Goal: Task Accomplishment & Management: Complete application form

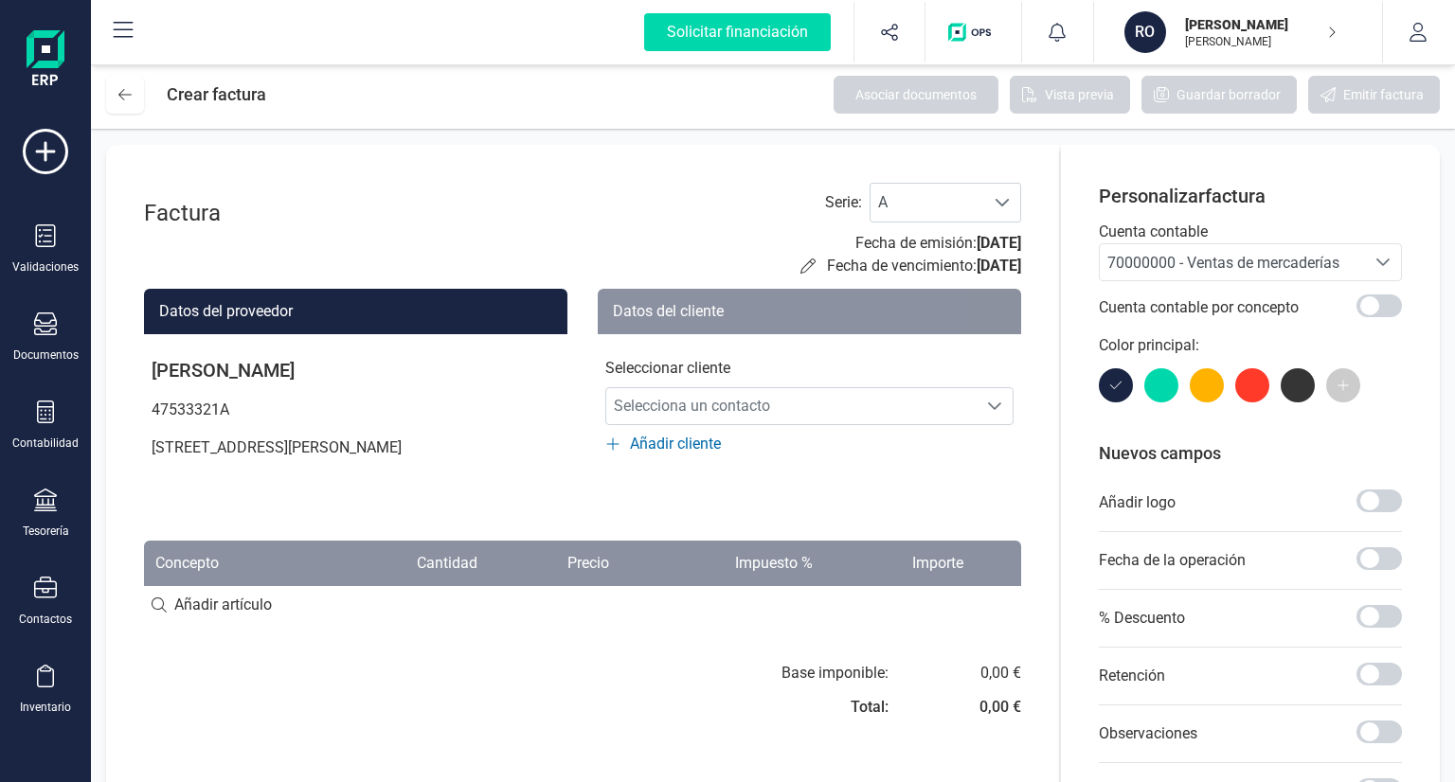
click at [636, 446] on span "Añadir cliente" at bounding box center [675, 444] width 91 height 23
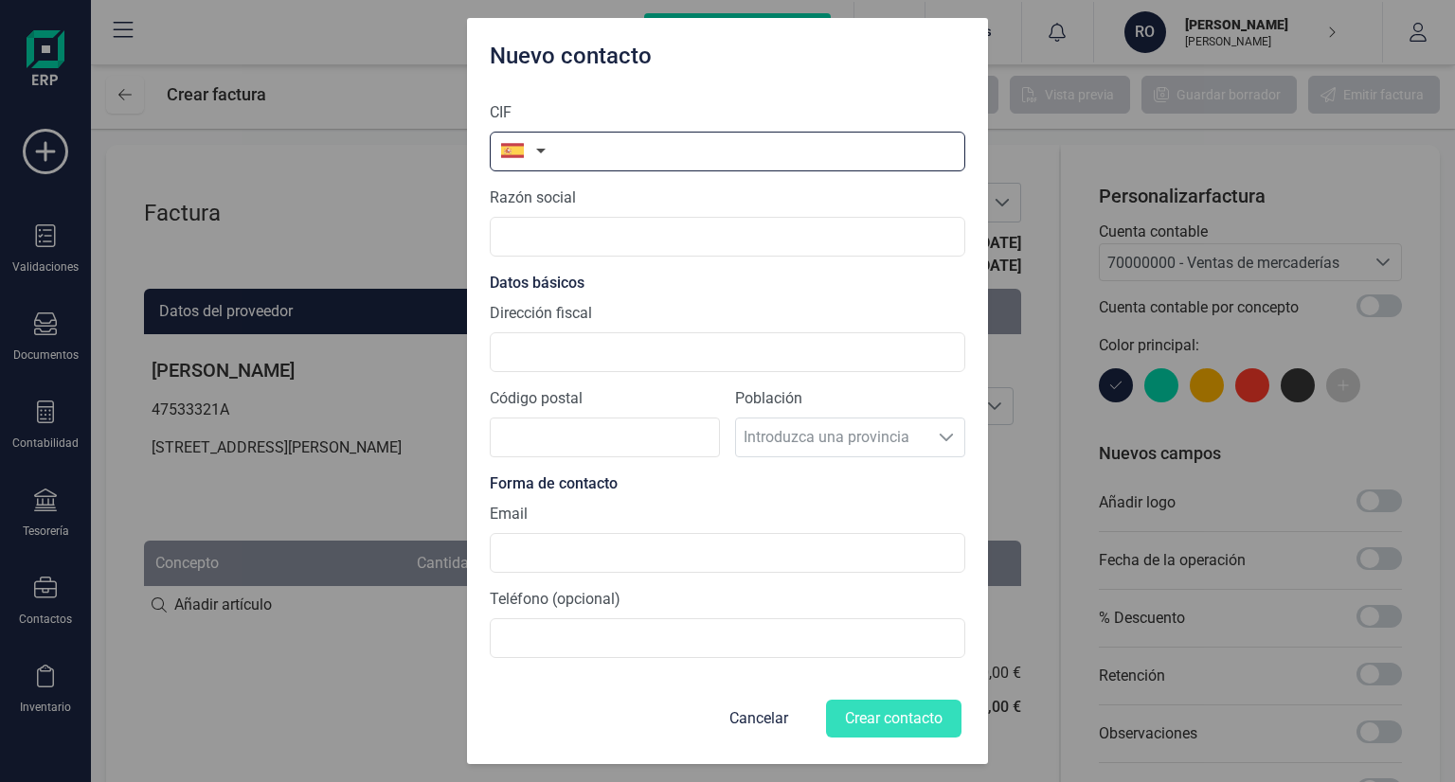
click at [580, 147] on input "text" at bounding box center [728, 152] width 476 height 40
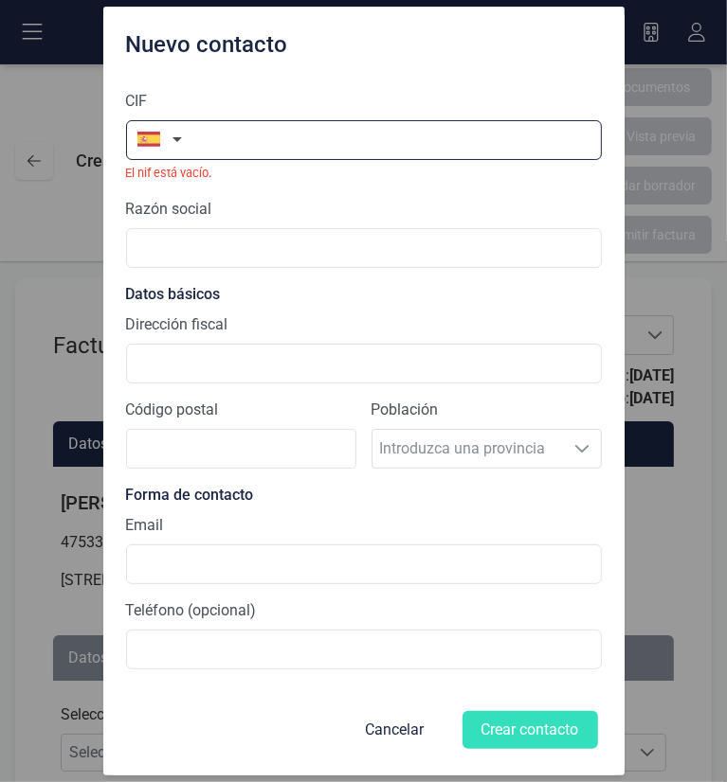
paste input "11866358Z"
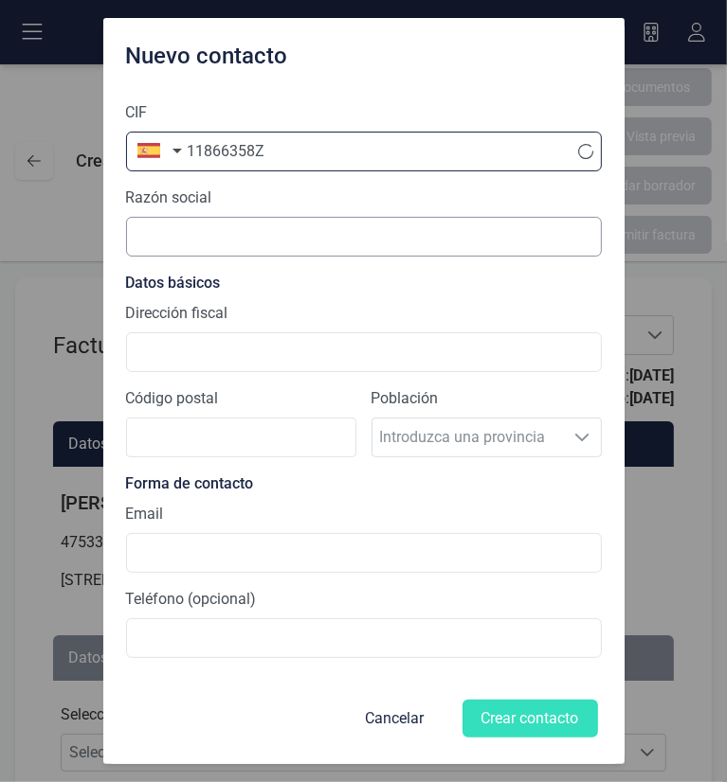
type input "11866358Z"
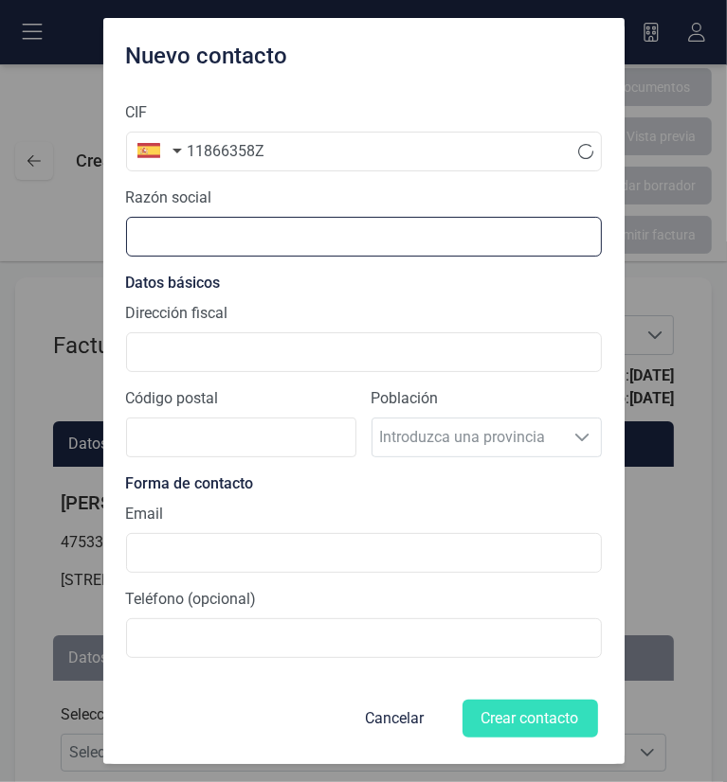
click at [249, 242] on input "text" at bounding box center [364, 237] width 476 height 40
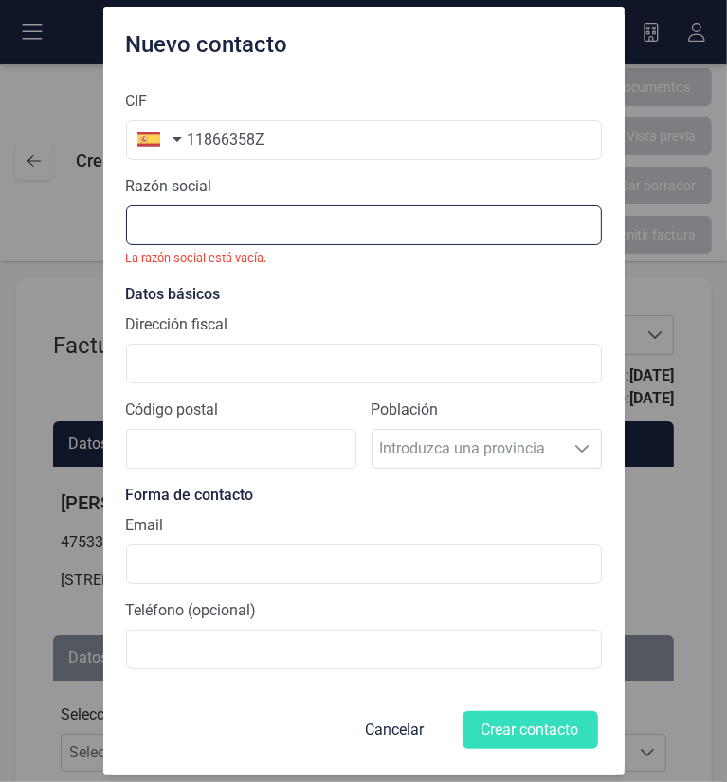
paste input "[PERSON_NAME]"
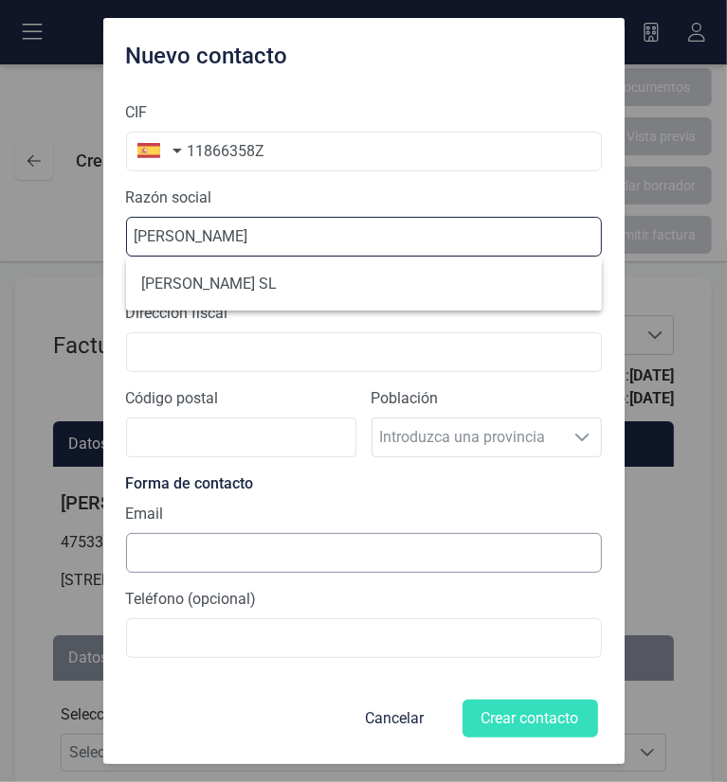
type input "[PERSON_NAME]"
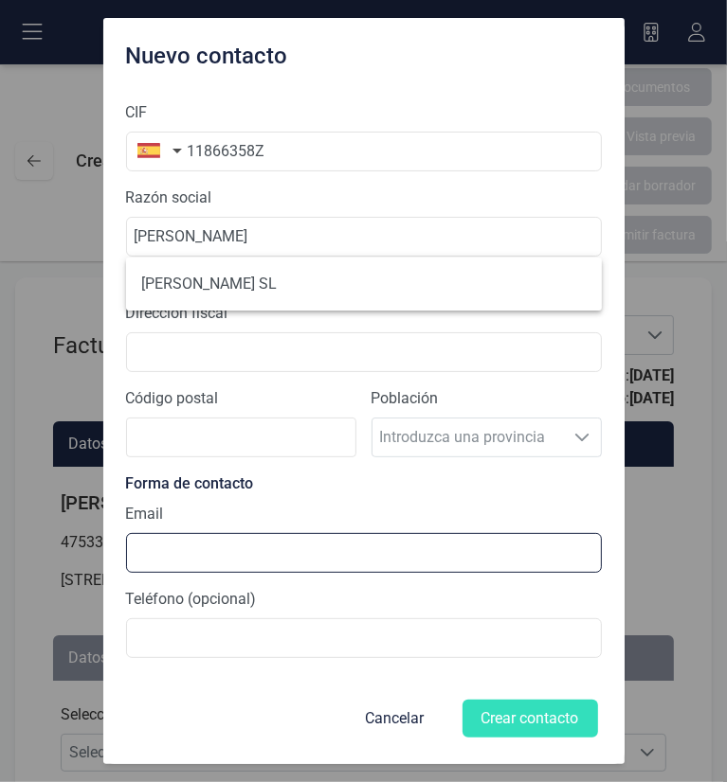
click at [258, 550] on input at bounding box center [364, 553] width 476 height 40
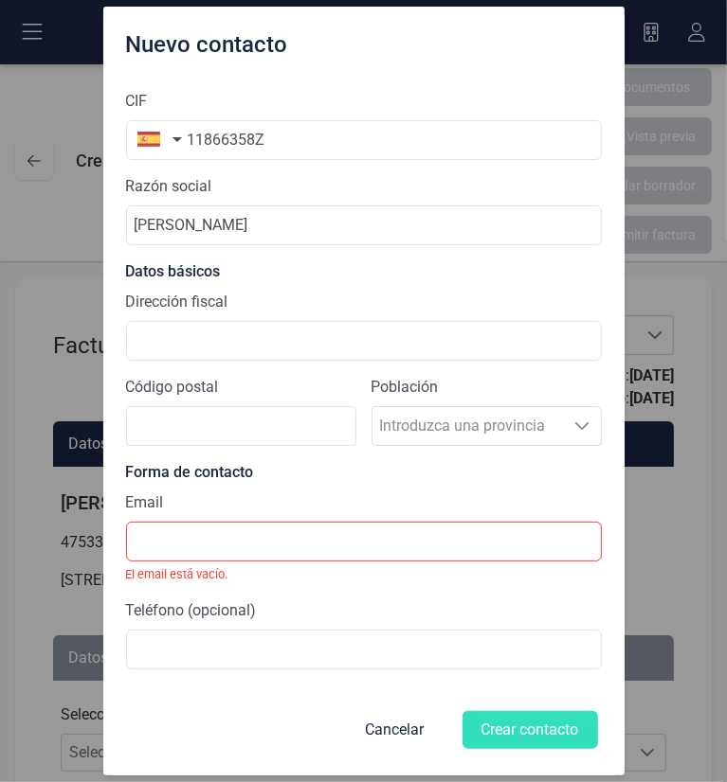
click at [271, 515] on div "Email El email está vacío." at bounding box center [364, 538] width 476 height 92
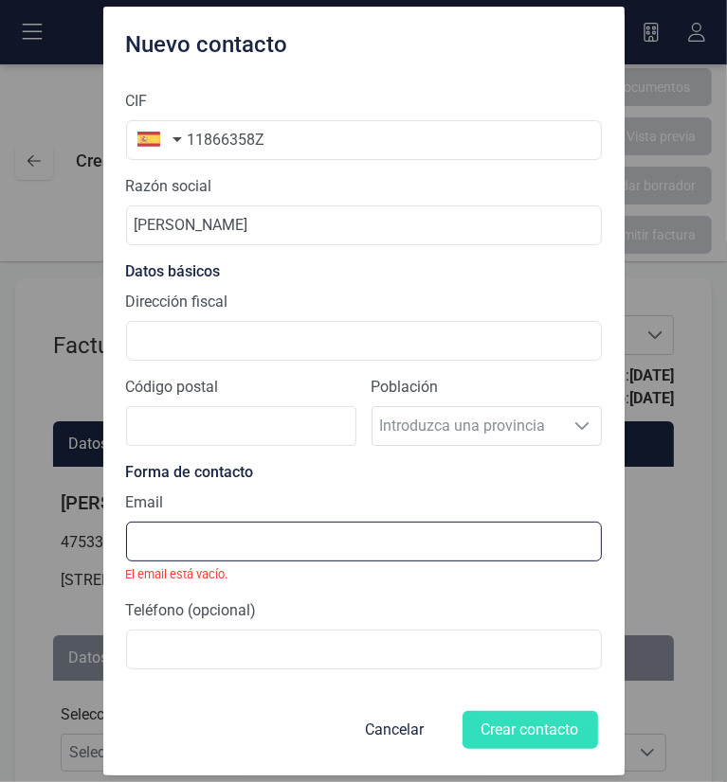
paste input "[EMAIL_ADDRESS][DOMAIN_NAME]"
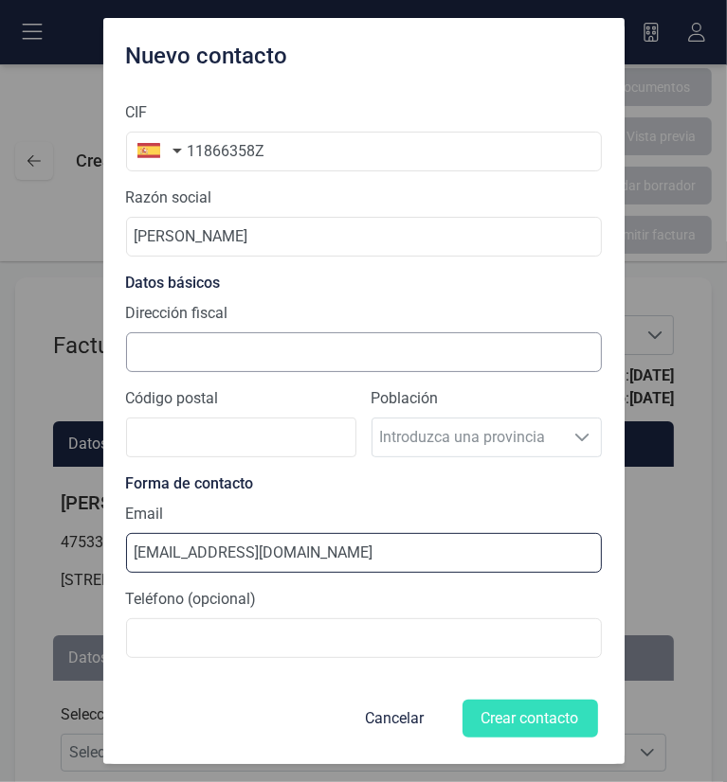
type input "[EMAIL_ADDRESS][DOMAIN_NAME]"
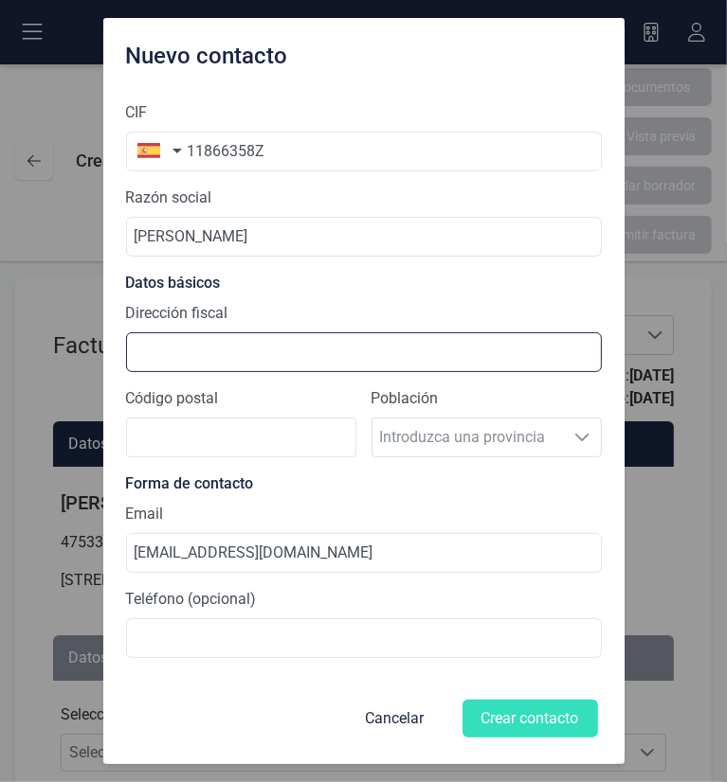
click at [223, 361] on input "Dirección fiscal" at bounding box center [364, 352] width 476 height 40
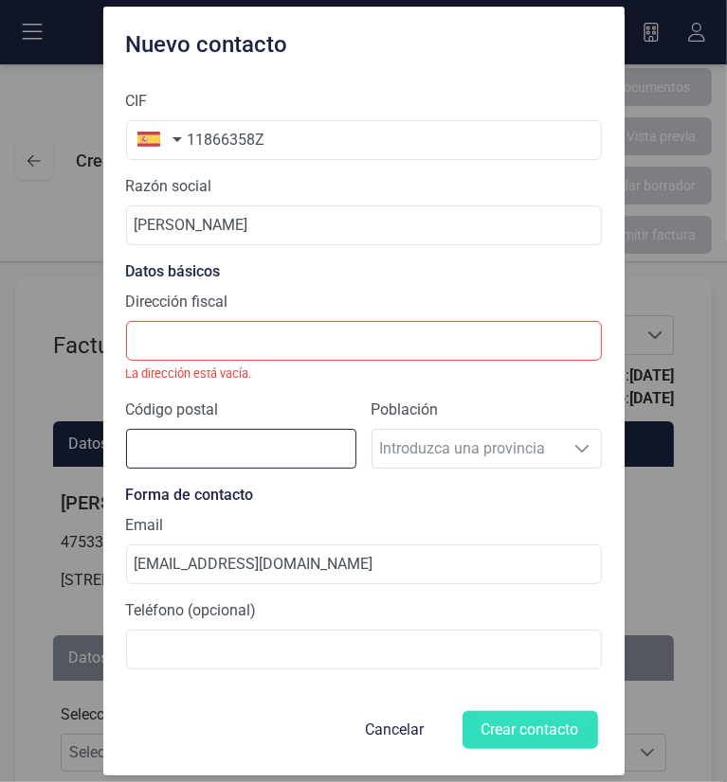
click at [231, 455] on input "Código postal" at bounding box center [241, 449] width 230 height 40
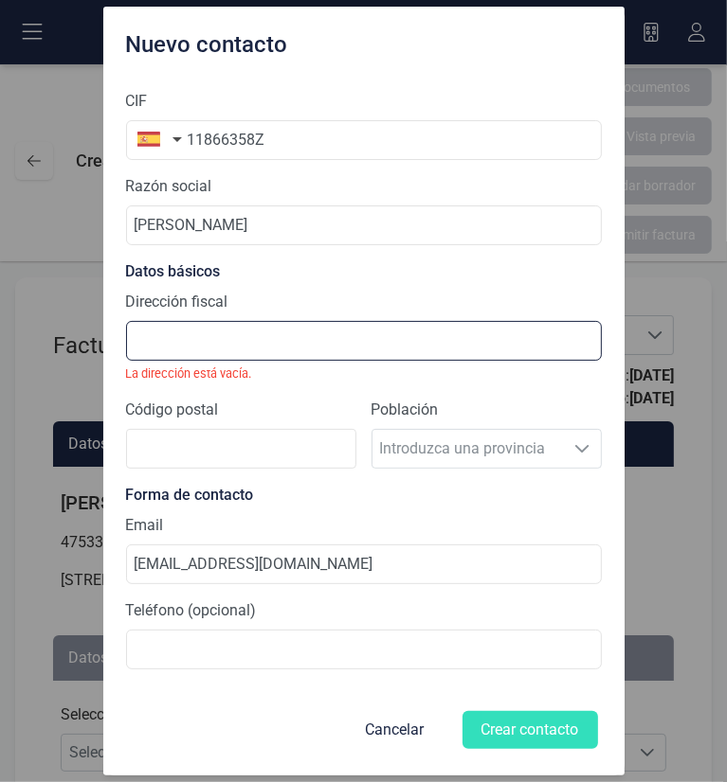
click at [227, 336] on input "Dirección fiscal" at bounding box center [364, 341] width 476 height 40
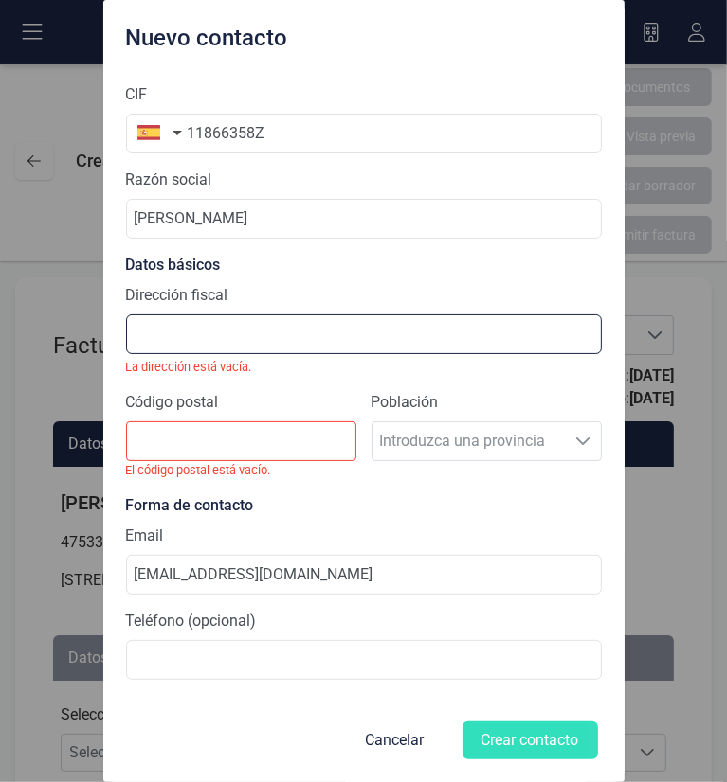
paste input "[STREET_ADDRESS]"
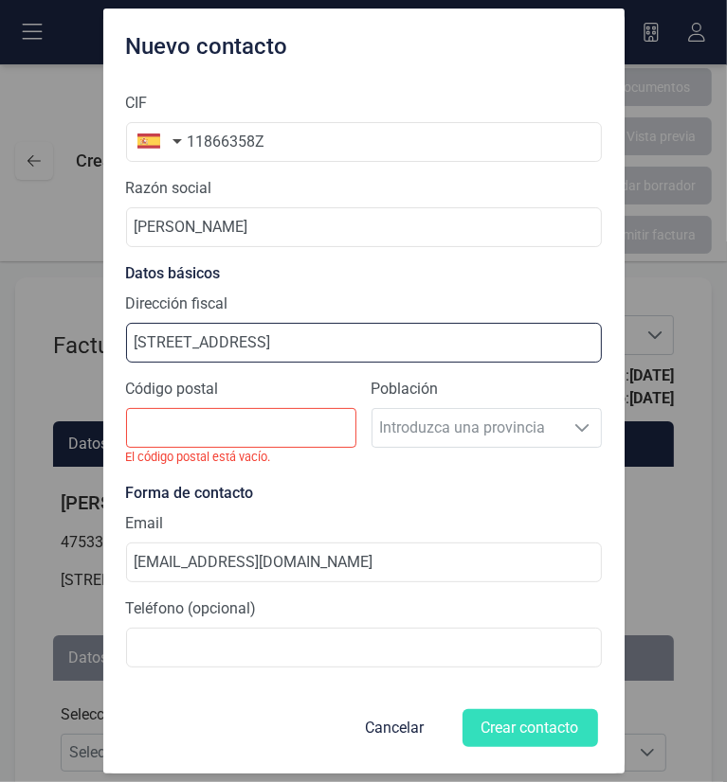
click at [326, 339] on input "[STREET_ADDRESS]" at bounding box center [364, 343] width 476 height 40
type input "[STREET_ADDRESS],"
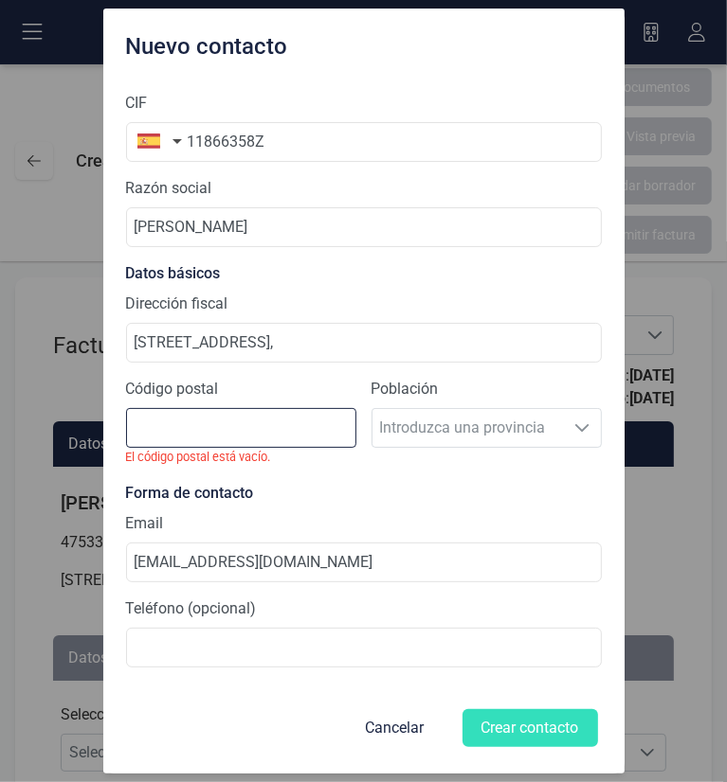
click at [288, 422] on input "Código postal" at bounding box center [241, 428] width 230 height 40
paste input "28019"
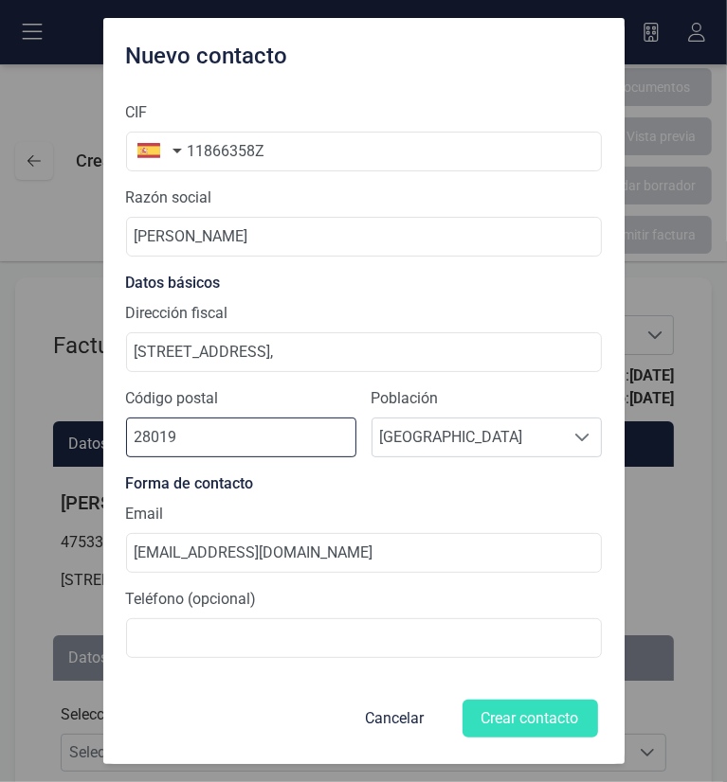
type input "28019"
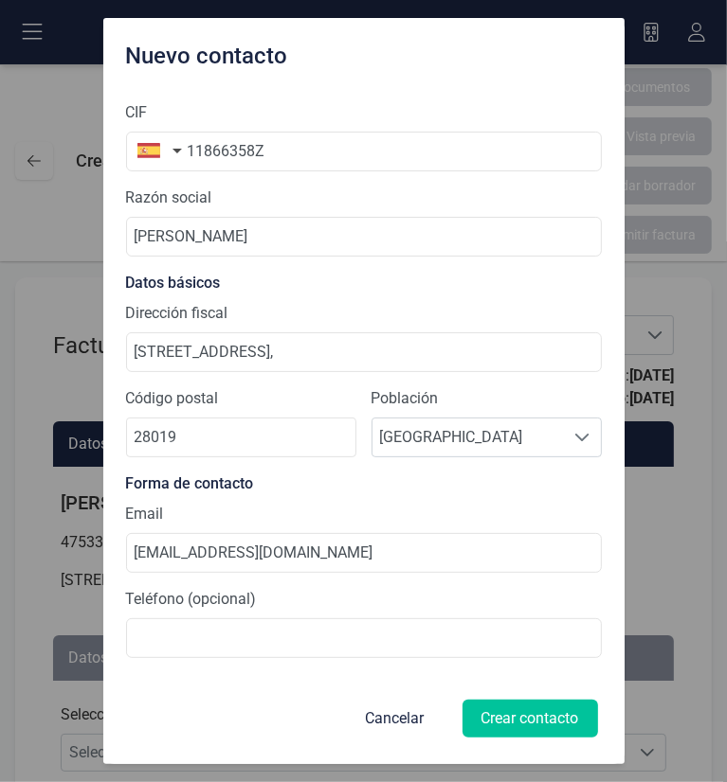
click at [516, 726] on button "Crear contacto" at bounding box center [529, 719] width 135 height 38
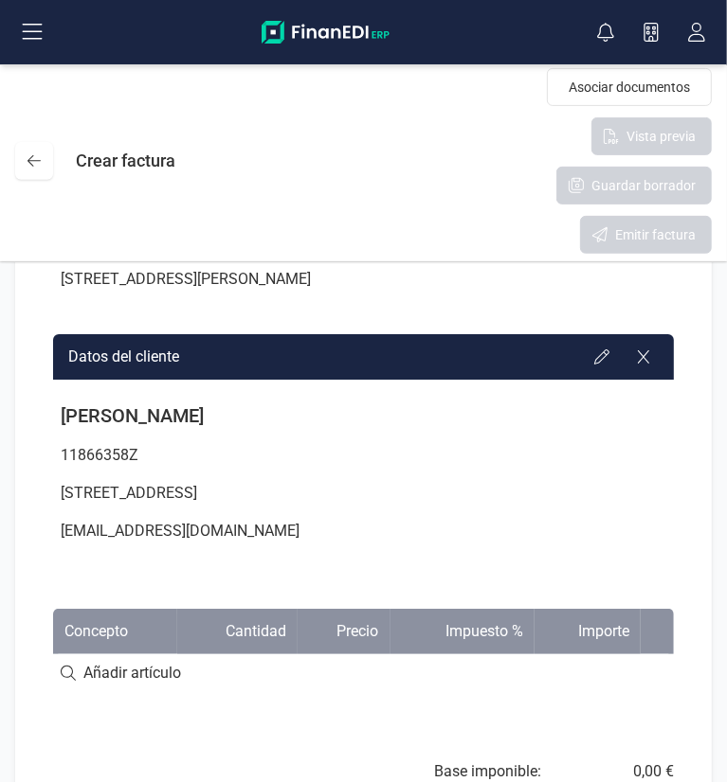
scroll to position [379, 0]
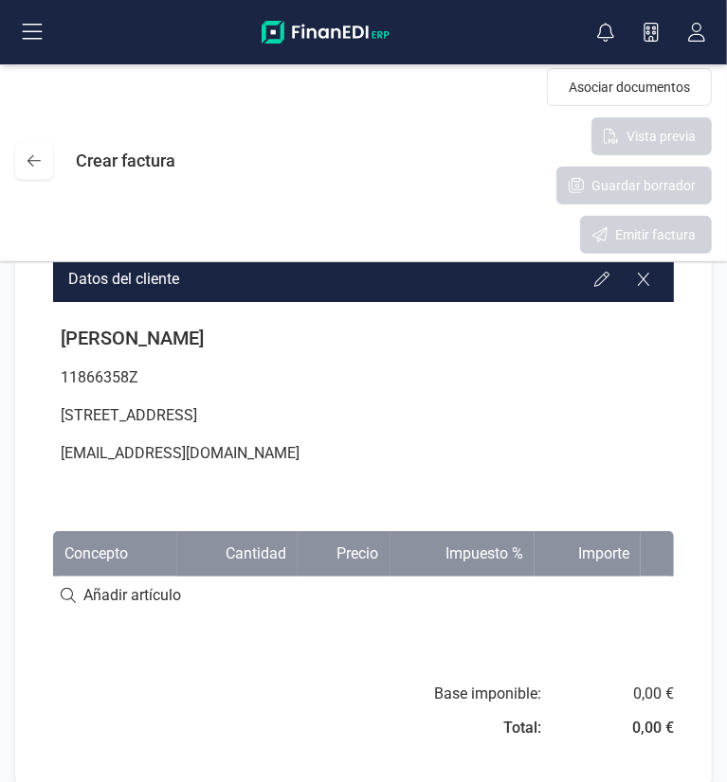
click at [152, 590] on input at bounding box center [363, 596] width 620 height 38
click at [386, 582] on input at bounding box center [363, 596] width 620 height 38
drag, startPoint x: 388, startPoint y: 604, endPoint x: 366, endPoint y: 600, distance: 23.2
click at [386, 607] on input at bounding box center [363, 596] width 620 height 38
click at [295, 591] on input at bounding box center [363, 596] width 620 height 38
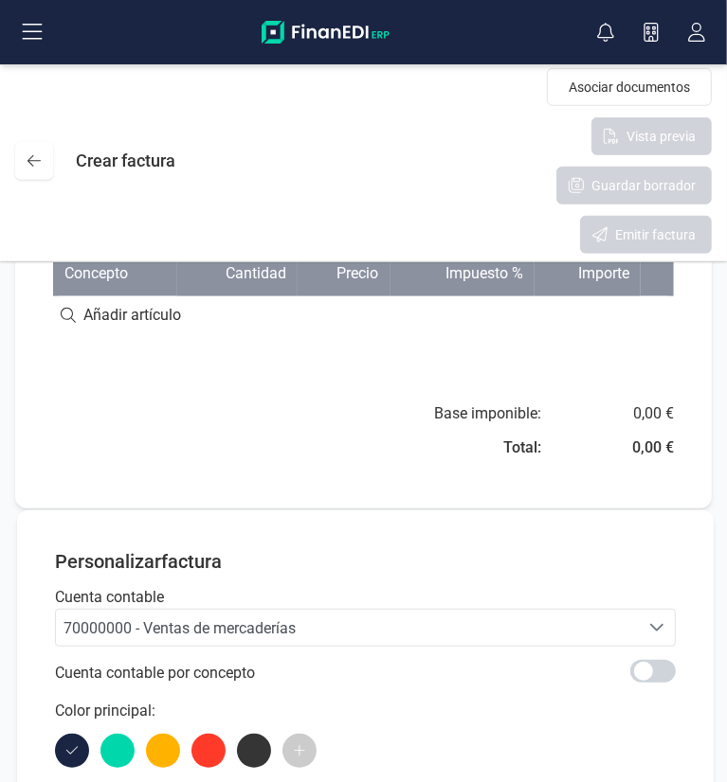
scroll to position [663, 0]
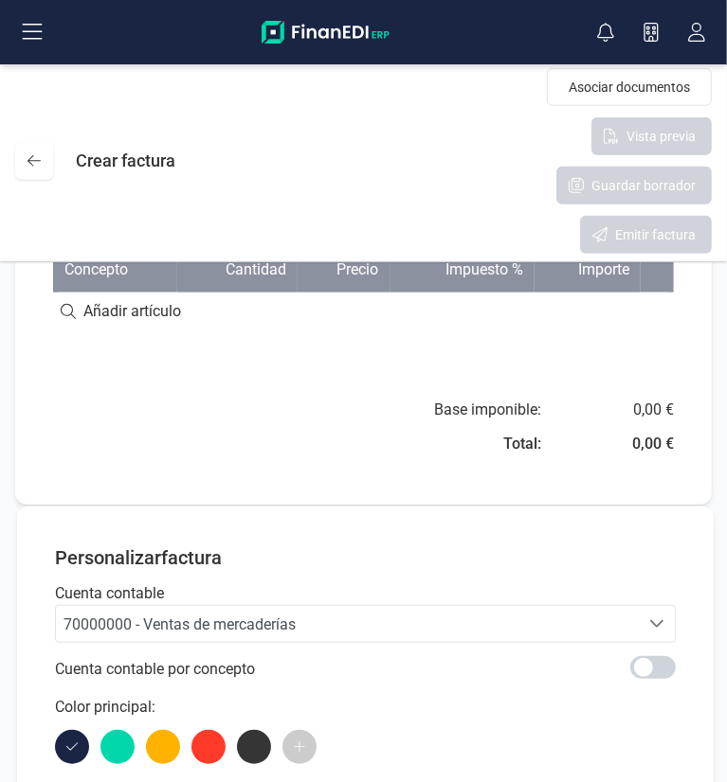
click at [110, 299] on input at bounding box center [363, 312] width 620 height 38
type input "esca"
click at [121, 308] on div "+ Añadir artículo : esca" at bounding box center [363, 311] width 620 height 40
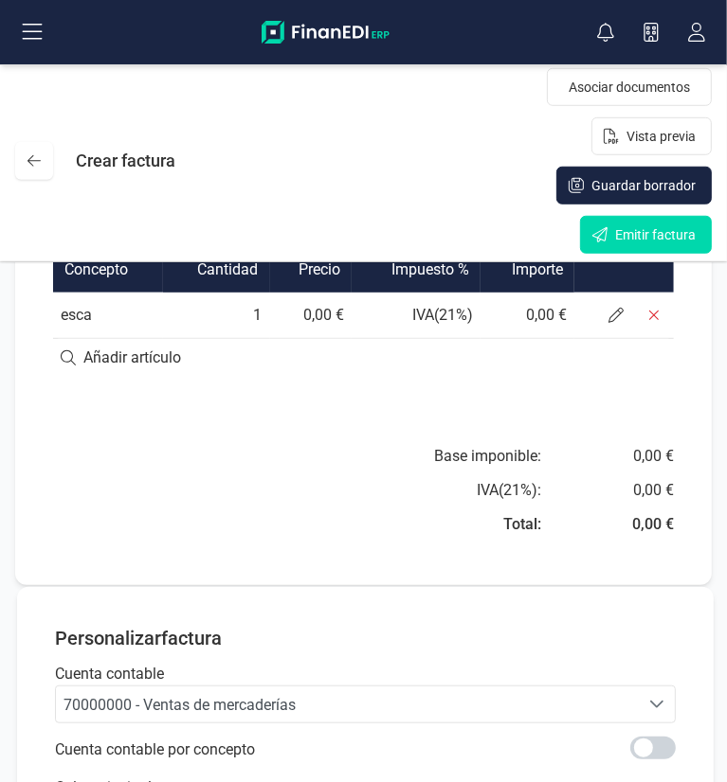
click at [137, 311] on td "esca" at bounding box center [108, 315] width 110 height 45
click at [91, 316] on td "esca" at bounding box center [108, 315] width 110 height 45
click at [654, 312] on icon at bounding box center [653, 315] width 15 height 15
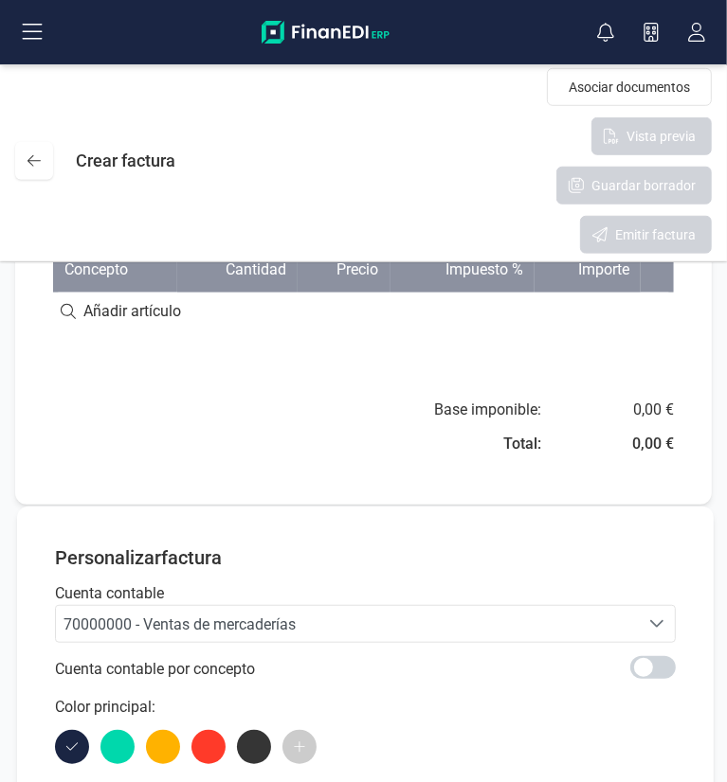
click at [174, 308] on input at bounding box center [363, 312] width 620 height 38
type input "e"
type input "curso largos"
click at [312, 323] on div "+ Añadir artículo : curso largos" at bounding box center [363, 311] width 620 height 40
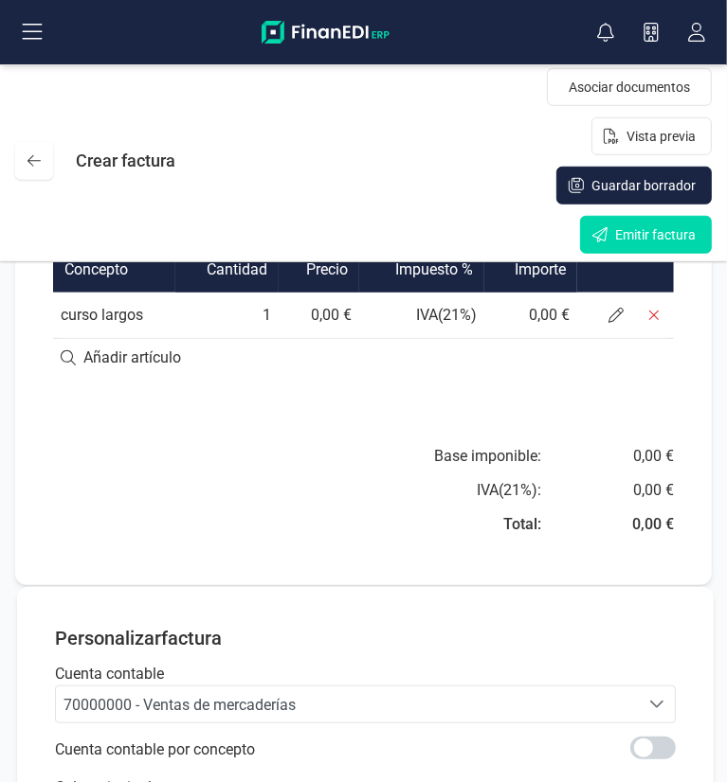
click at [324, 313] on td "0,00 €" at bounding box center [318, 315] width 81 height 45
click at [315, 312] on td "0,00 €" at bounding box center [318, 315] width 81 height 45
click at [315, 311] on td "0,00 €" at bounding box center [318, 315] width 81 height 45
click at [614, 319] on icon at bounding box center [615, 315] width 15 height 15
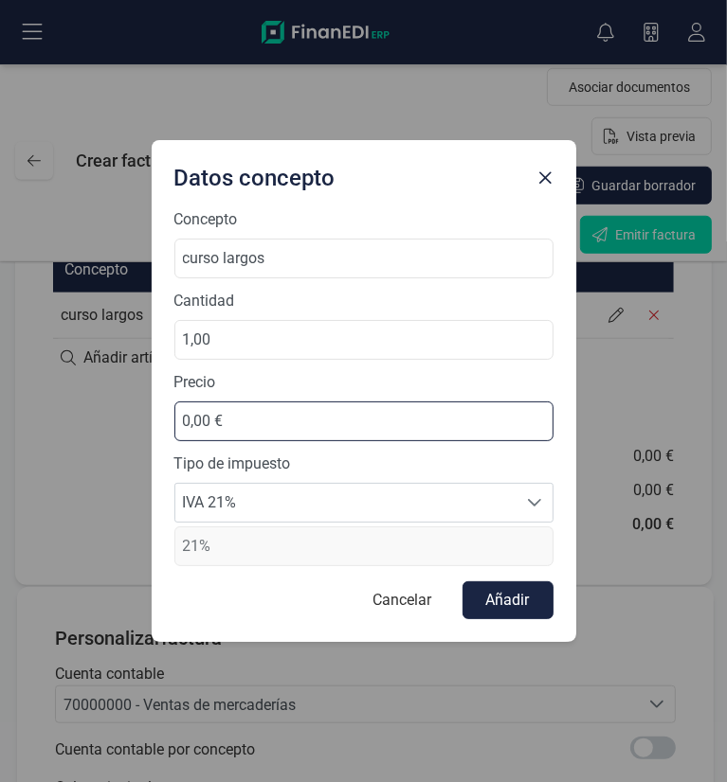
click at [247, 418] on input "0,00 €" at bounding box center [363, 422] width 379 height 40
click at [185, 417] on input "0,00 €" at bounding box center [363, 422] width 379 height 40
click at [184, 417] on input "0,00 €" at bounding box center [363, 422] width 379 height 40
type input "510,00 €"
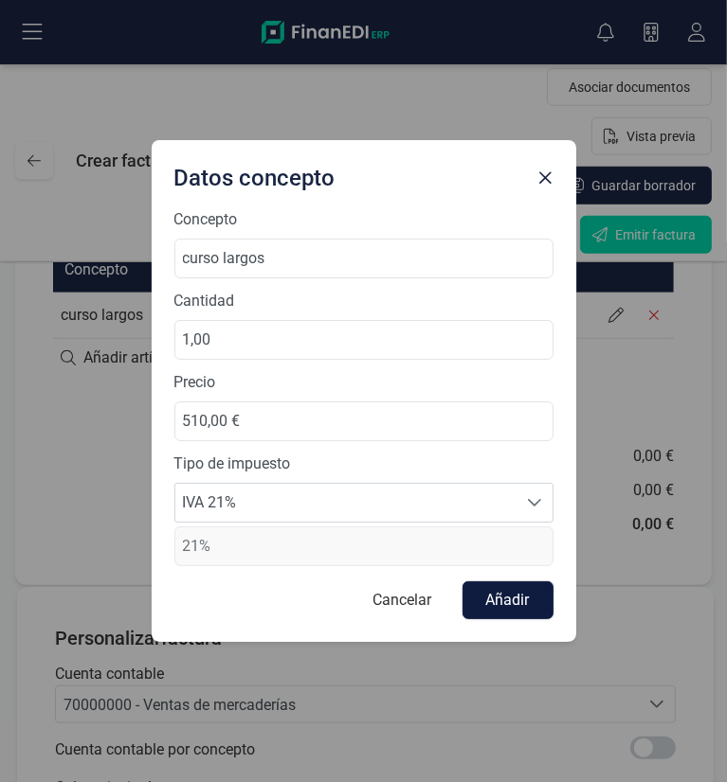
click at [515, 597] on button "Añadir" at bounding box center [507, 601] width 91 height 38
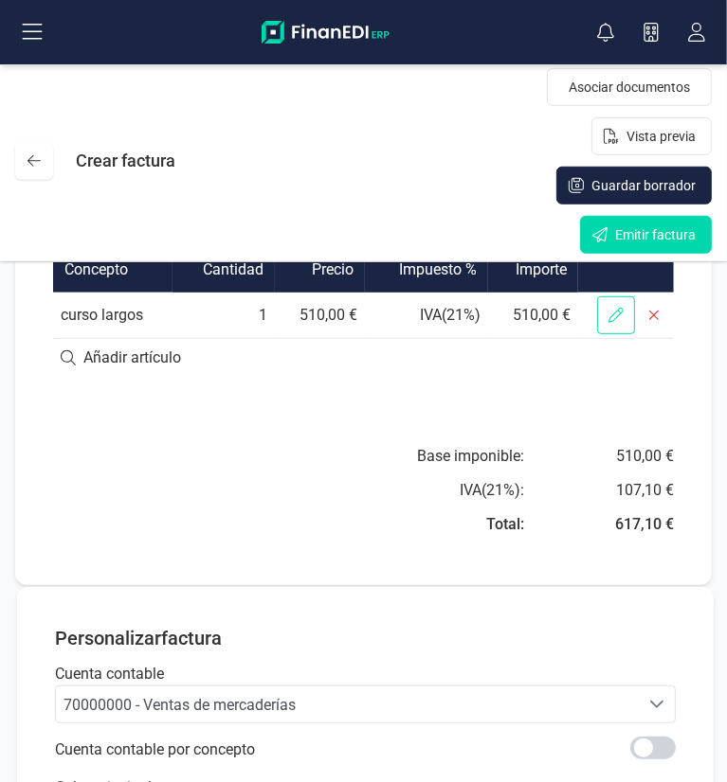
click at [619, 314] on icon at bounding box center [615, 315] width 15 height 15
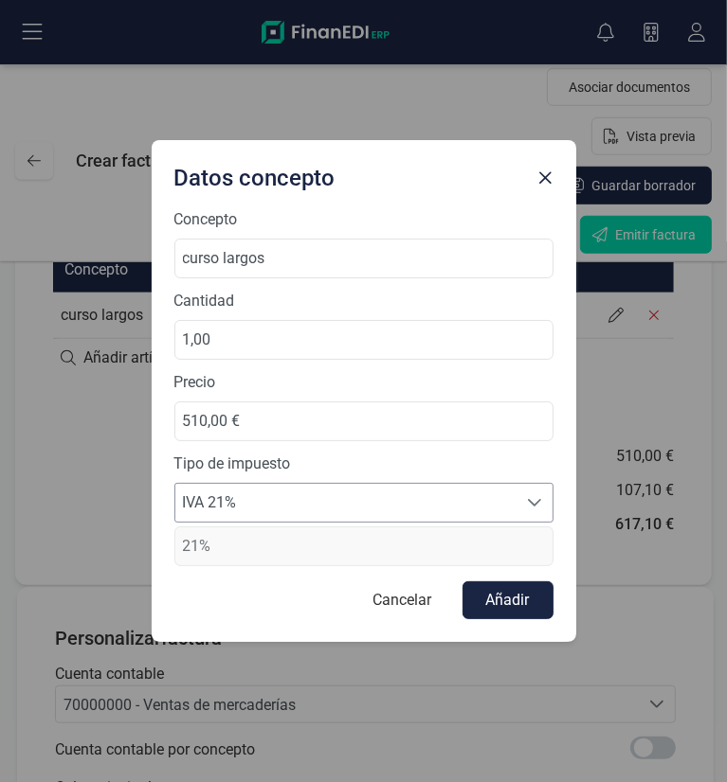
click at [264, 504] on span "IVA 21%" at bounding box center [345, 503] width 341 height 38
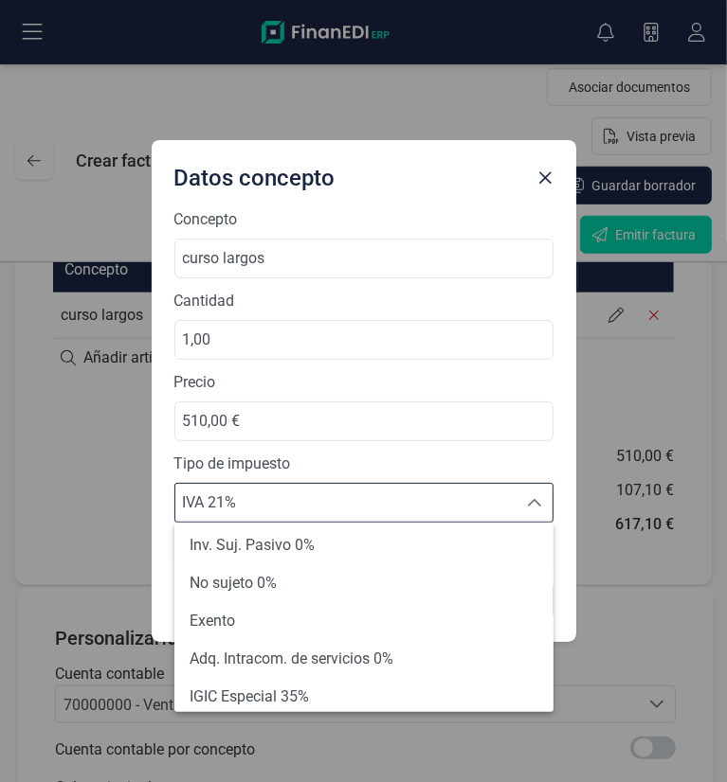
scroll to position [0, 0]
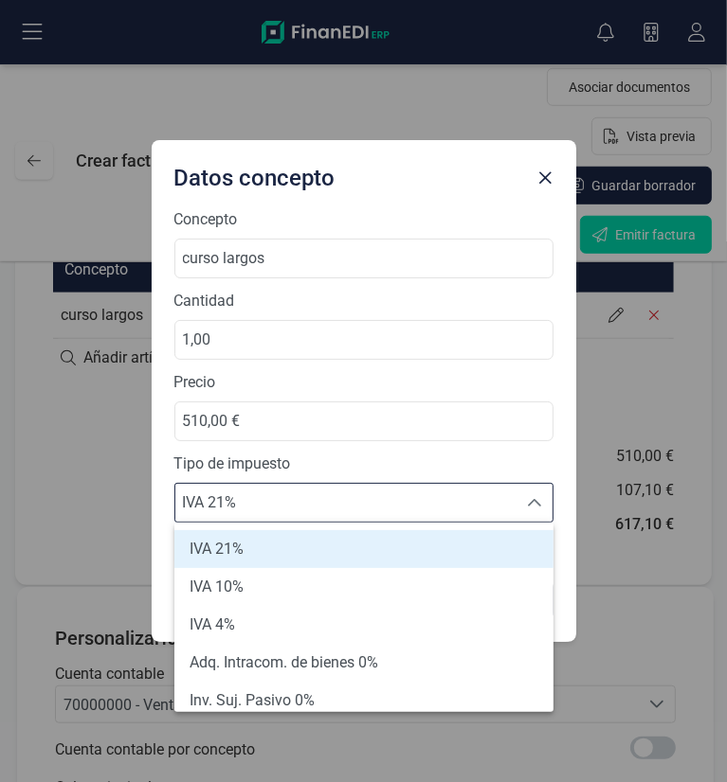
click at [495, 456] on label "Tipo de impuesto" at bounding box center [363, 464] width 379 height 23
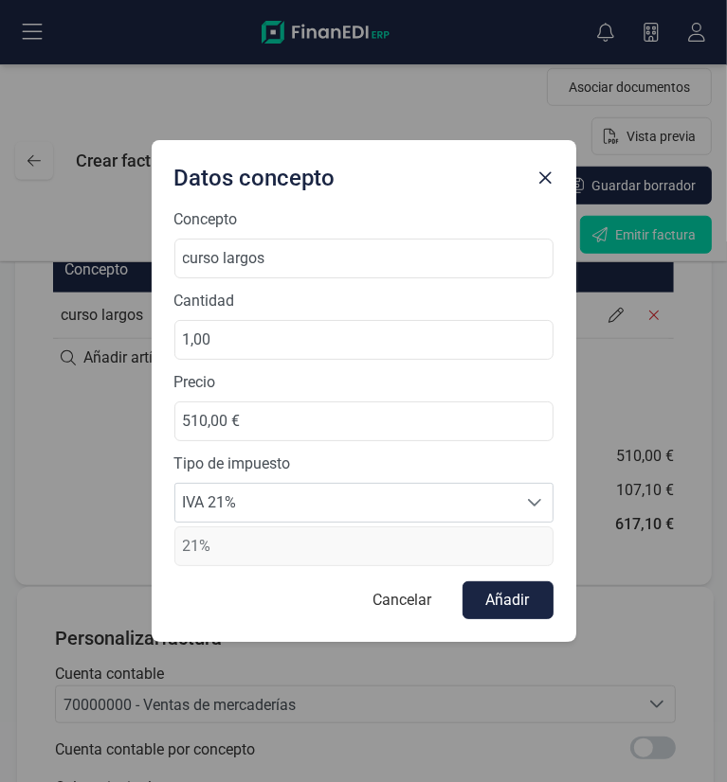
click at [308, 554] on span "21%" at bounding box center [363, 547] width 379 height 40
click at [437, 509] on span "IVA 21%" at bounding box center [345, 503] width 341 height 38
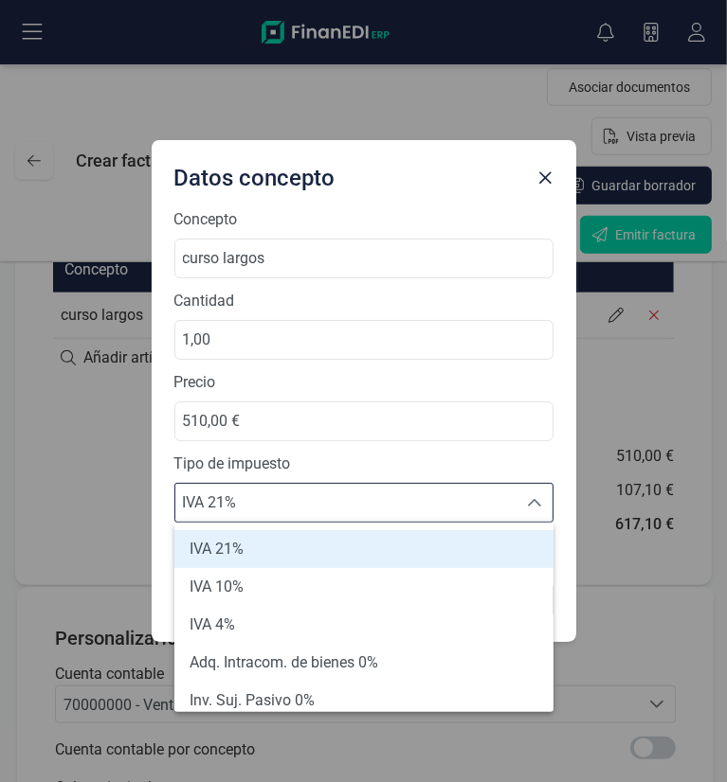
scroll to position [349, 0]
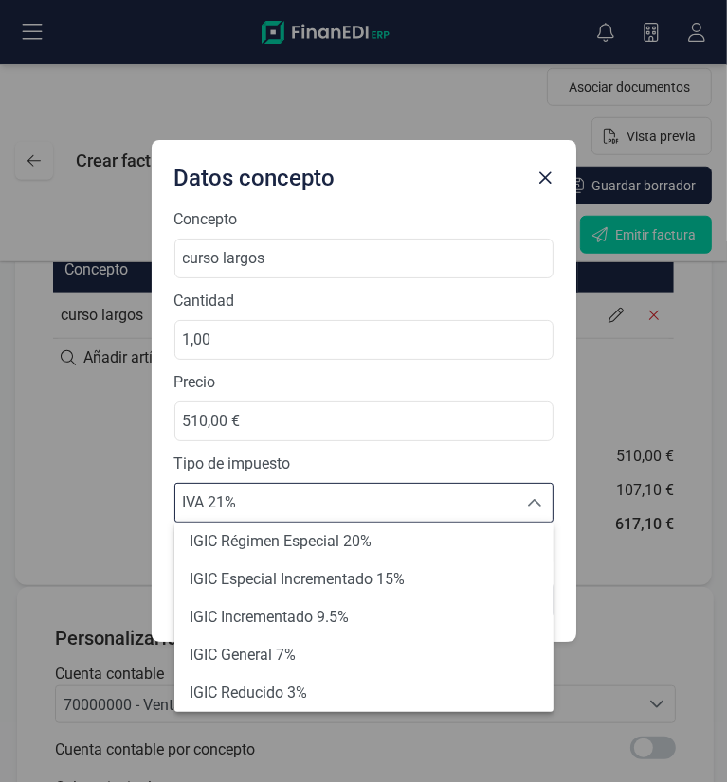
click at [437, 509] on span "IVA 21%" at bounding box center [345, 503] width 341 height 38
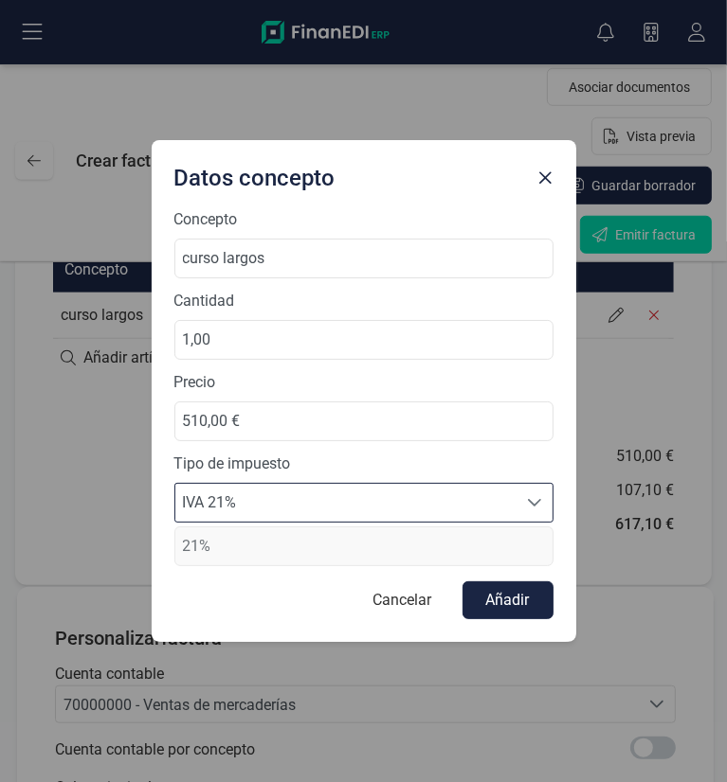
click at [273, 441] on div "Concepto curso largos Cantidad 1,00 Precio 510,00 € Tipo de impuesto IVA 21% IV…" at bounding box center [363, 387] width 379 height 358
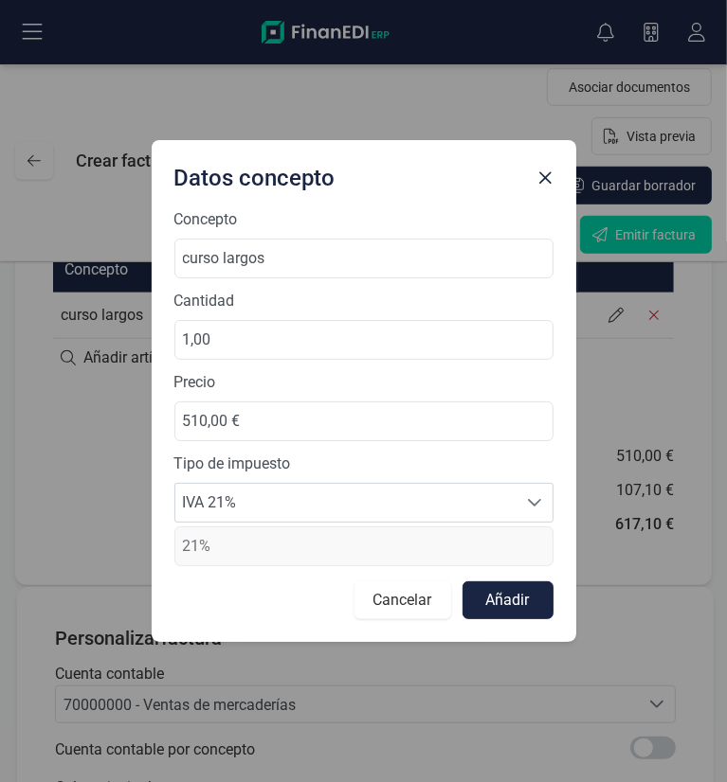
click at [420, 600] on button "Cancelar" at bounding box center [402, 601] width 97 height 38
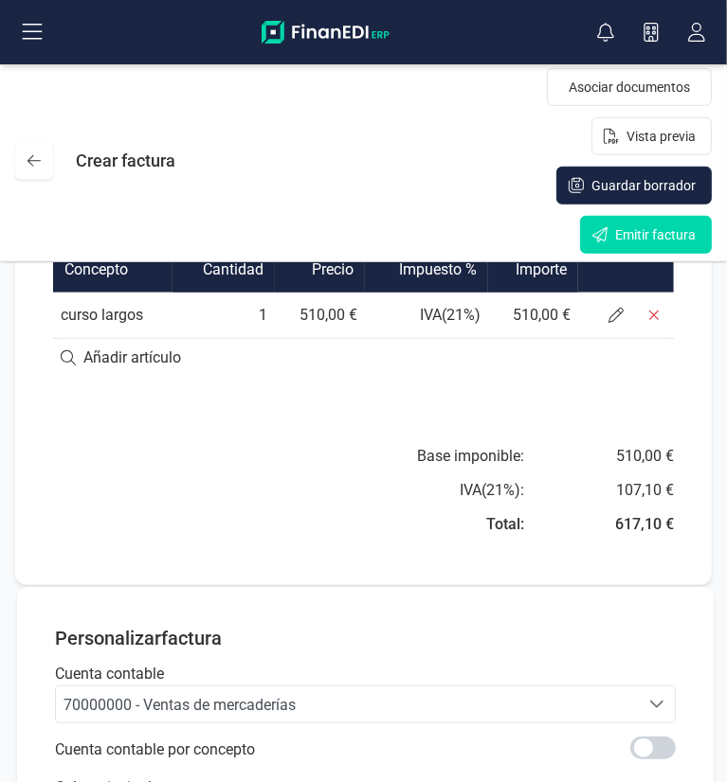
click at [637, 536] on div "617,10 €" at bounding box center [644, 524] width 59 height 23
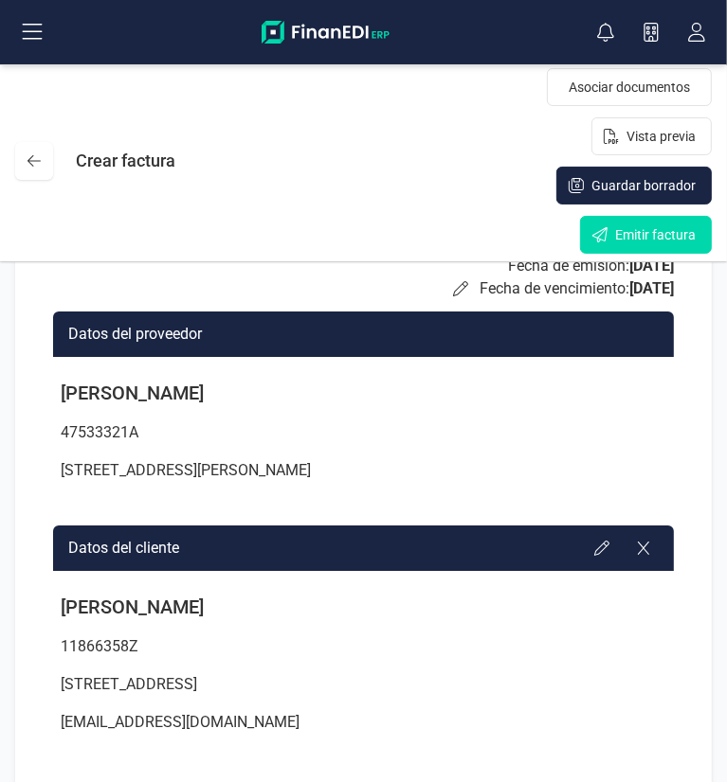
scroll to position [0, 0]
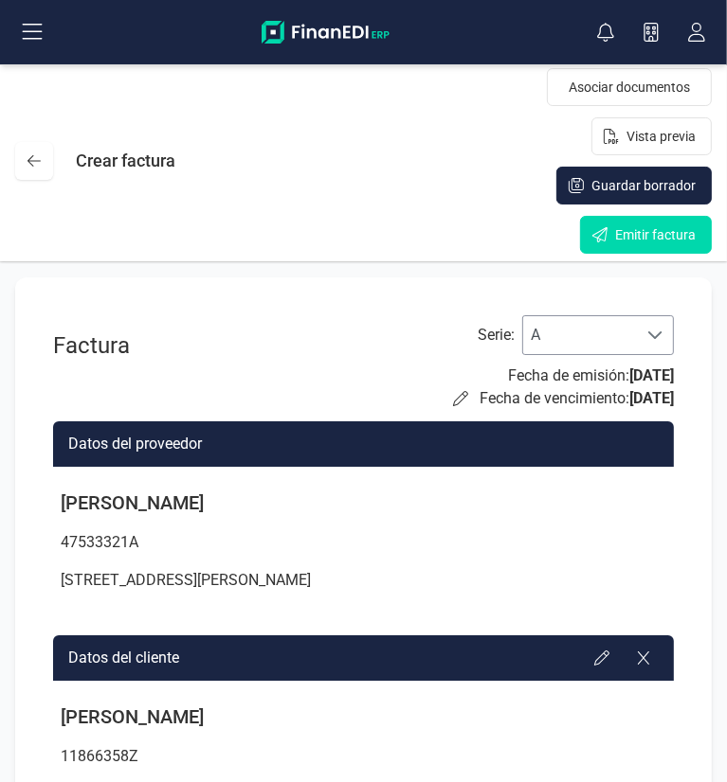
click at [599, 332] on span "A" at bounding box center [580, 335] width 114 height 38
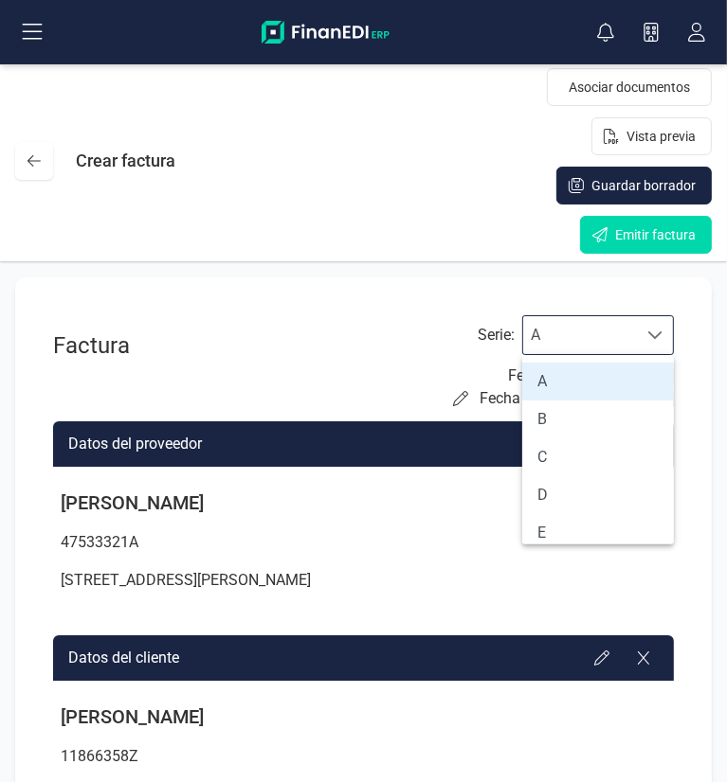
click at [599, 332] on span "A" at bounding box center [580, 335] width 114 height 38
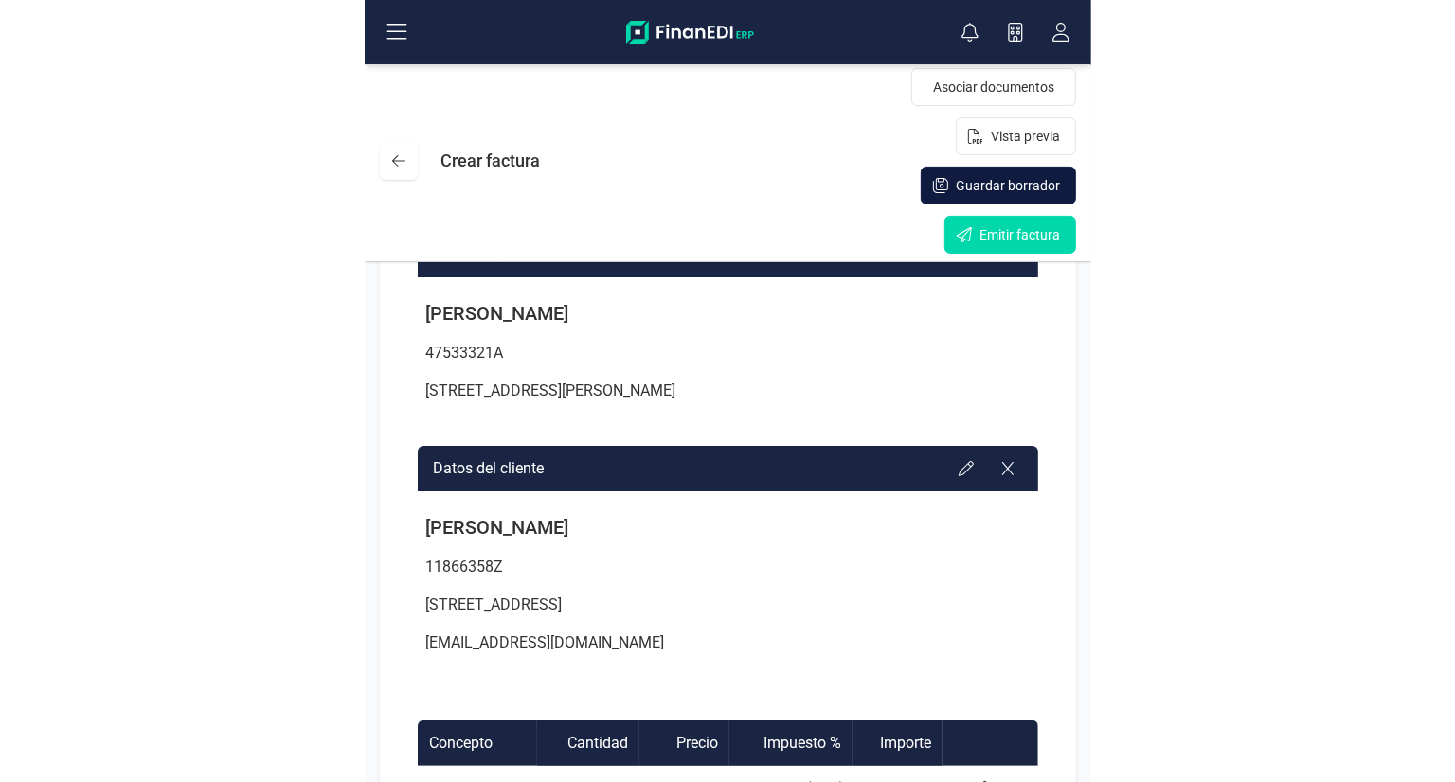
scroll to position [0, 0]
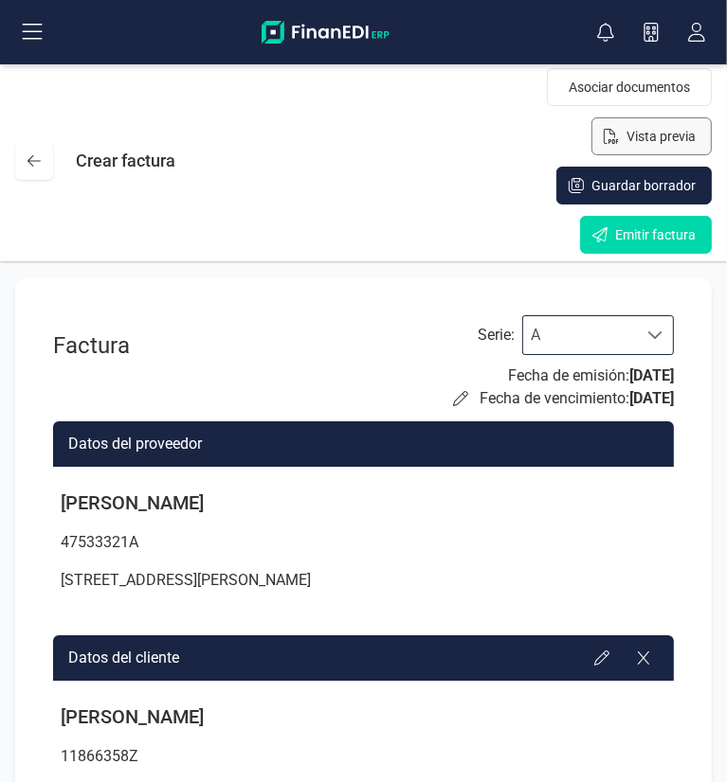
click at [661, 139] on span "Vista previa" at bounding box center [660, 136] width 69 height 19
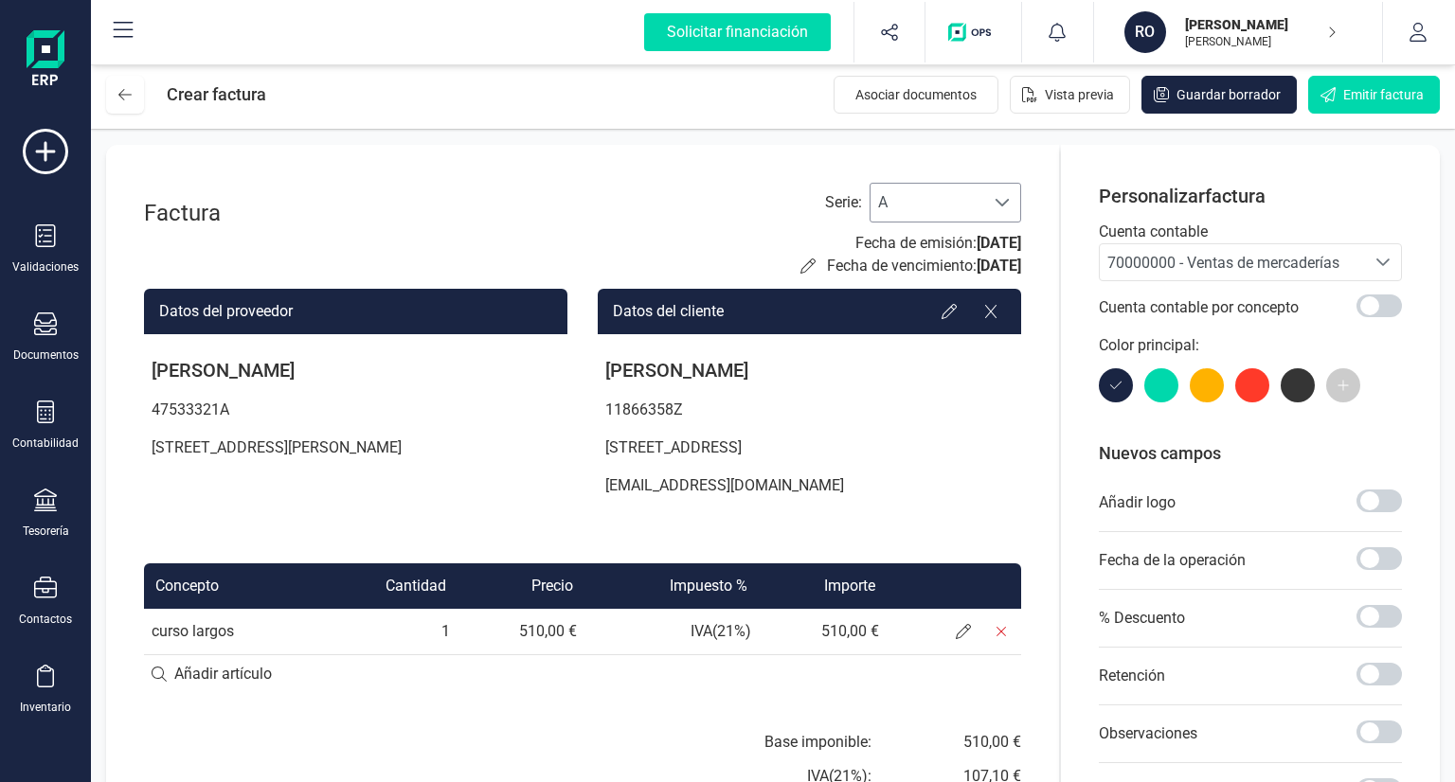
click at [943, 202] on span "A" at bounding box center [928, 203] width 114 height 38
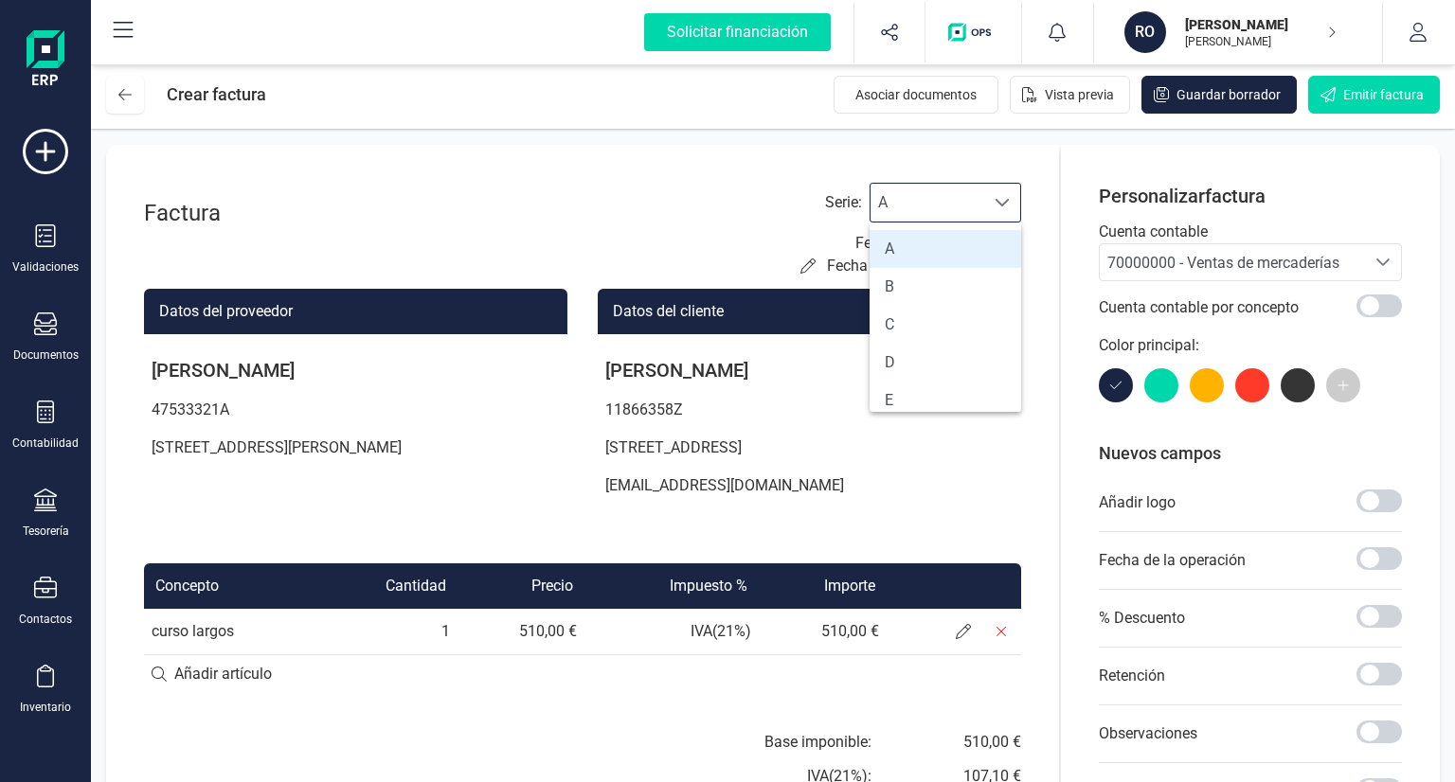
click at [1008, 216] on div at bounding box center [1002, 203] width 36 height 38
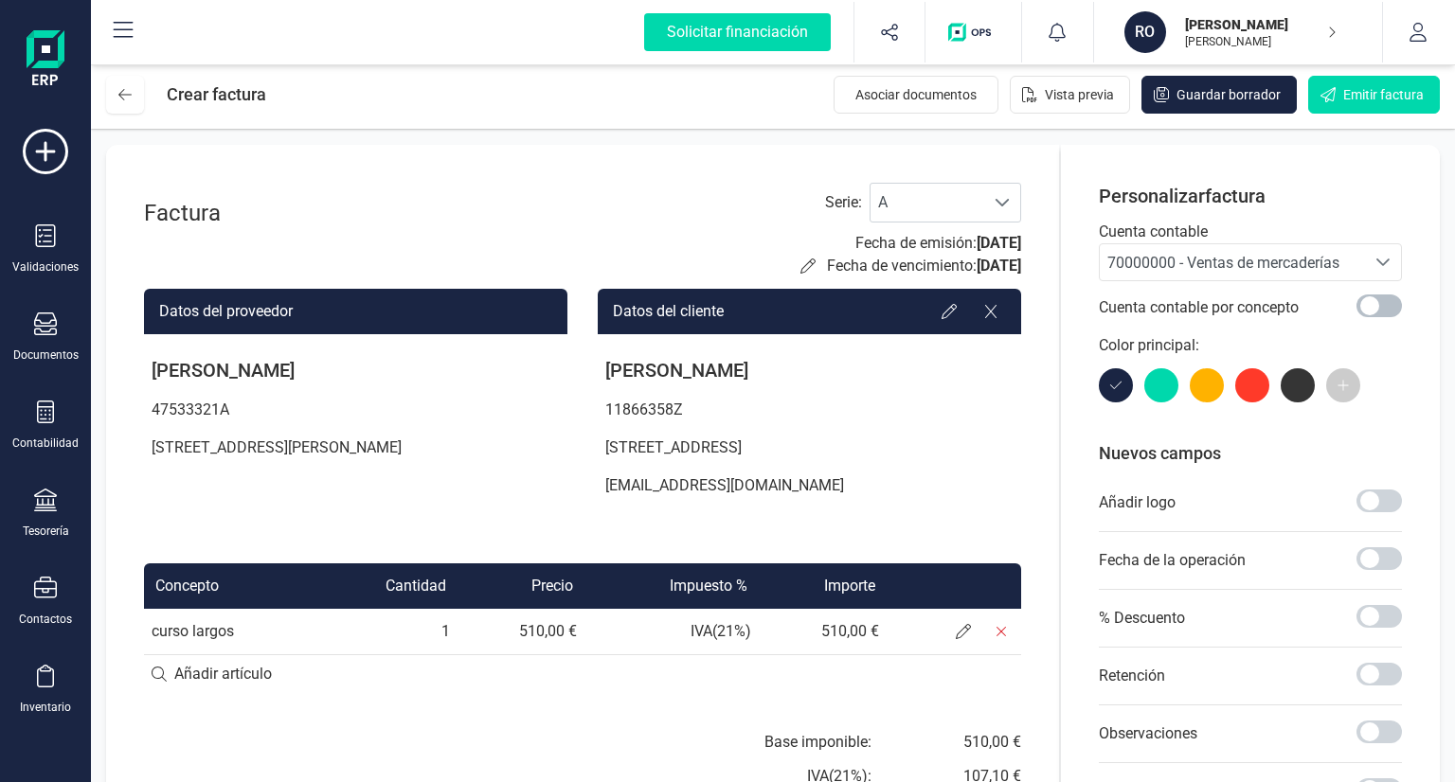
click at [1375, 300] on span at bounding box center [1378, 306] width 45 height 23
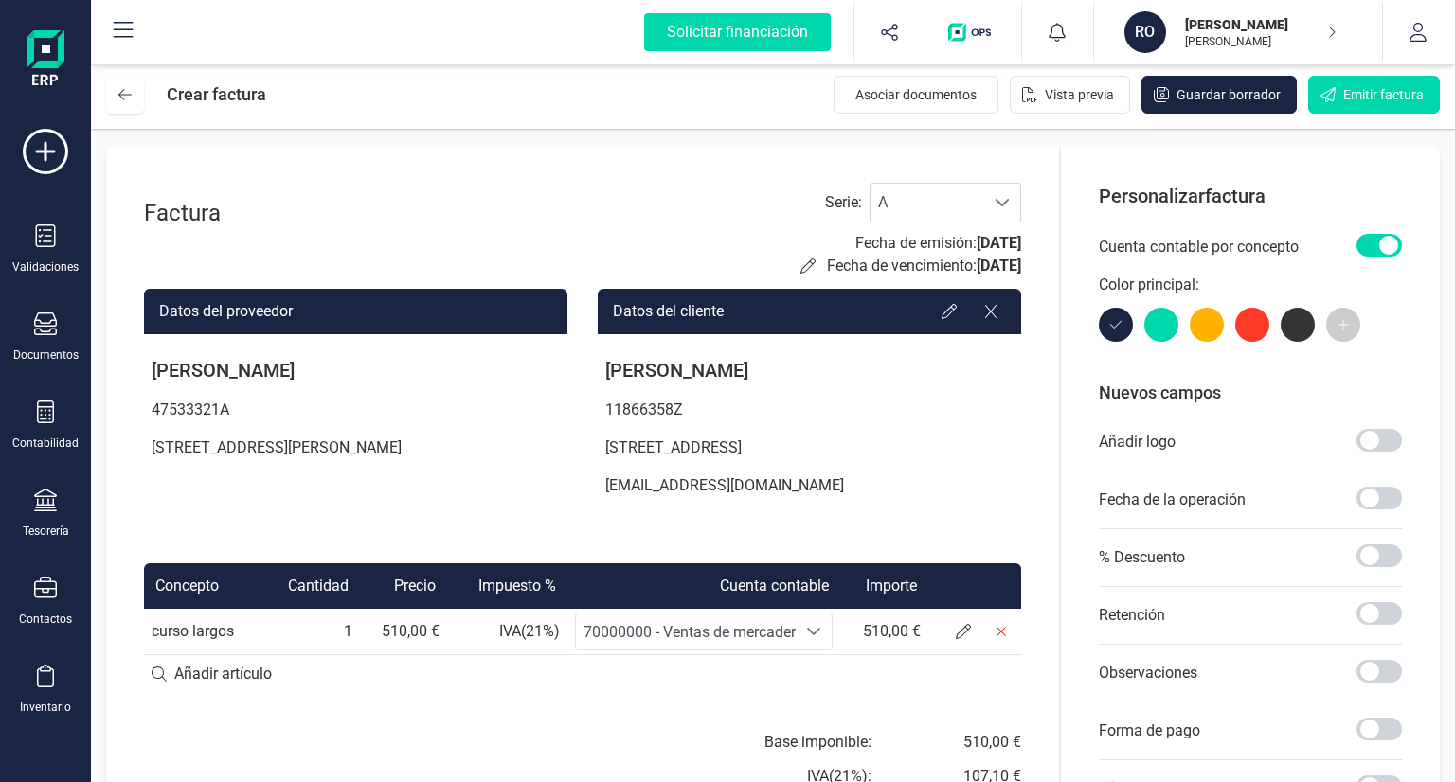
click at [1367, 243] on span at bounding box center [1378, 245] width 45 height 23
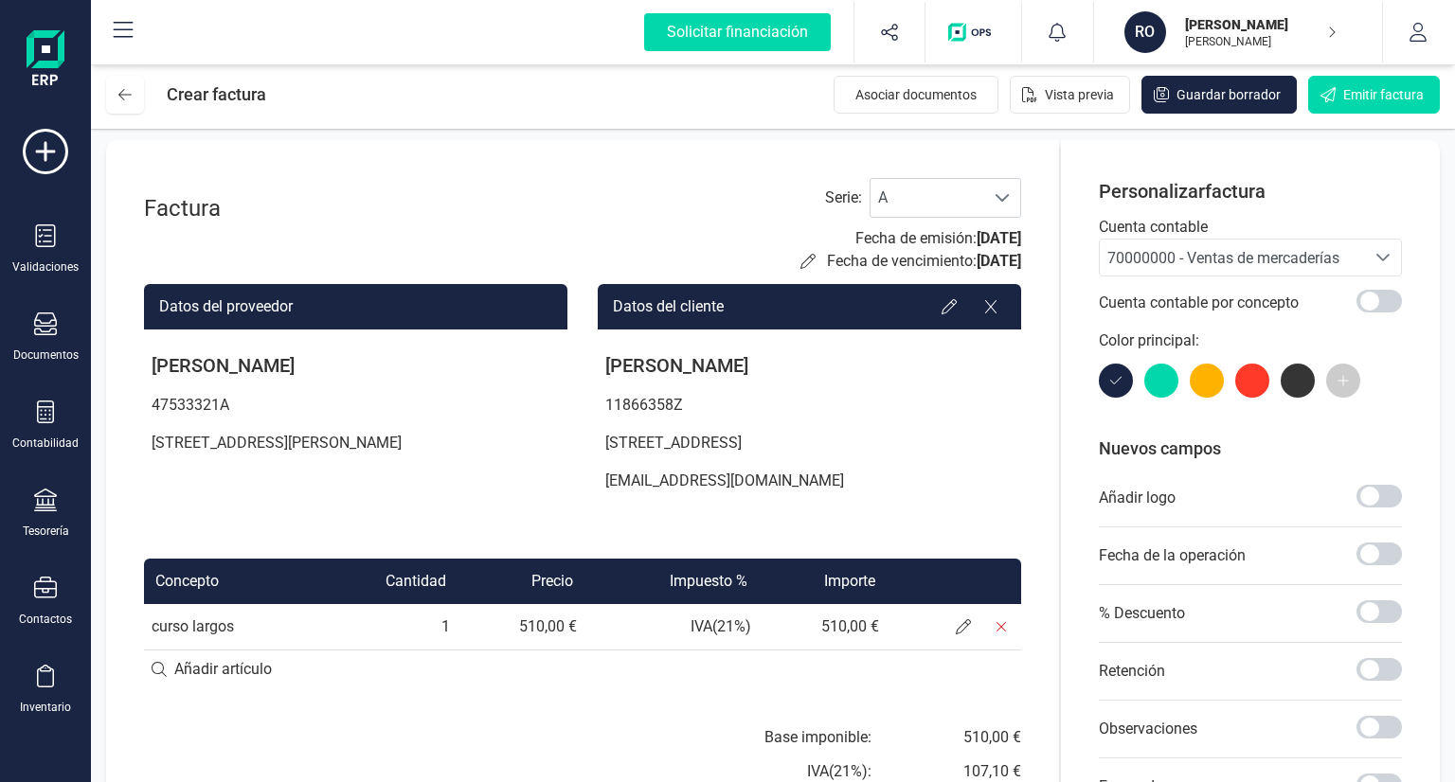
scroll to position [0, 0]
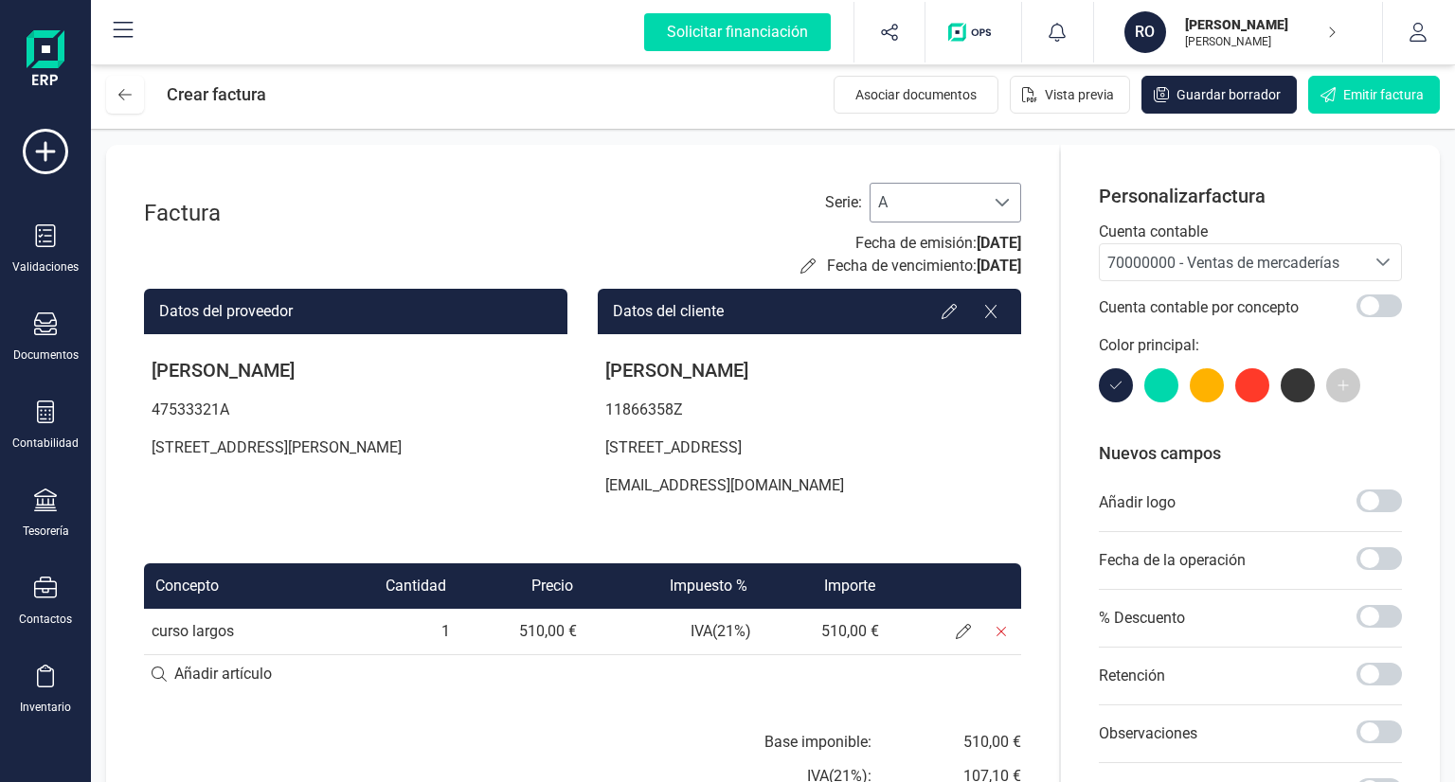
click at [882, 190] on span "A" at bounding box center [928, 203] width 114 height 38
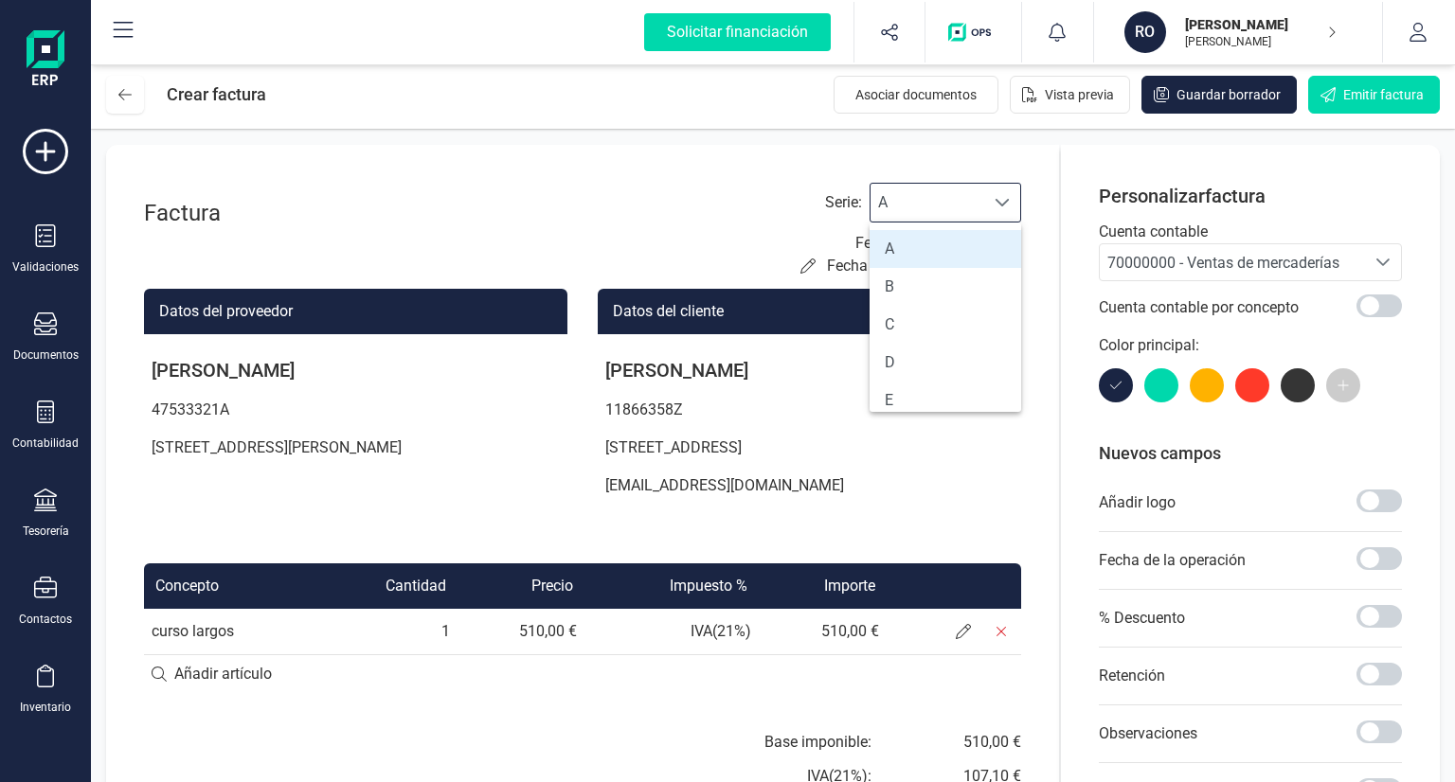
click at [882, 190] on span "A" at bounding box center [928, 203] width 114 height 38
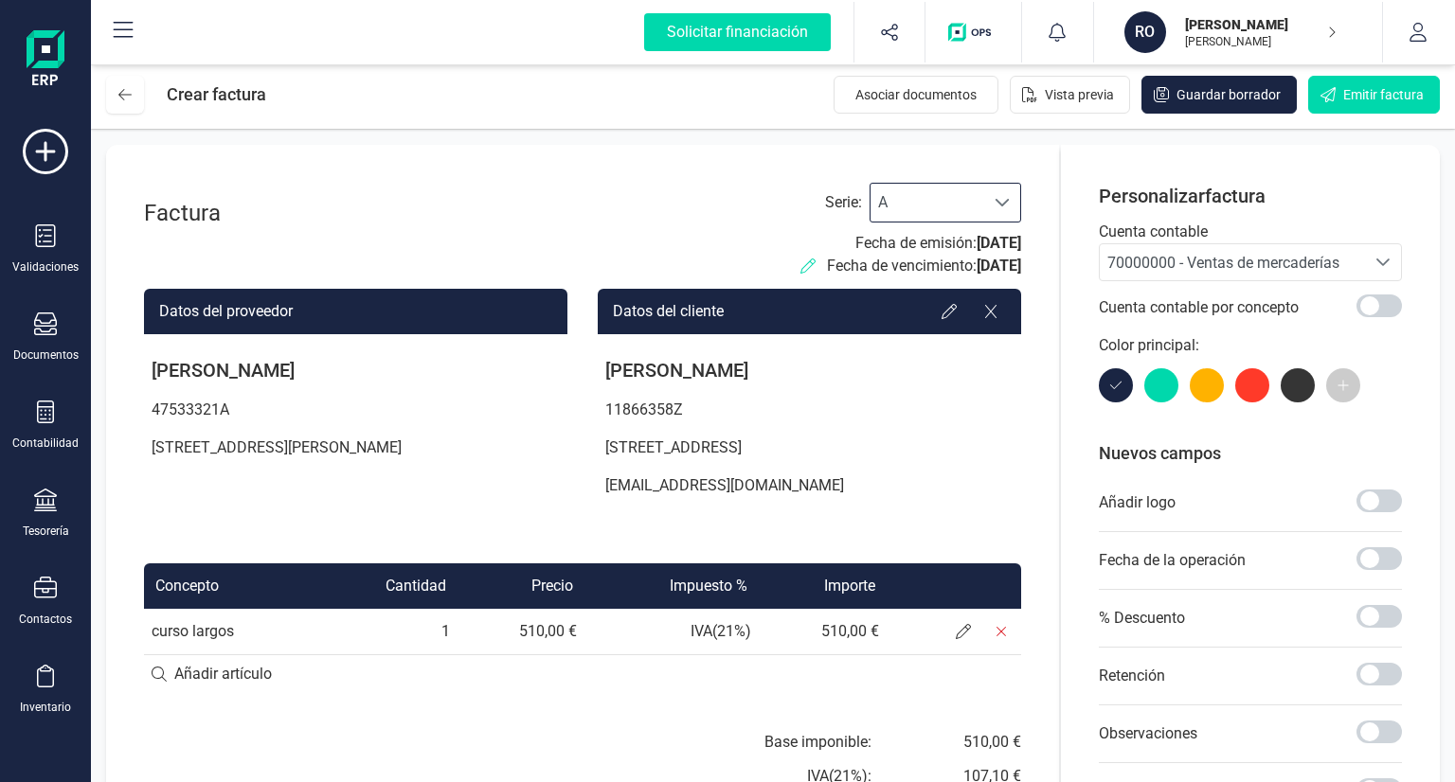
click at [800, 263] on icon at bounding box center [807, 266] width 15 height 15
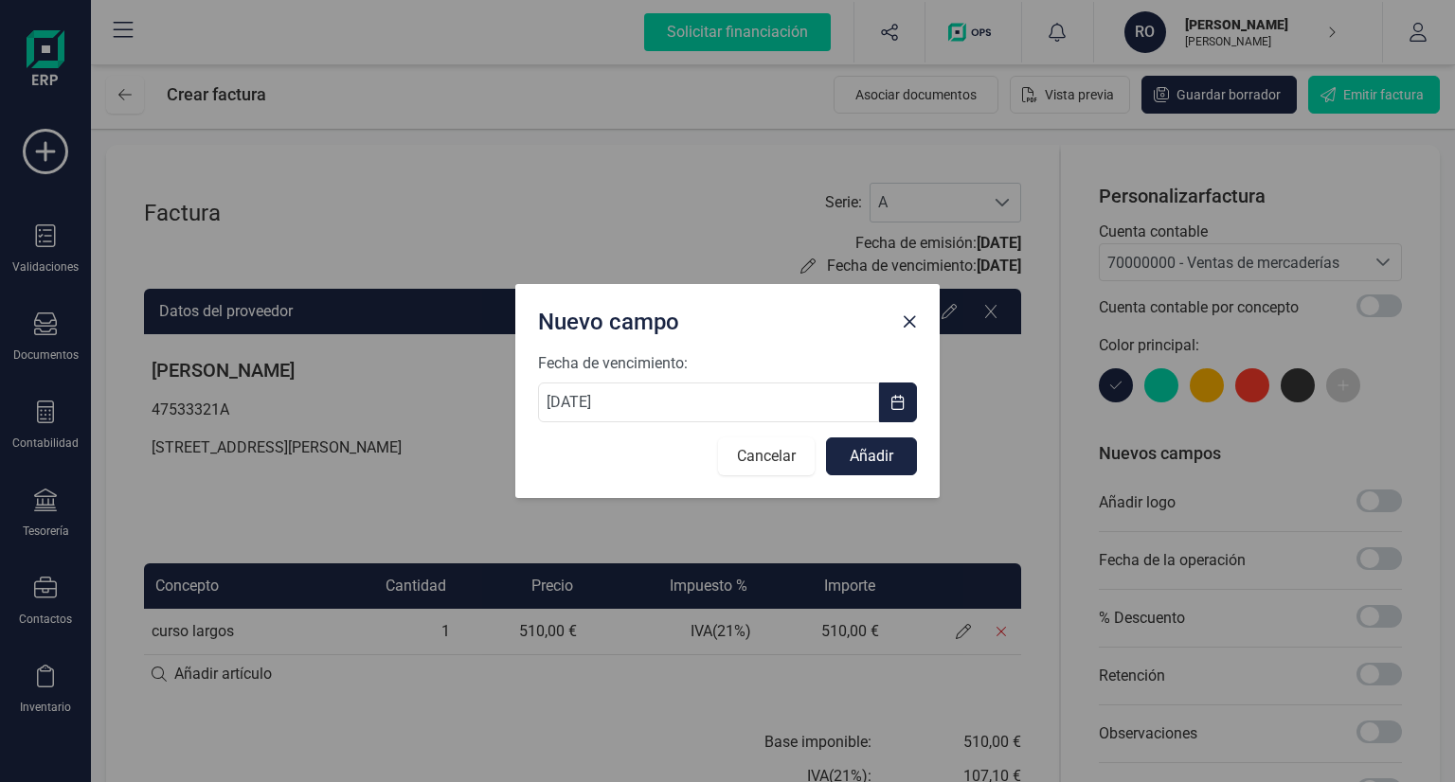
click at [778, 458] on button "Cancelar" at bounding box center [766, 457] width 97 height 38
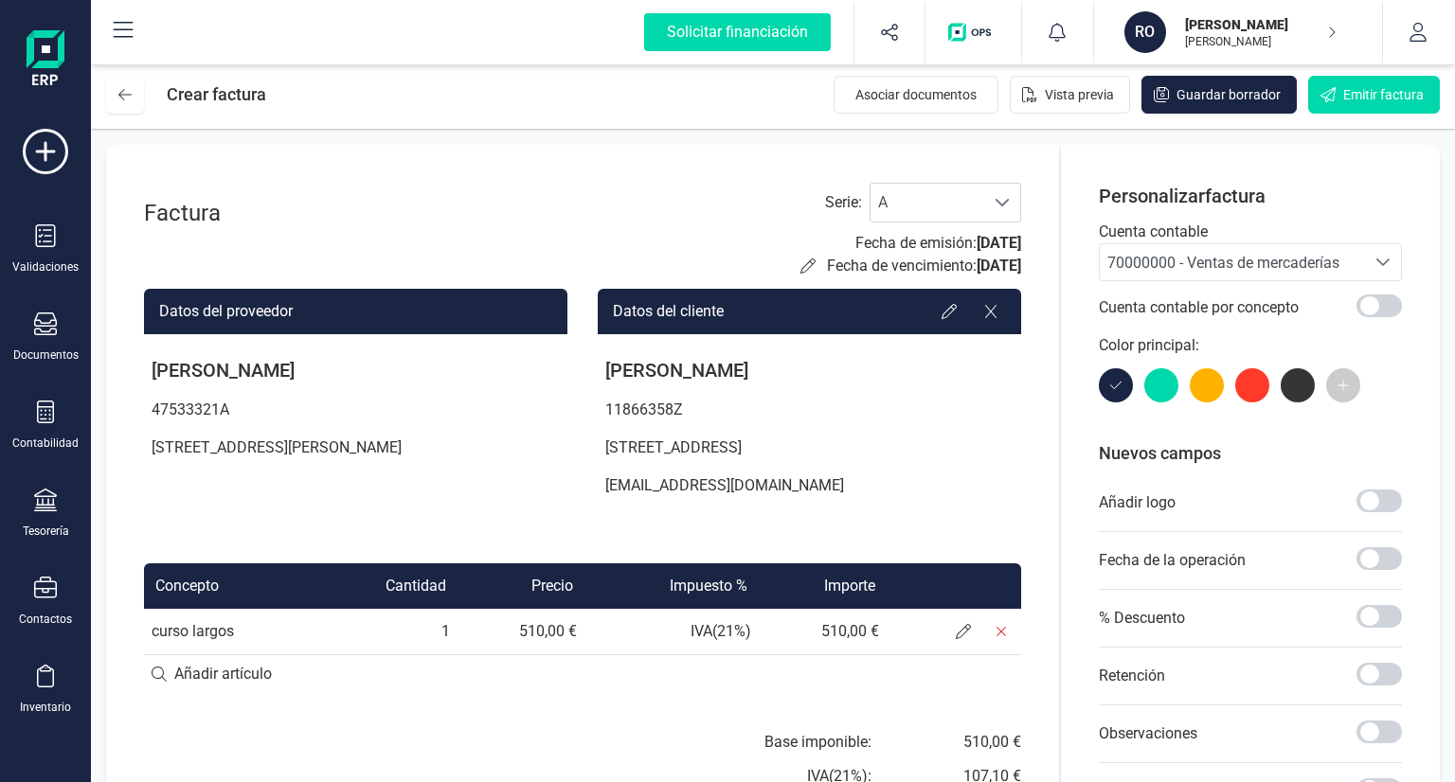
click at [273, 183] on div "Factura" at bounding box center [220, 230] width 152 height 95
click at [674, 492] on p "[EMAIL_ADDRESS][DOMAIN_NAME]" at bounding box center [809, 486] width 423 height 38
click at [1213, 255] on span "70000000 - Ventas de mercaderías" at bounding box center [1223, 263] width 232 height 18
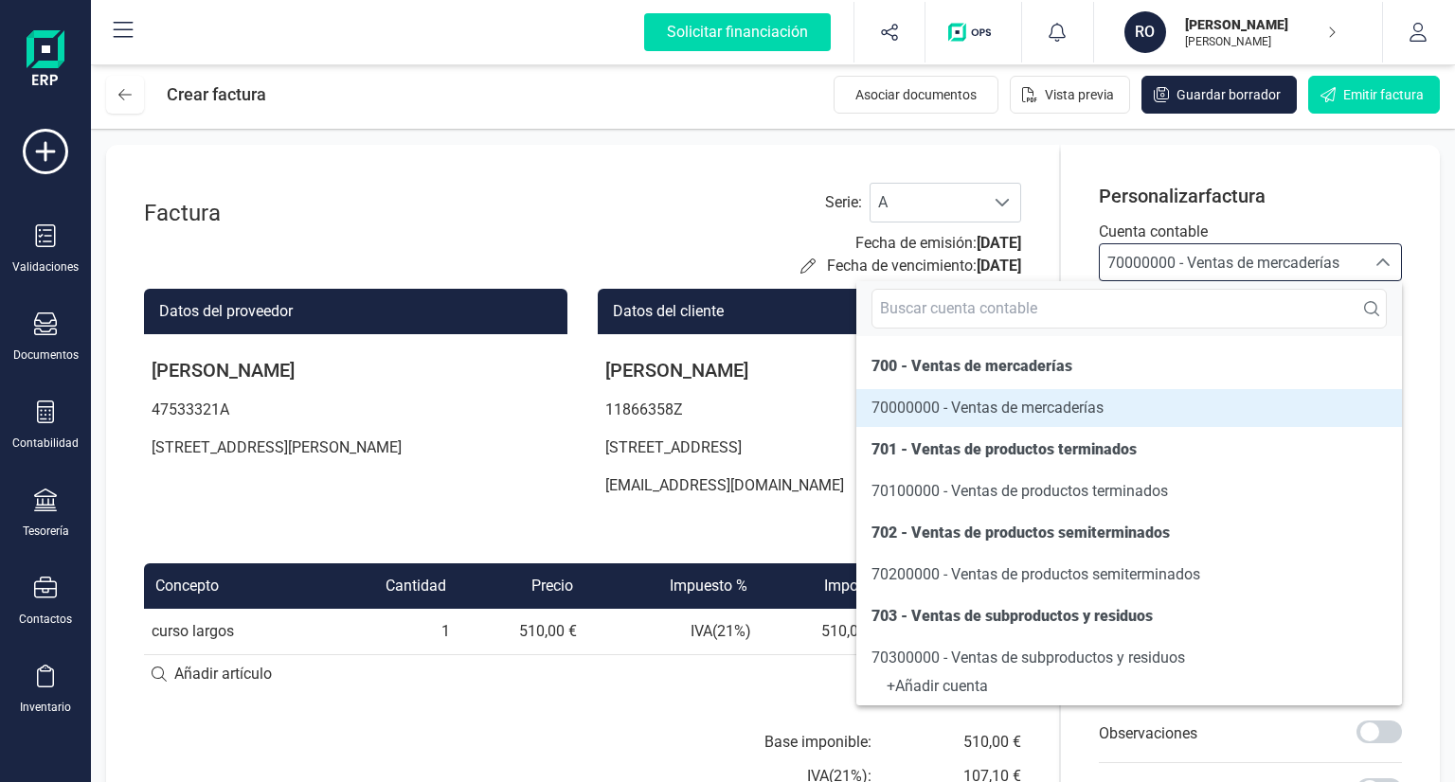
click at [1421, 189] on div "Personalizar factura Cuenta contable 70000000 - Ventas de mercaderías 70000000 …" at bounding box center [1250, 597] width 379 height 905
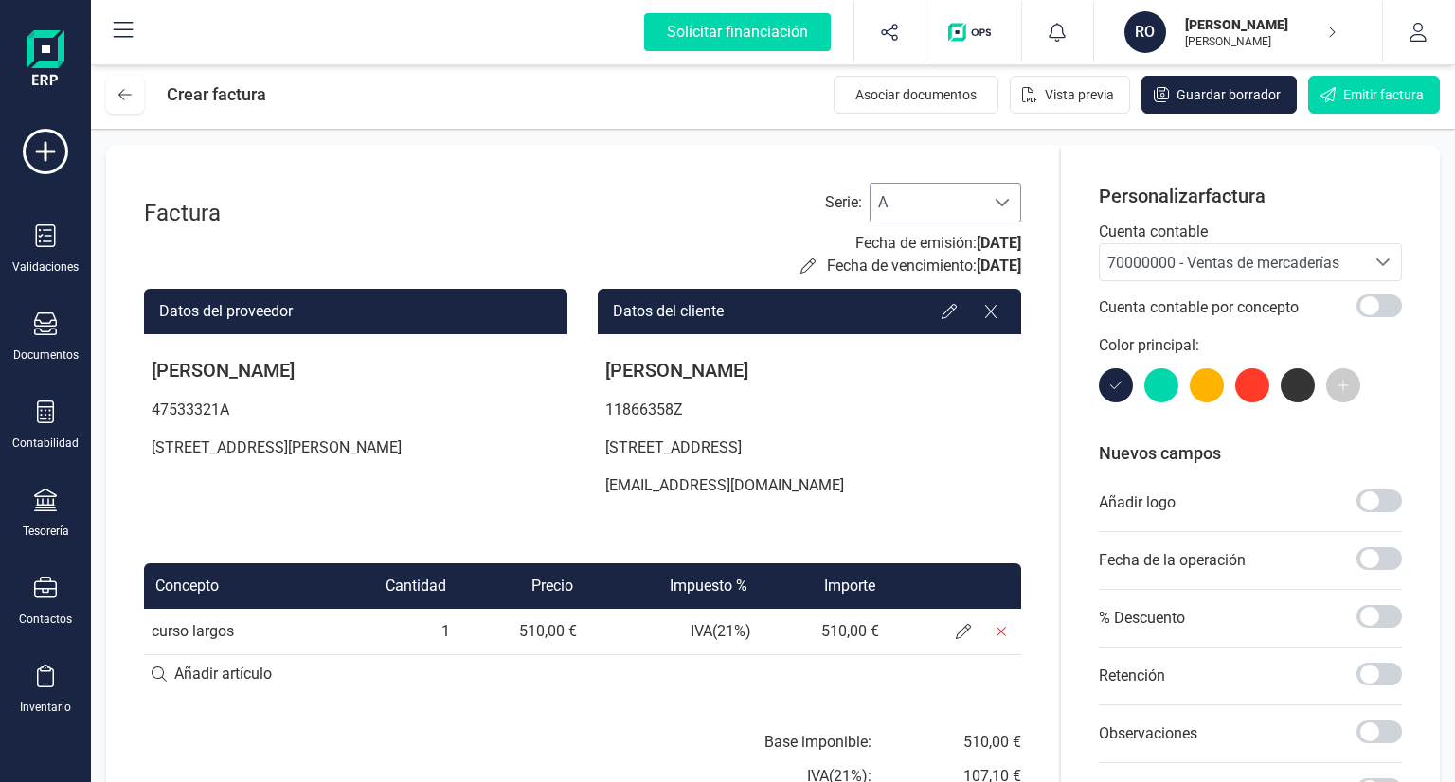
click at [898, 211] on span "A" at bounding box center [928, 203] width 114 height 38
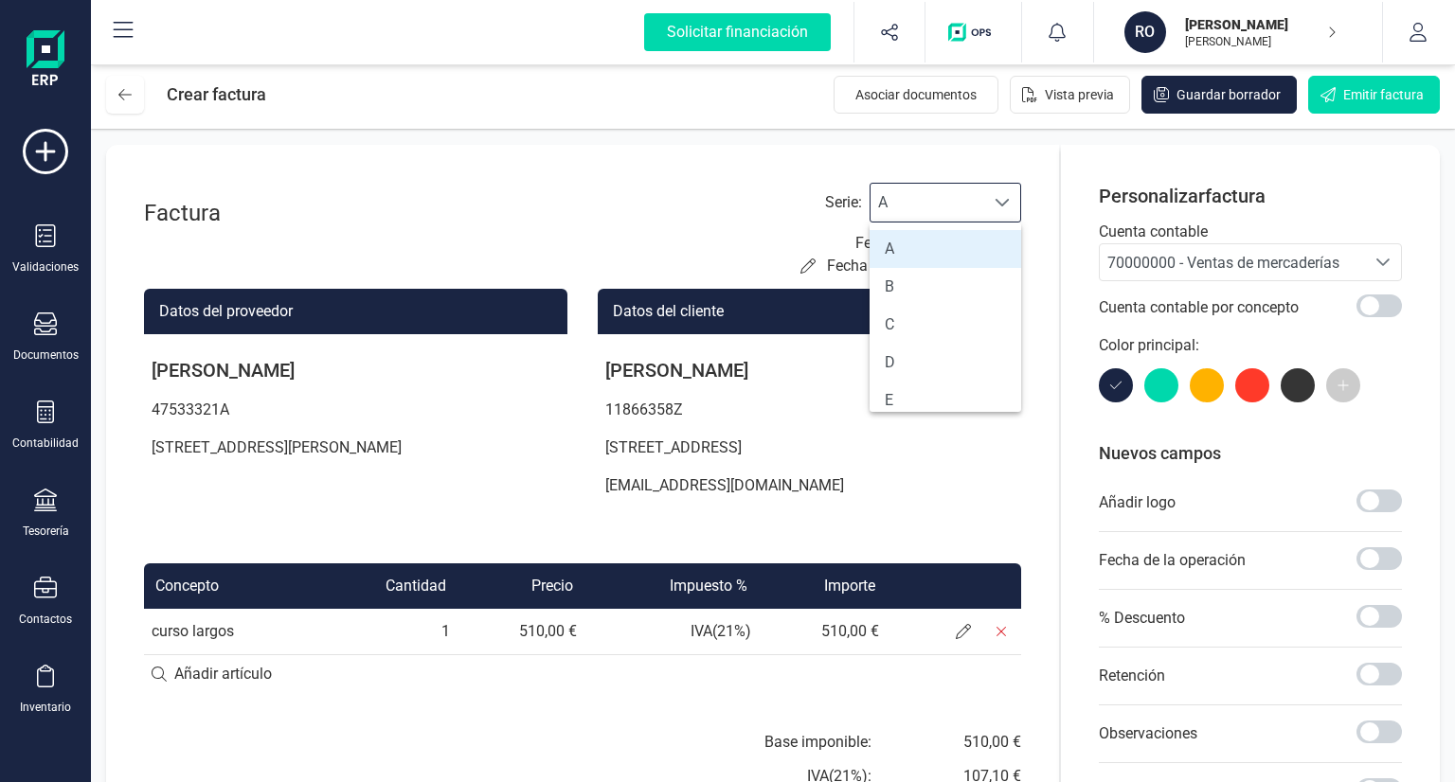
click at [902, 241] on li "A" at bounding box center [946, 249] width 152 height 38
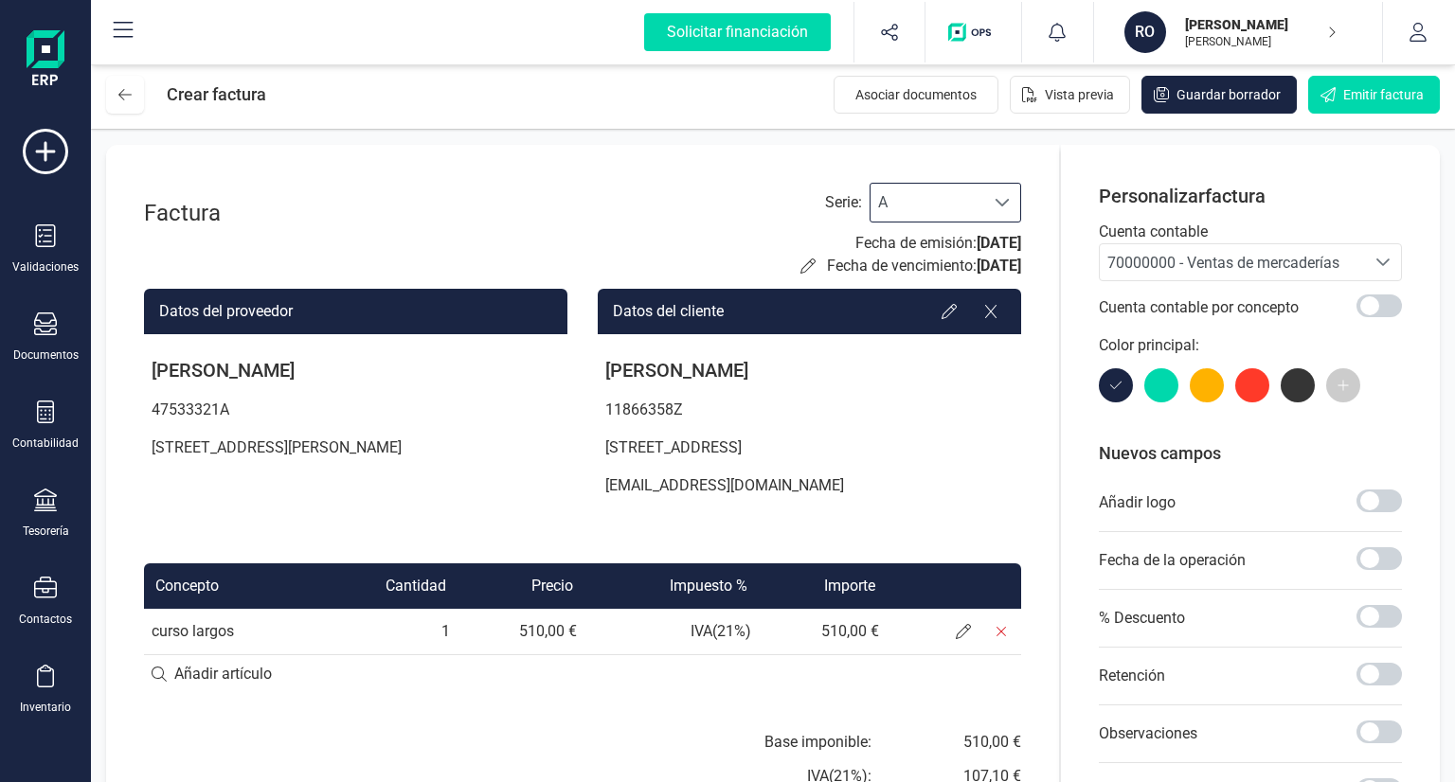
click at [714, 189] on div "Factura Serie : A A Fecha de emisión: [DATE] Fecha de vencimiento: [DATE]" at bounding box center [582, 230] width 877 height 95
click at [42, 410] on icon at bounding box center [45, 412] width 23 height 23
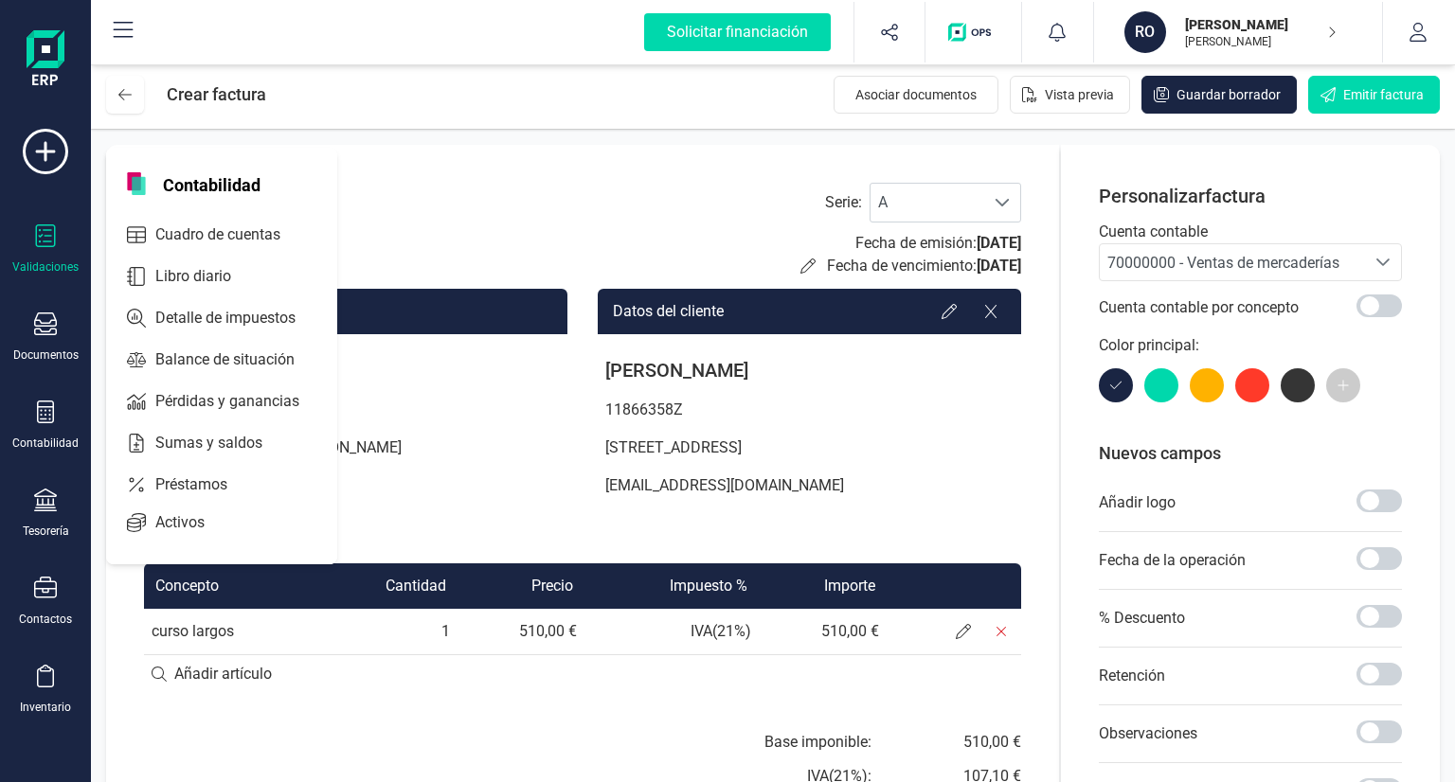
click at [49, 260] on div "Validaciones" at bounding box center [45, 267] width 66 height 15
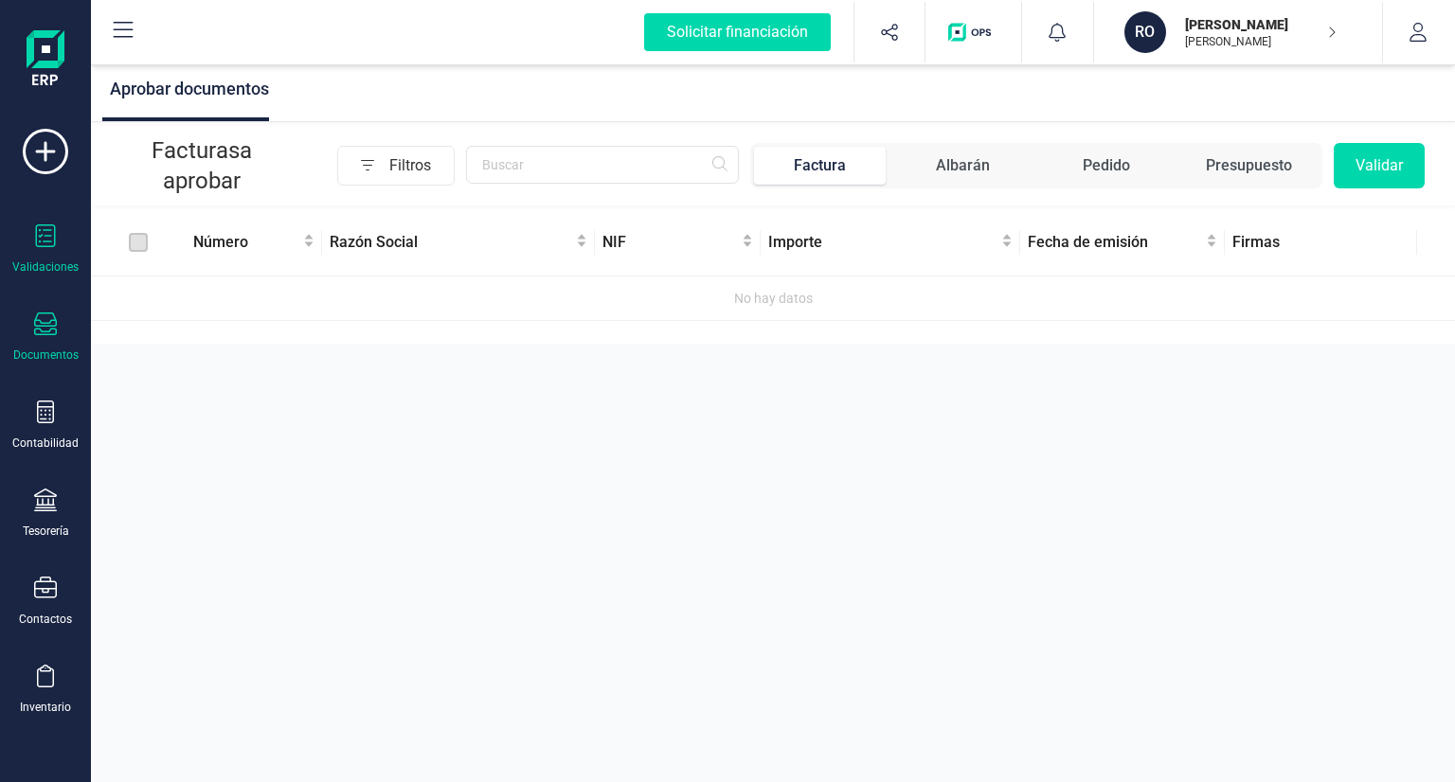
click at [27, 326] on div "Documentos" at bounding box center [46, 338] width 76 height 50
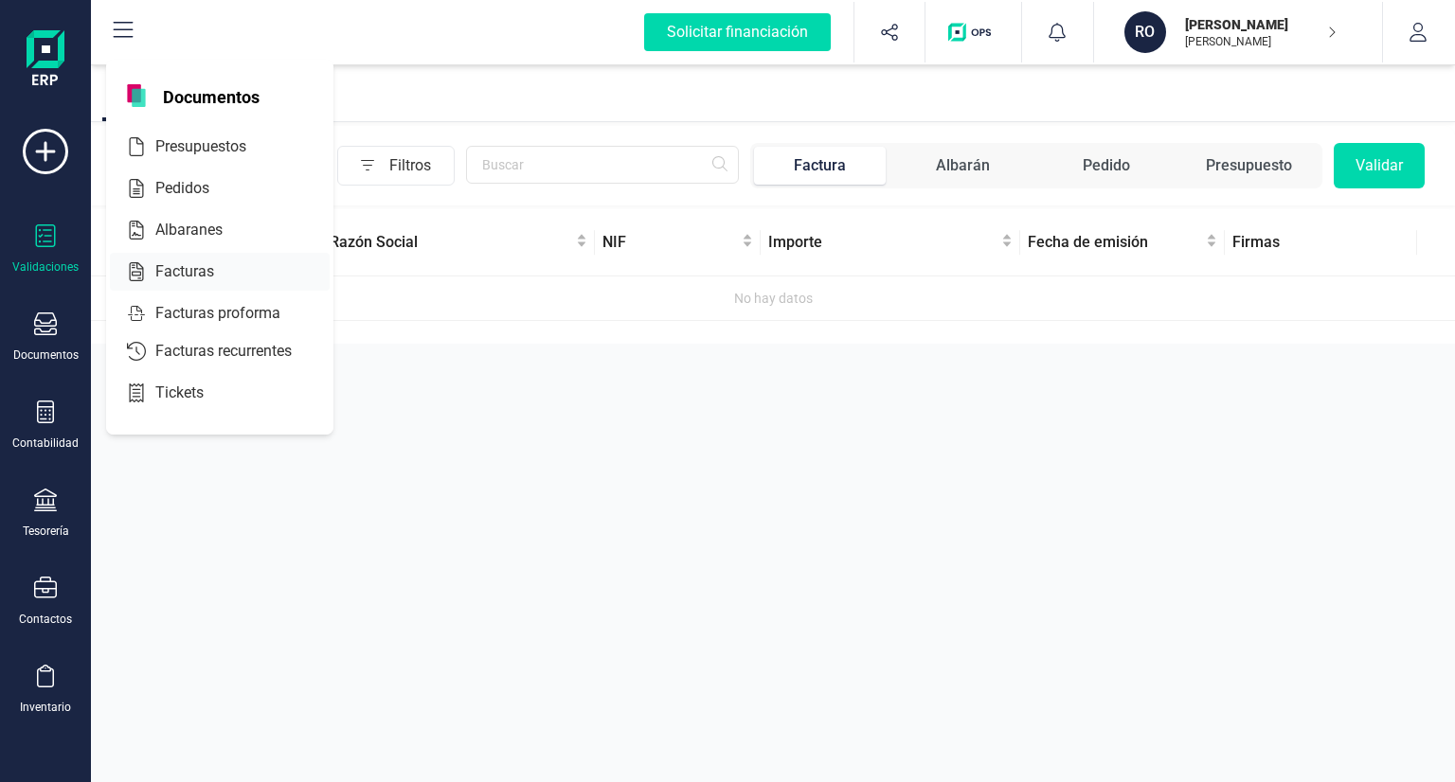
click at [189, 268] on span "Facturas" at bounding box center [198, 272] width 100 height 23
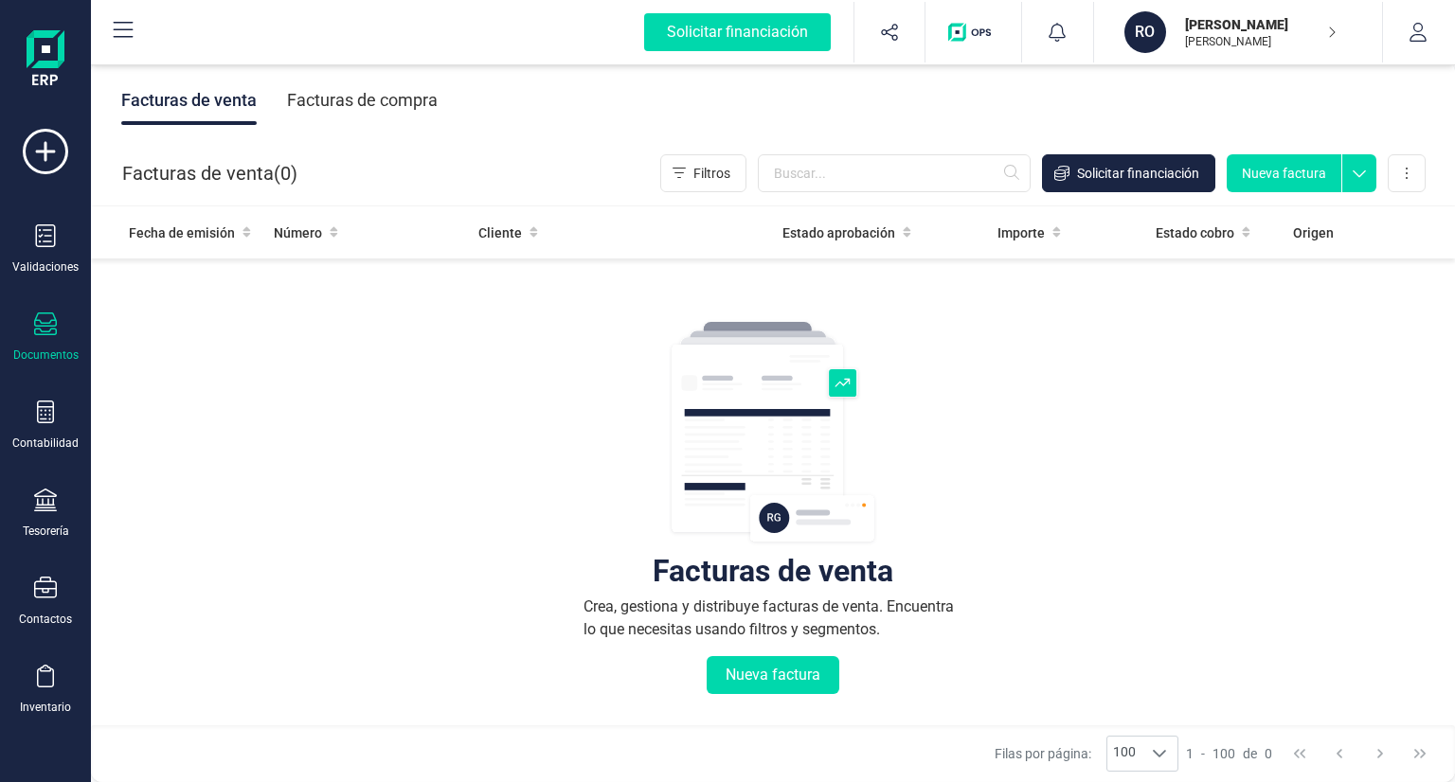
click at [1352, 179] on icon at bounding box center [1359, 168] width 34 height 28
click at [1338, 219] on span "Nueva factura proforma" at bounding box center [1292, 216] width 143 height 19
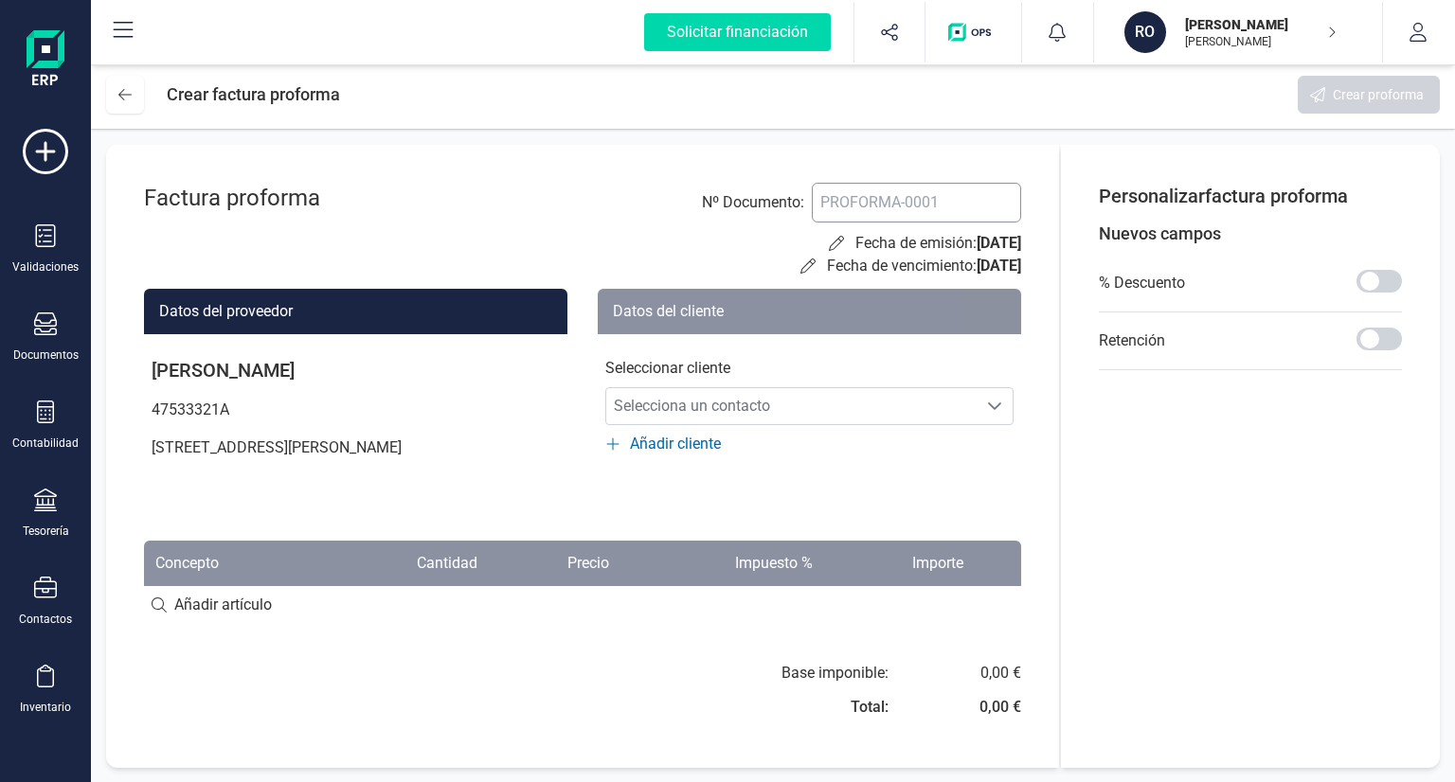
click at [899, 202] on input at bounding box center [916, 203] width 209 height 40
click at [916, 179] on div "Factura proforma Nº Documento : Fecha de emisión: [DATE] Fecha de vencimiento: …" at bounding box center [582, 456] width 953 height 623
click at [917, 206] on input at bounding box center [916, 203] width 209 height 40
click at [713, 440] on span "Añadir cliente" at bounding box center [675, 444] width 91 height 23
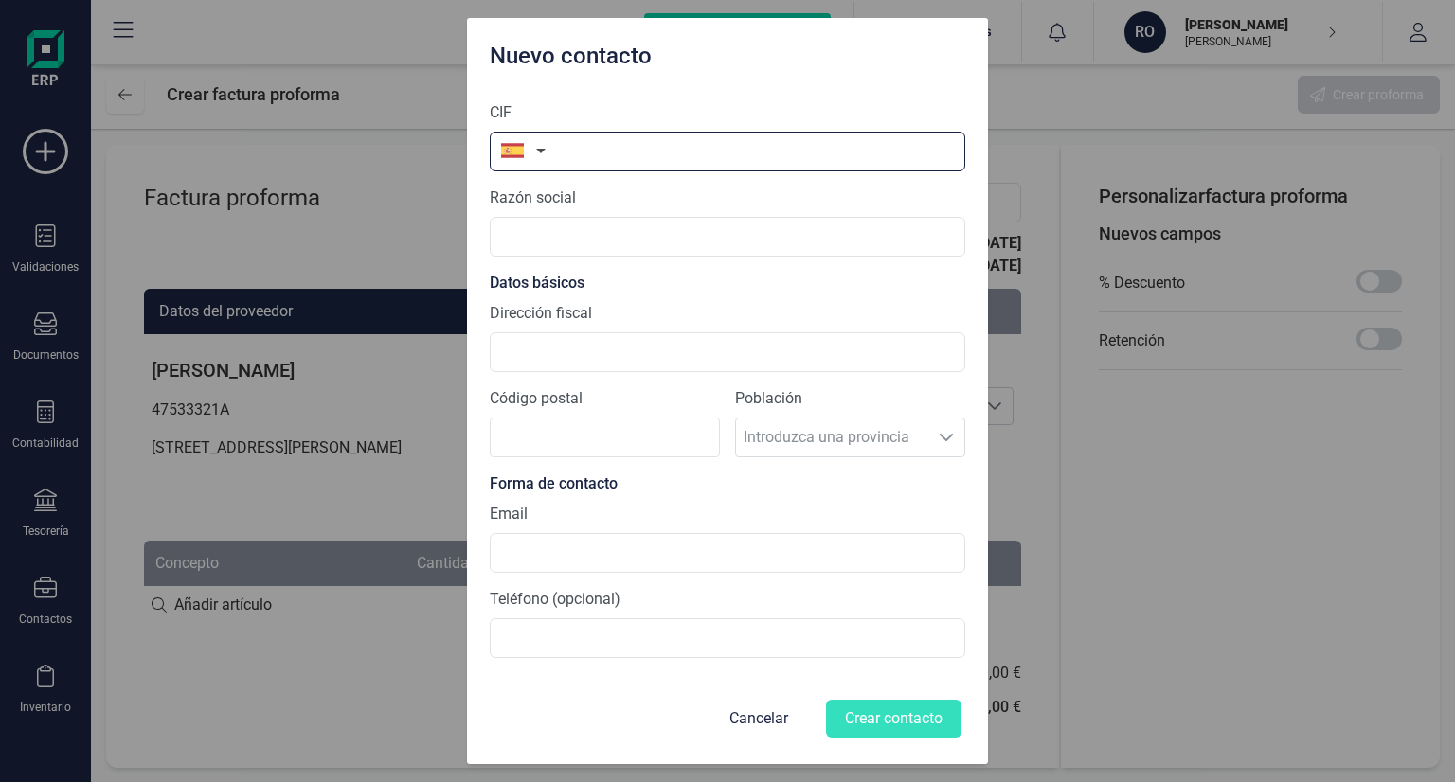
click at [589, 152] on input "text" at bounding box center [728, 152] width 476 height 40
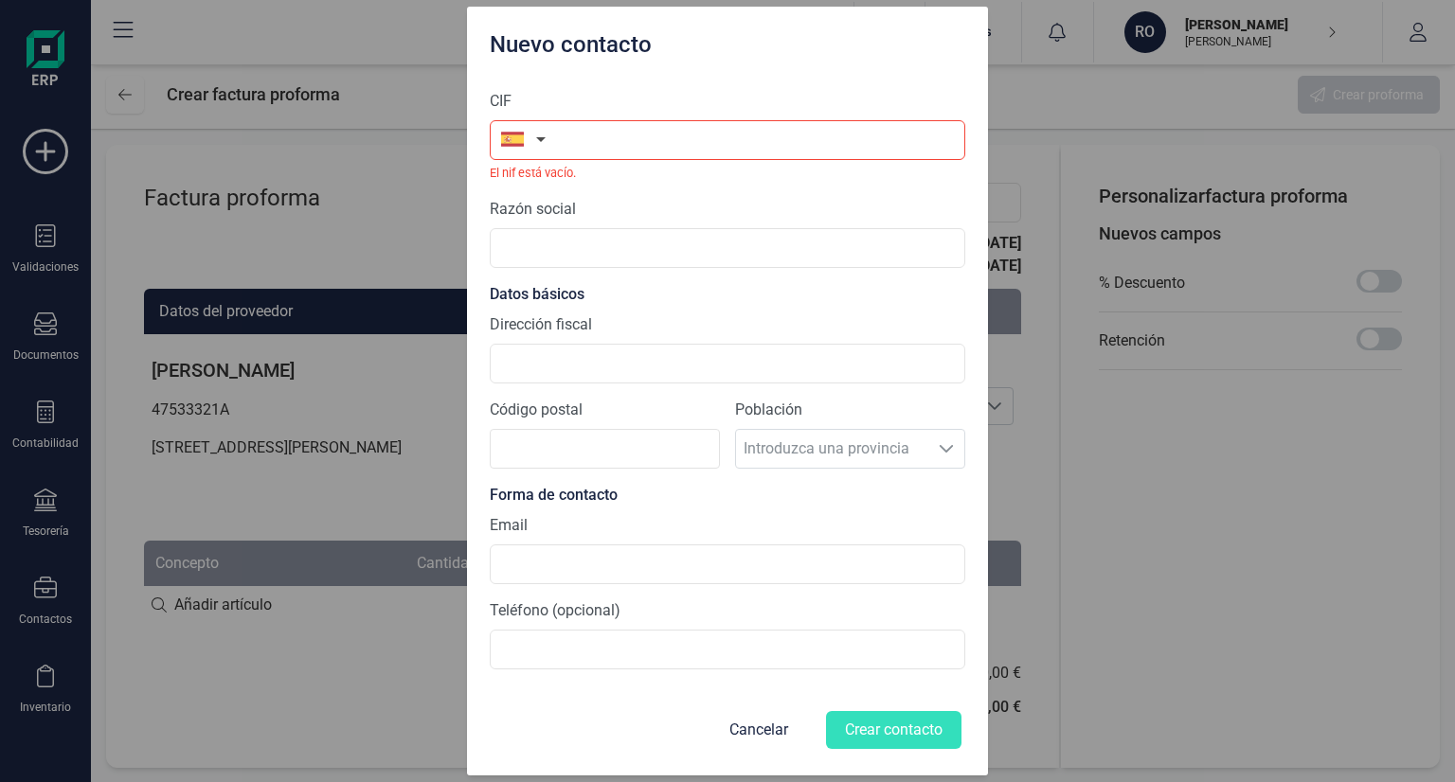
click at [435, 171] on div "Nuevo contacto CIF El nif está vacío. Razón social Datos básicos Dirección fisc…" at bounding box center [727, 391] width 1455 height 782
click at [1003, 314] on div "Nuevo contacto CIF El nif está vacío. Razón social Datos básicos Dirección fisc…" at bounding box center [727, 391] width 1455 height 782
click at [1031, 439] on div "Nuevo contacto CIF El nif está vacío. Razón social Datos básicos Dirección fisc…" at bounding box center [727, 391] width 1455 height 782
click at [784, 728] on button "Cancelar" at bounding box center [759, 730] width 104 height 45
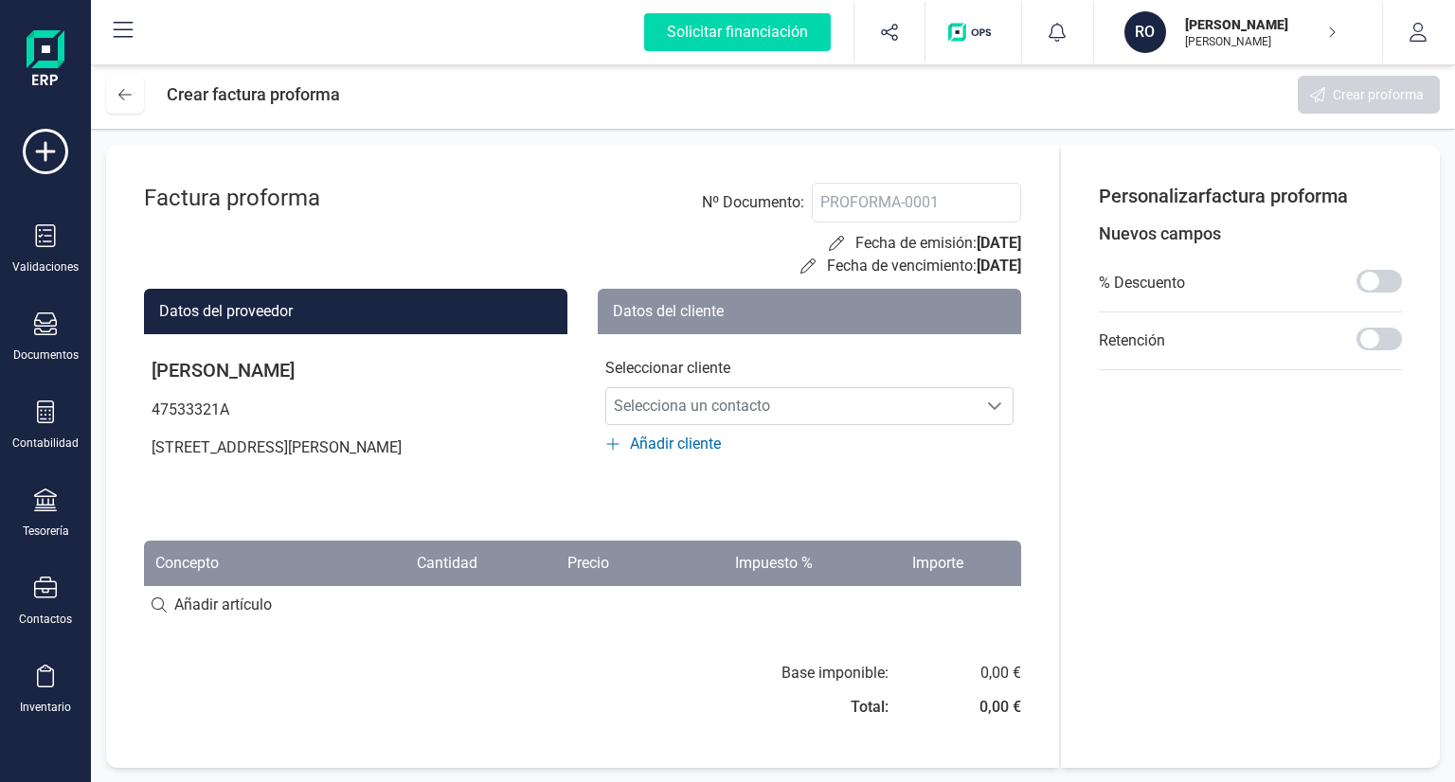
click at [833, 384] on div "Seleccionar cliente Selecciona un contacto Selecciona un contacto Añadir cliente" at bounding box center [809, 394] width 423 height 121
click at [826, 417] on span "Selecciona un contacto" at bounding box center [791, 406] width 370 height 38
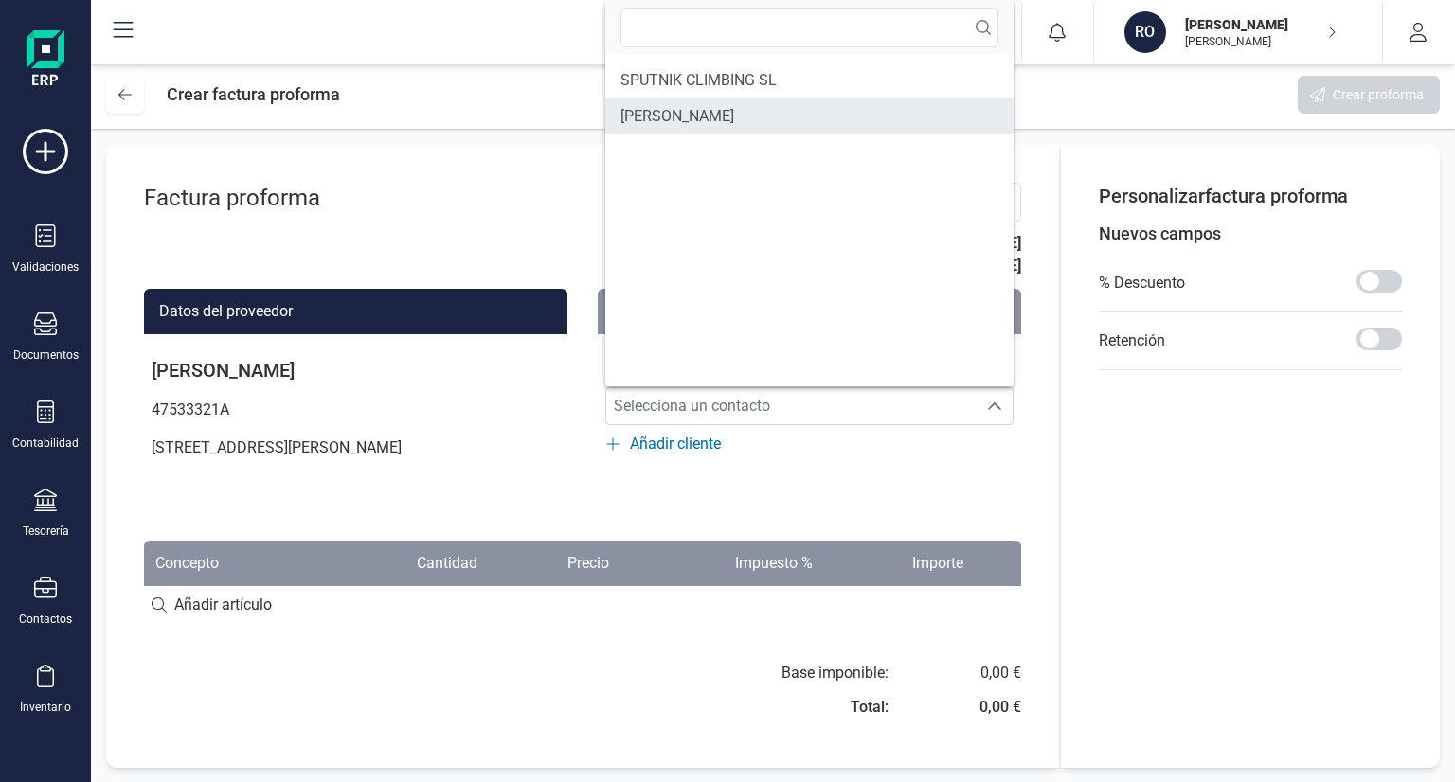
click at [734, 118] on span "[PERSON_NAME]" at bounding box center [677, 116] width 114 height 23
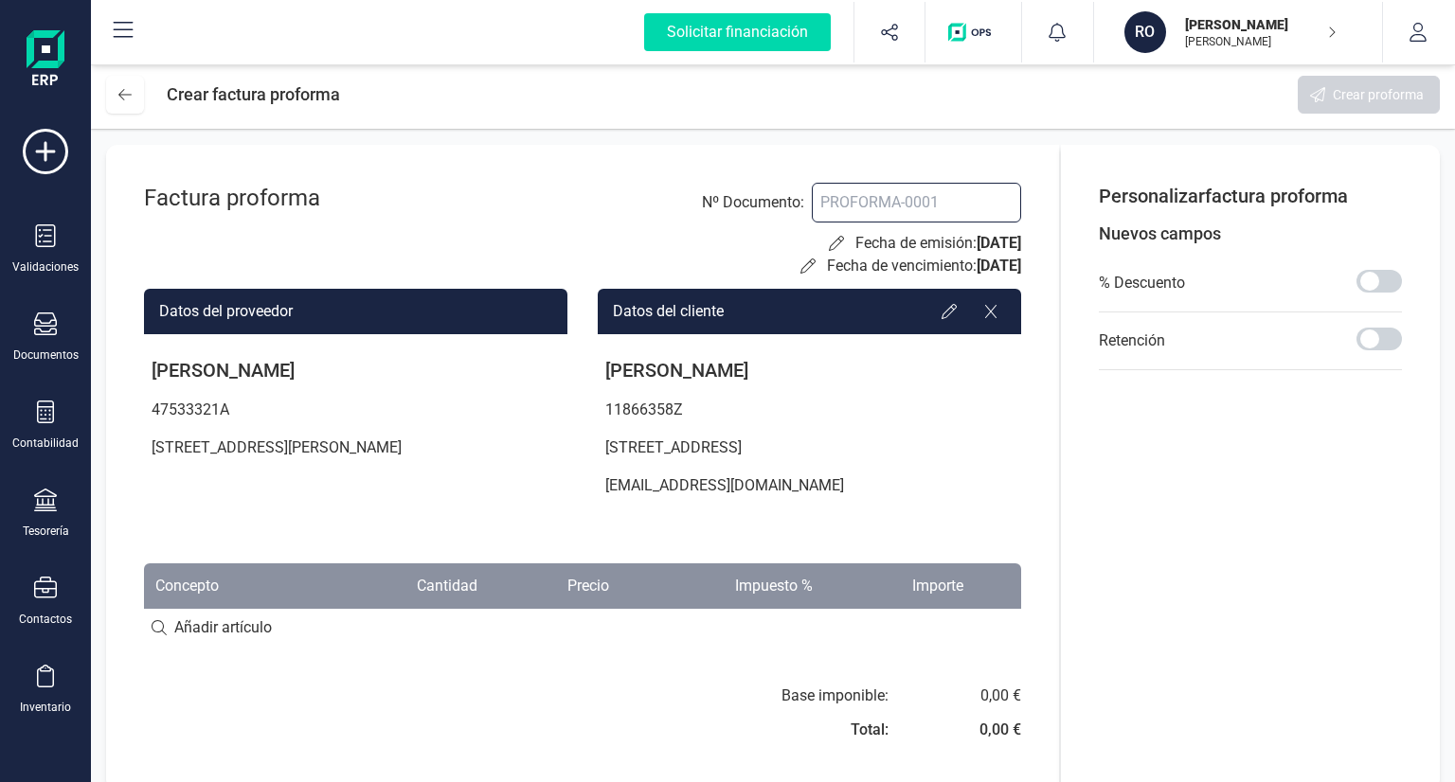
click at [924, 208] on input at bounding box center [916, 203] width 209 height 40
drag, startPoint x: 928, startPoint y: 195, endPoint x: 857, endPoint y: 204, distance: 71.6
click at [857, 204] on input "29" at bounding box center [916, 203] width 209 height 40
type input "276"
click at [686, 147] on div "Factura proforma Nº Documento : 276 Fecha de emisión: [DATE] Fecha de vencimien…" at bounding box center [582, 468] width 953 height 646
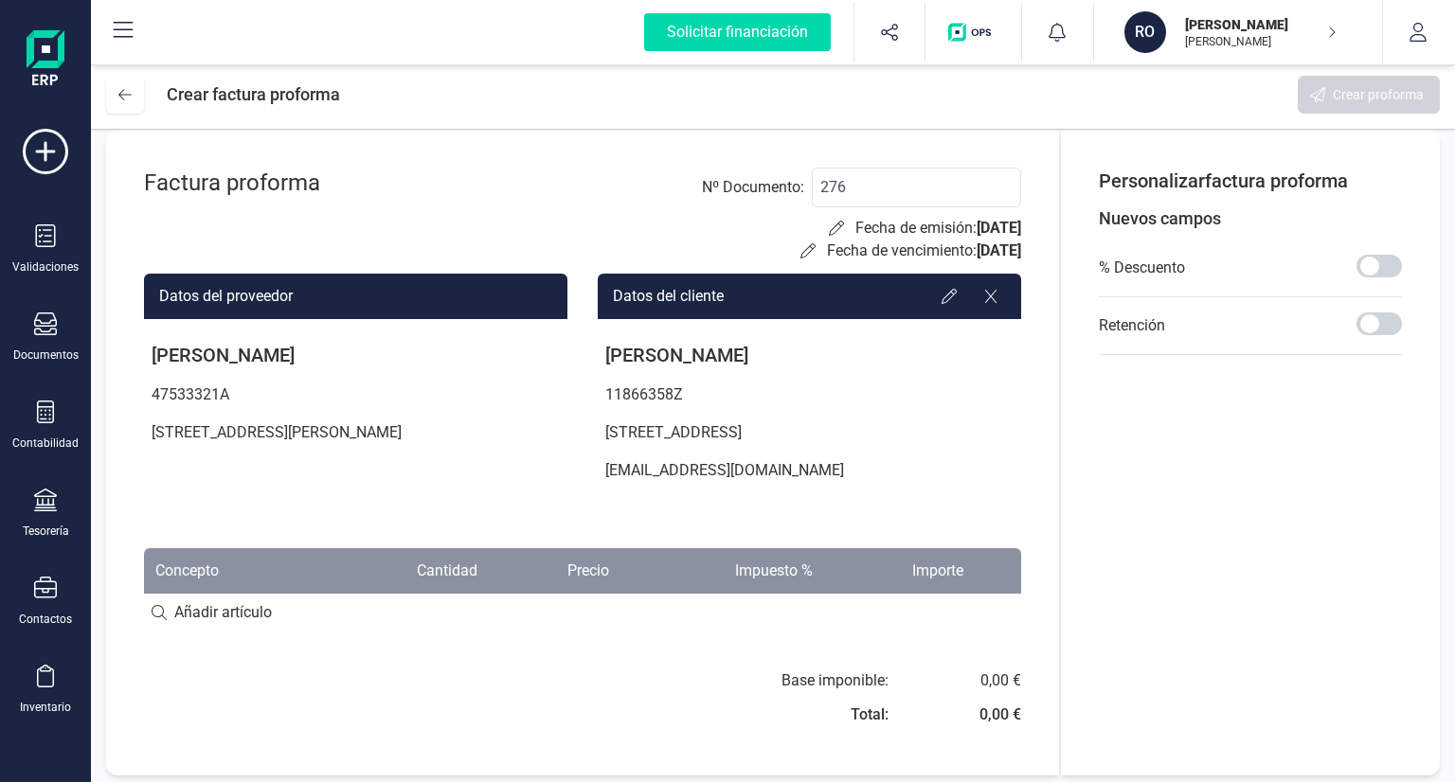
scroll to position [23, 0]
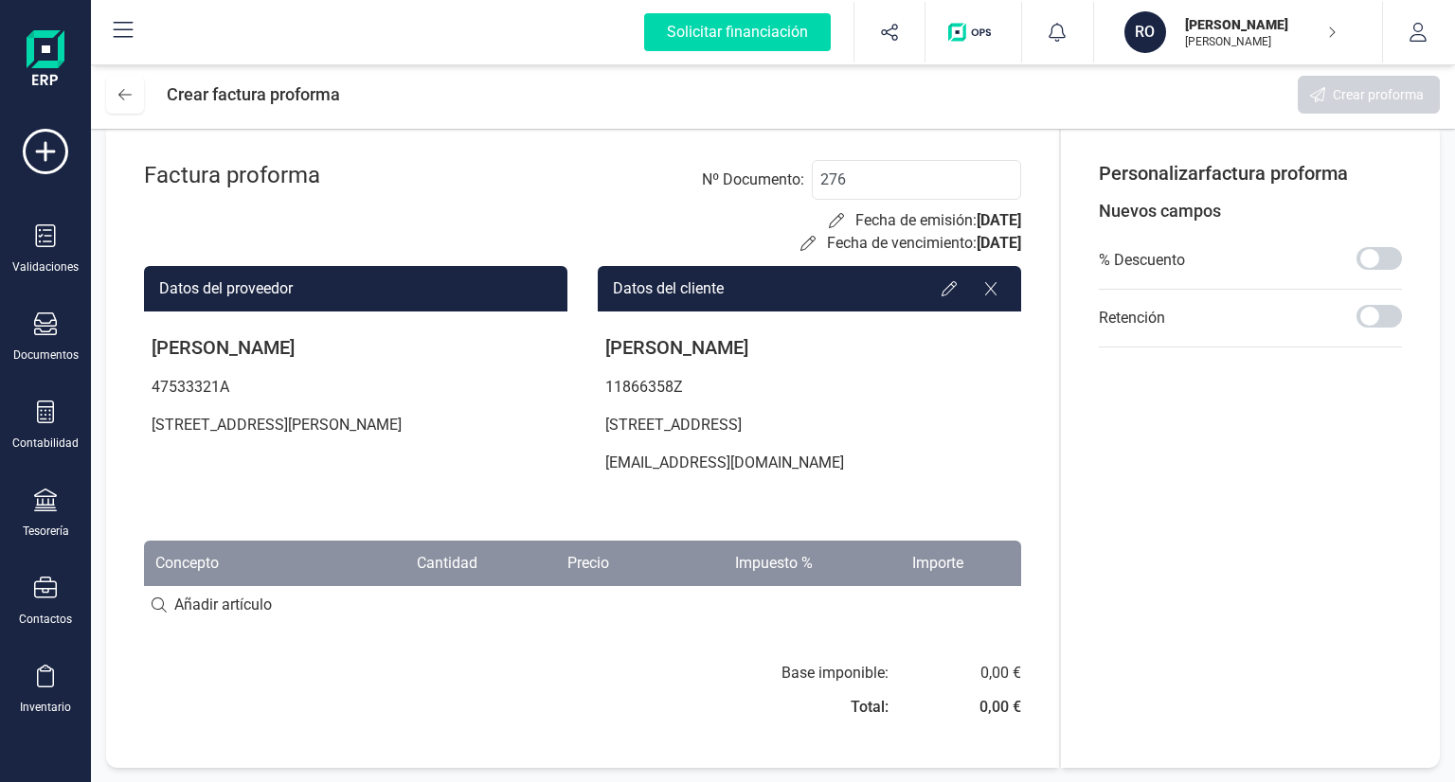
click at [200, 592] on input at bounding box center [582, 605] width 877 height 38
type input "curso largos"
click at [940, 566] on th "Importe" at bounding box center [899, 563] width 151 height 45
click at [947, 649] on div "Factura proforma Nº Documento : 276 Fecha de emisión: [DATE] Fecha de vencimien…" at bounding box center [582, 445] width 953 height 646
click at [914, 607] on div "+ Añadir artículo : curso largos" at bounding box center [582, 604] width 877 height 40
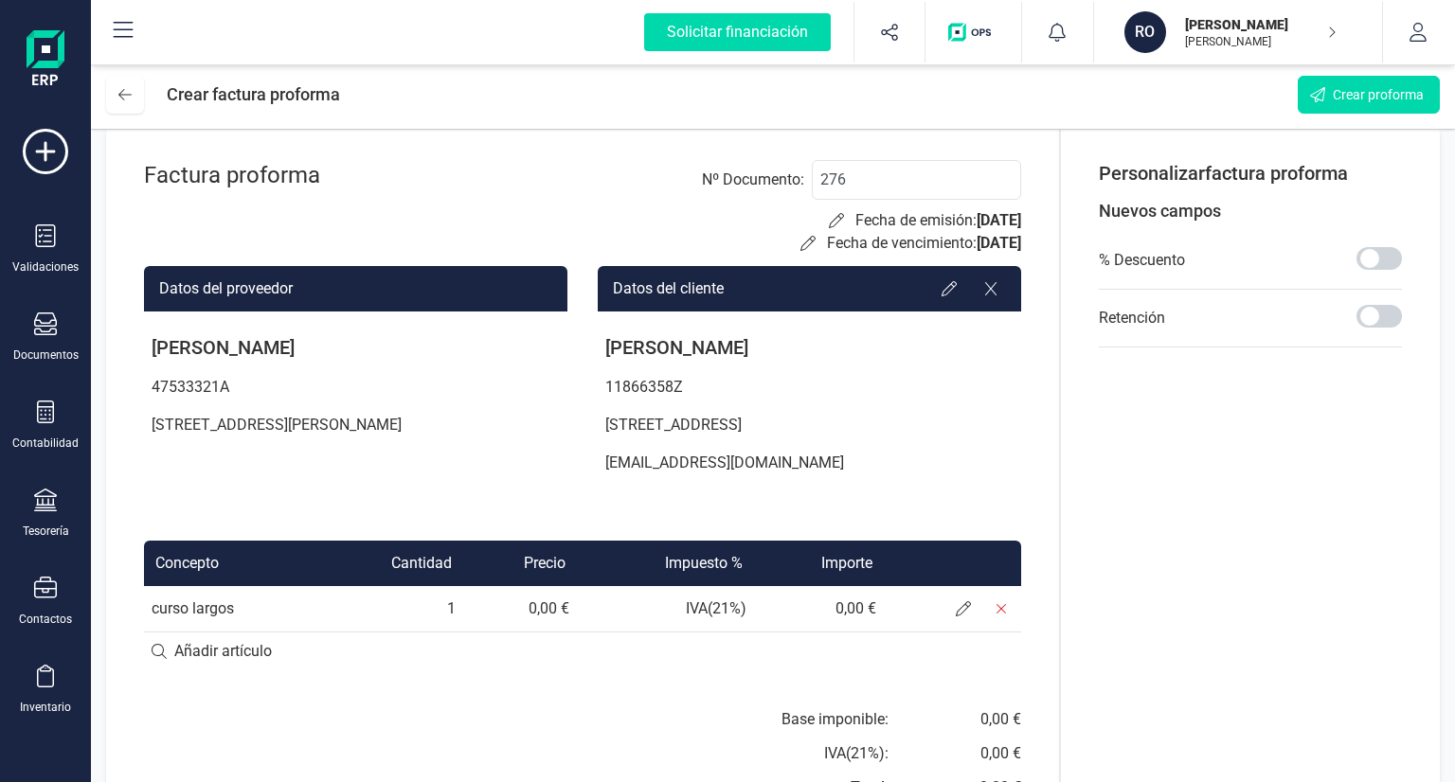
click at [867, 605] on td "0,00 €" at bounding box center [819, 608] width 131 height 45
click at [961, 611] on icon at bounding box center [963, 609] width 15 height 15
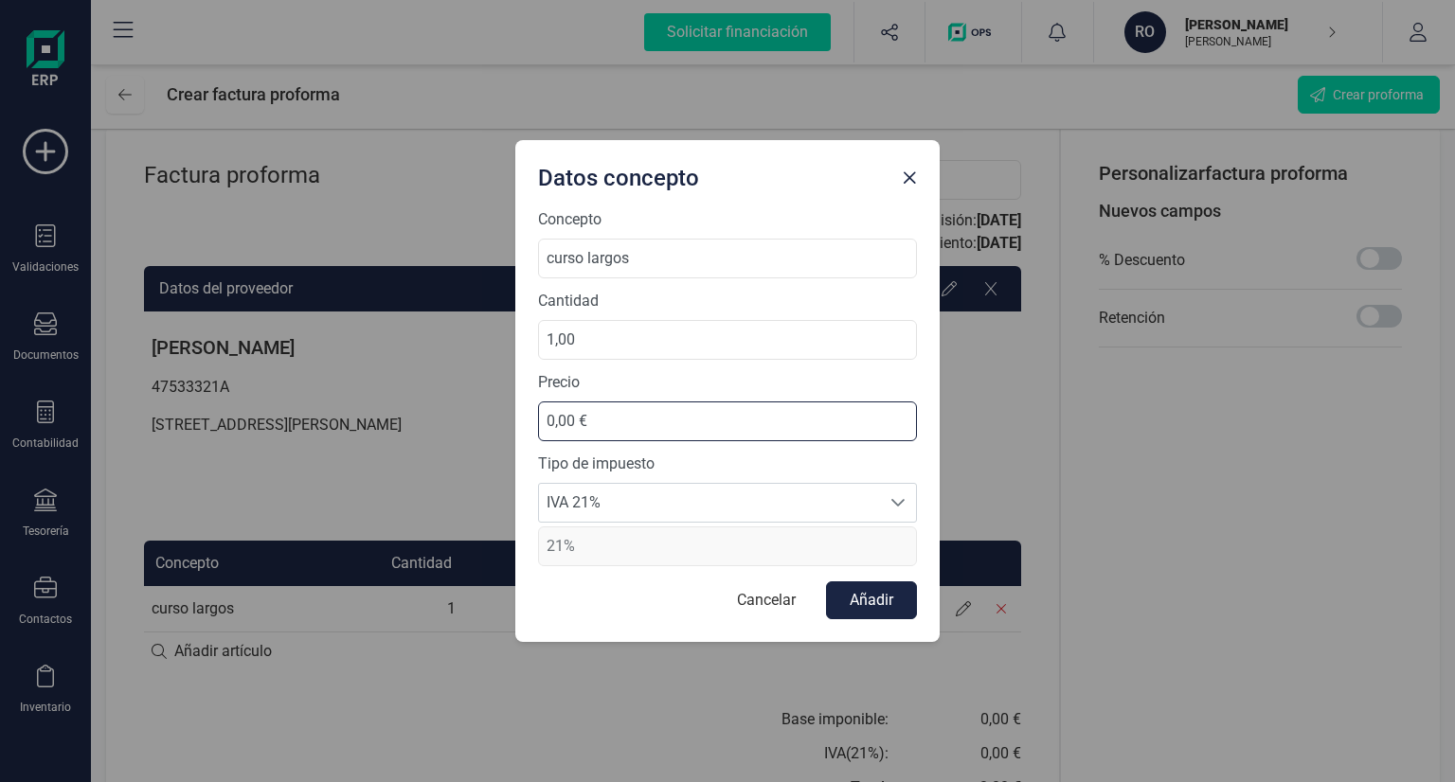
click at [614, 418] on input "0,00 €" at bounding box center [727, 422] width 379 height 40
drag, startPoint x: 614, startPoint y: 418, endPoint x: 560, endPoint y: 418, distance: 54.0
click at [560, 418] on input "0,00 €" at bounding box center [727, 422] width 379 height 40
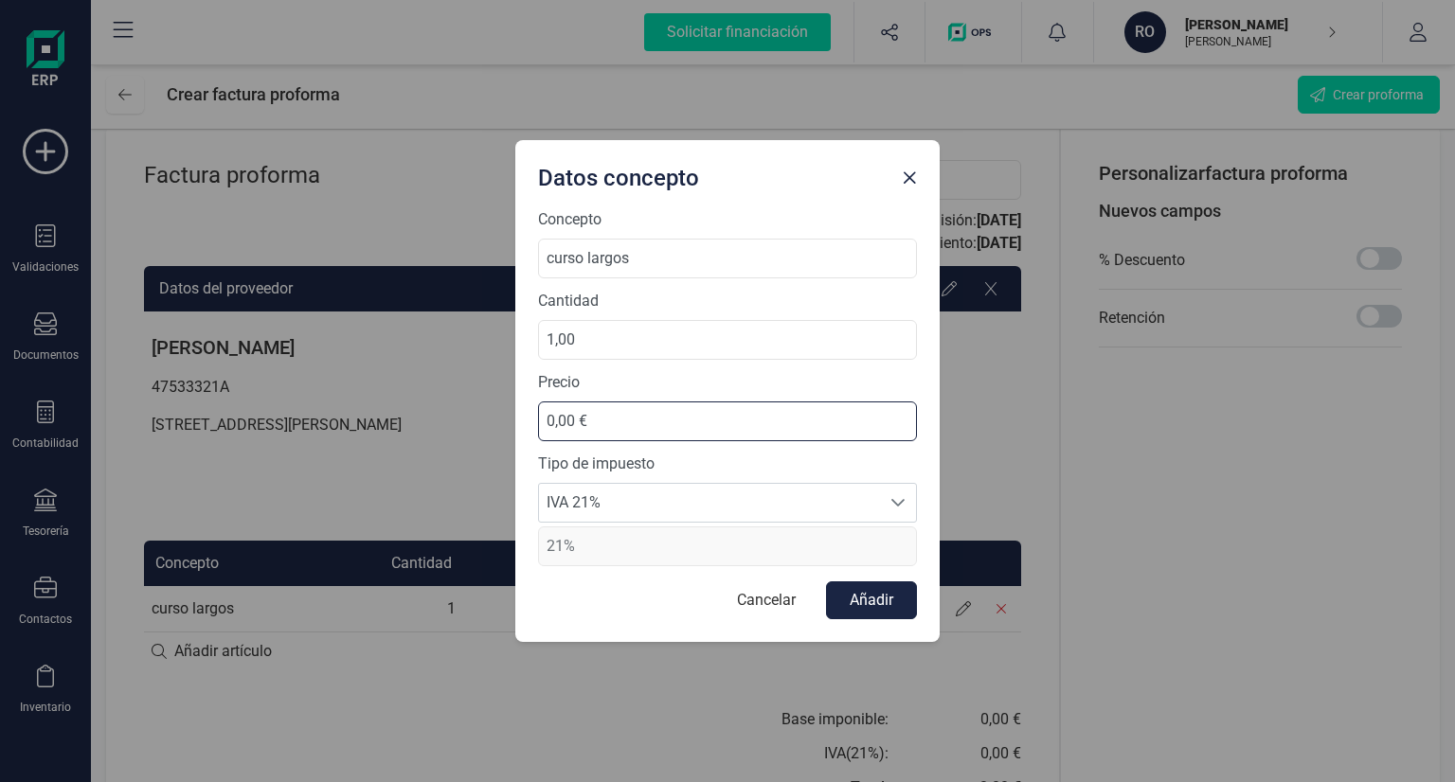
paste input "42.149"
drag, startPoint x: 656, startPoint y: 435, endPoint x: 545, endPoint y: 419, distance: 112.0
click at [545, 419] on input "42.149,00 €" at bounding box center [727, 422] width 379 height 40
click at [570, 422] on input "42.149,00 €" at bounding box center [727, 422] width 379 height 40
click at [607, 419] on input "42.149,00 €" at bounding box center [727, 422] width 379 height 40
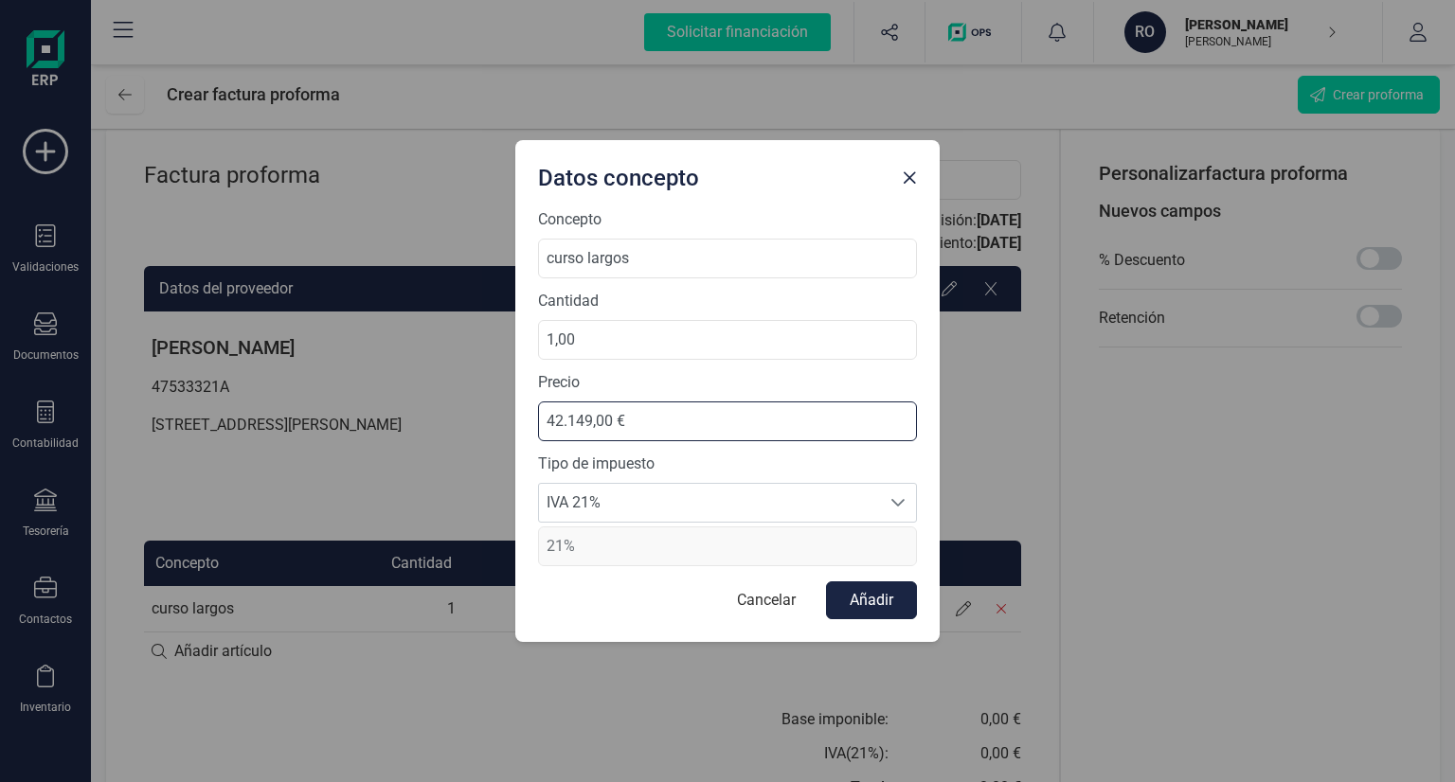
click at [615, 422] on input "42.149,00 €" at bounding box center [727, 422] width 379 height 40
click at [604, 422] on input "42.149,00 €" at bounding box center [727, 422] width 379 height 40
click at [618, 424] on input "42.149,00 €" at bounding box center [727, 422] width 379 height 40
click at [568, 422] on input "42.149,00 €" at bounding box center [727, 422] width 379 height 40
type input "149,00 €"
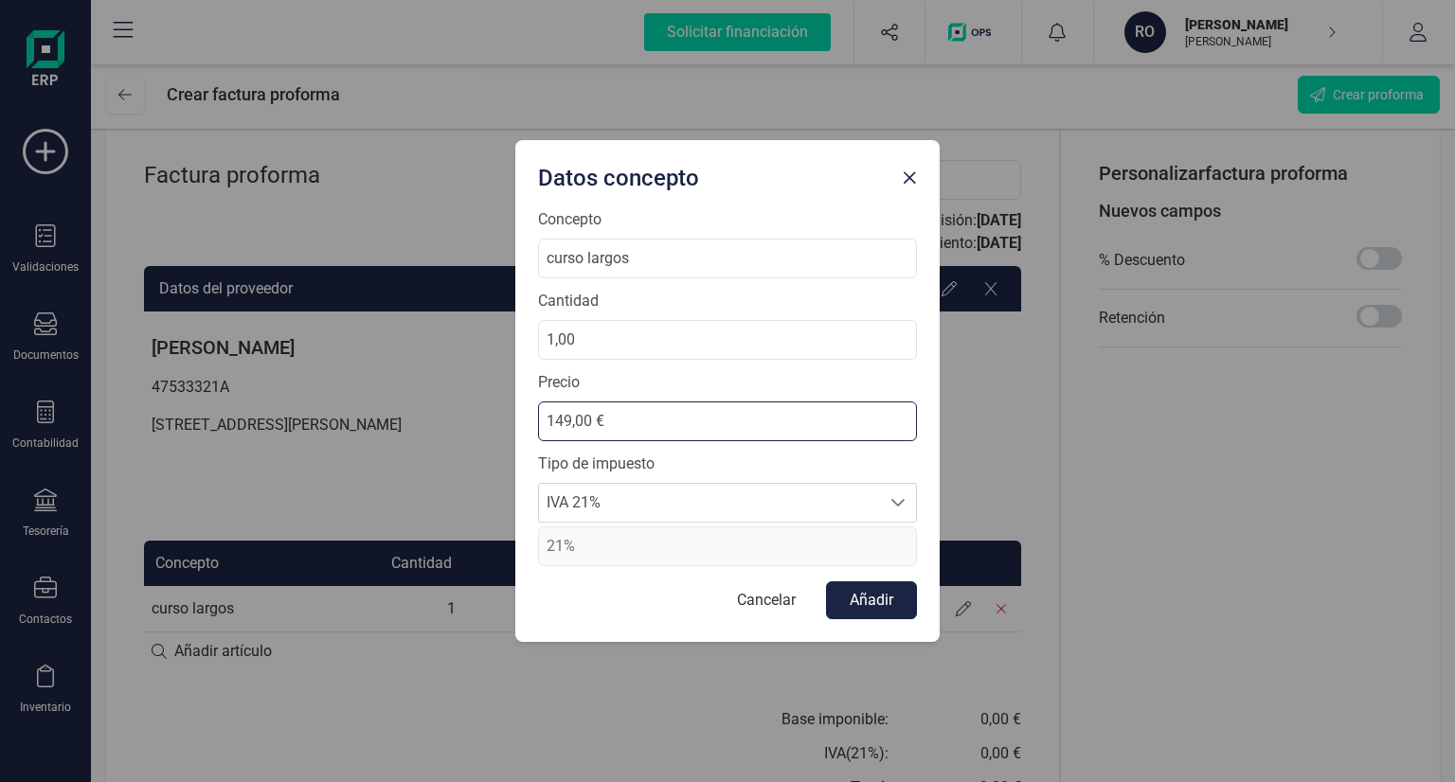
click at [592, 413] on input "149,00 €" at bounding box center [727, 422] width 379 height 40
type input "421,49 €"
click at [898, 599] on button "Añadir" at bounding box center [871, 601] width 91 height 38
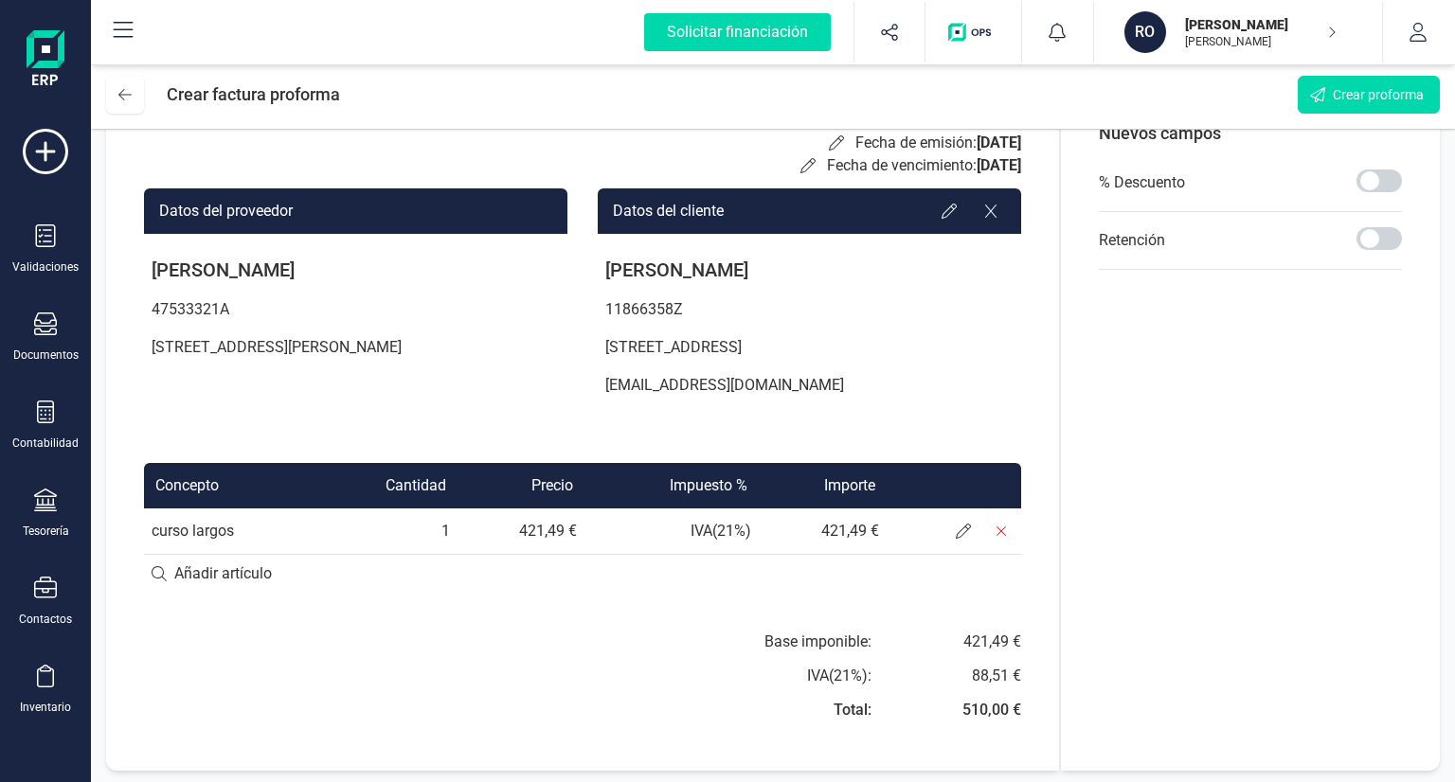
scroll to position [103, 0]
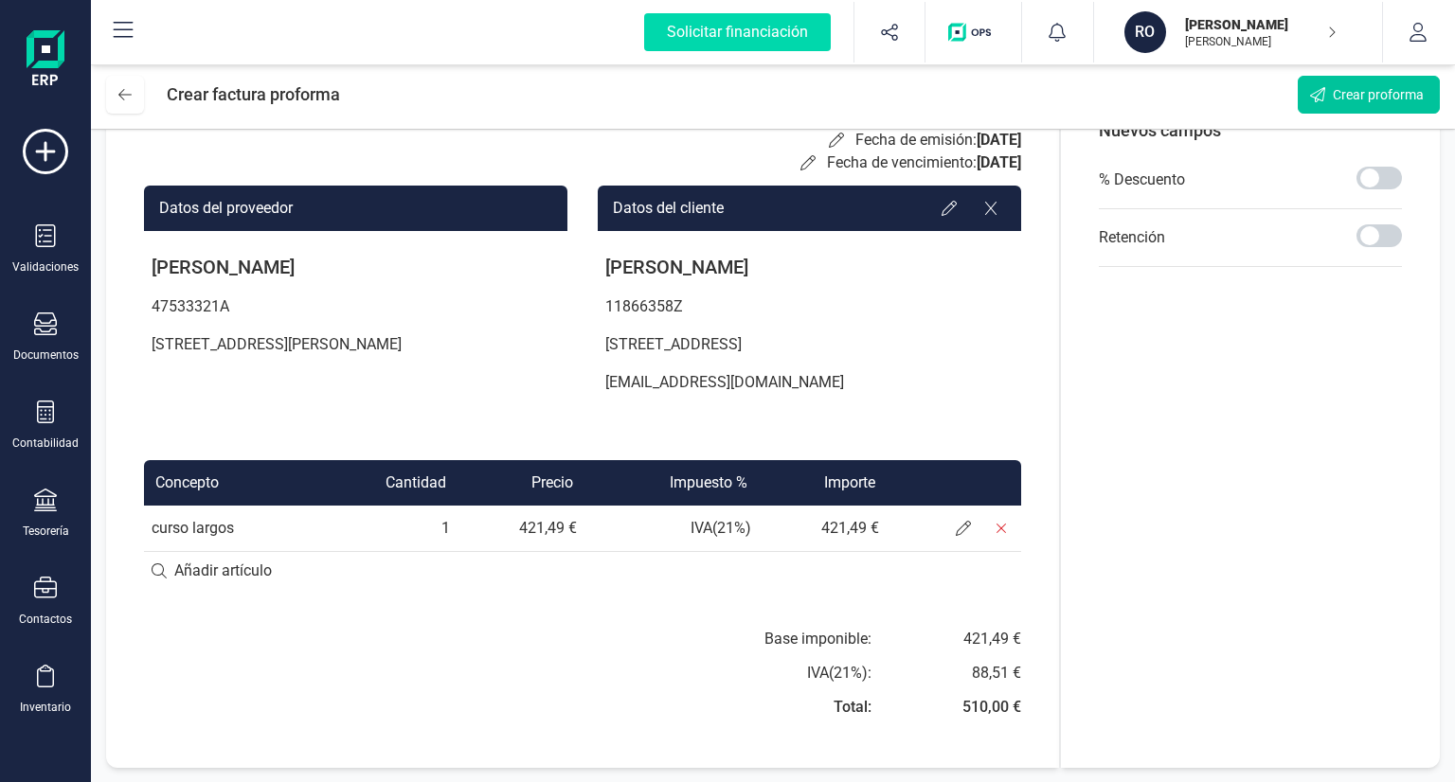
click at [1341, 101] on span "Crear proforma" at bounding box center [1378, 94] width 91 height 19
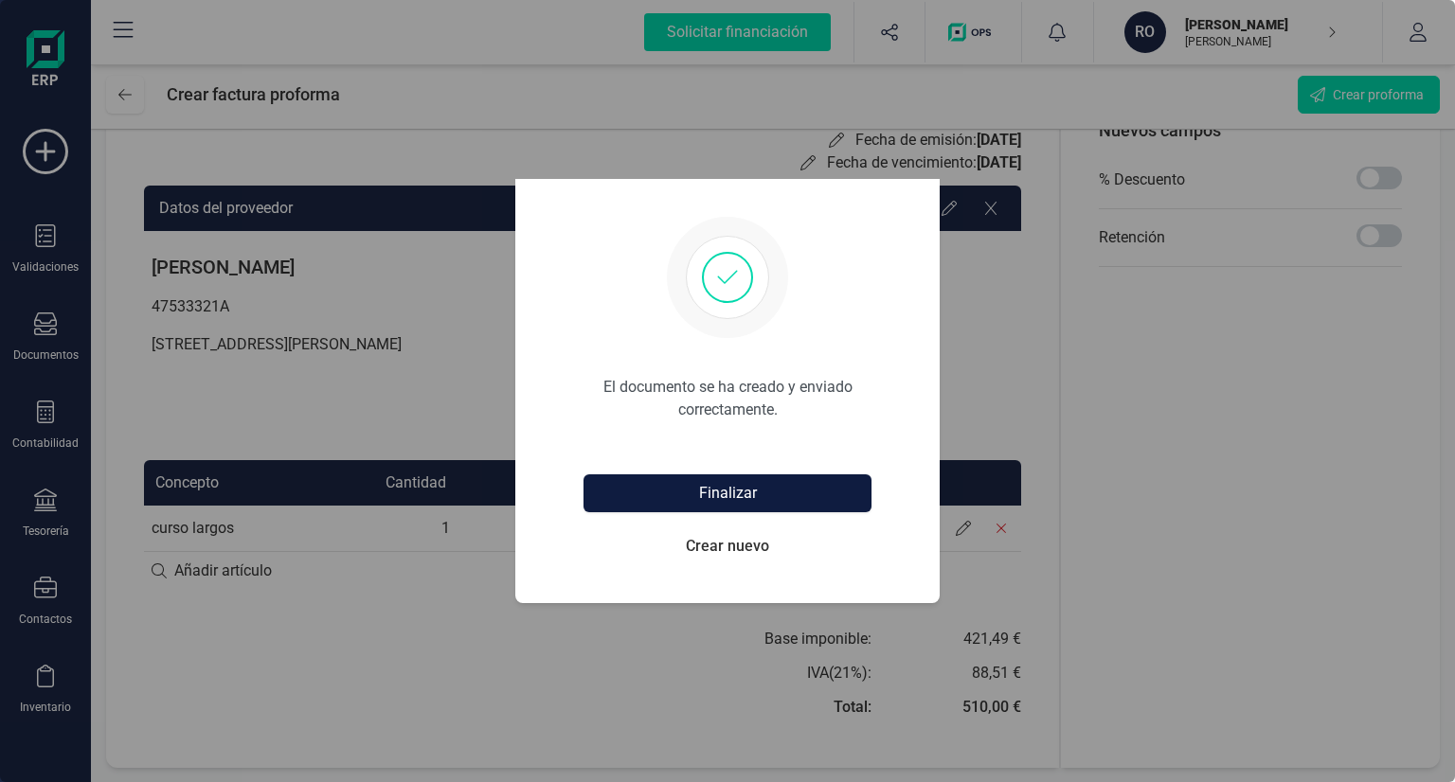
click at [733, 495] on button "Finalizar" at bounding box center [728, 494] width 288 height 38
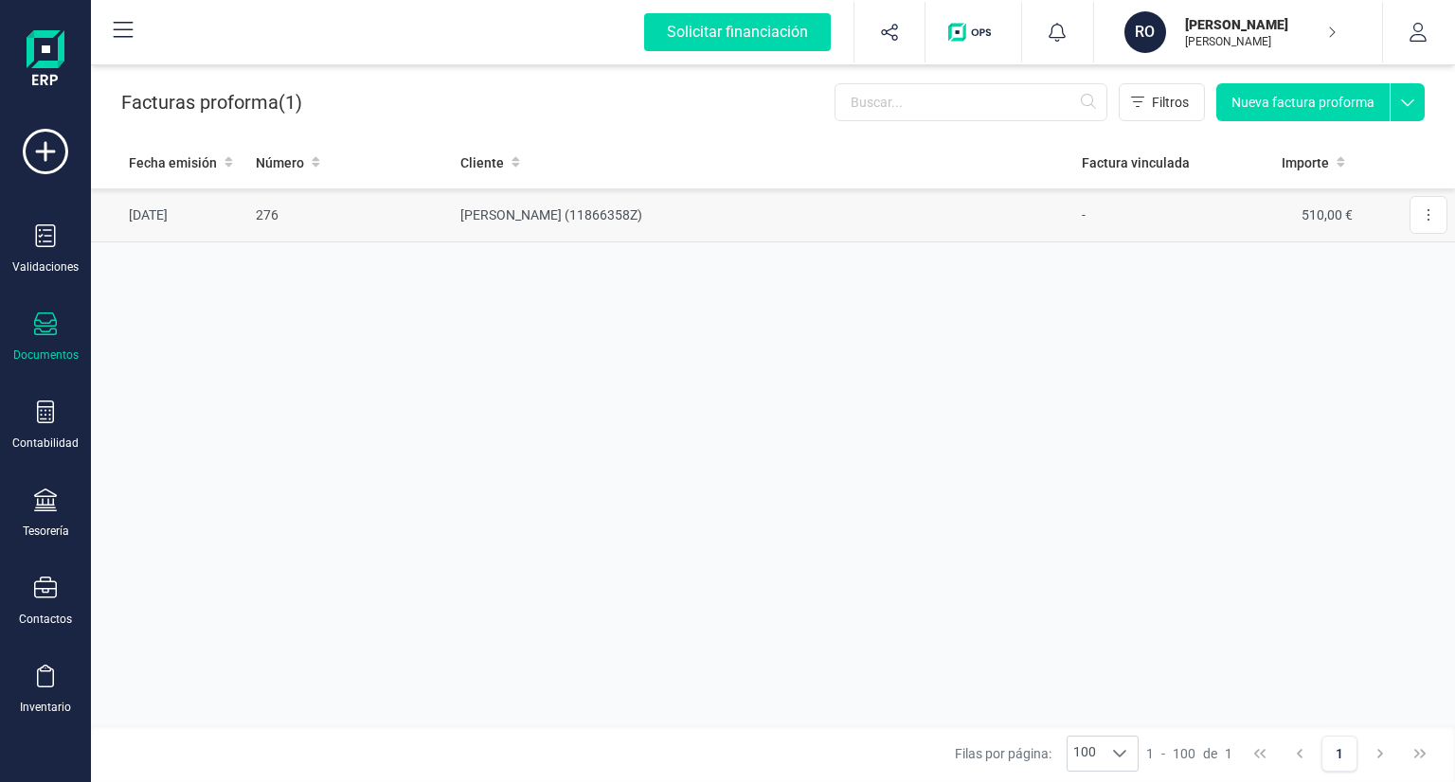
click at [618, 214] on td "[PERSON_NAME] (11866358Z)" at bounding box center [763, 216] width 621 height 54
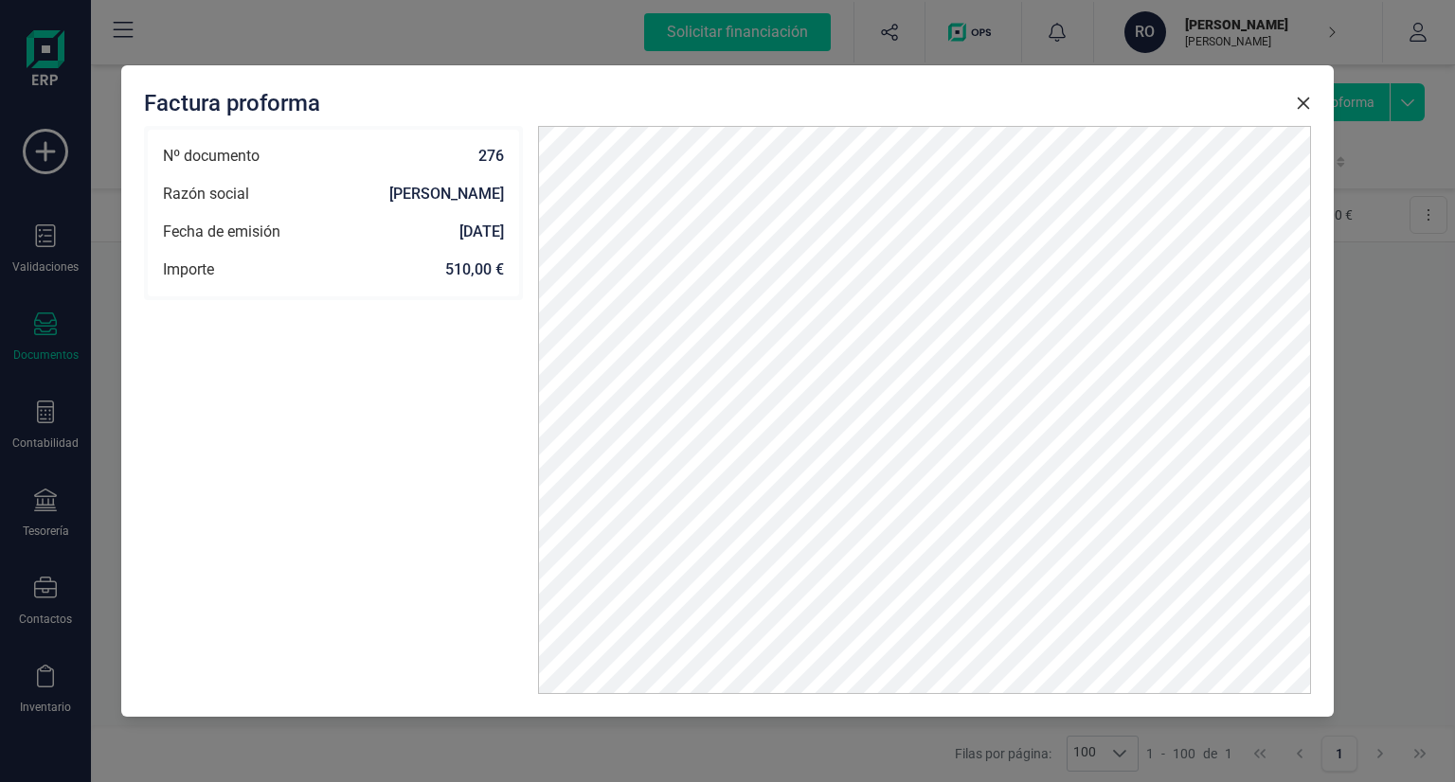
click at [1303, 115] on div "Factura proforma" at bounding box center [727, 103] width 1167 height 30
click at [1303, 102] on icon "Close" at bounding box center [1304, 104] width 12 height 12
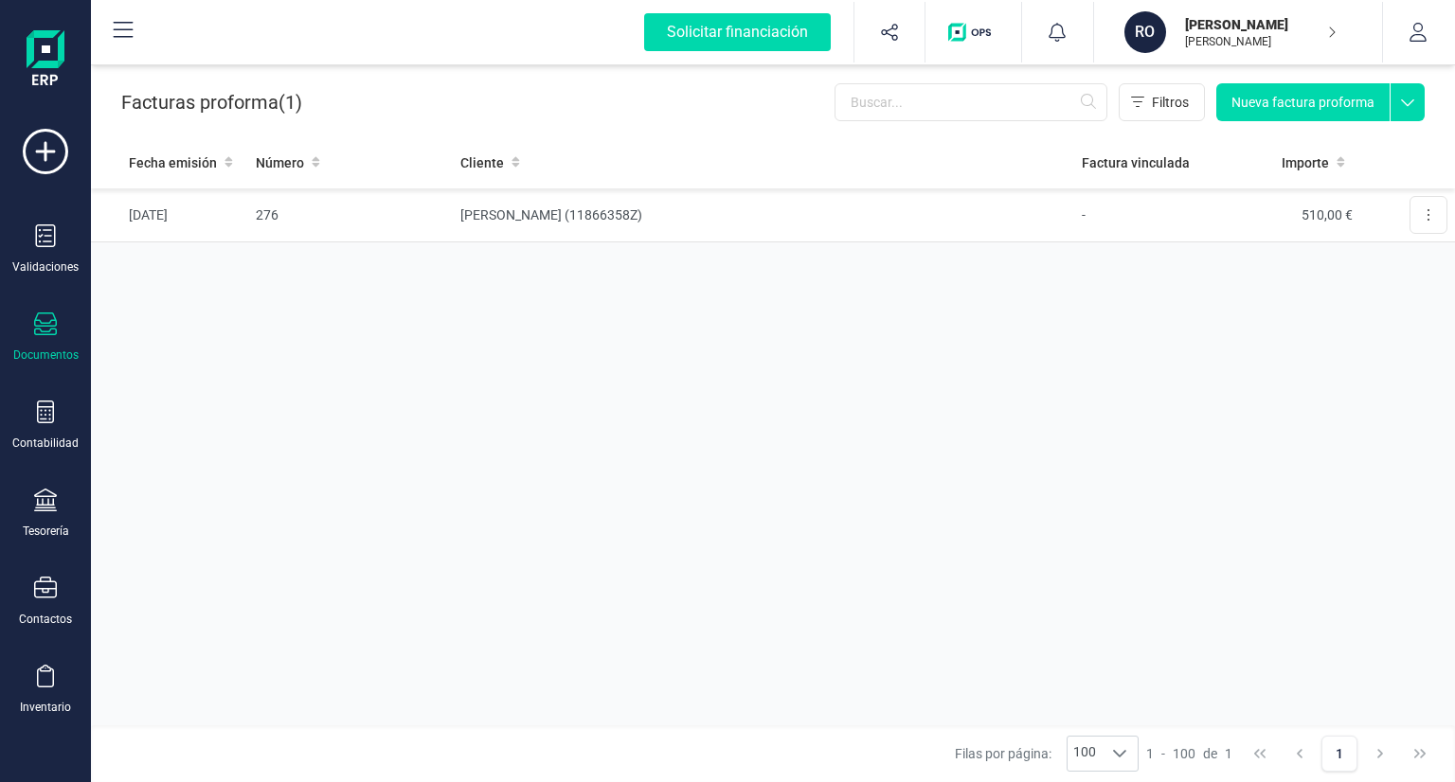
click at [1409, 102] on icon at bounding box center [1408, 97] width 34 height 28
click at [1389, 146] on span "Nueva factura" at bounding box center [1369, 145] width 84 height 19
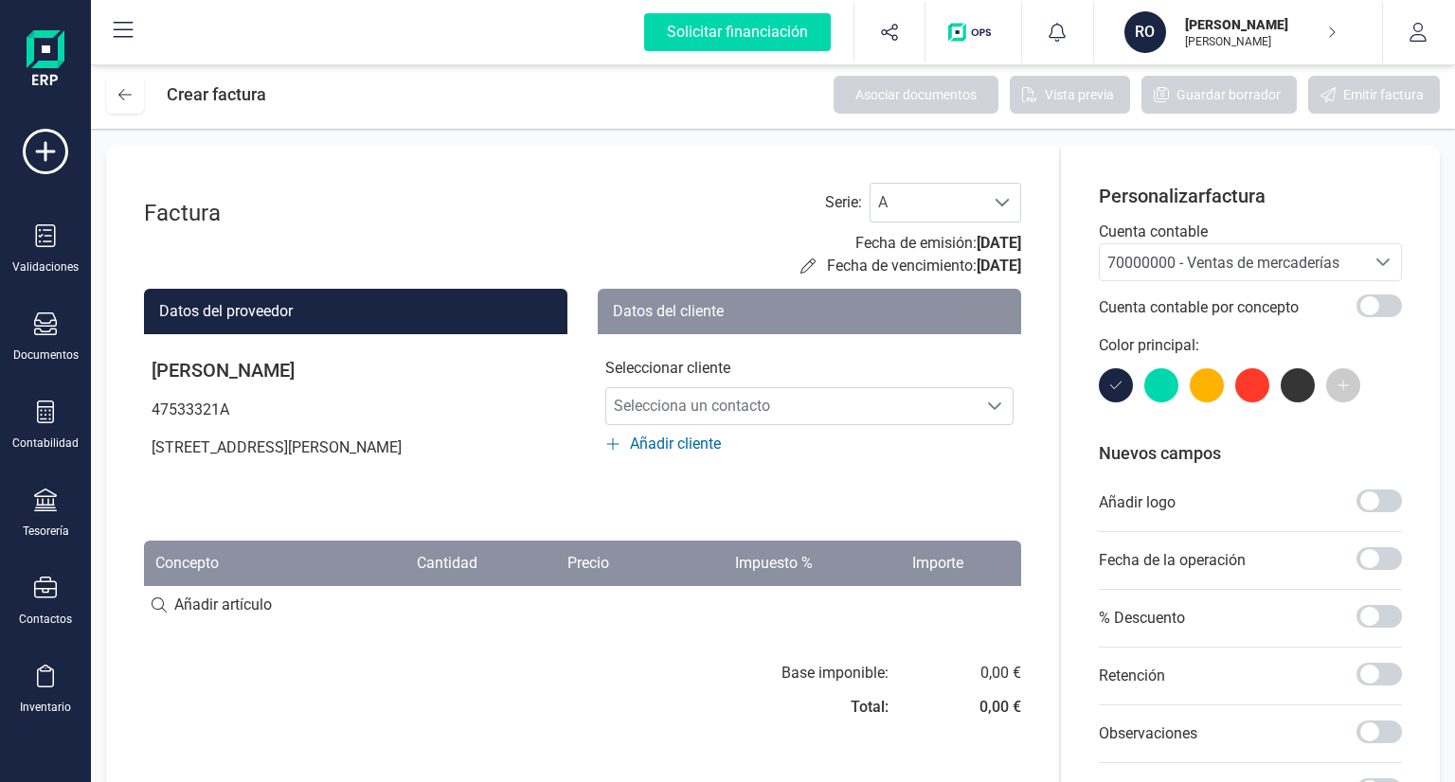
click at [741, 171] on div "Factura Serie : A A Fecha de emisión: [DATE] Fecha de vencimiento: [DATE] Datos…" at bounding box center [582, 597] width 953 height 905
click at [1387, 309] on span at bounding box center [1378, 306] width 45 height 23
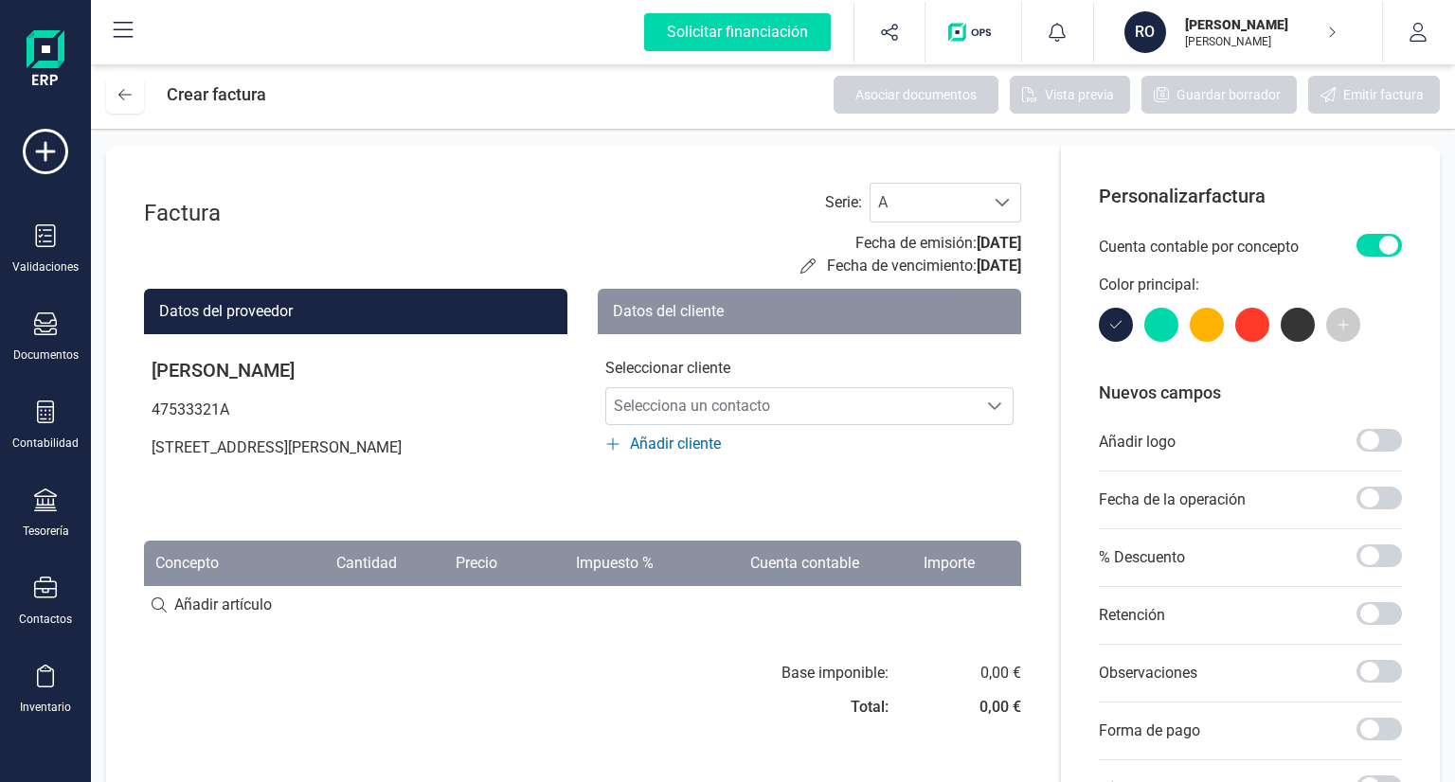
scroll to position [10, 6]
click at [691, 401] on span "Selecciona un contacto" at bounding box center [791, 406] width 370 height 38
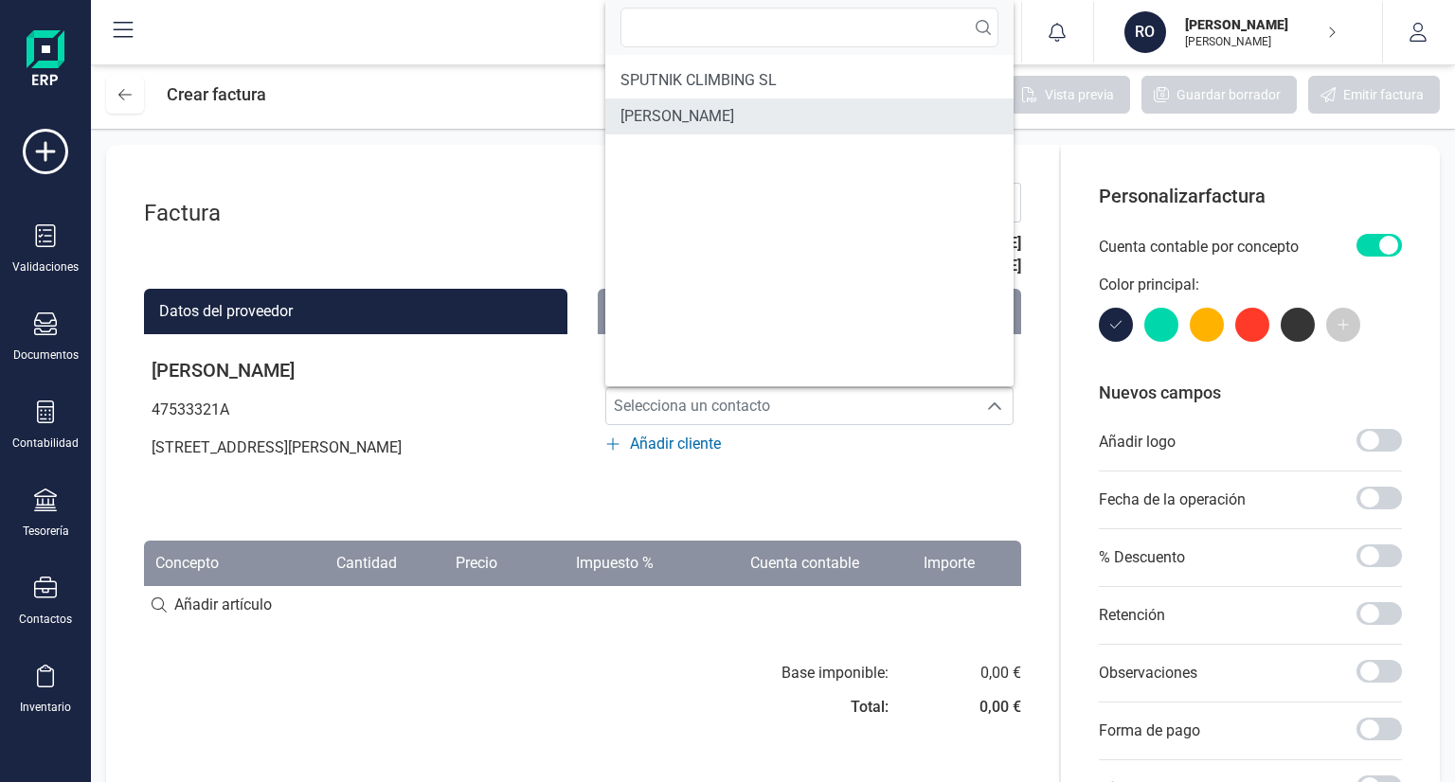
click at [703, 122] on span "[PERSON_NAME]" at bounding box center [677, 116] width 114 height 23
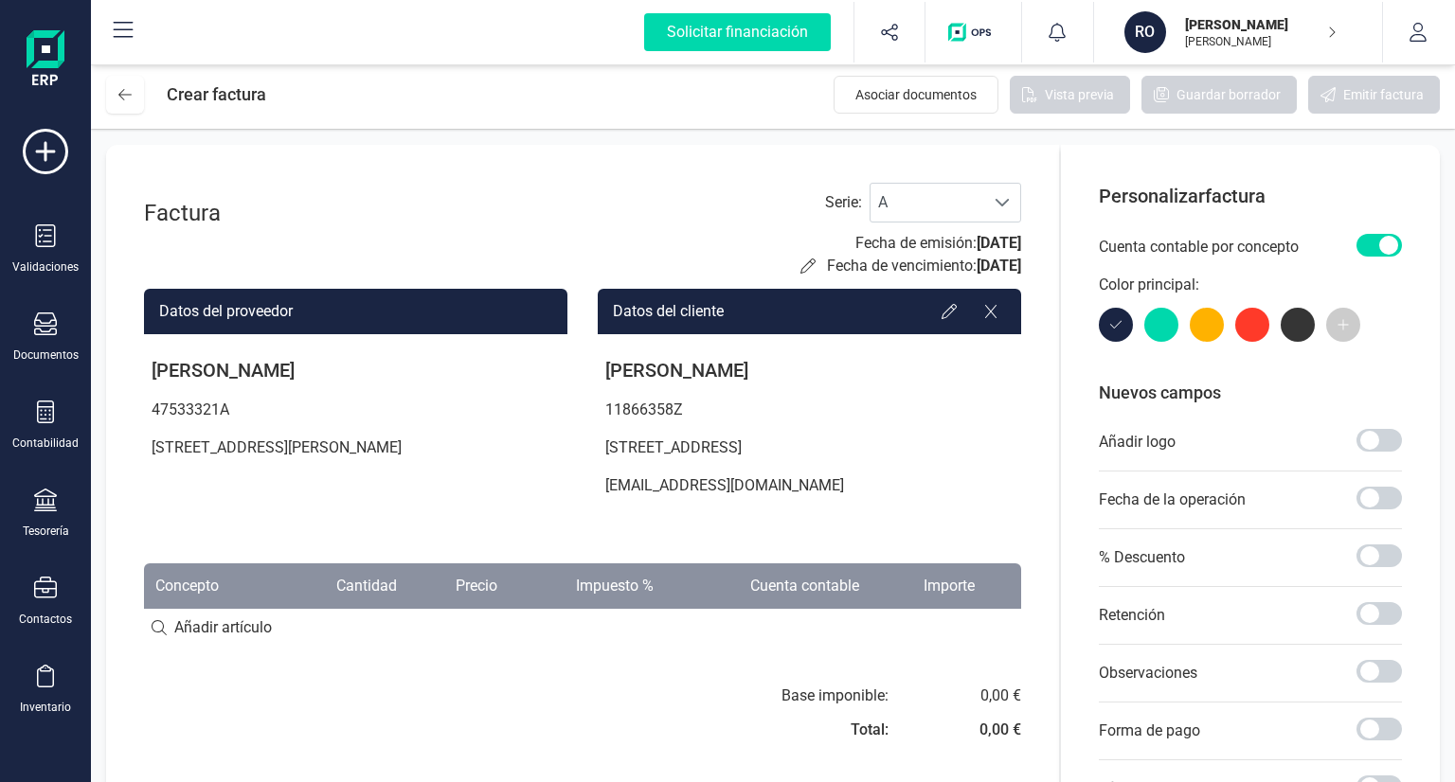
click at [964, 651] on div "Factura Serie : A A Fecha de emisión: [DATE] Fecha de vencimiento: [DATE] Datos…" at bounding box center [582, 567] width 953 height 844
click at [961, 616] on input at bounding box center [582, 628] width 877 height 38
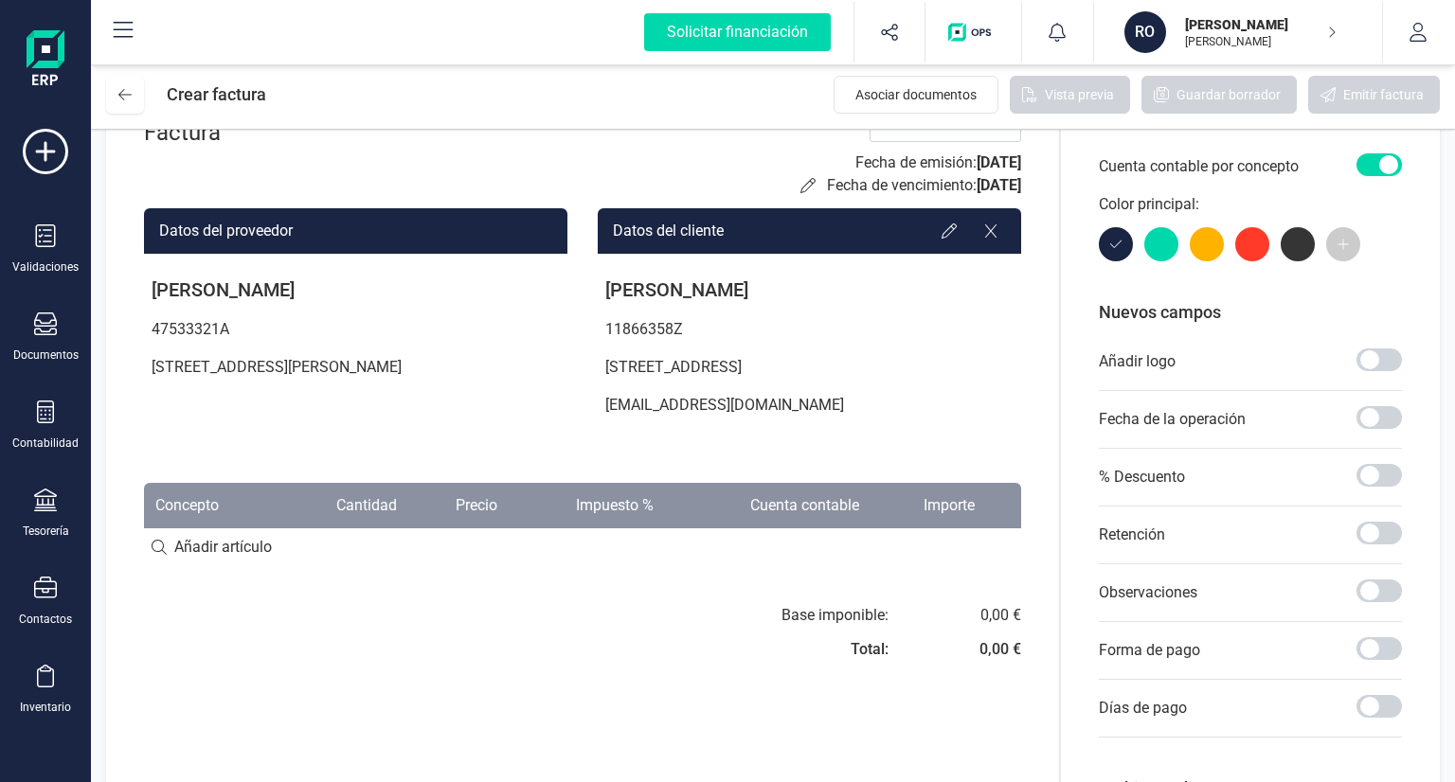
scroll to position [189, 0]
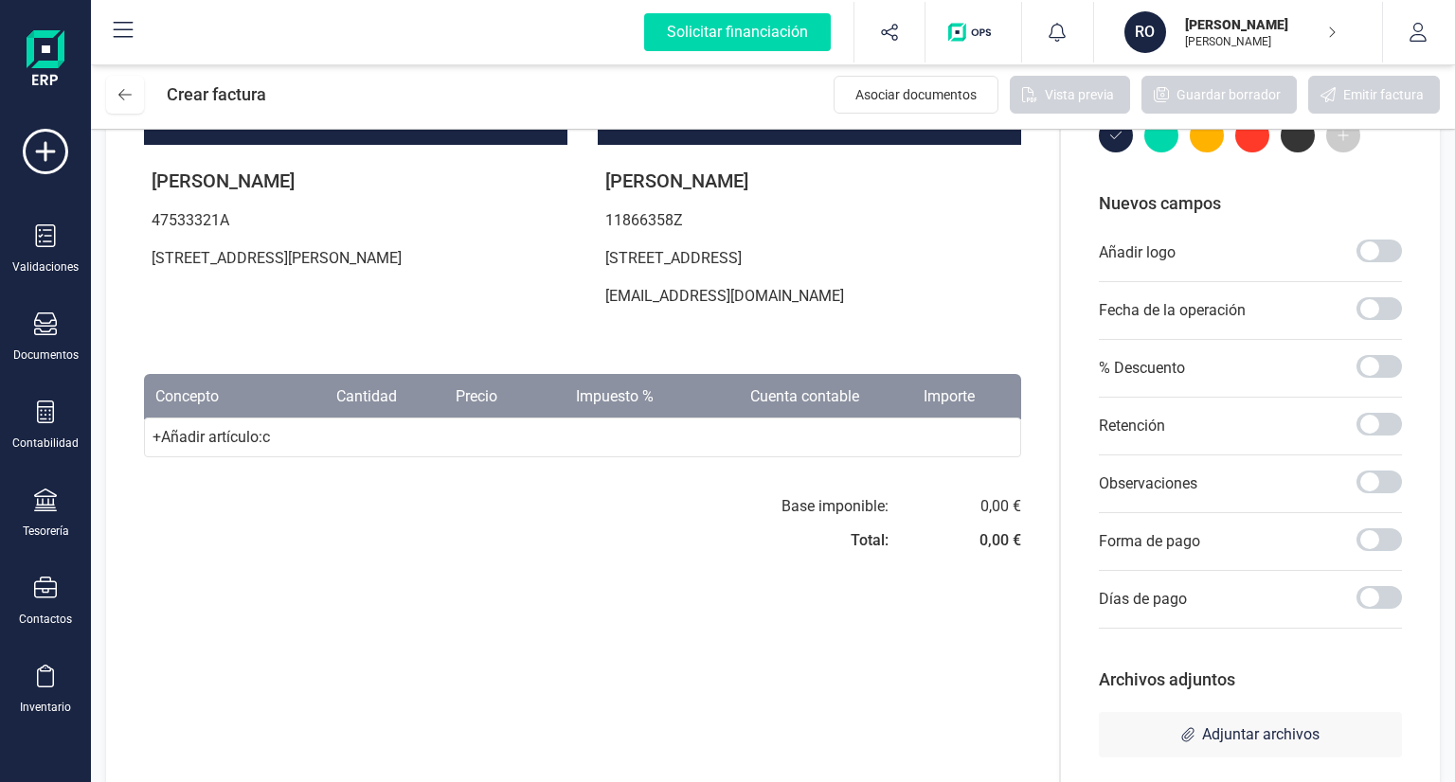
type input "c"
type input "curso largos"
click at [955, 440] on div "+ Añadir artículo : curso largos" at bounding box center [582, 438] width 877 height 40
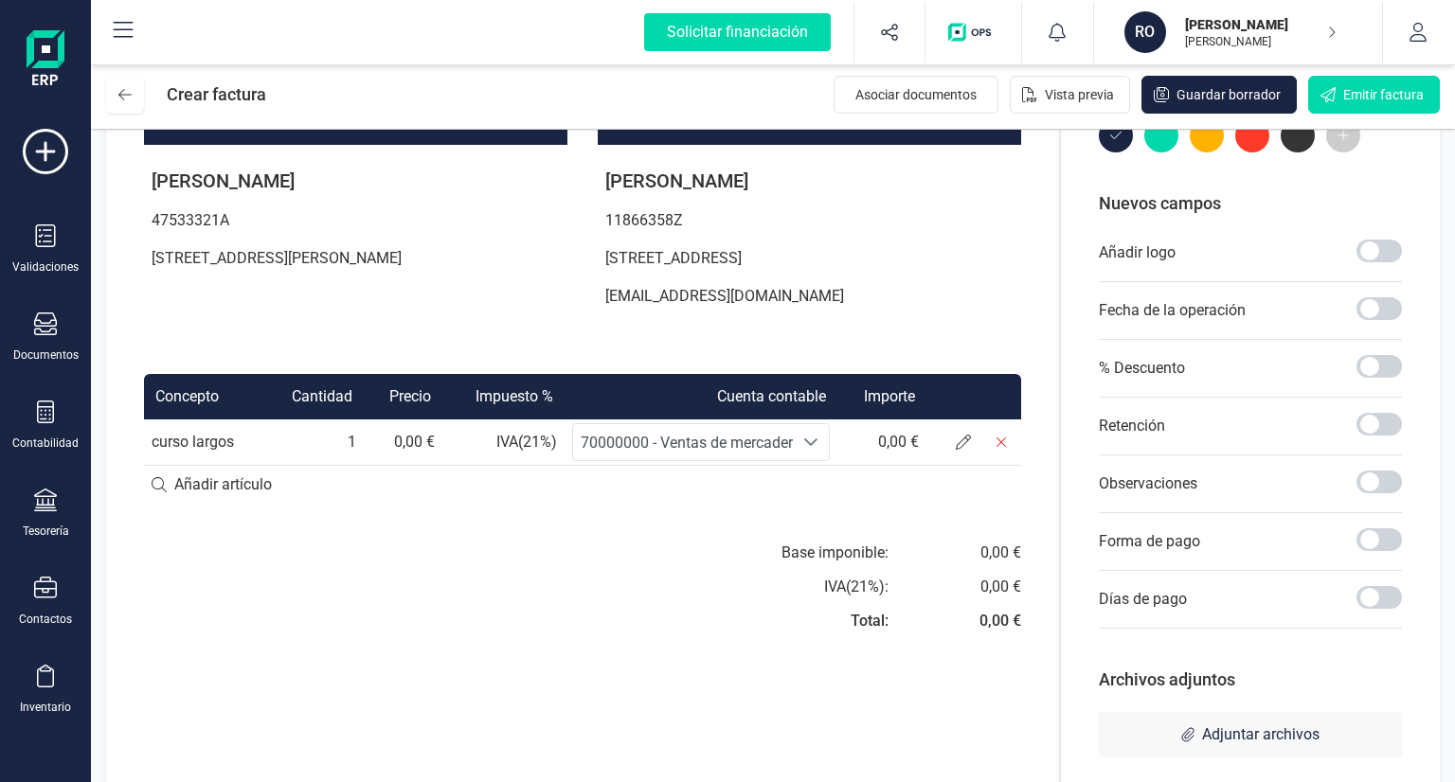
click at [810, 452] on div "Seleccione una cuenta" at bounding box center [811, 442] width 36 height 36
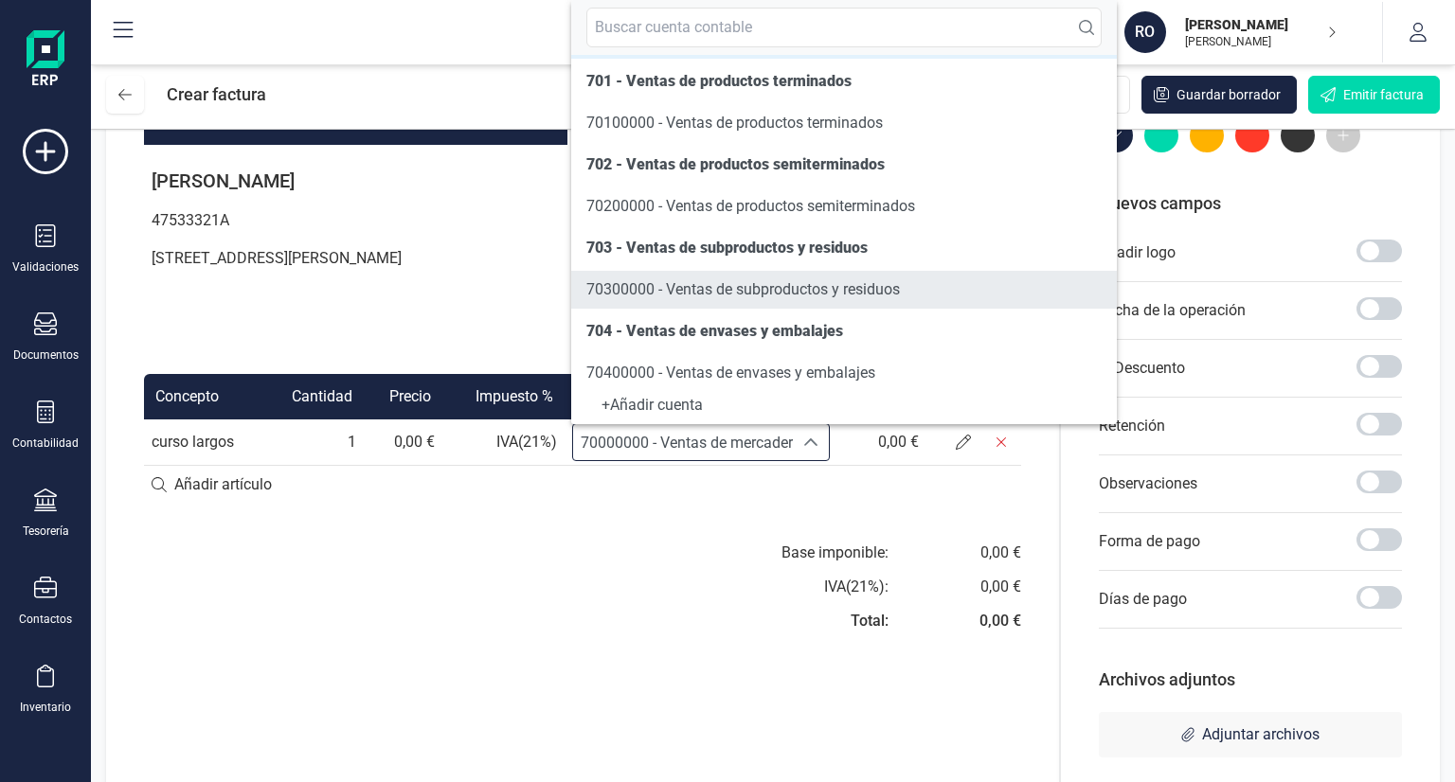
scroll to position [95, 0]
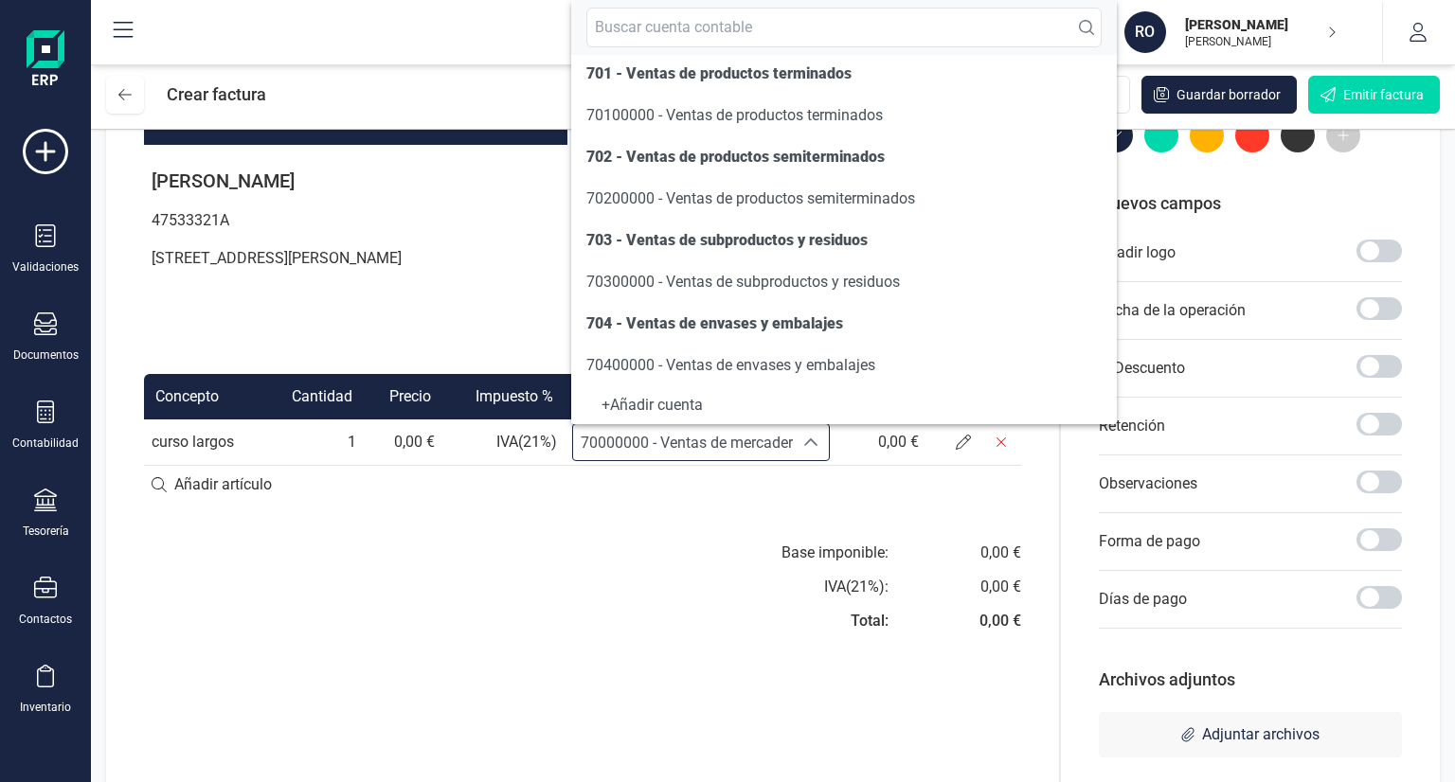
click at [665, 409] on div "+ Añadir cuenta" at bounding box center [843, 406] width 515 height 8
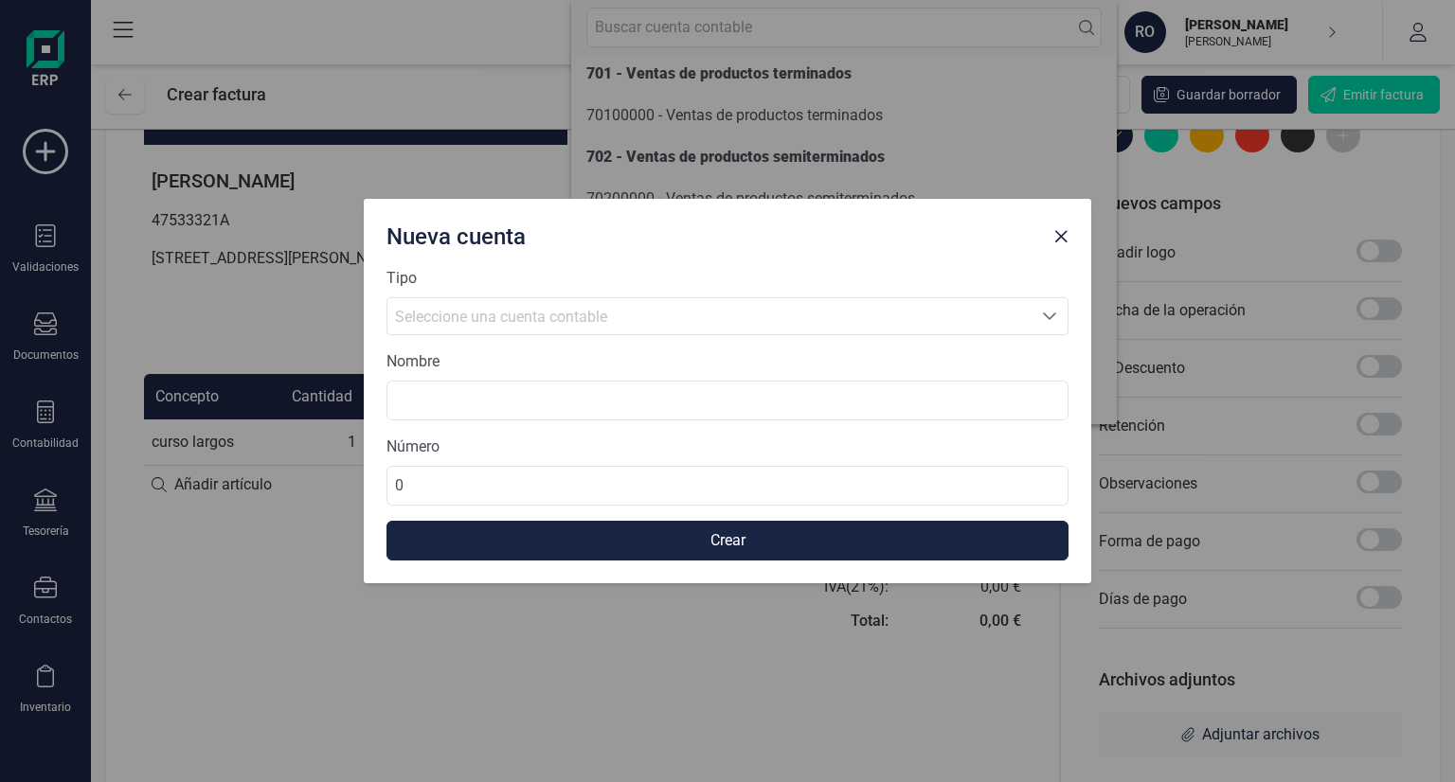
click at [565, 335] on form "Tipo Seleccione una cuenta Seleccione una cuenta contable Nombre Número 0 Crear" at bounding box center [727, 414] width 682 height 294
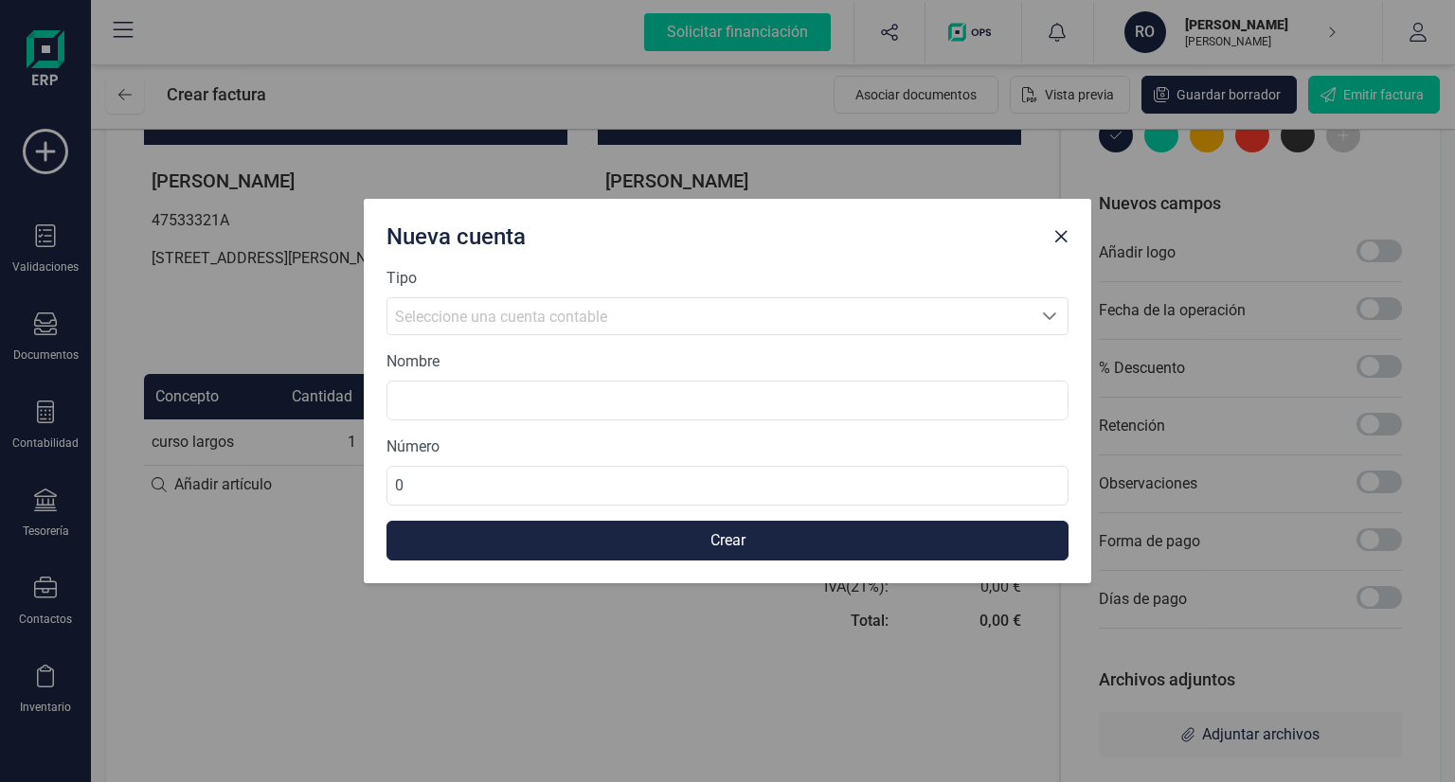
click at [565, 309] on span "Seleccione una cuenta contable" at bounding box center [501, 317] width 212 height 18
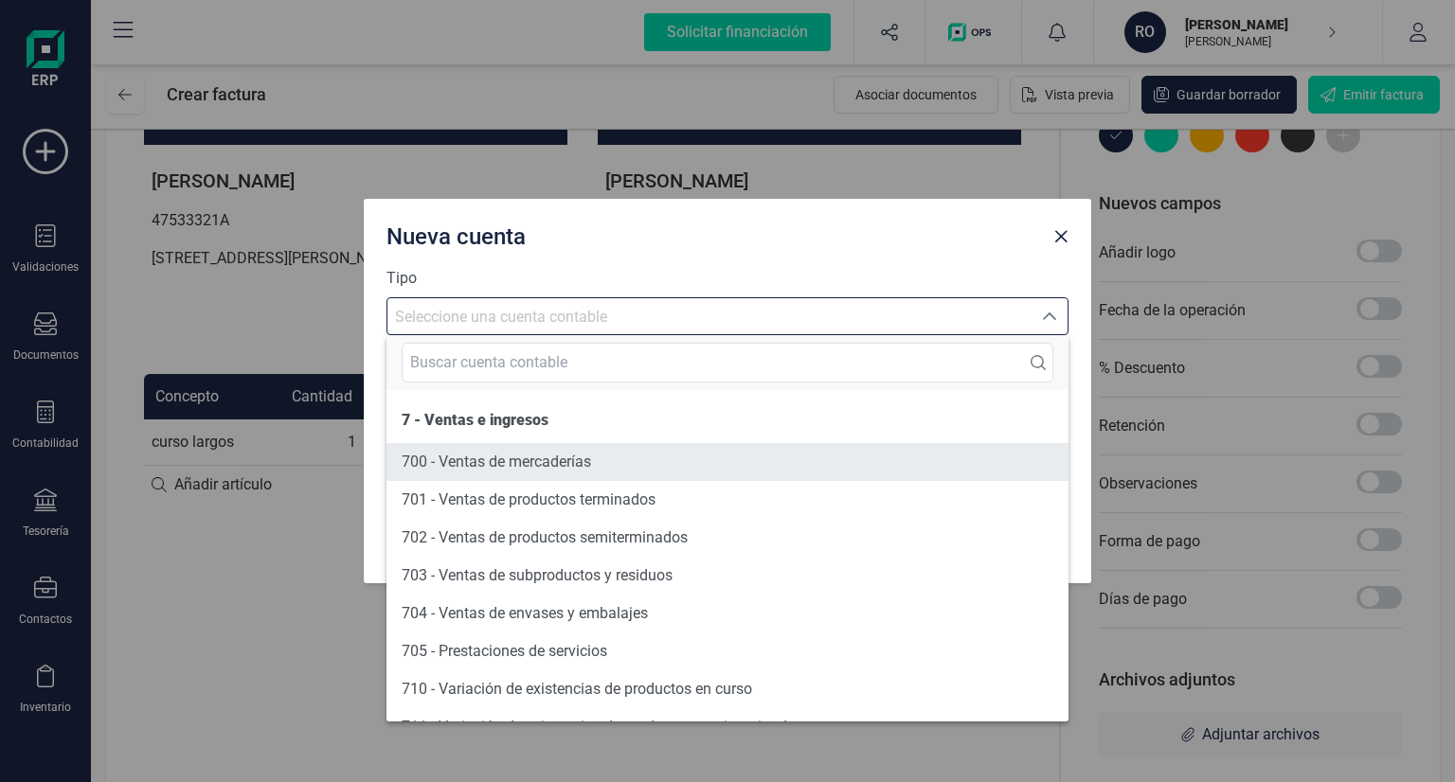
click at [546, 459] on span "700 - Ventas de mercaderías" at bounding box center [496, 462] width 189 height 18
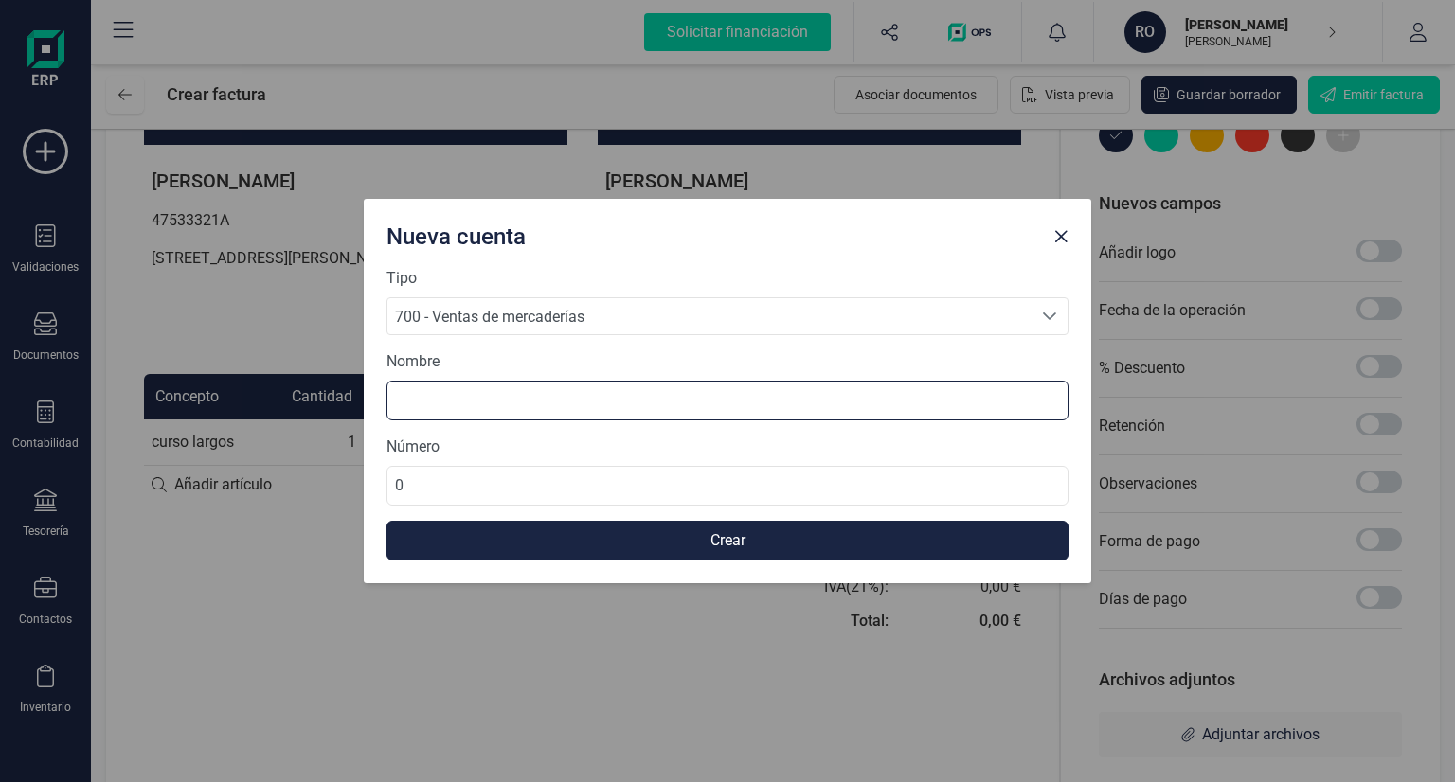
click at [495, 399] on input at bounding box center [727, 401] width 682 height 40
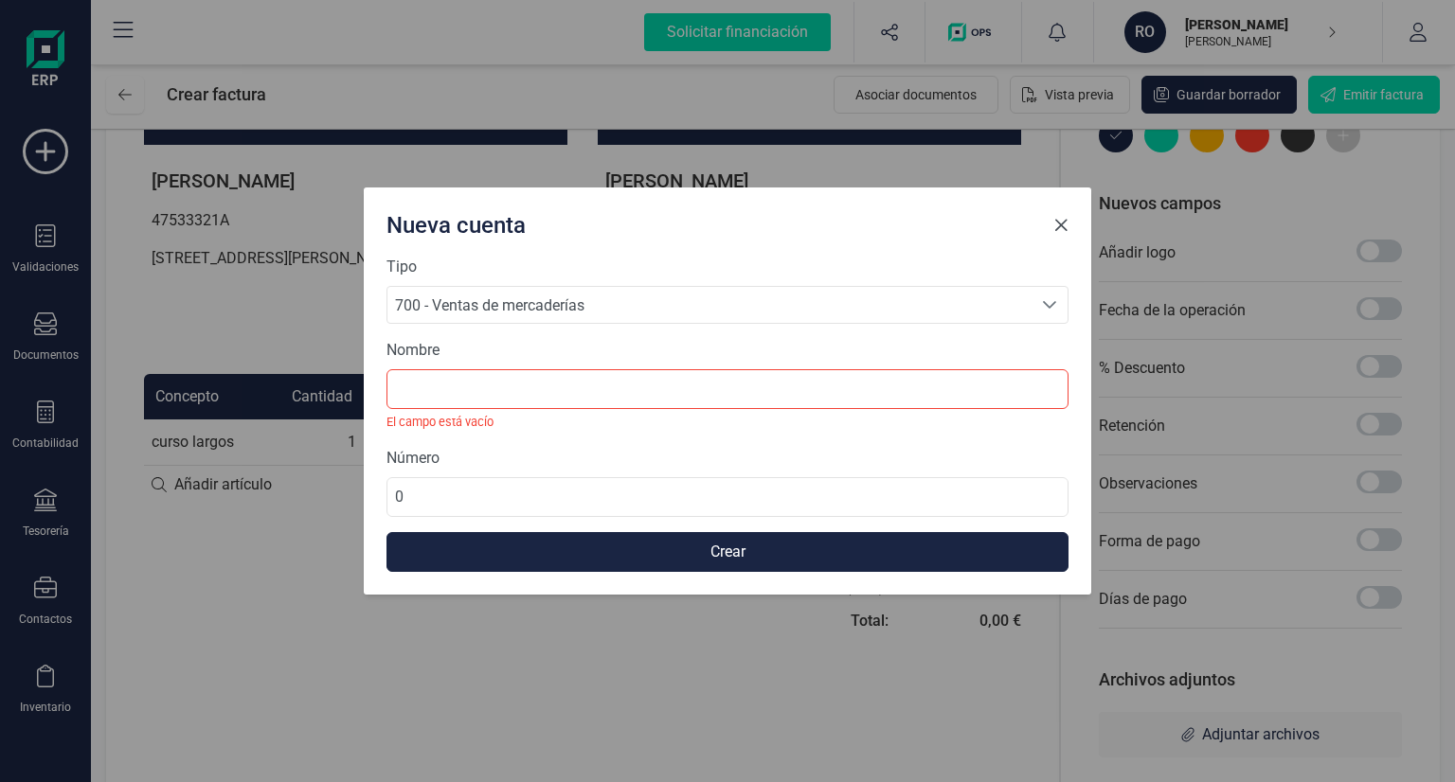
click at [1063, 240] on button "Close" at bounding box center [1061, 225] width 30 height 30
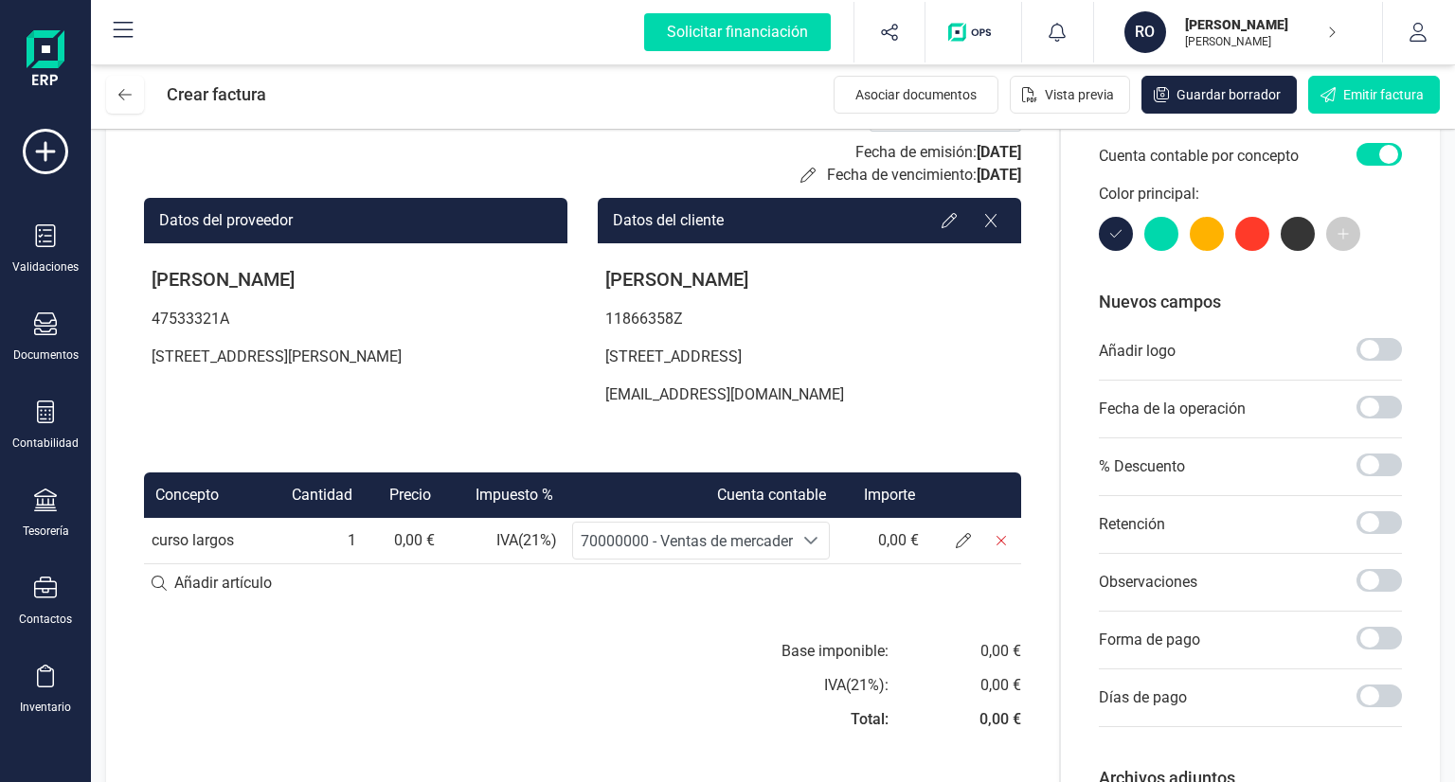
scroll to position [189, 0]
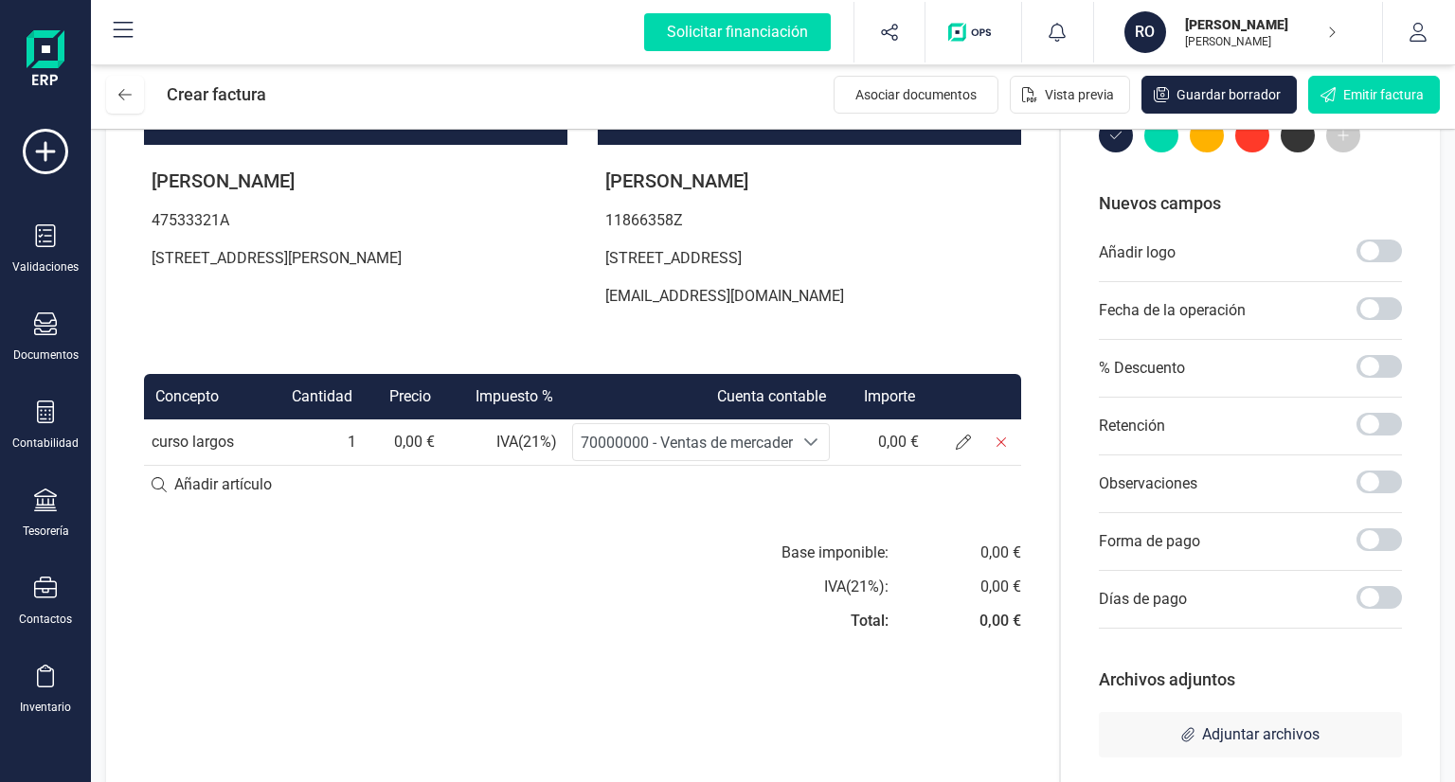
click at [783, 420] on td "70000000 - Ventas de mercaderías 70000000 - Ventas de mercaderías 70000000 - Ve…" at bounding box center [701, 442] width 273 height 45
click at [783, 439] on span "70000000 - Ventas de mercaderías" at bounding box center [697, 443] width 232 height 18
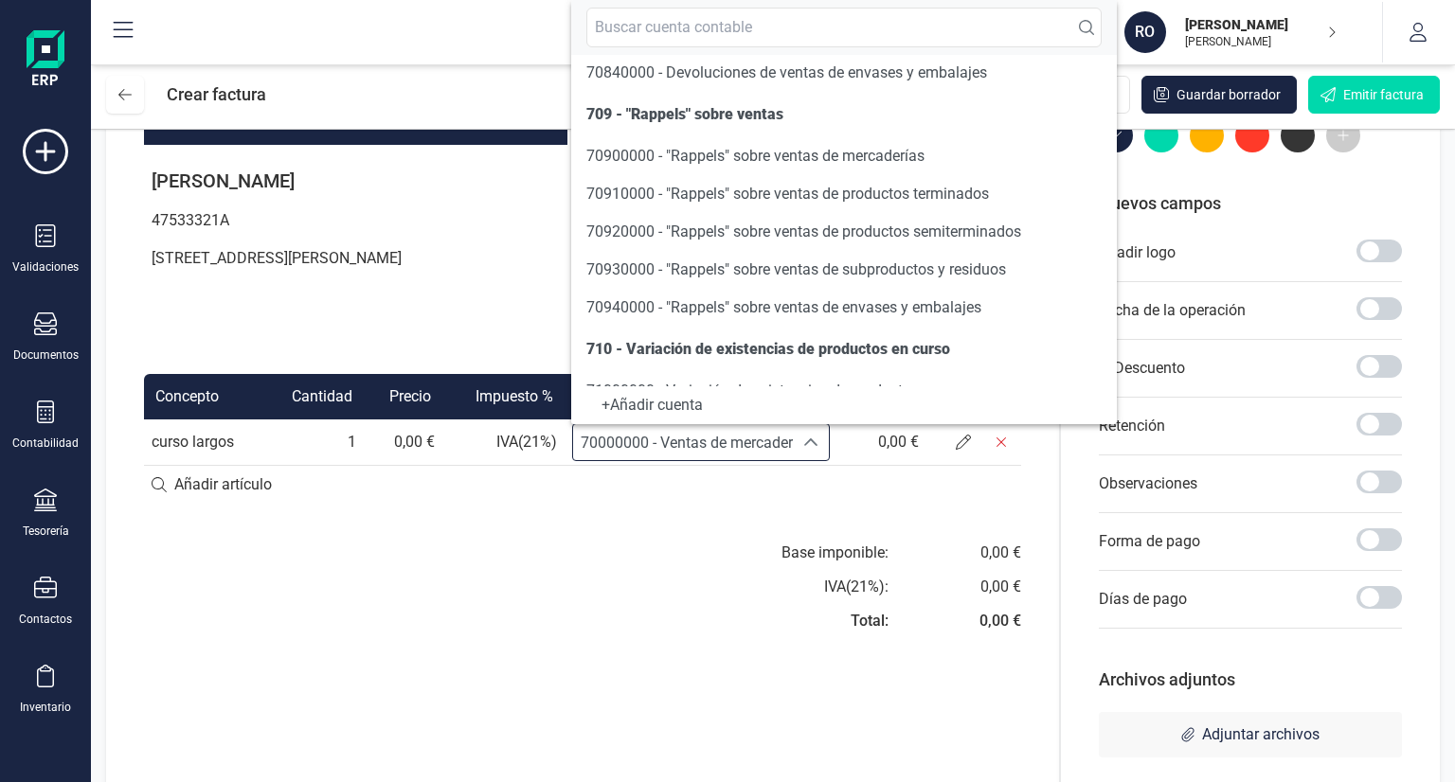
scroll to position [0, 0]
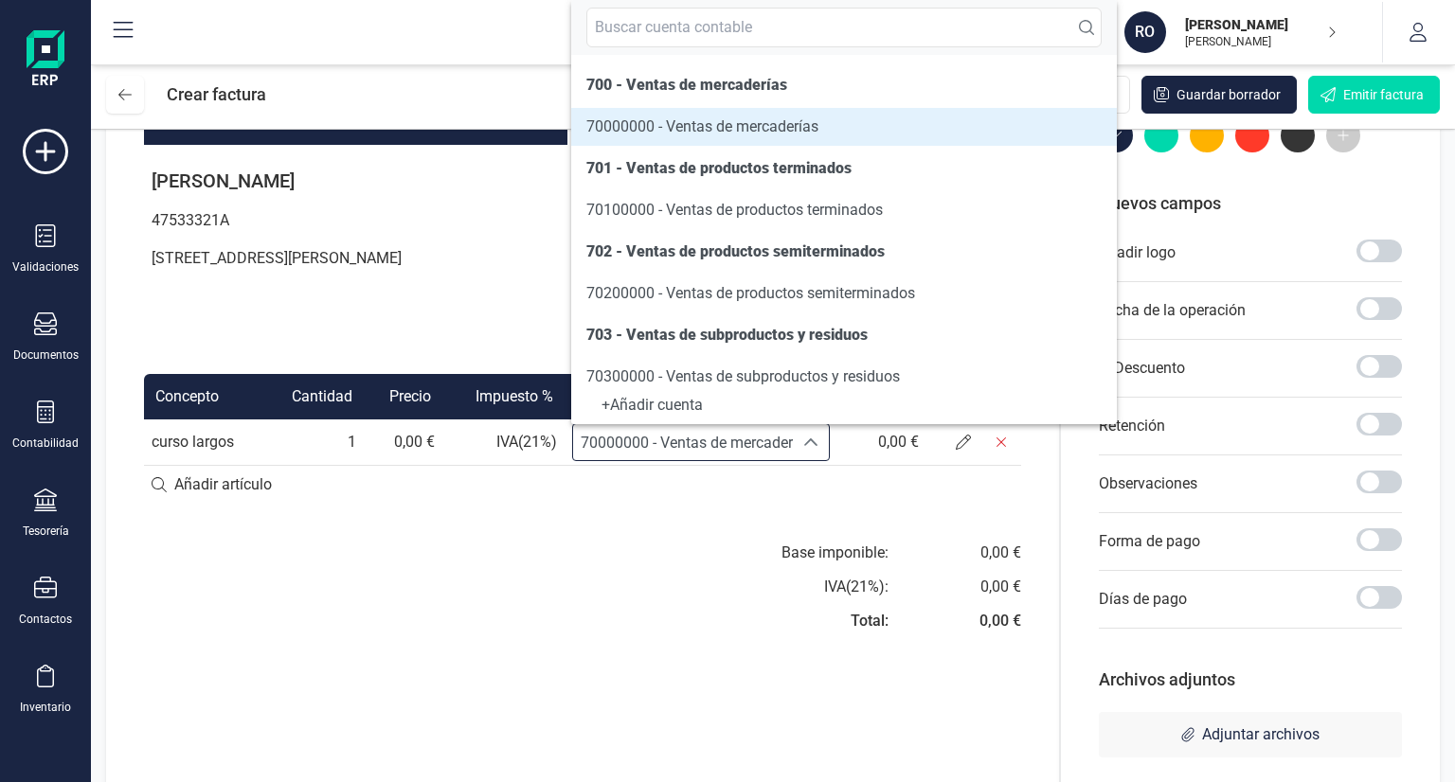
click at [734, 125] on span "70000000 - Ventas de mercaderías" at bounding box center [702, 126] width 232 height 18
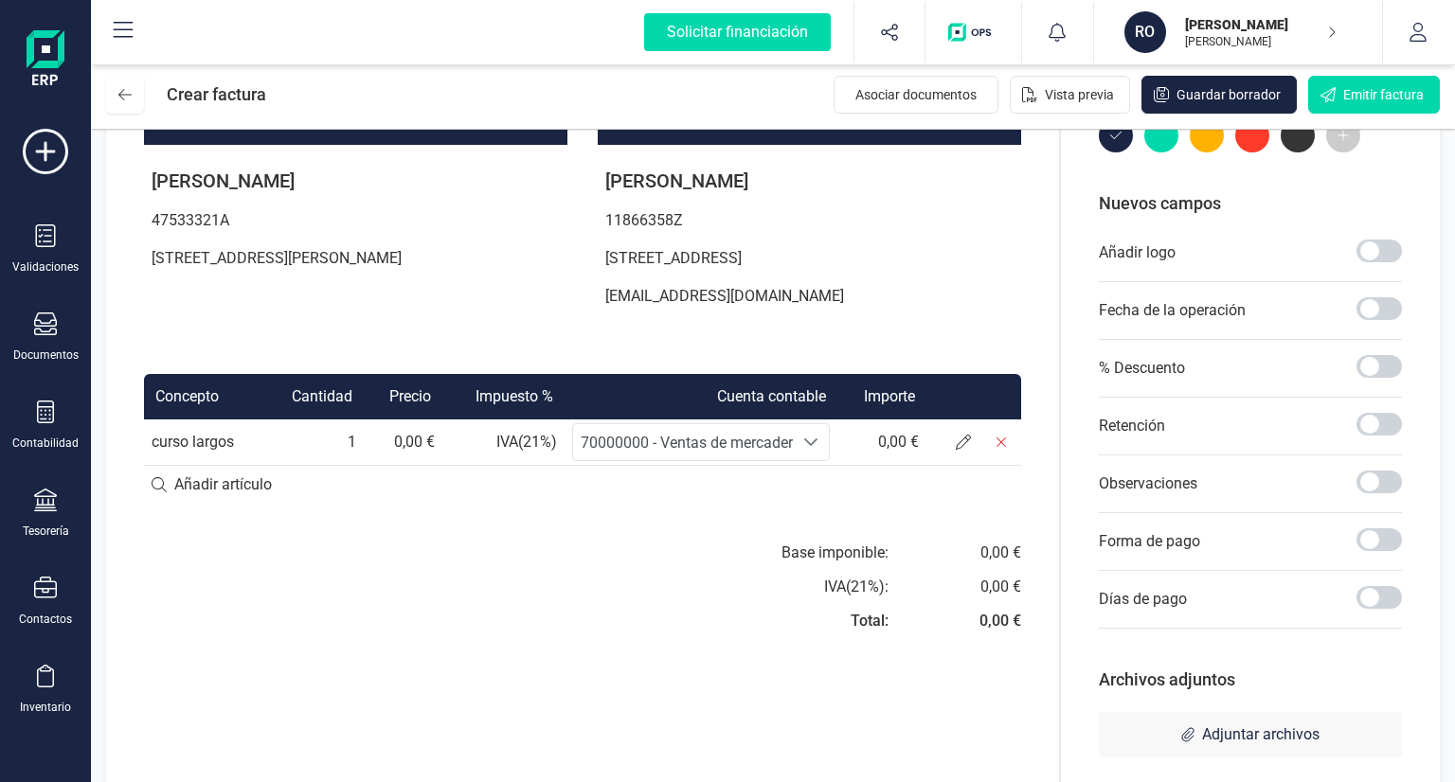
click at [890, 439] on td "0,00 €" at bounding box center [882, 442] width 90 height 45
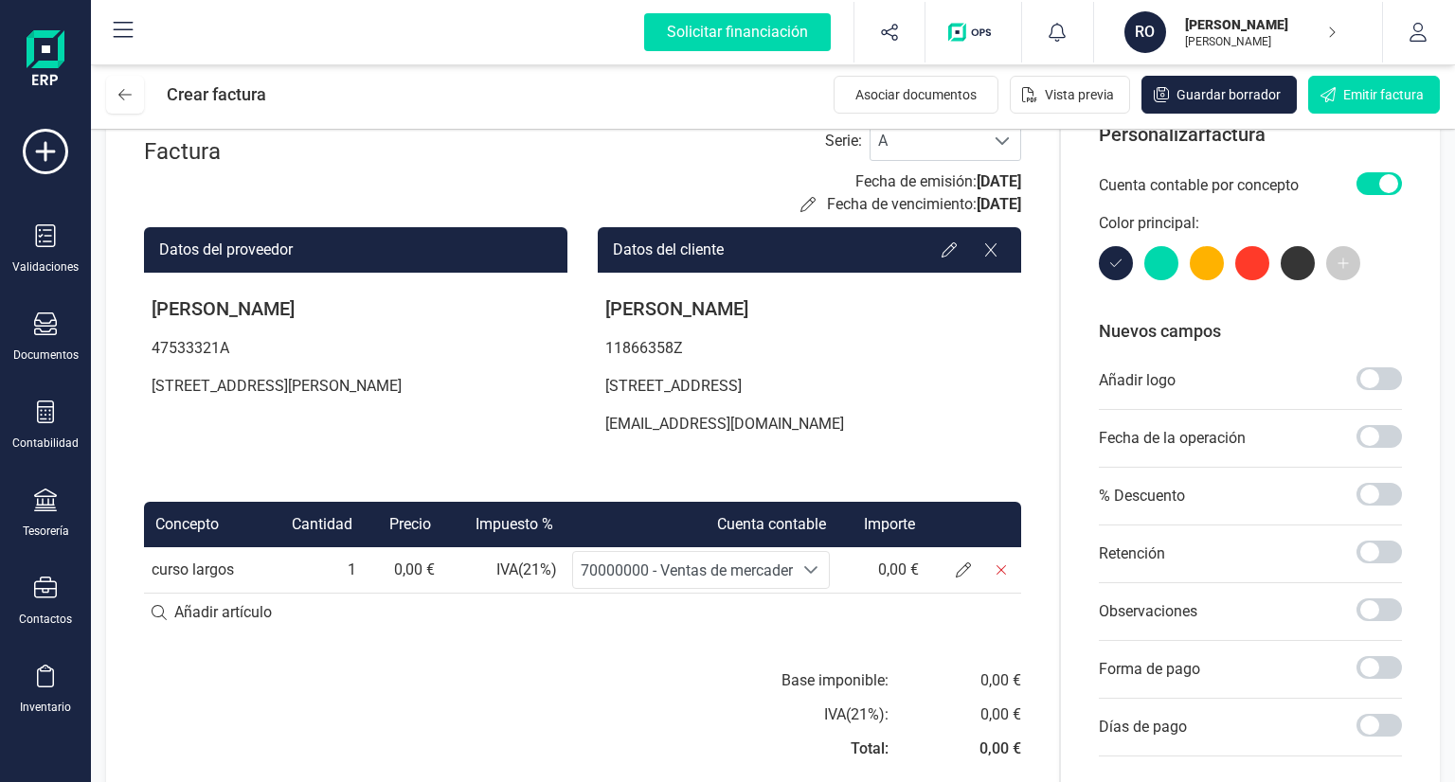
scroll to position [95, 0]
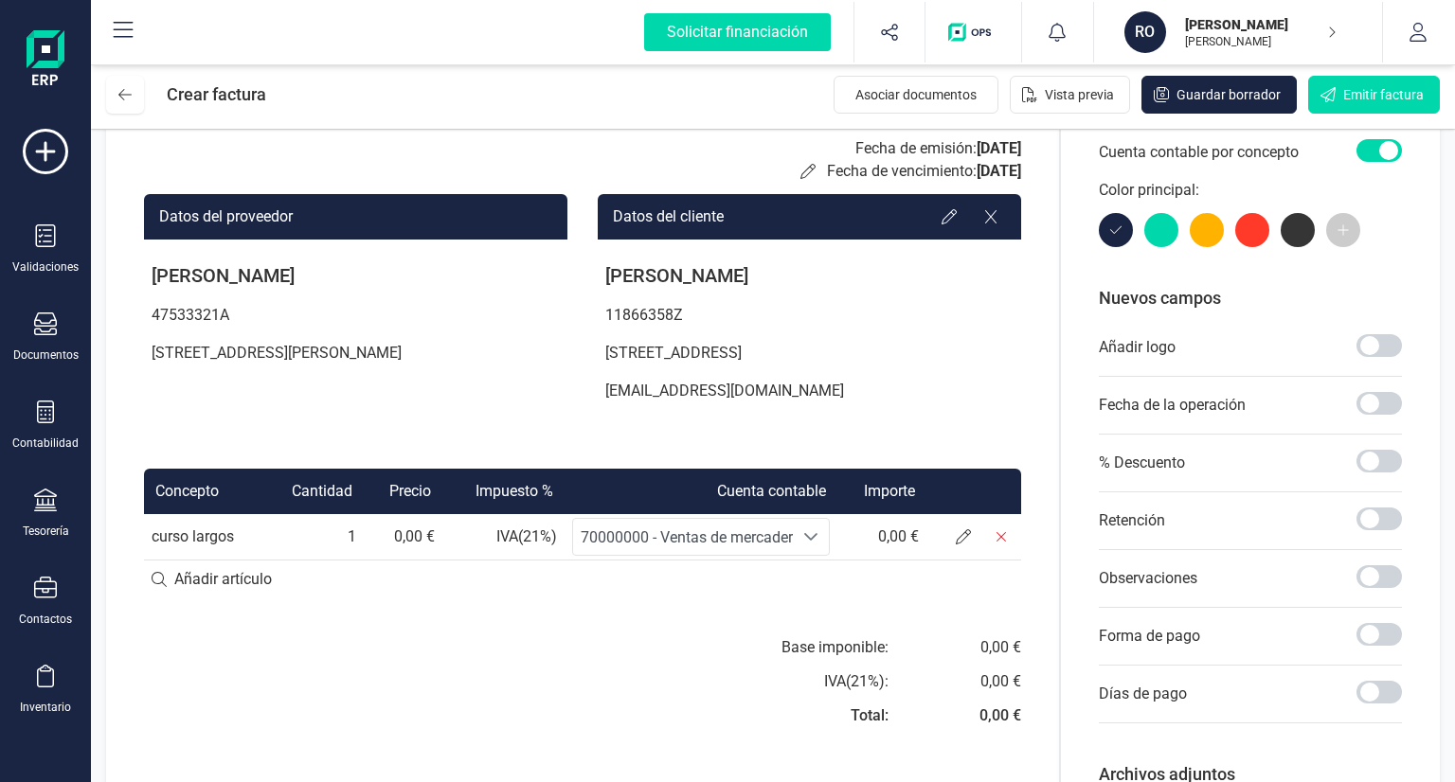
click at [769, 521] on span "70000000 - Ventas de mercaderías" at bounding box center [683, 537] width 220 height 36
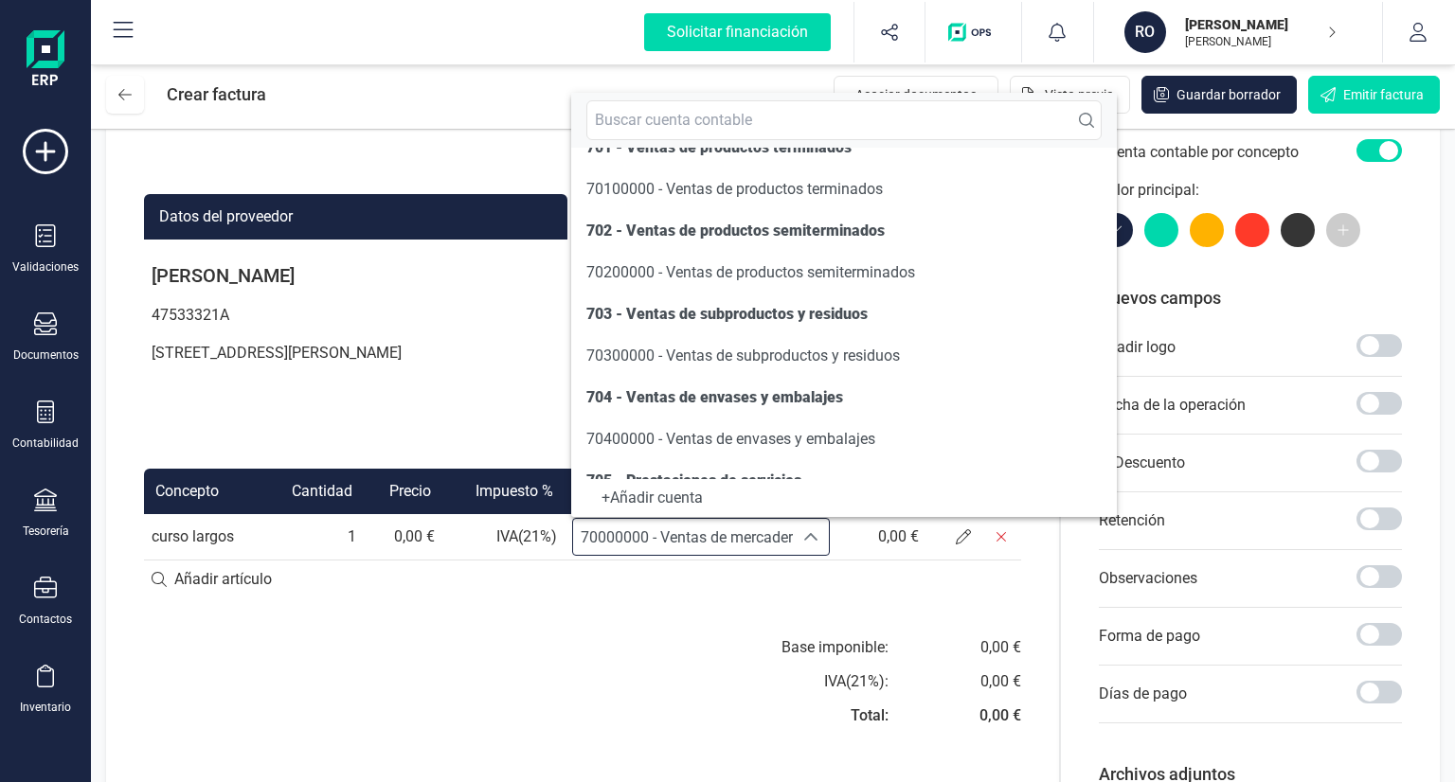
scroll to position [220, 0]
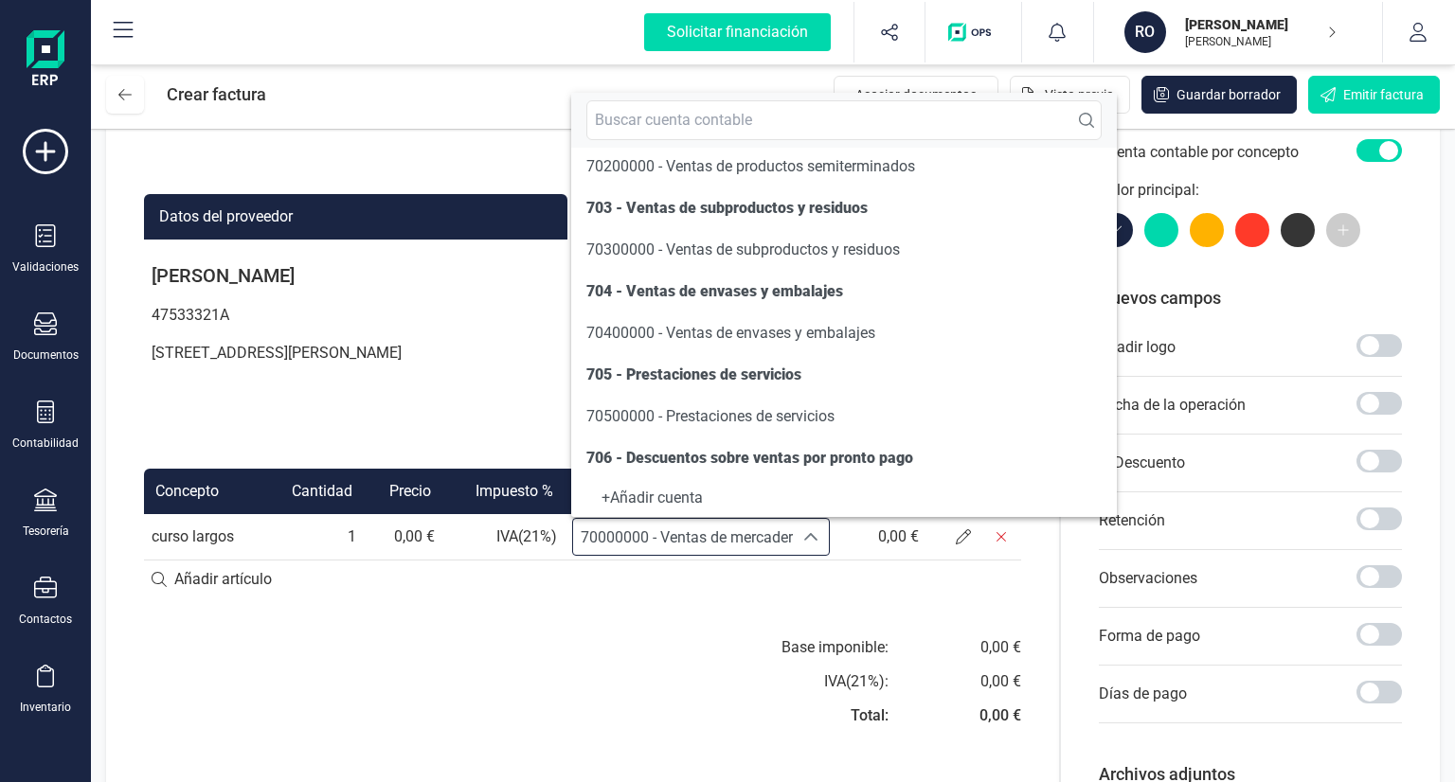
click at [685, 502] on div "+ Añadir cuenta" at bounding box center [843, 498] width 515 height 8
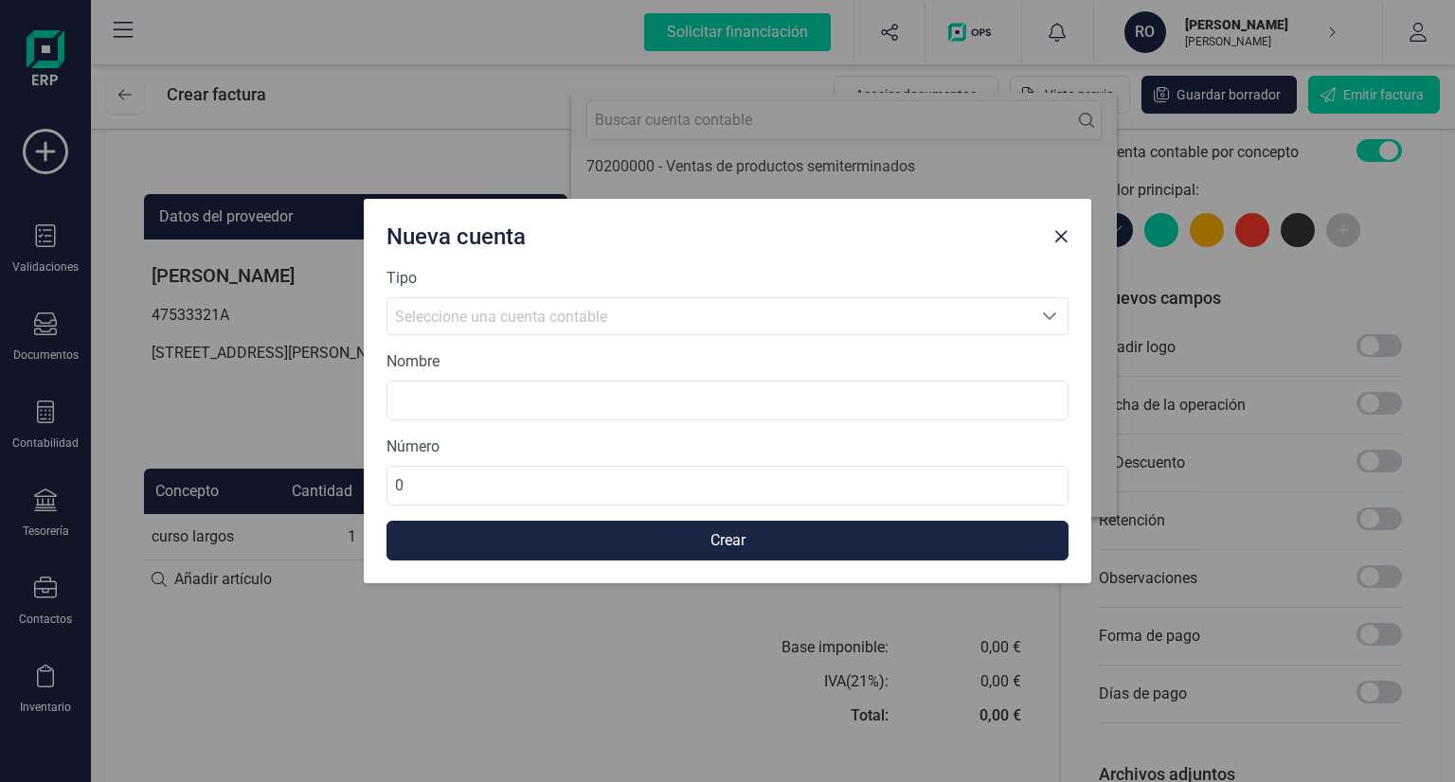
click at [604, 328] on div "Seleccione una cuenta contable" at bounding box center [709, 317] width 629 height 23
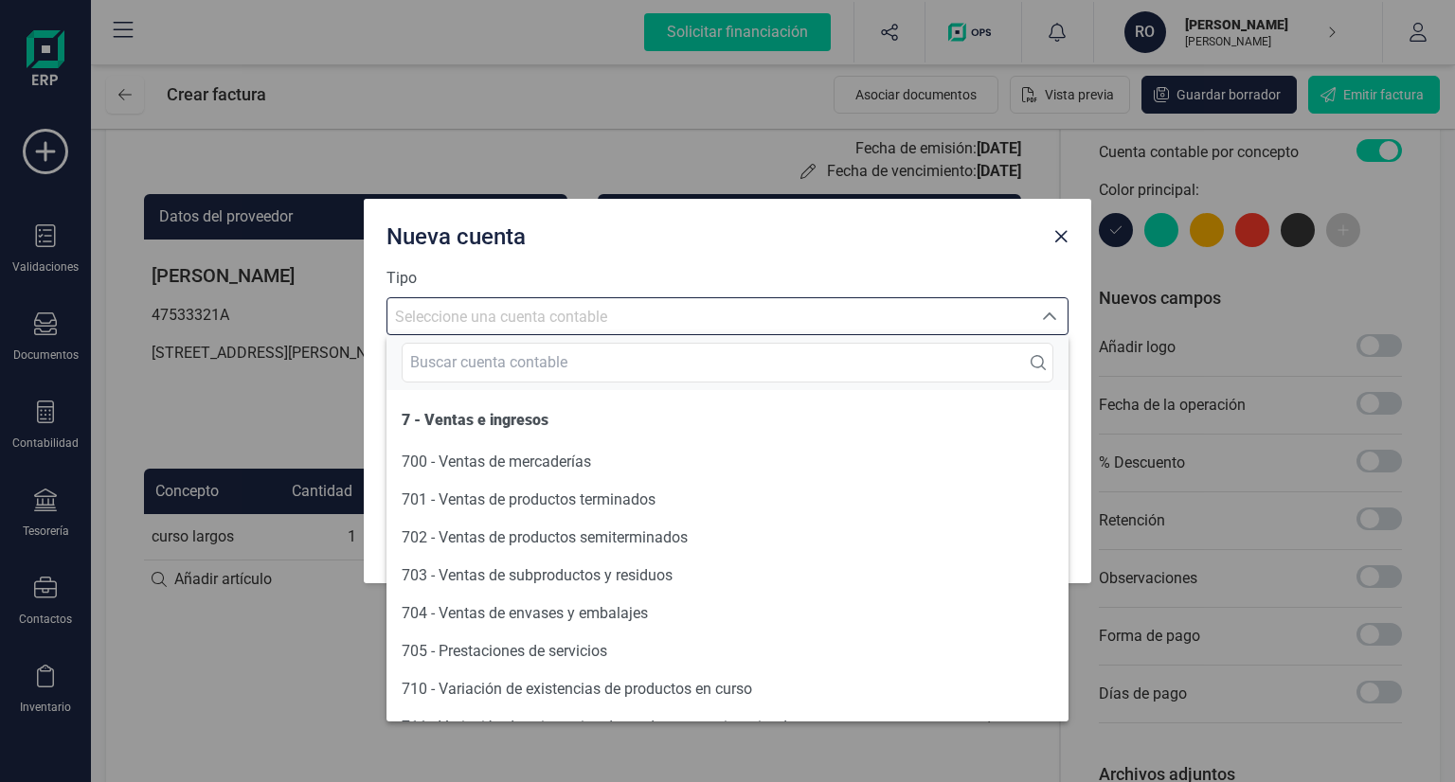
click at [603, 314] on span "Seleccione una cuenta contable" at bounding box center [501, 317] width 212 height 18
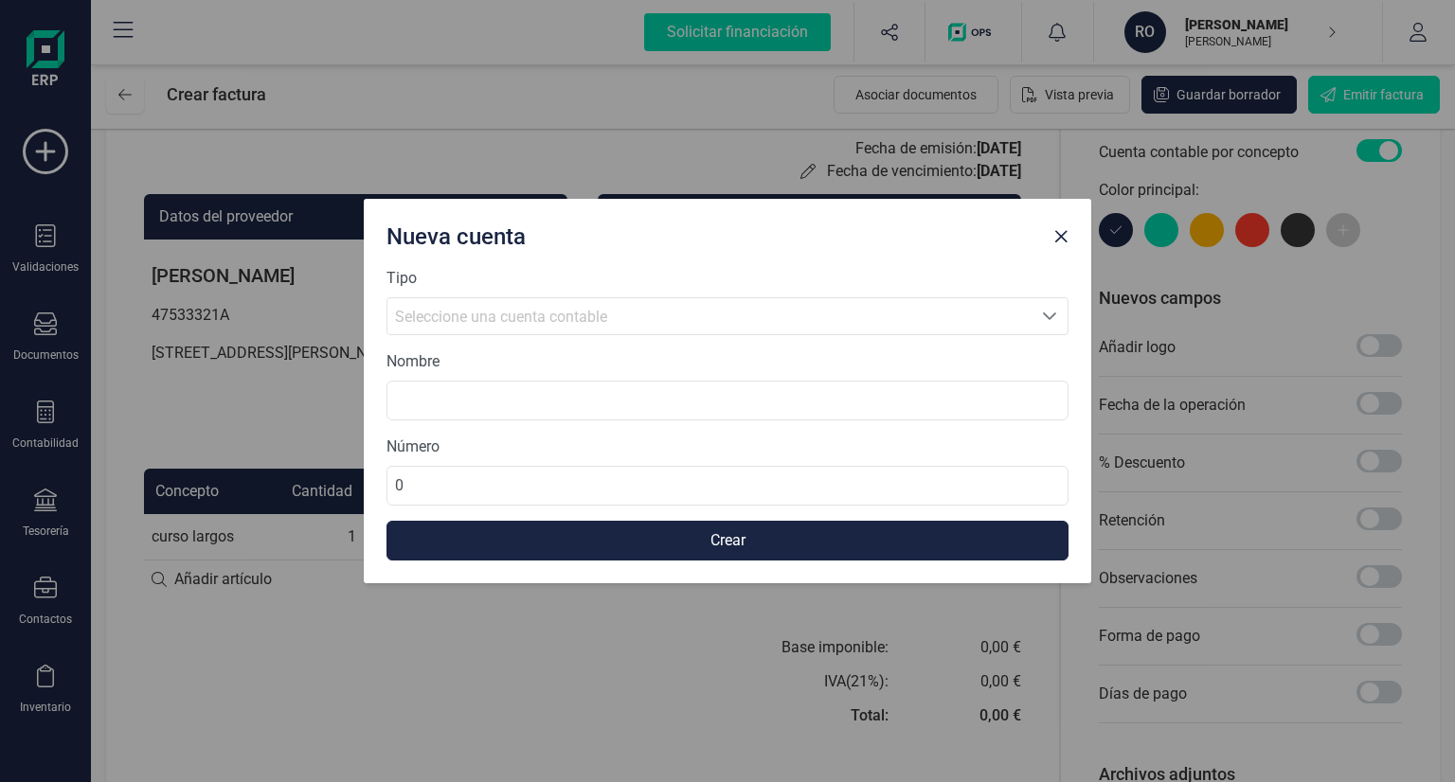
click at [603, 314] on span "Seleccione una cuenta contable" at bounding box center [501, 317] width 212 height 18
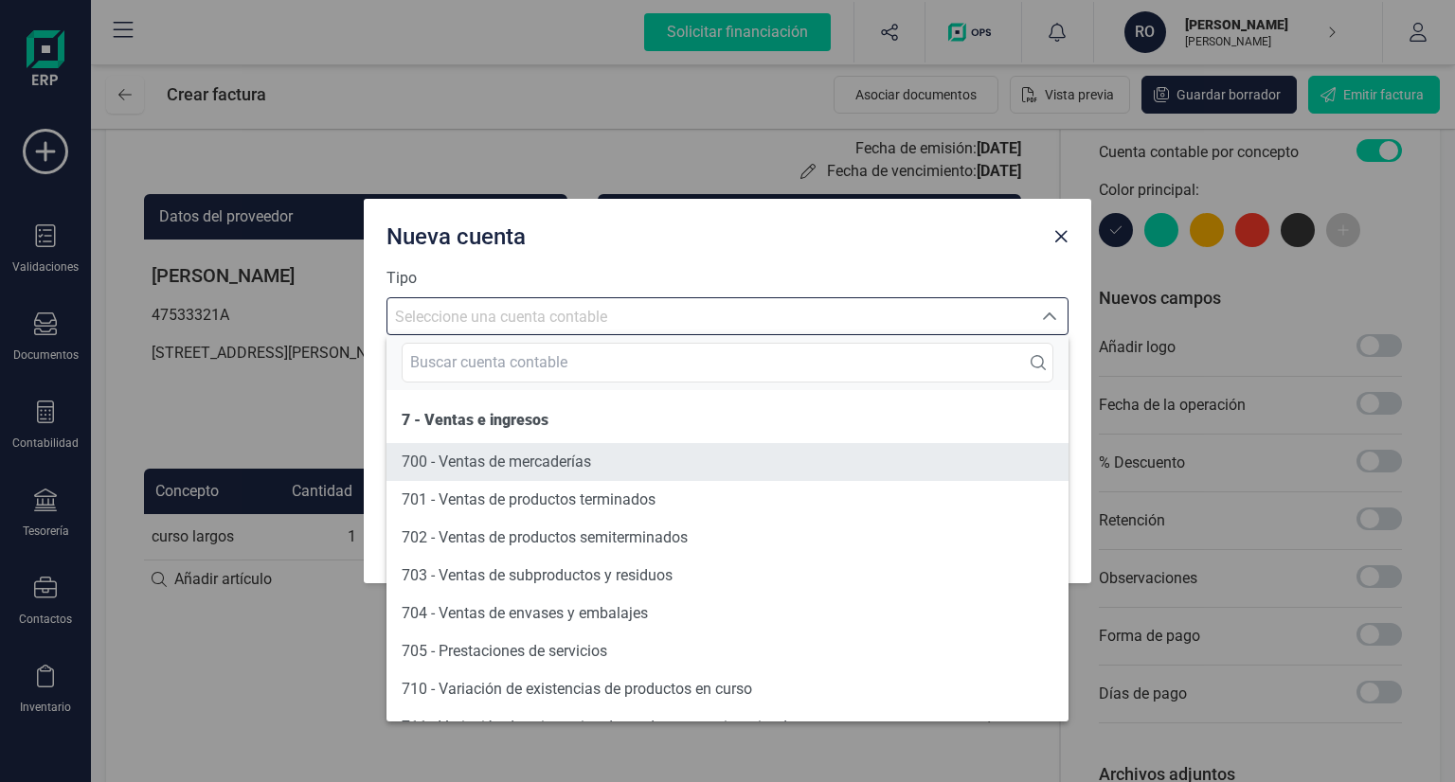
click at [568, 460] on span "700 - Ventas de mercaderías" at bounding box center [496, 462] width 189 height 18
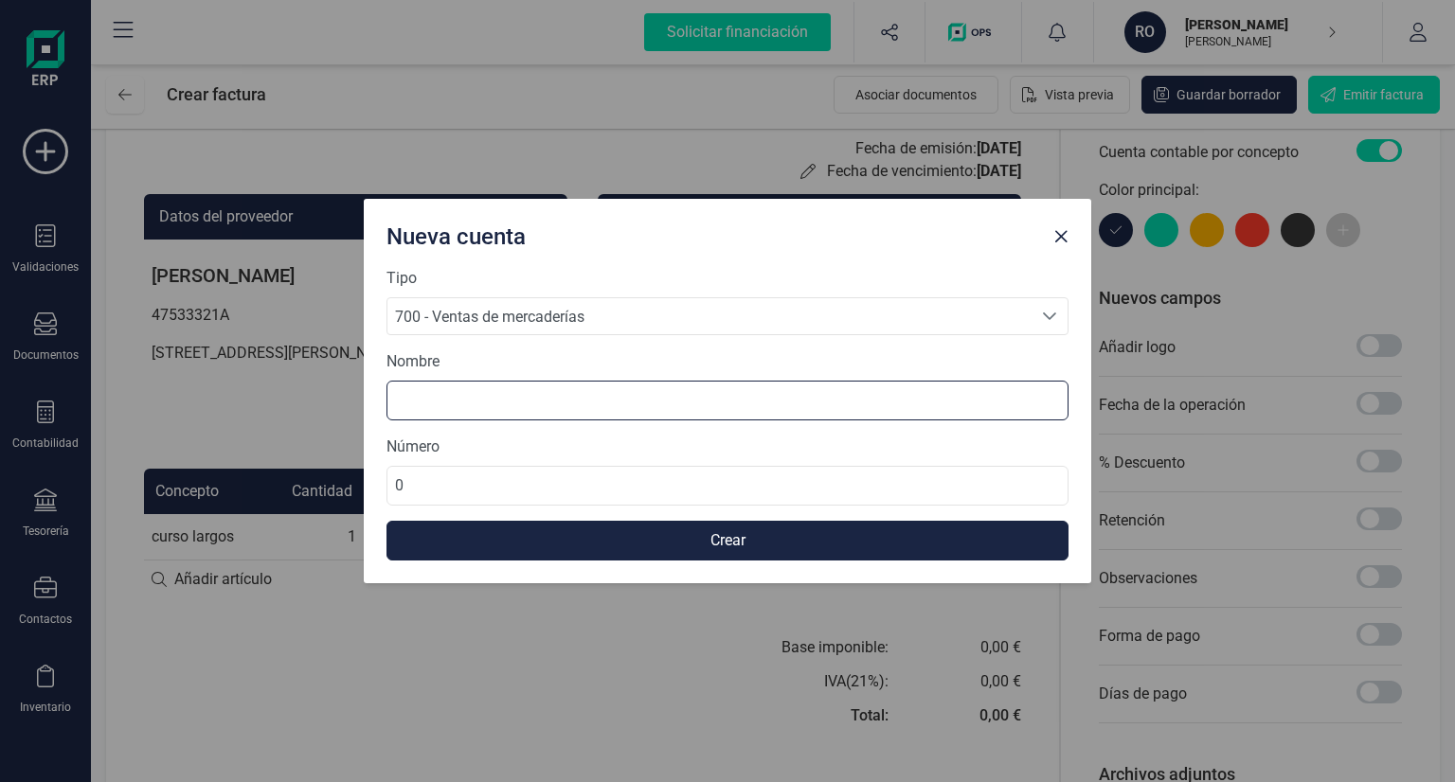
click at [516, 417] on input at bounding box center [727, 401] width 682 height 40
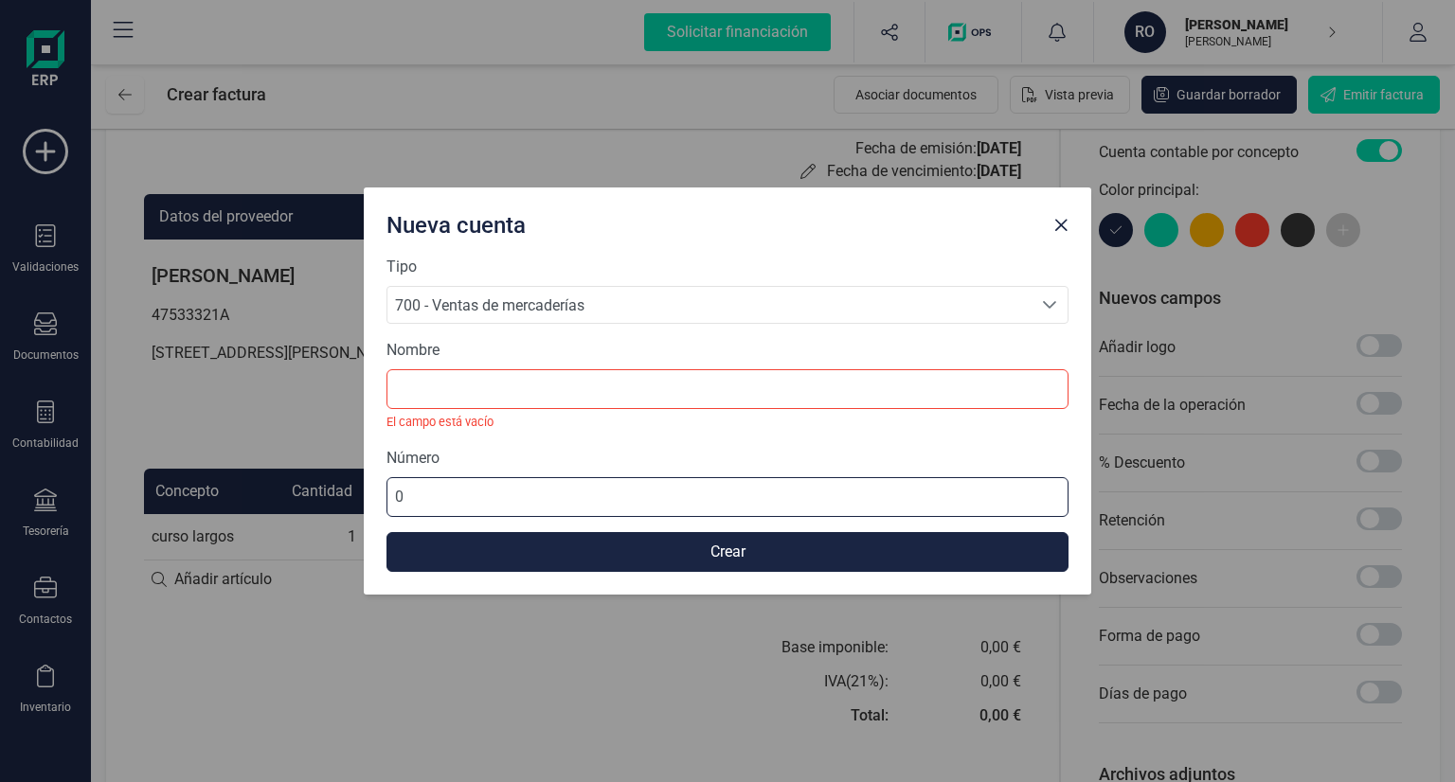
click at [514, 474] on div "Número 0" at bounding box center [727, 482] width 682 height 70
drag, startPoint x: 497, startPoint y: 501, endPoint x: 437, endPoint y: 420, distance: 101.5
click at [433, 486] on input "0" at bounding box center [727, 497] width 682 height 40
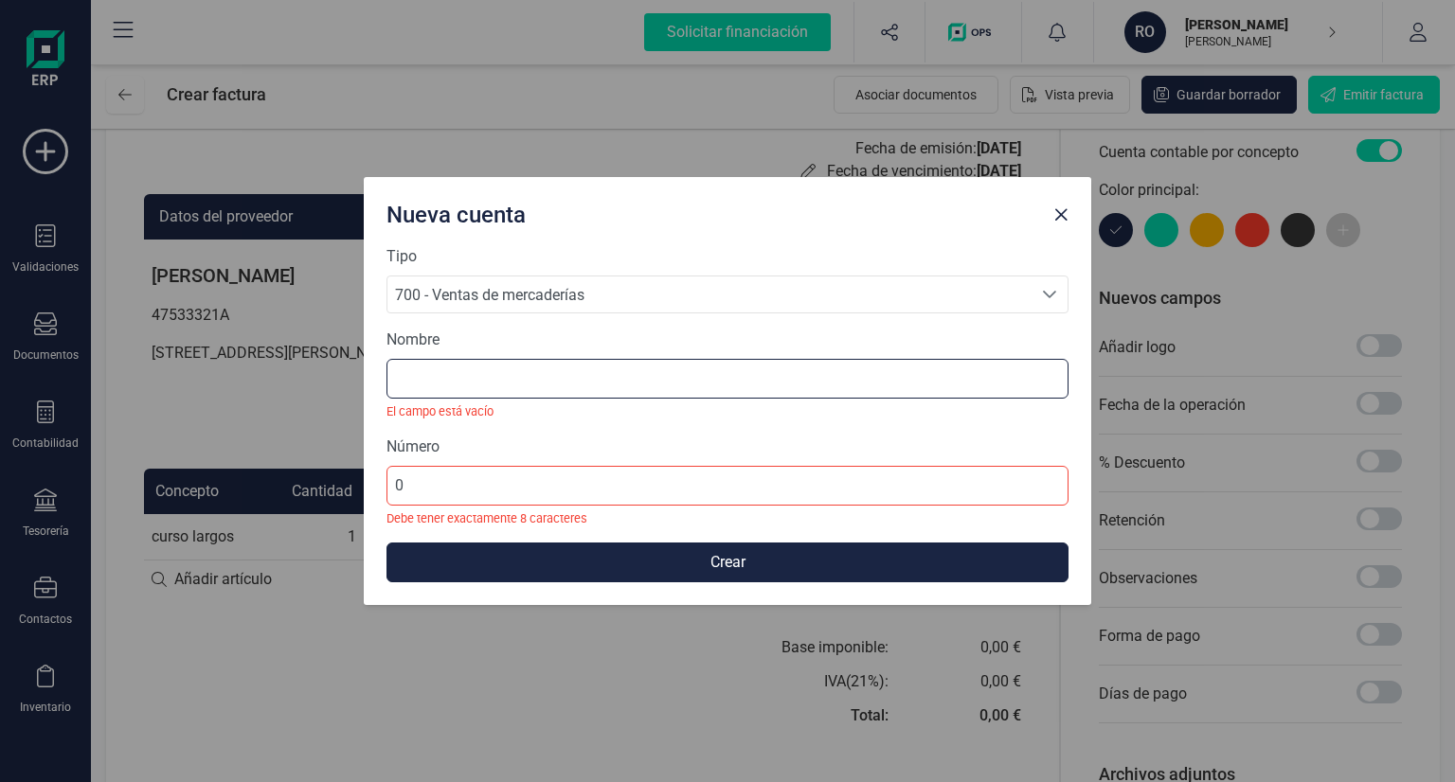
click at [444, 381] on input at bounding box center [727, 379] width 682 height 40
type input "-"
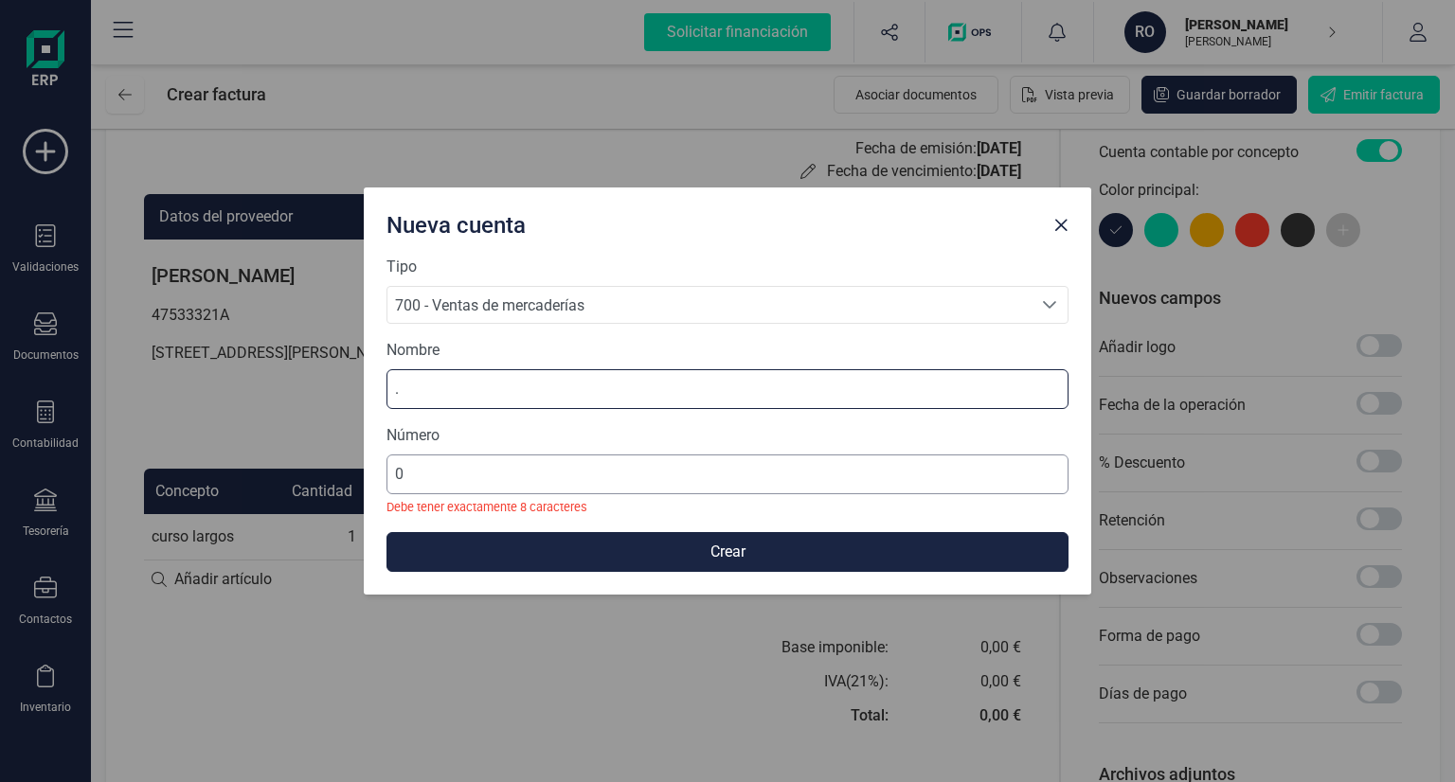
type input "."
drag, startPoint x: 408, startPoint y: 478, endPoint x: 388, endPoint y: 480, distance: 20.0
click at [388, 480] on input "0" at bounding box center [727, 475] width 682 height 40
click at [652, 550] on button "Crear" at bounding box center [727, 552] width 682 height 40
click at [517, 468] on input "276" at bounding box center [727, 475] width 682 height 40
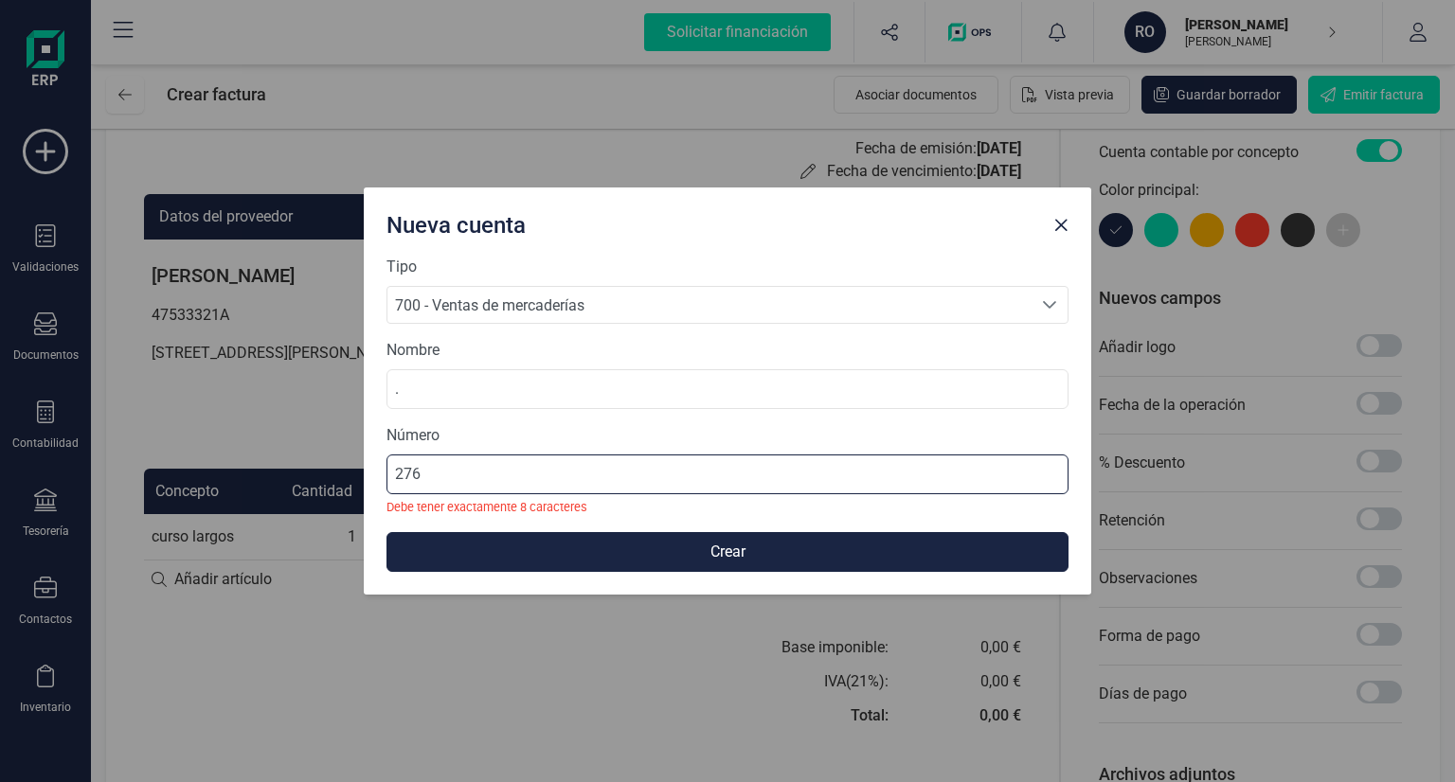
click at [398, 471] on input "276" at bounding box center [727, 475] width 682 height 40
type input "276"
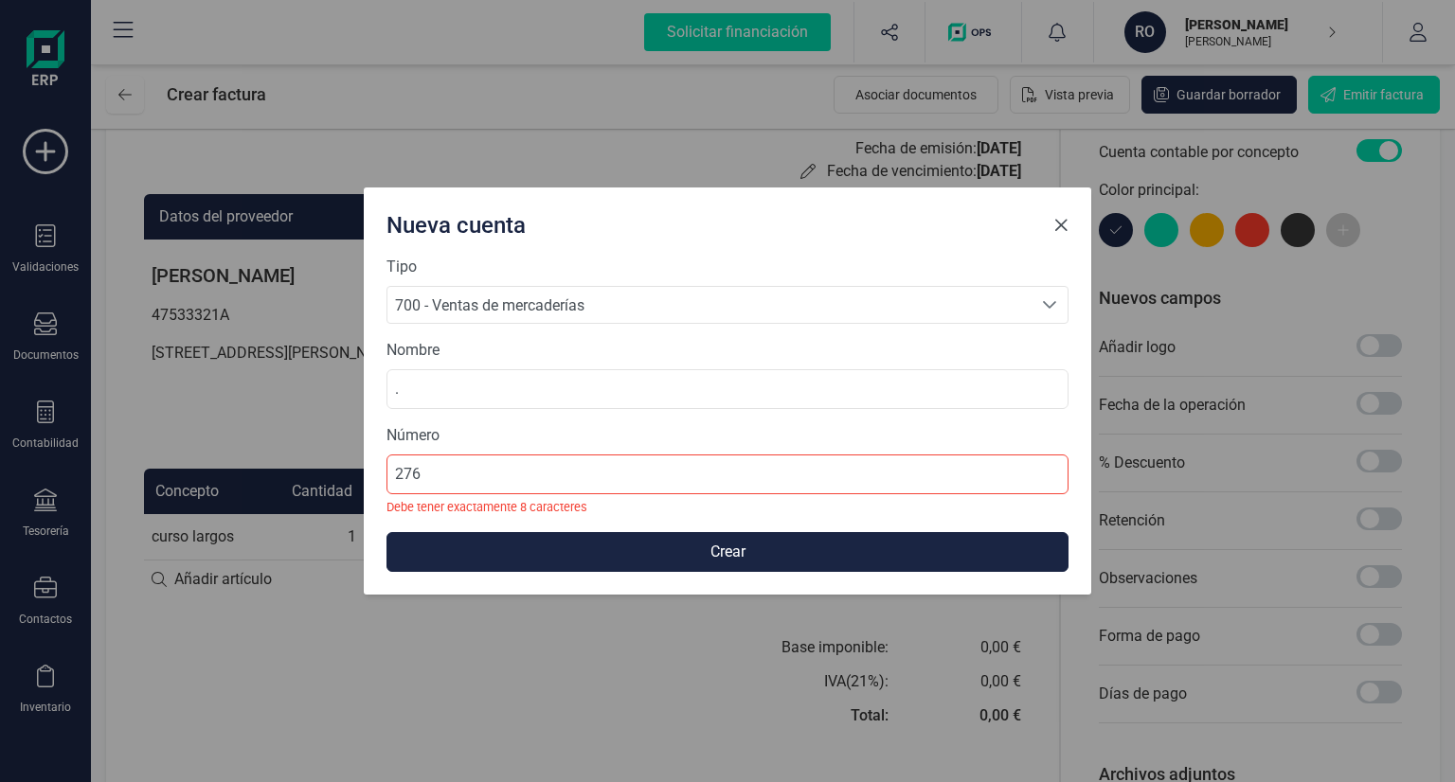
click at [1064, 228] on span "Close" at bounding box center [1060, 225] width 15 height 15
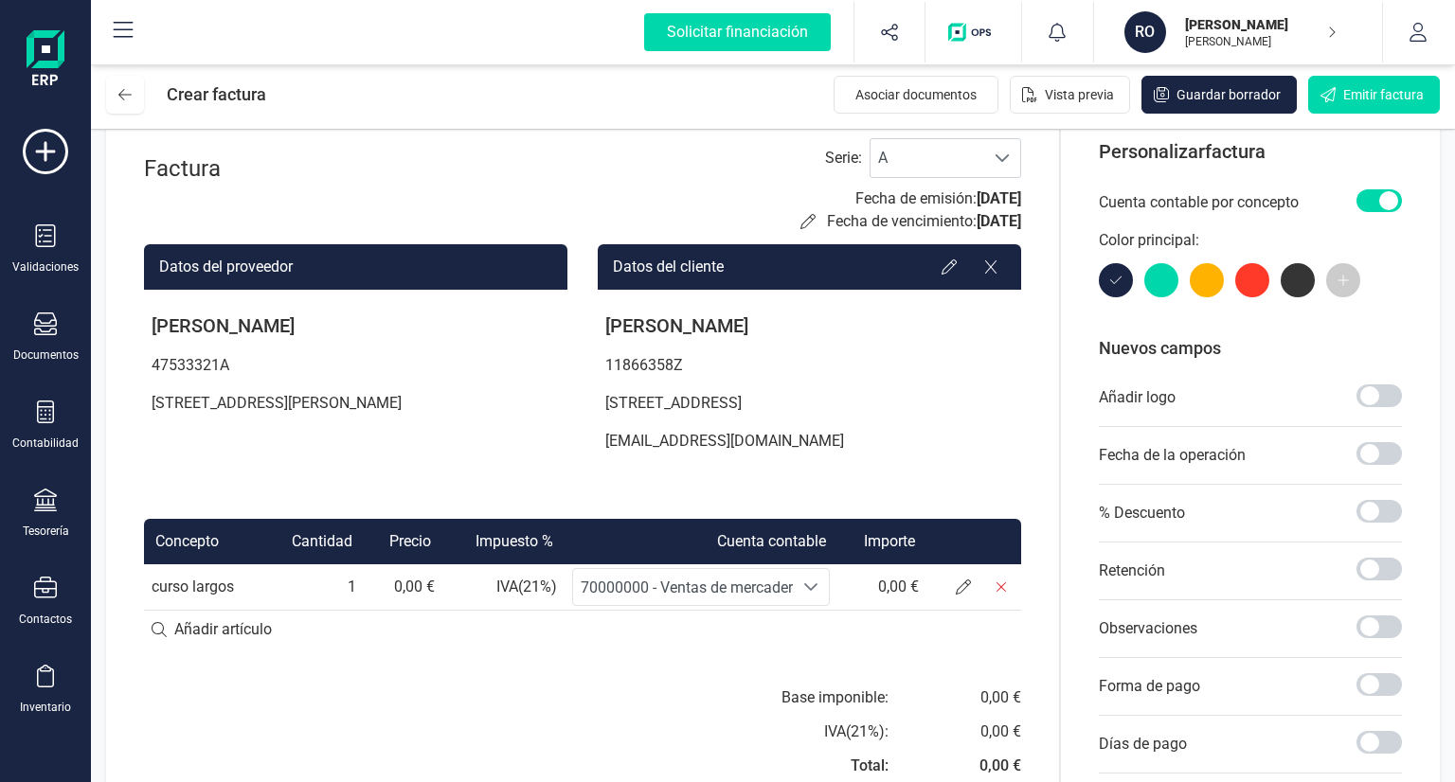
scroll to position [0, 0]
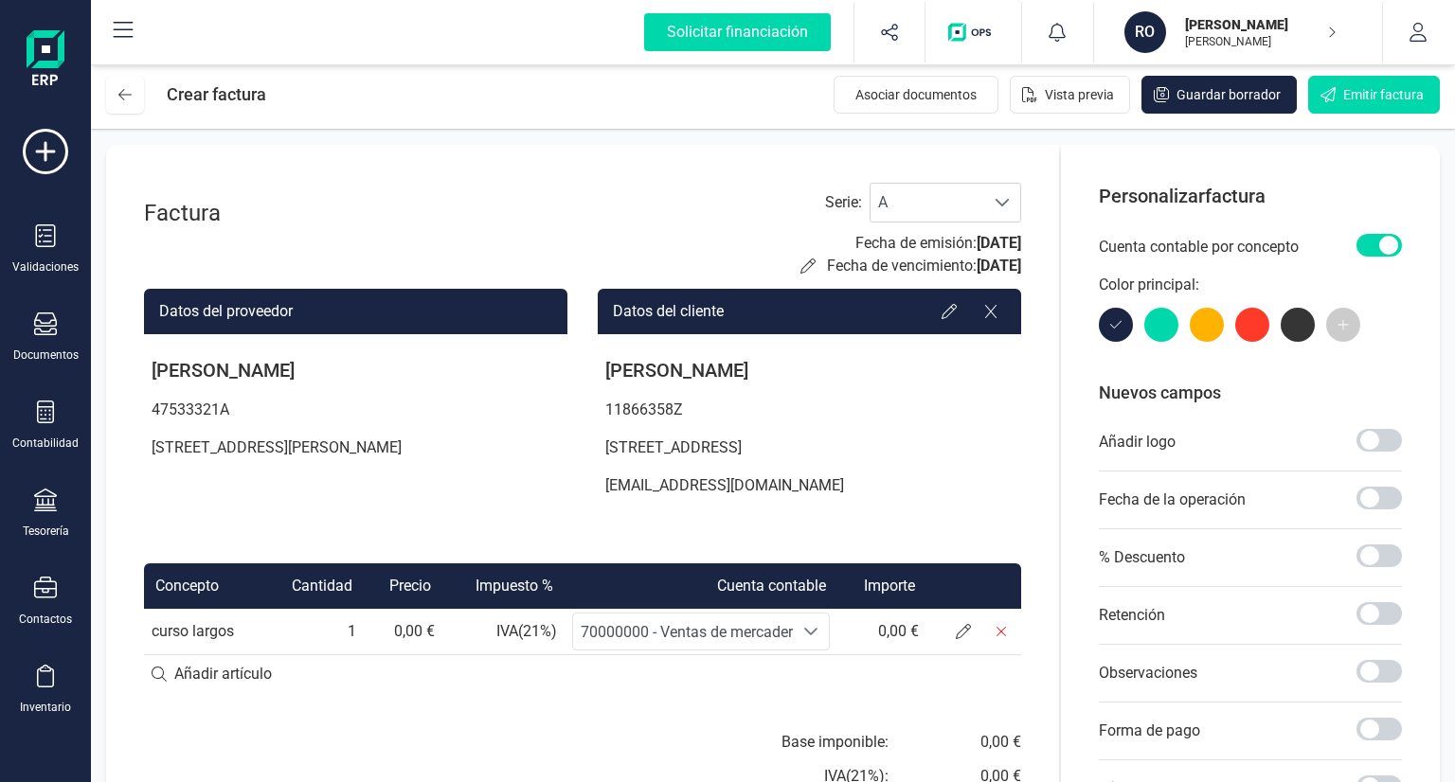
click at [114, 23] on icon at bounding box center [124, 30] width 20 height 16
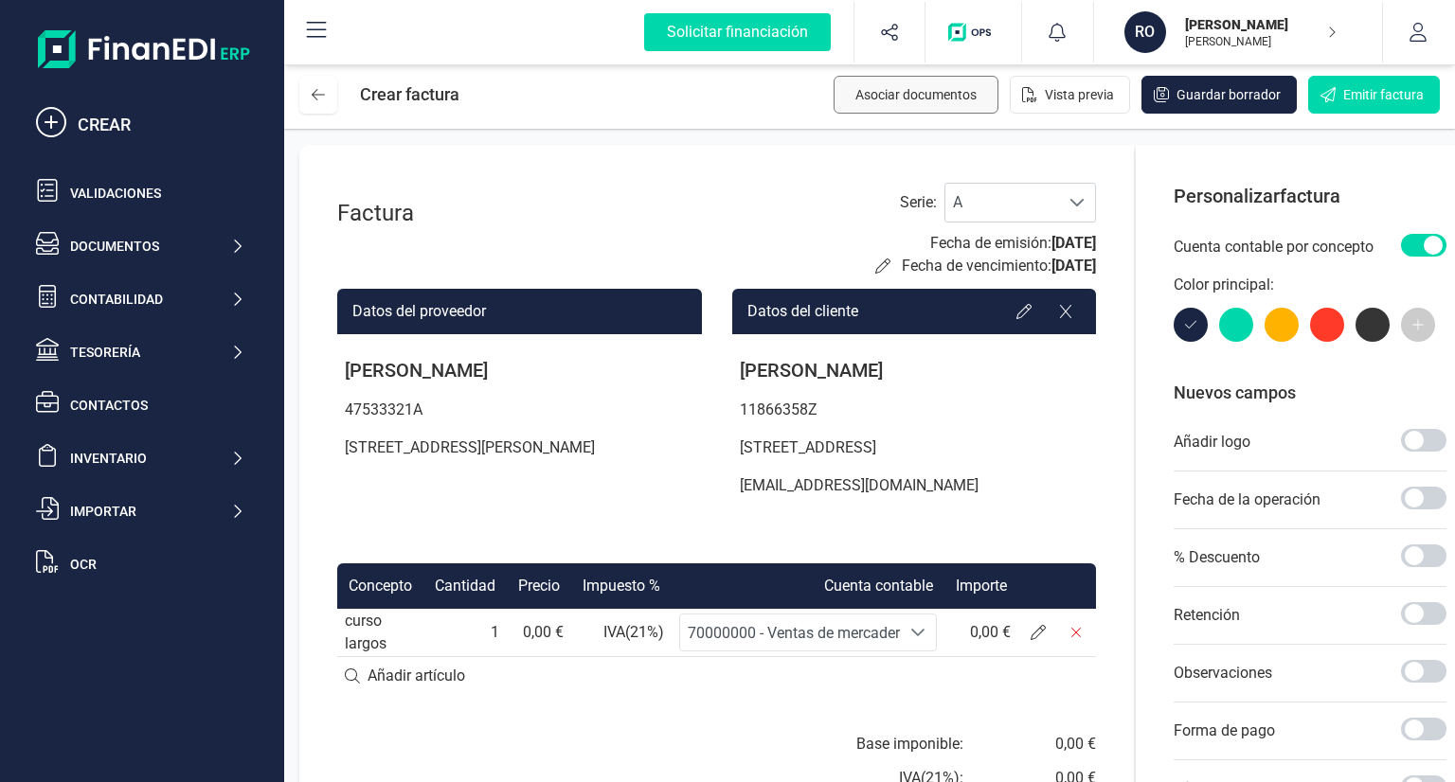
click at [914, 111] on button "Asociar documentos" at bounding box center [916, 95] width 165 height 38
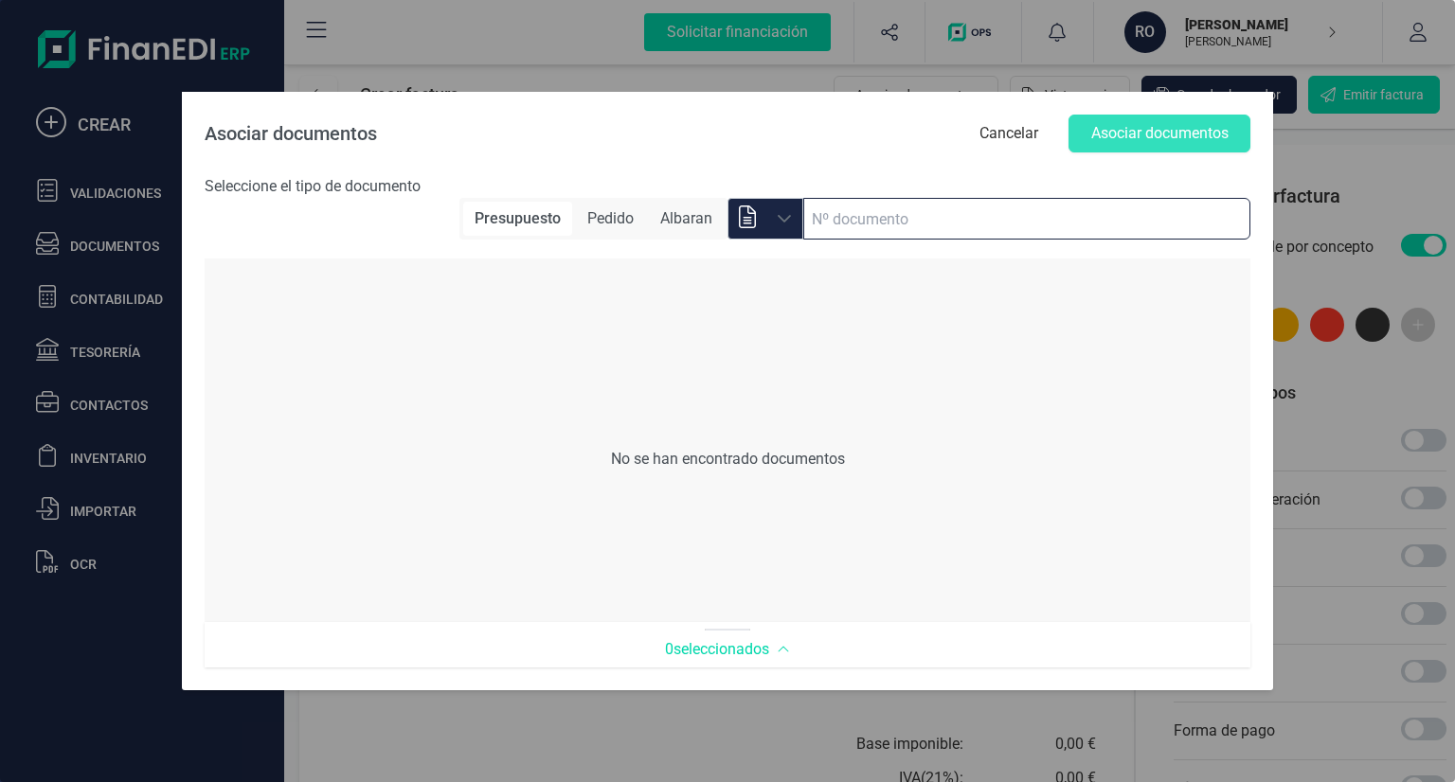
click at [850, 225] on input at bounding box center [1026, 219] width 447 height 42
click at [471, 63] on div "Asociar documentos Cancelar Asociar documentos Seleccione el tipo de documento …" at bounding box center [727, 391] width 1455 height 782
click at [1033, 146] on button "Cancelar" at bounding box center [1009, 134] width 97 height 38
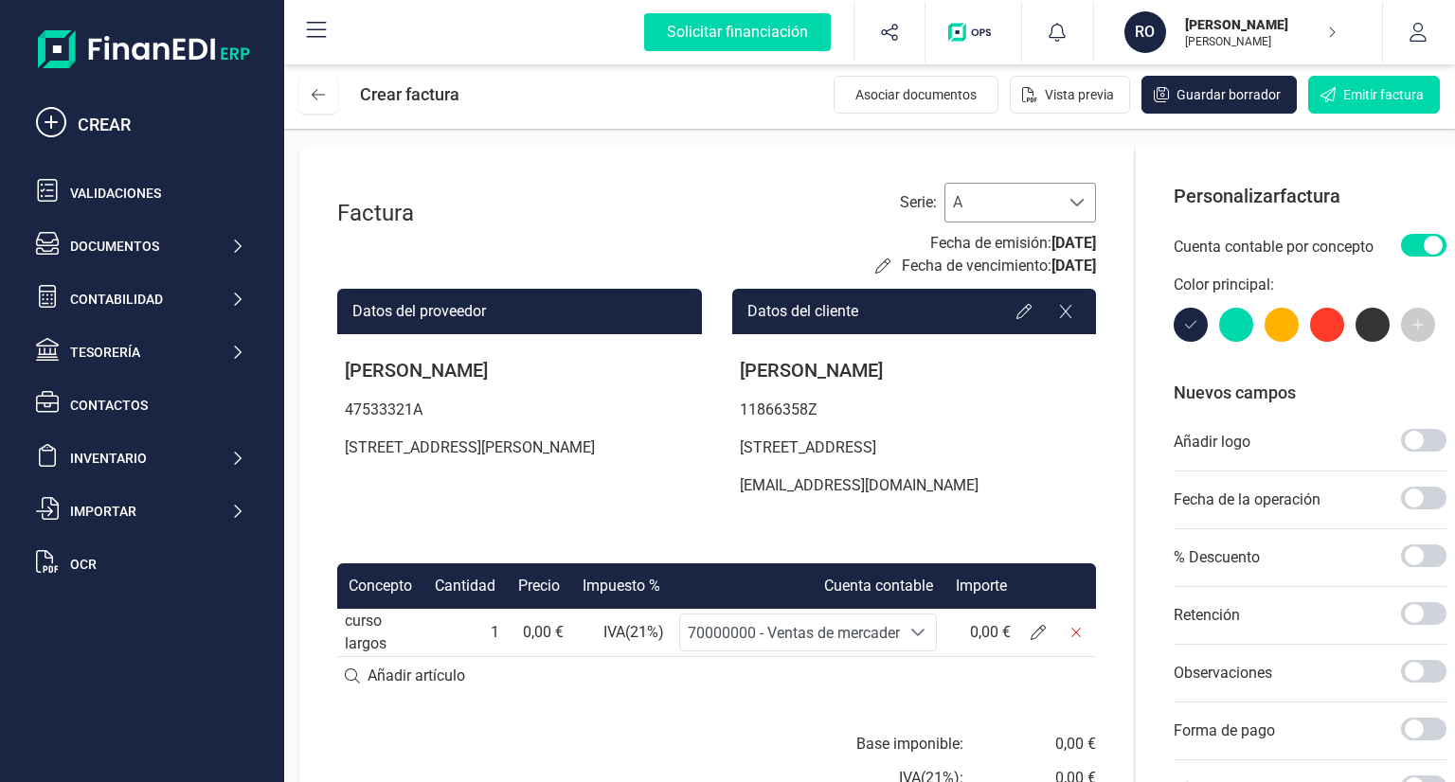
click at [1046, 198] on span "A" at bounding box center [1002, 203] width 114 height 38
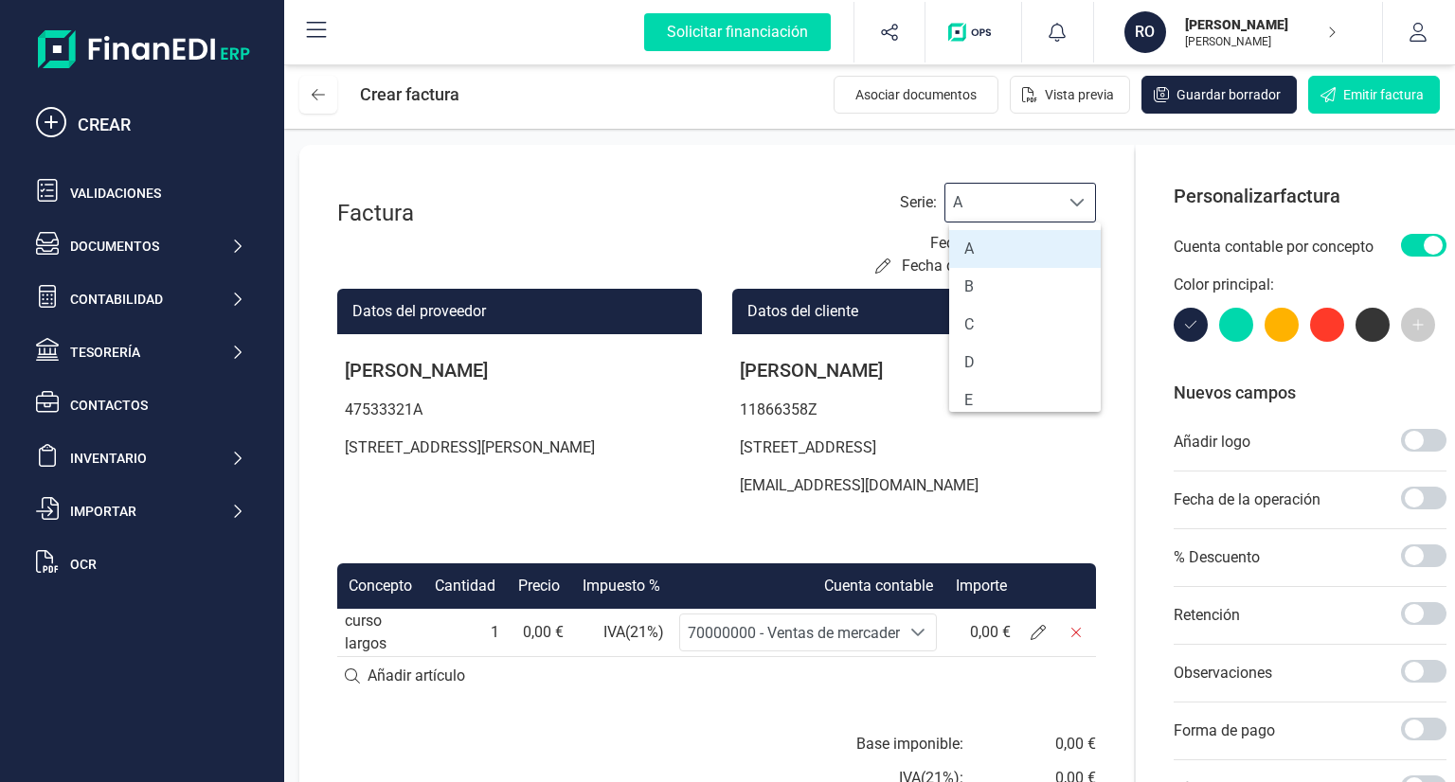
scroll to position [11, 82]
click at [1046, 198] on span "A" at bounding box center [1002, 203] width 114 height 38
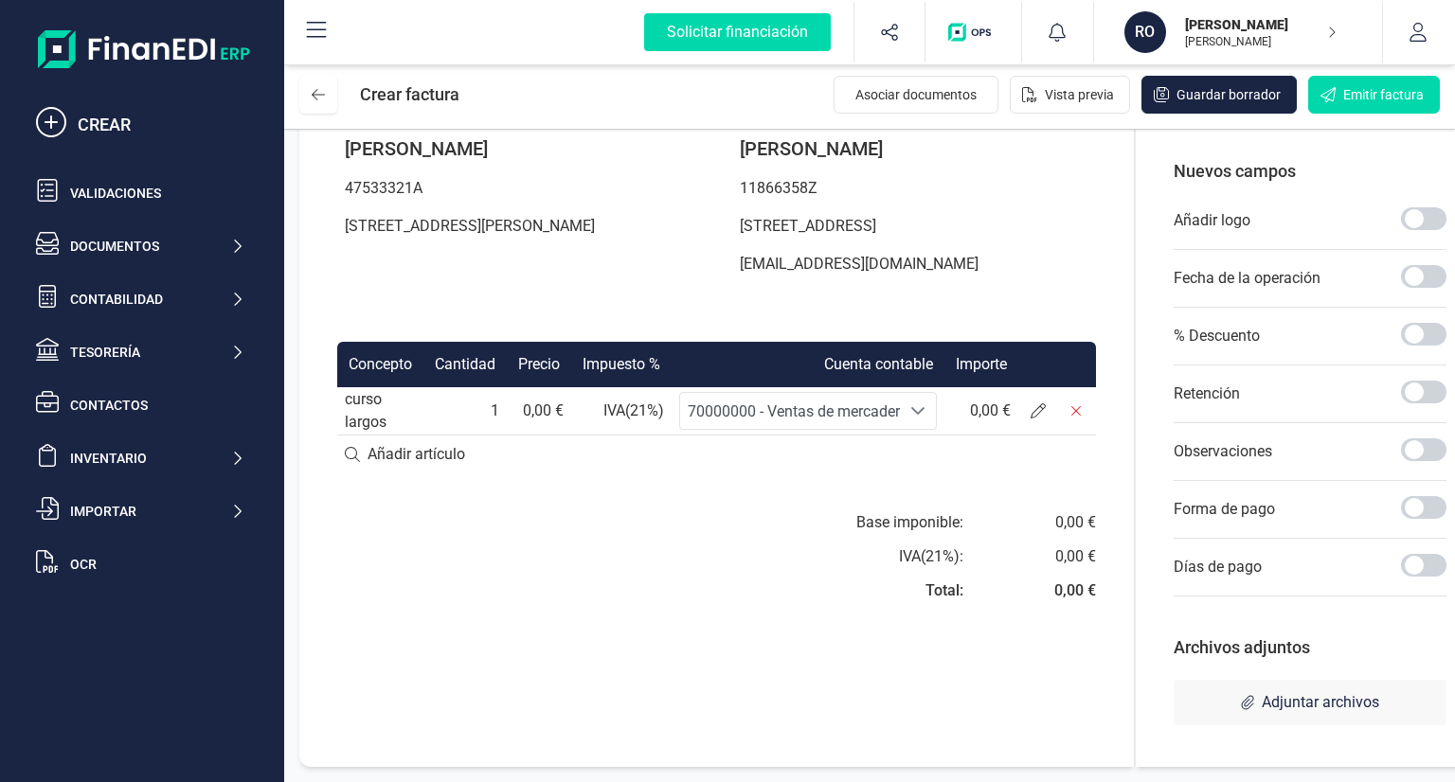
scroll to position [235, 0]
click at [1291, 429] on div "Observaciones" at bounding box center [1310, 452] width 273 height 58
click at [1423, 439] on span at bounding box center [1423, 450] width 45 height 23
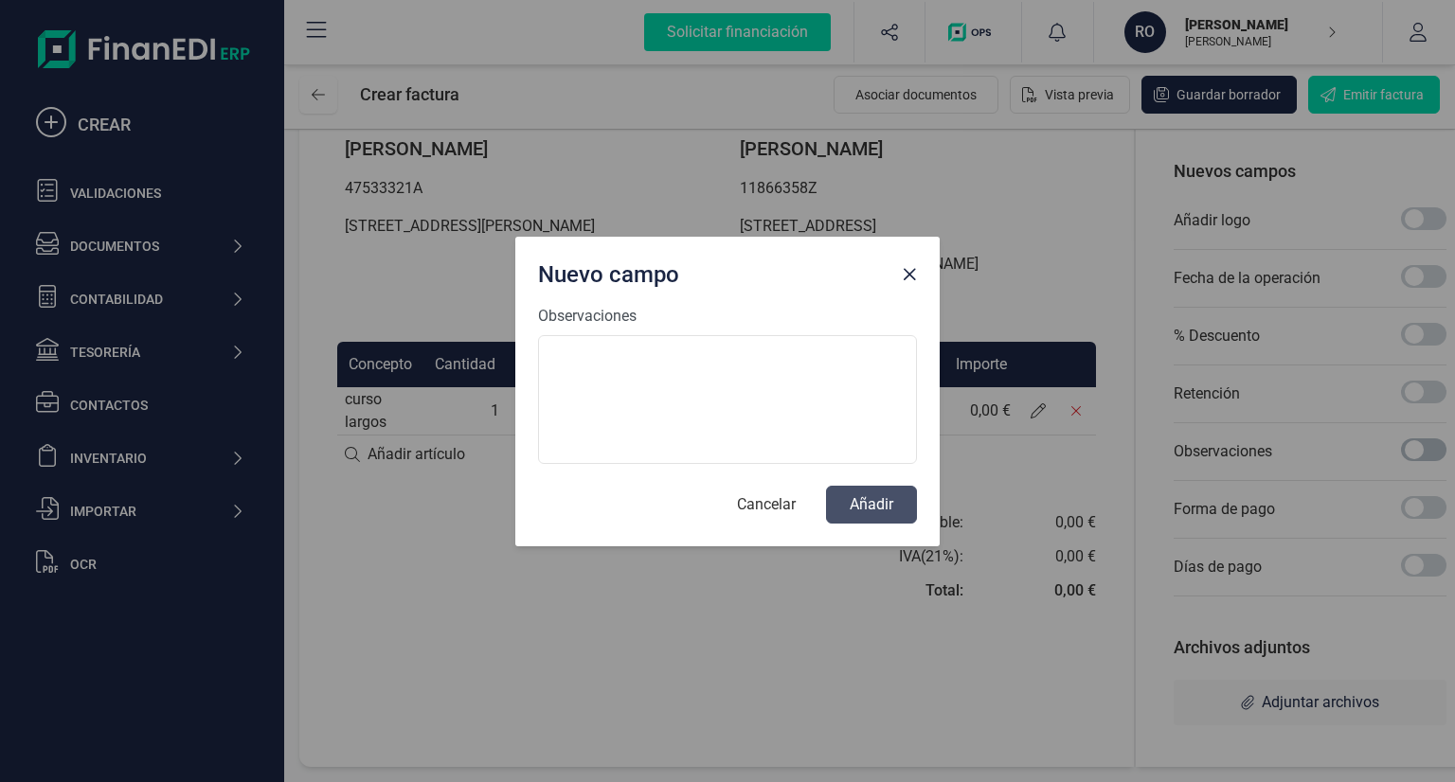
scroll to position [10, 6]
click at [1421, 424] on div "Nuevo campo Observaciones Cancelar Añadir" at bounding box center [727, 391] width 1455 height 782
click at [913, 274] on span "Close" at bounding box center [909, 274] width 15 height 15
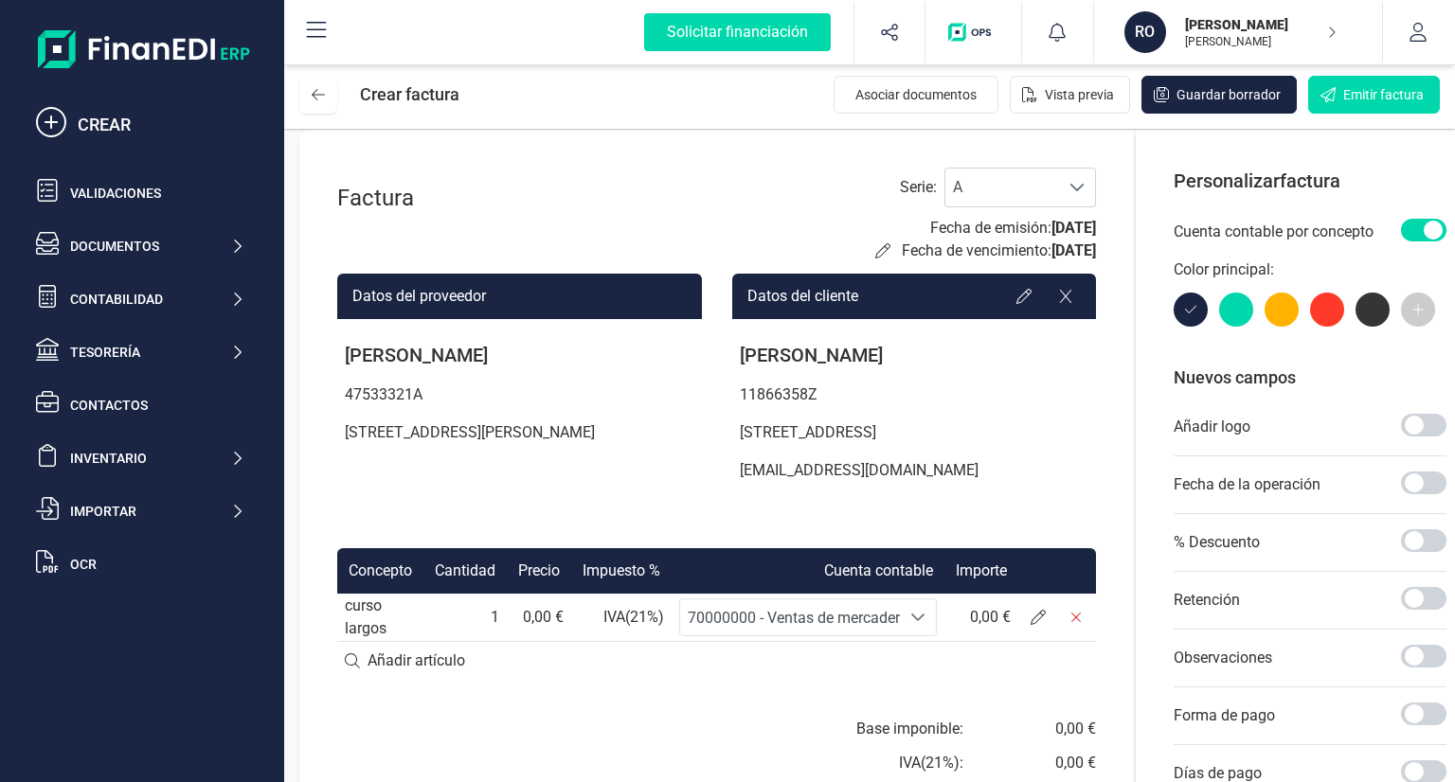
scroll to position [0, 0]
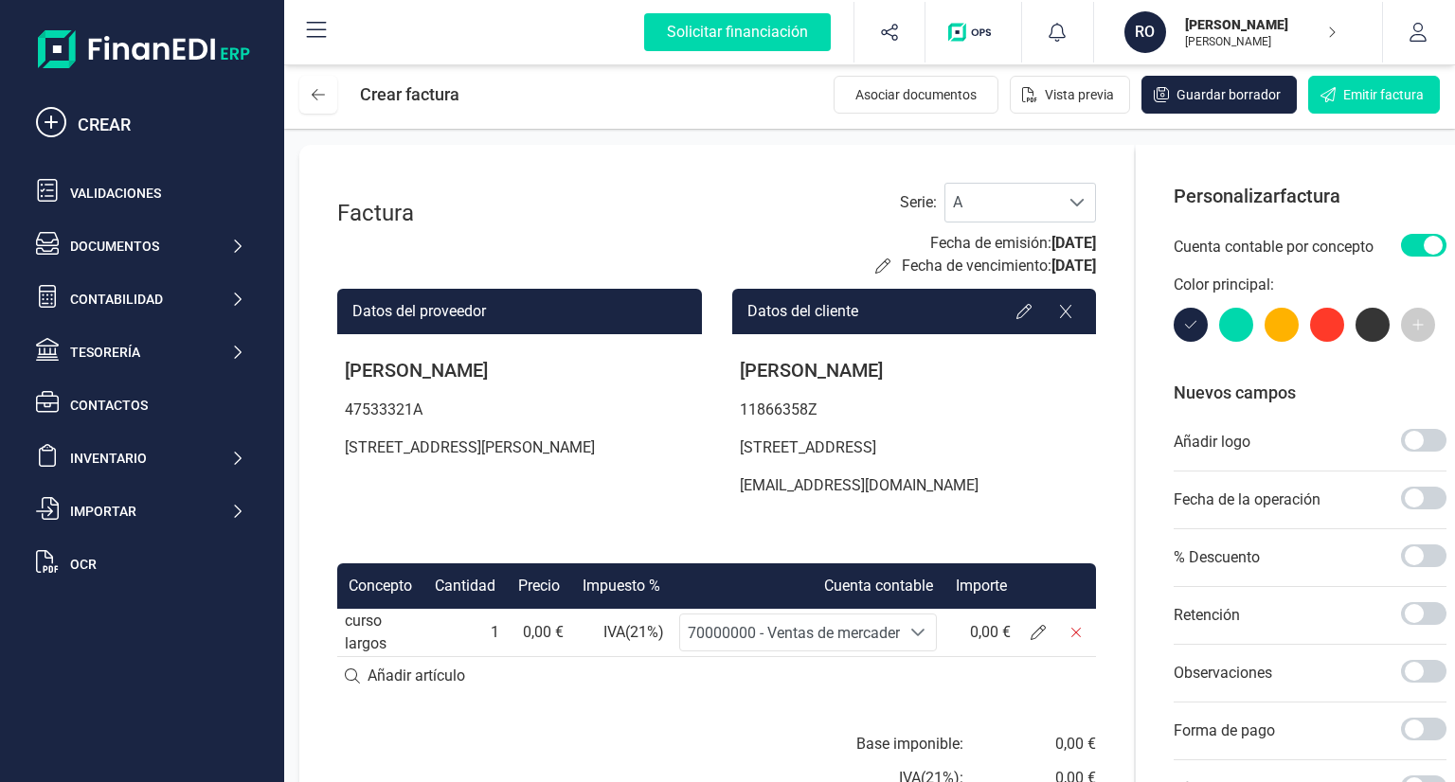
click at [1421, 237] on span at bounding box center [1423, 245] width 45 height 23
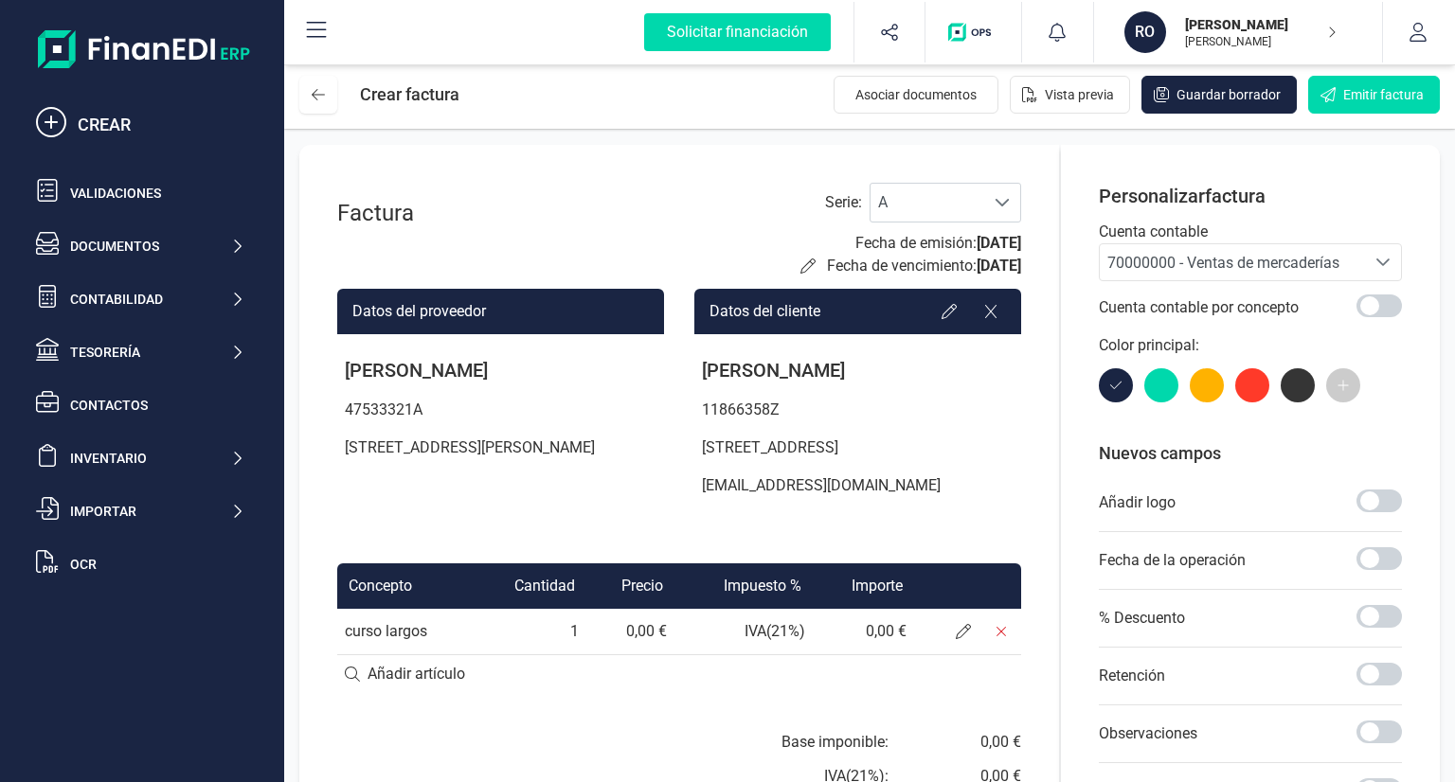
click at [1257, 387] on div at bounding box center [1252, 385] width 34 height 34
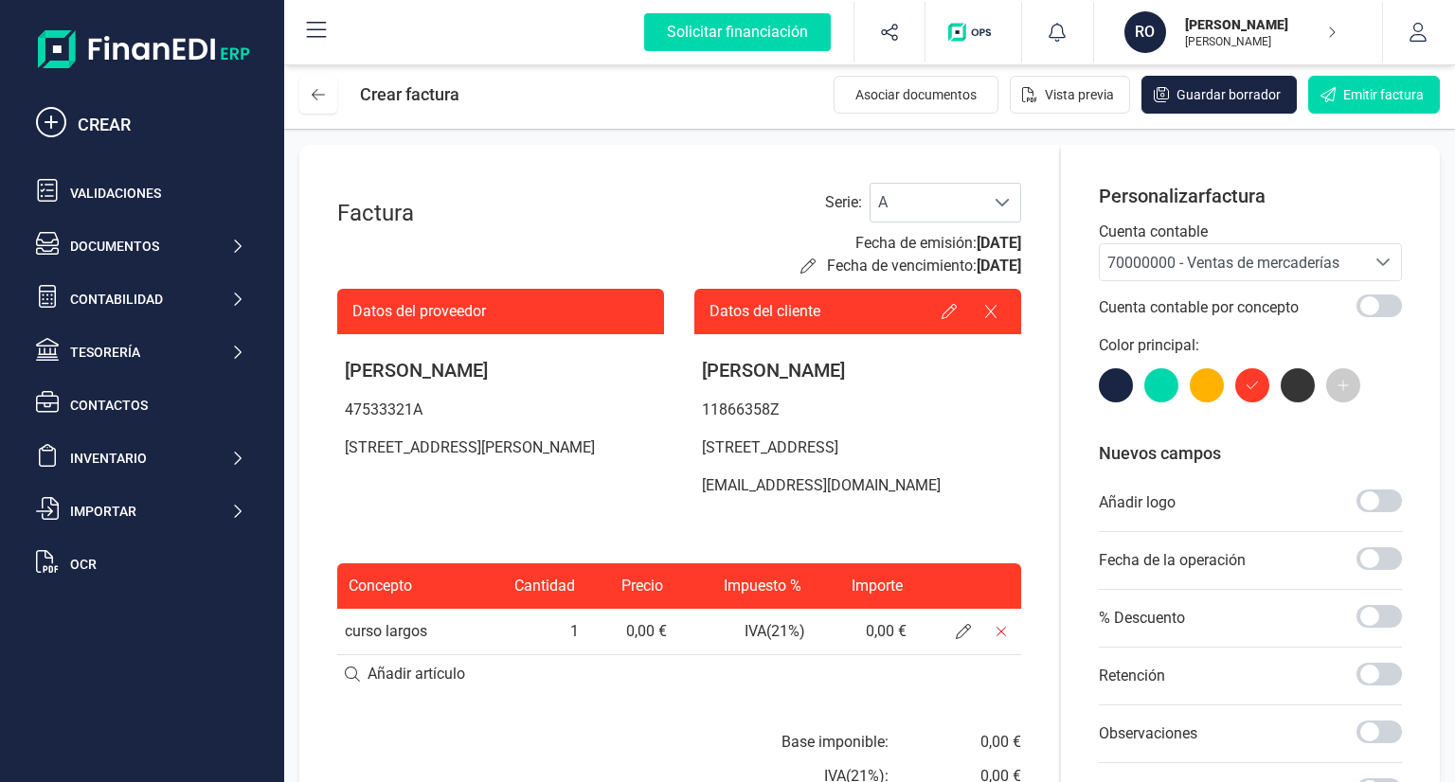
click at [1163, 389] on div at bounding box center [1161, 385] width 34 height 34
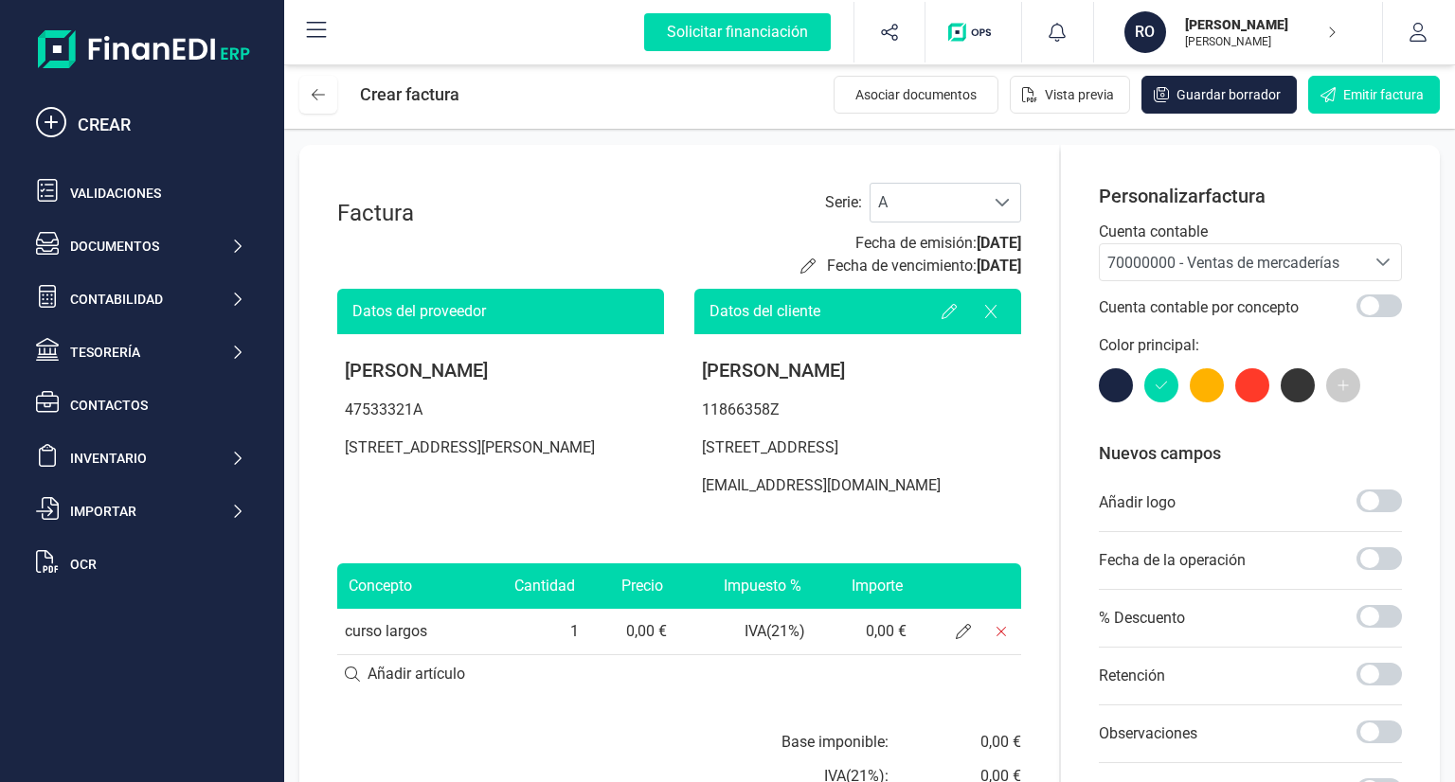
click at [1100, 384] on div at bounding box center [1116, 385] width 34 height 34
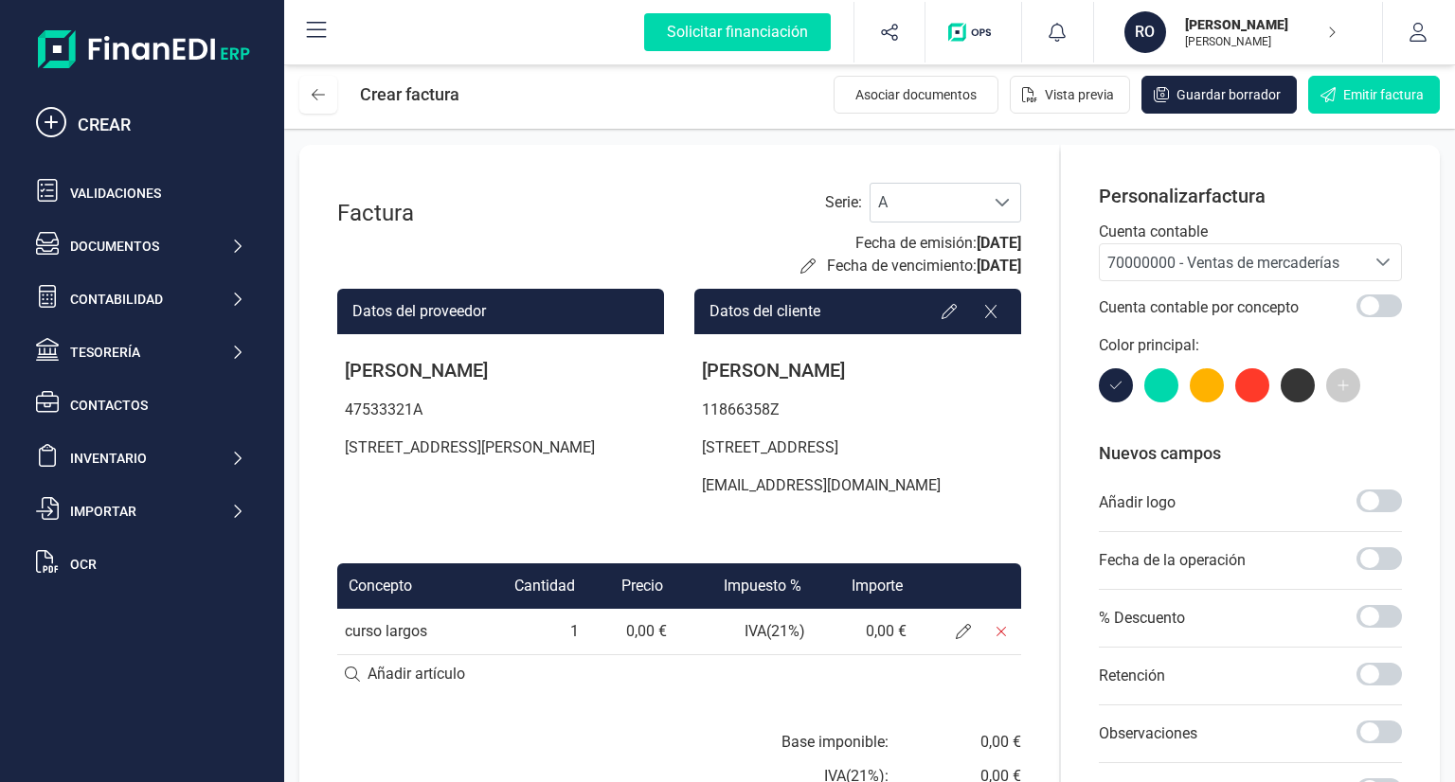
click at [1296, 382] on div at bounding box center [1298, 385] width 34 height 34
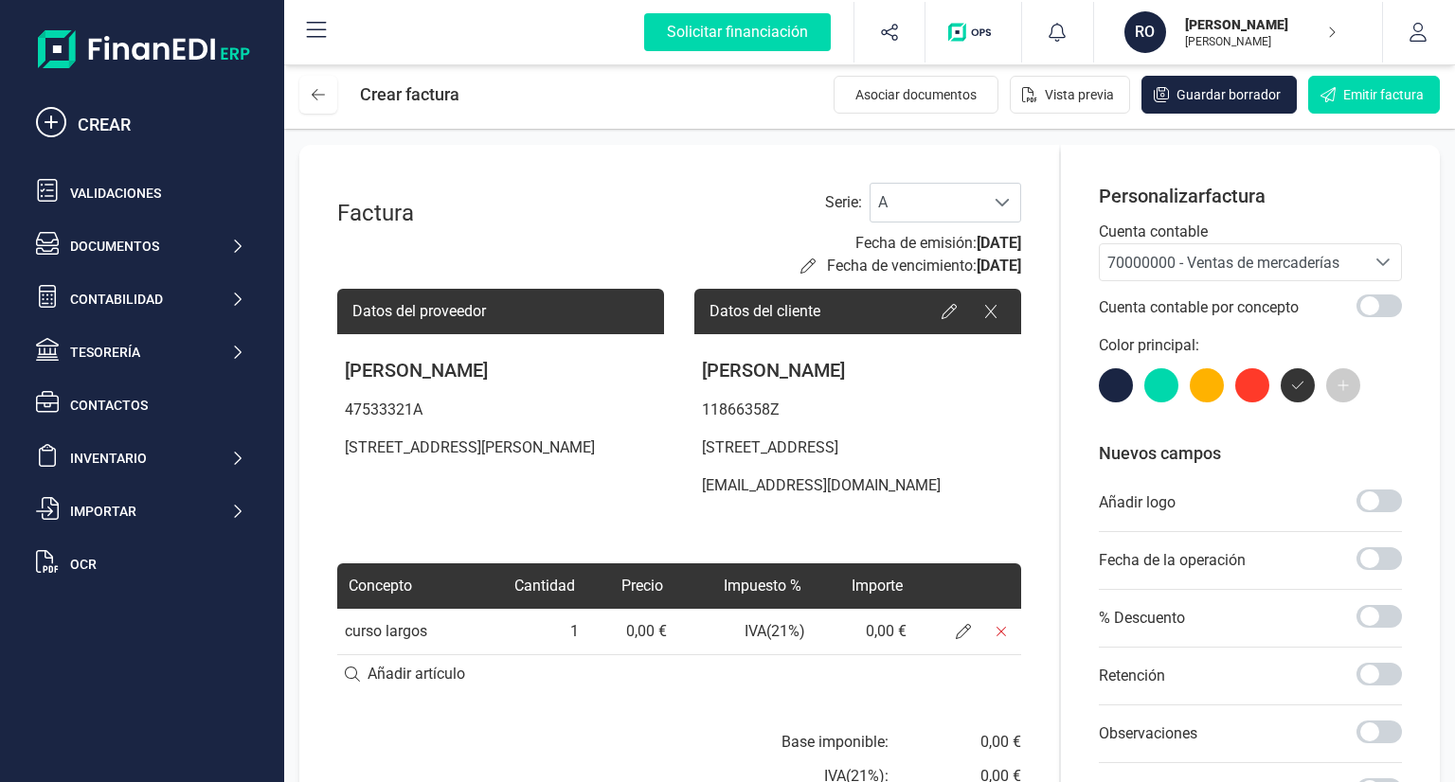
click at [1118, 391] on div at bounding box center [1116, 385] width 34 height 34
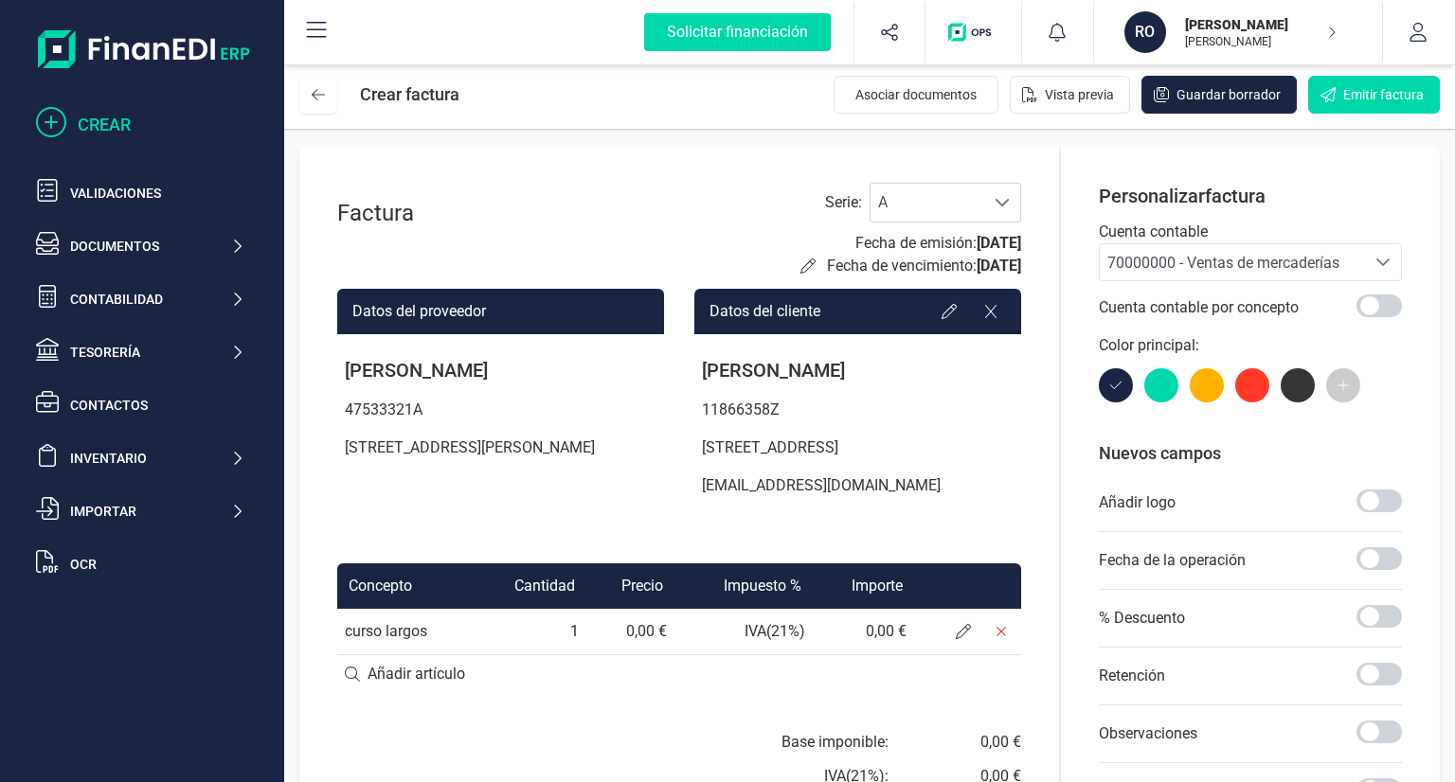
click at [95, 126] on div "CREAR" at bounding box center [161, 125] width 167 height 27
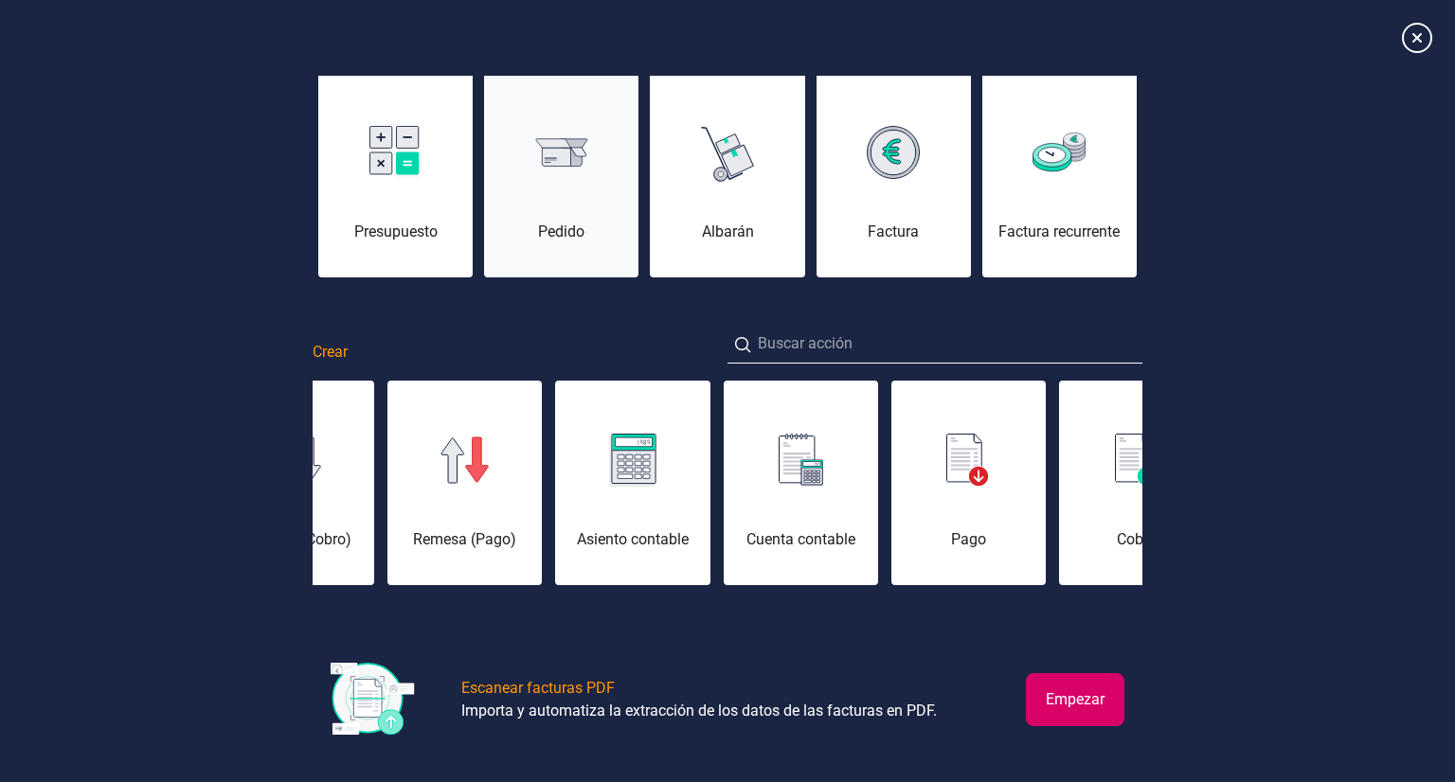
scroll to position [69, 0]
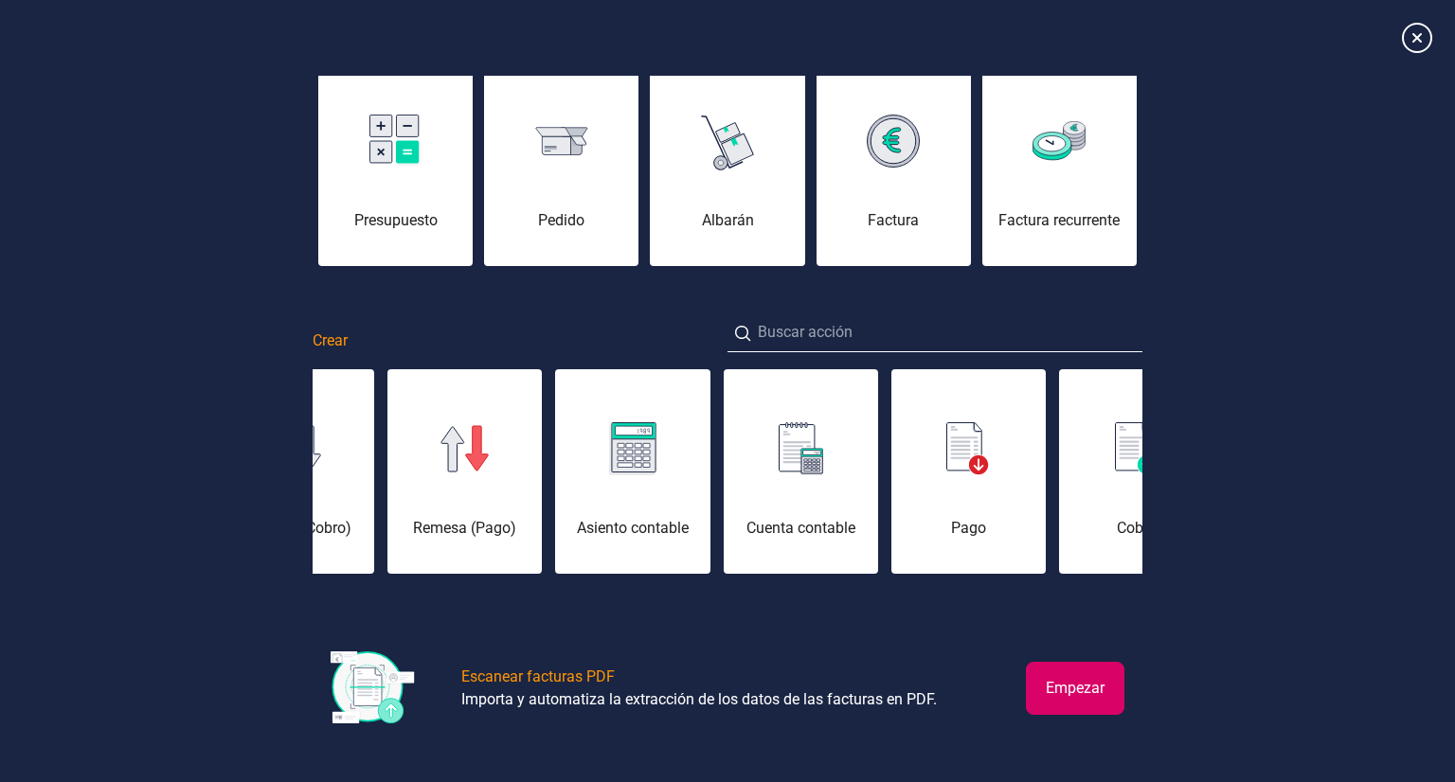
click at [1425, 53] on div at bounding box center [727, 38] width 1455 height 76
click at [1421, 41] on icon at bounding box center [1416, 37] width 33 height 33
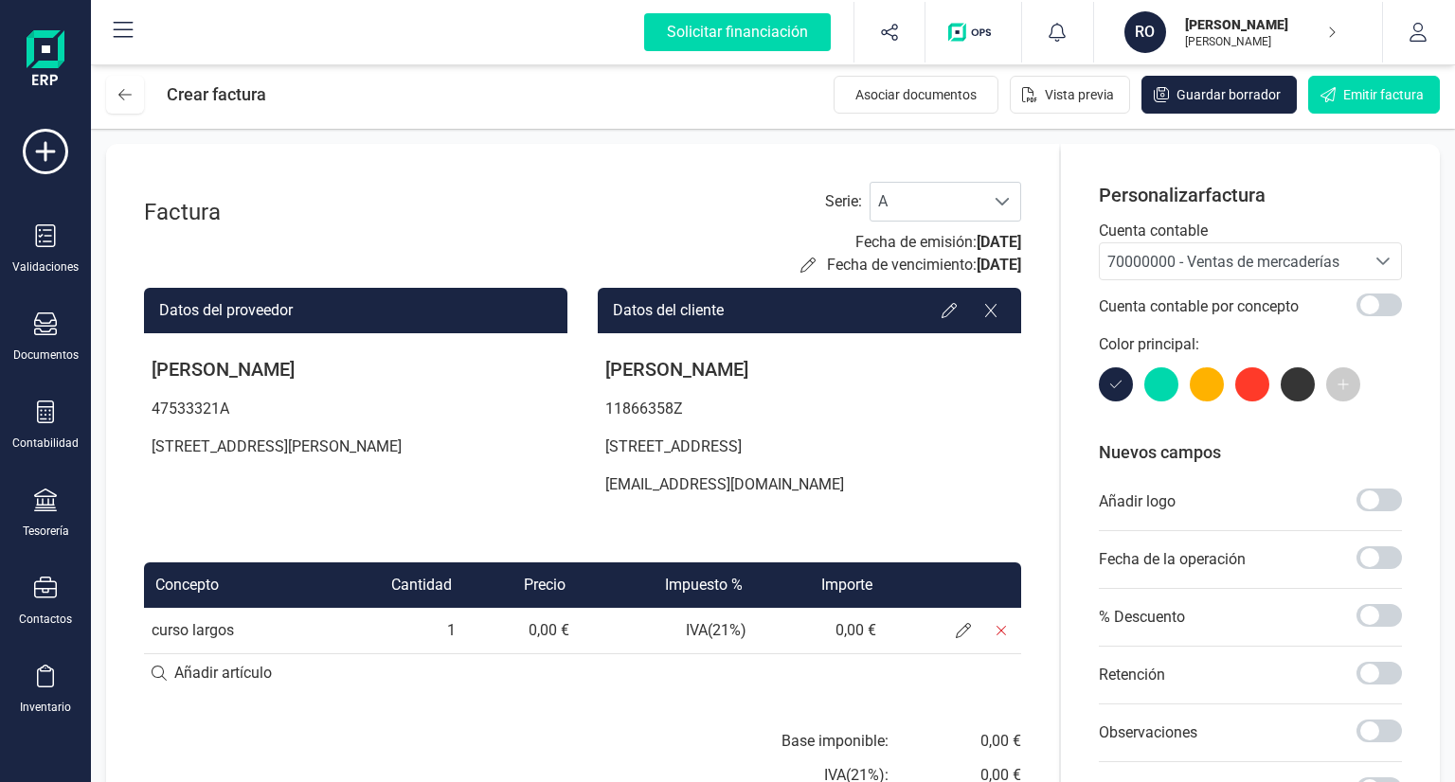
scroll to position [0, 0]
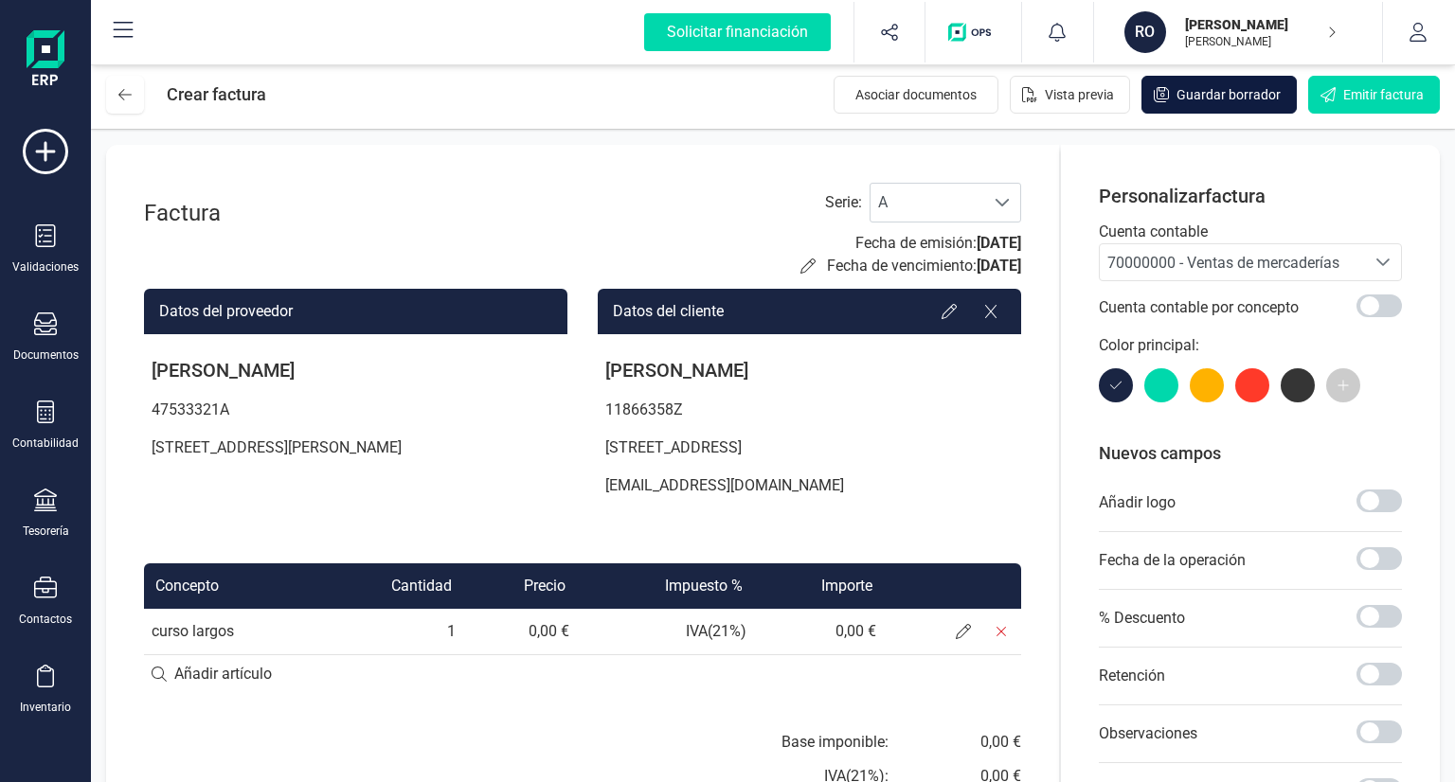
click at [1195, 99] on span "Guardar borrador" at bounding box center [1229, 94] width 104 height 19
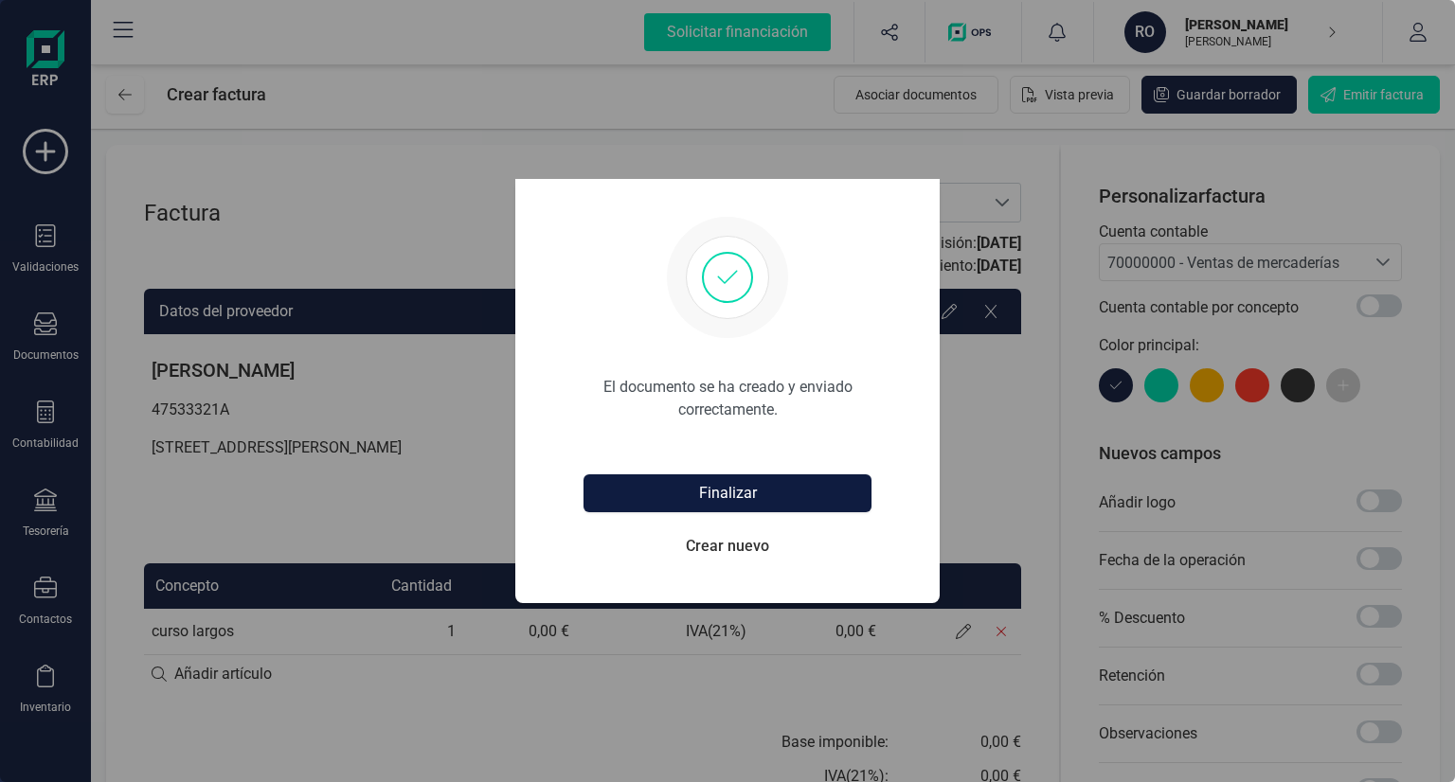
click at [736, 493] on button "Finalizar" at bounding box center [728, 494] width 288 height 38
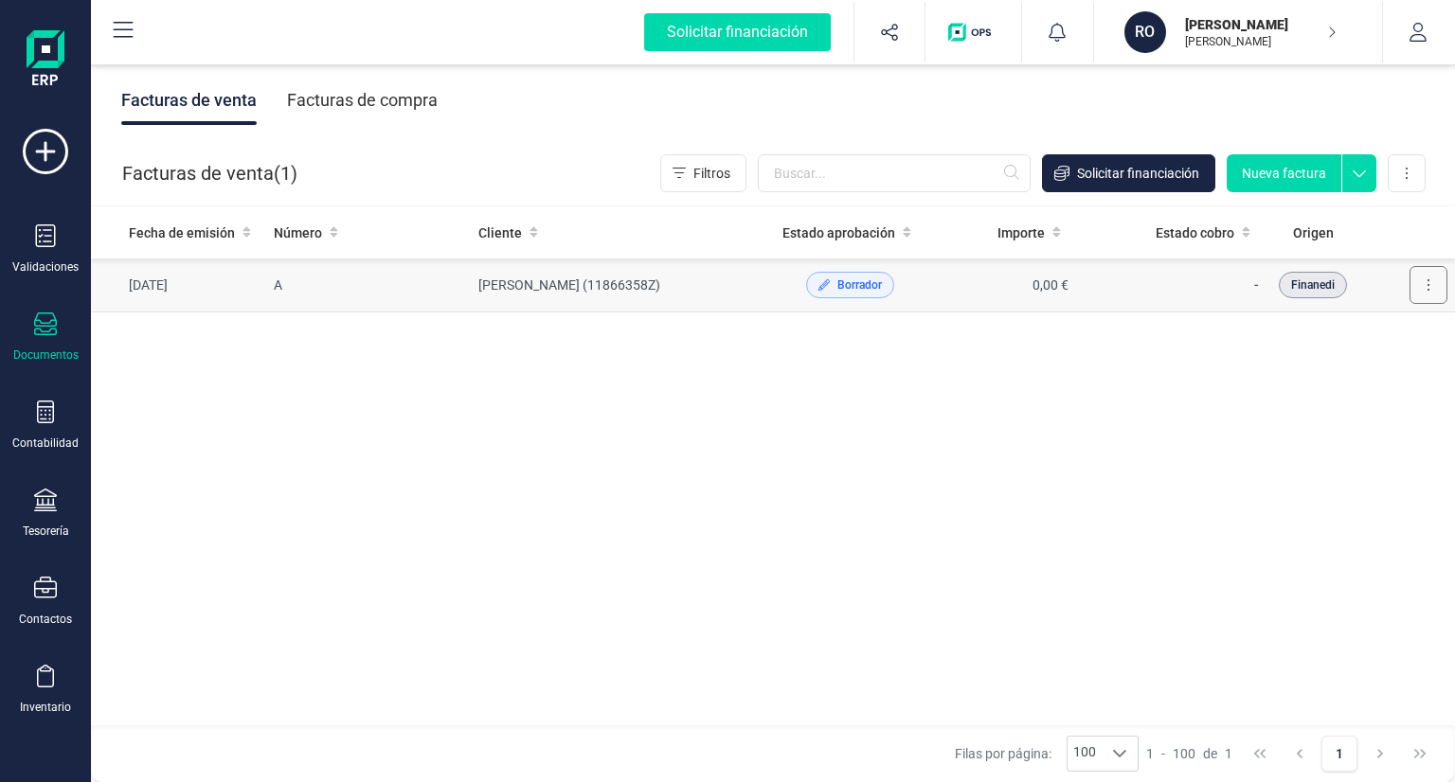
click at [1432, 278] on button at bounding box center [1429, 285] width 38 height 38
click at [666, 294] on td "[PERSON_NAME] (11866358Z)" at bounding box center [623, 286] width 304 height 54
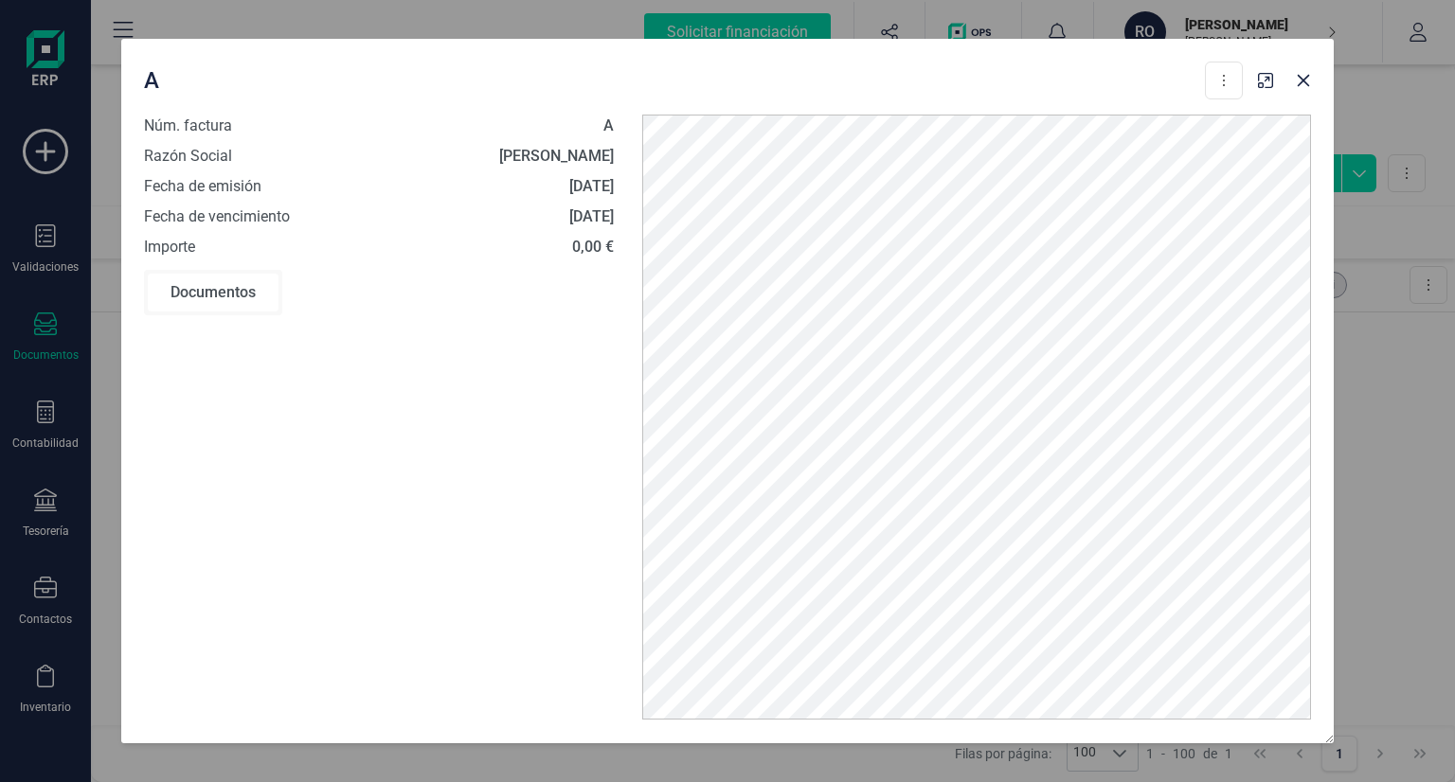
click at [608, 126] on strong "A" at bounding box center [608, 126] width 10 height 18
click at [1308, 83] on icon "Close" at bounding box center [1303, 80] width 15 height 15
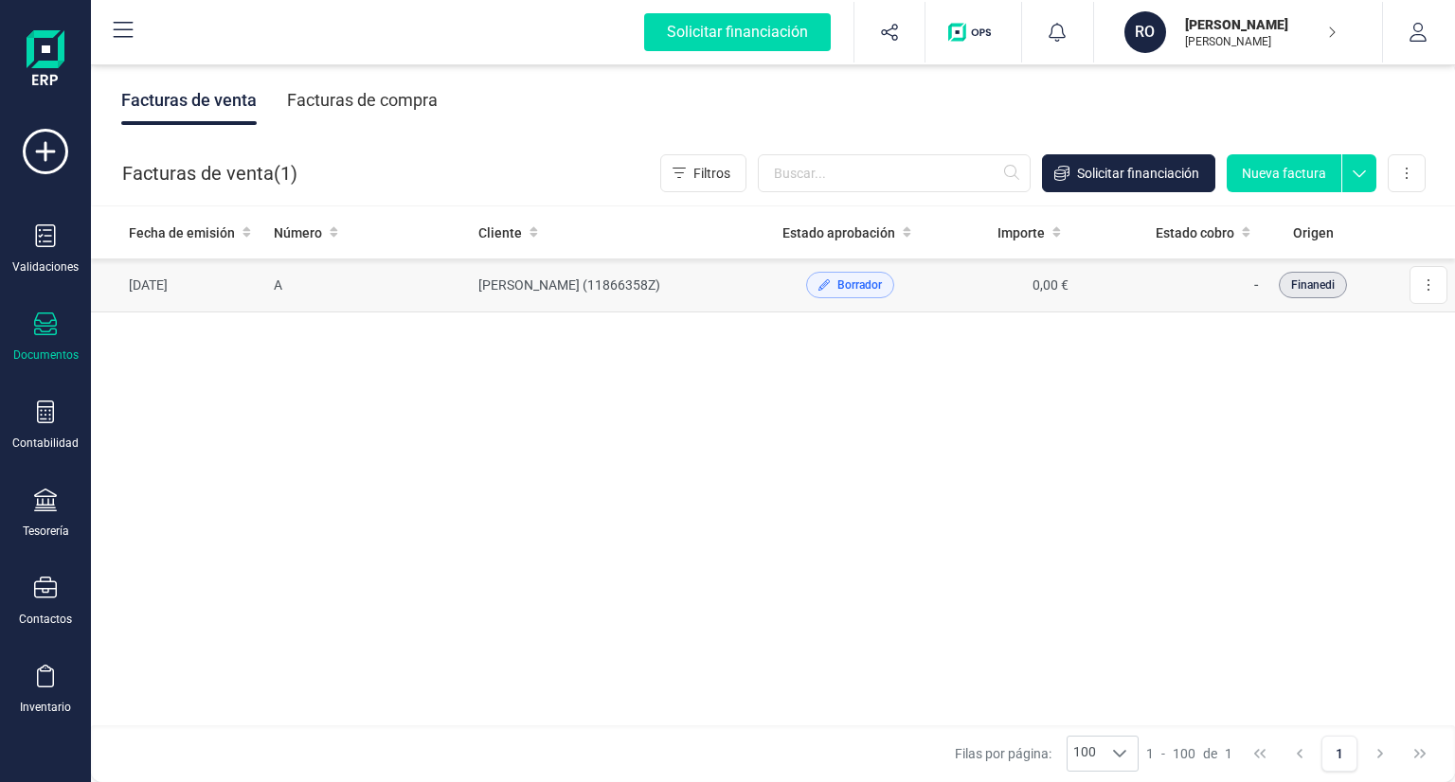
click at [830, 274] on span "Borrador" at bounding box center [850, 285] width 88 height 27
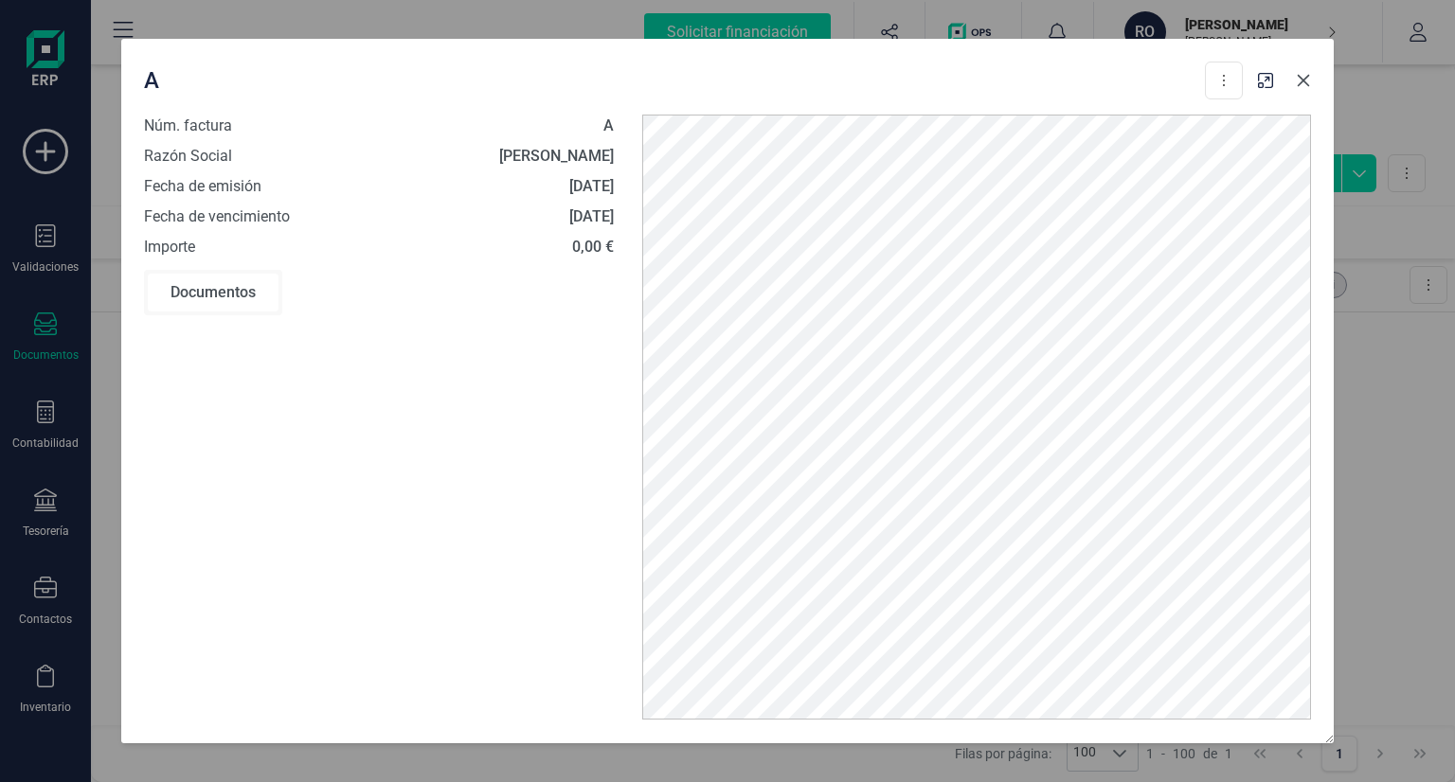
click at [1298, 90] on button "Close" at bounding box center [1303, 80] width 30 height 30
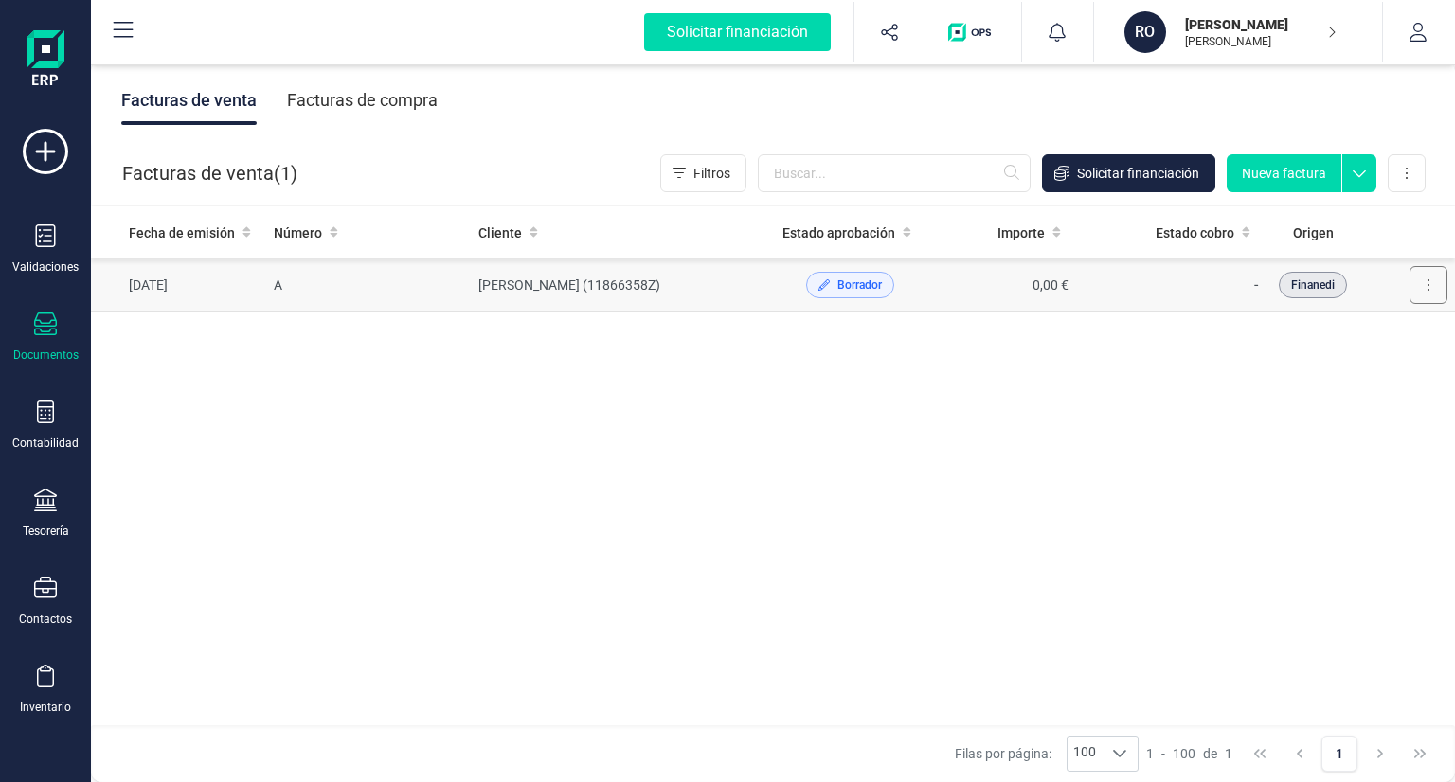
click at [1420, 281] on button at bounding box center [1429, 285] width 38 height 38
click at [1327, 363] on span "Editar borrador" at bounding box center [1346, 370] width 90 height 19
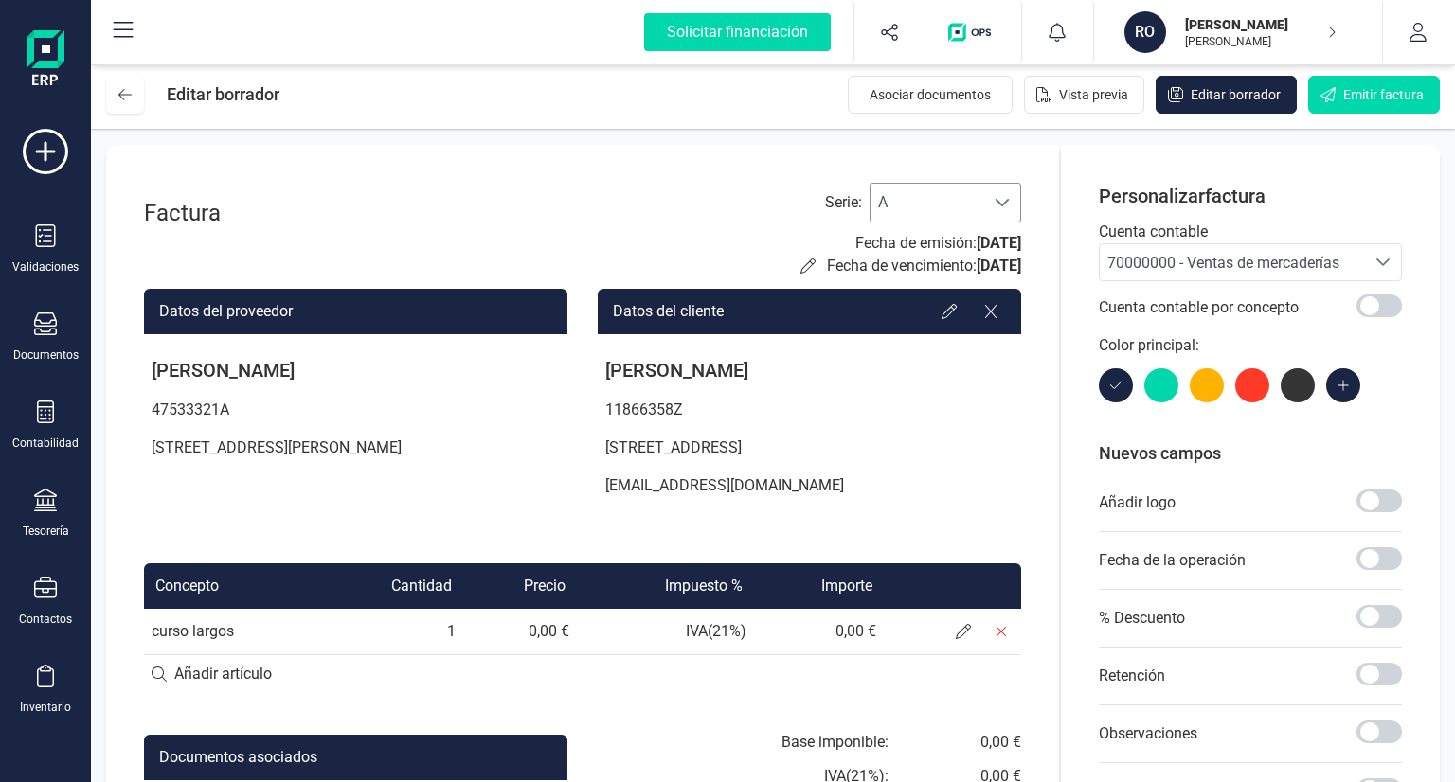
click at [921, 191] on span "A" at bounding box center [928, 203] width 114 height 38
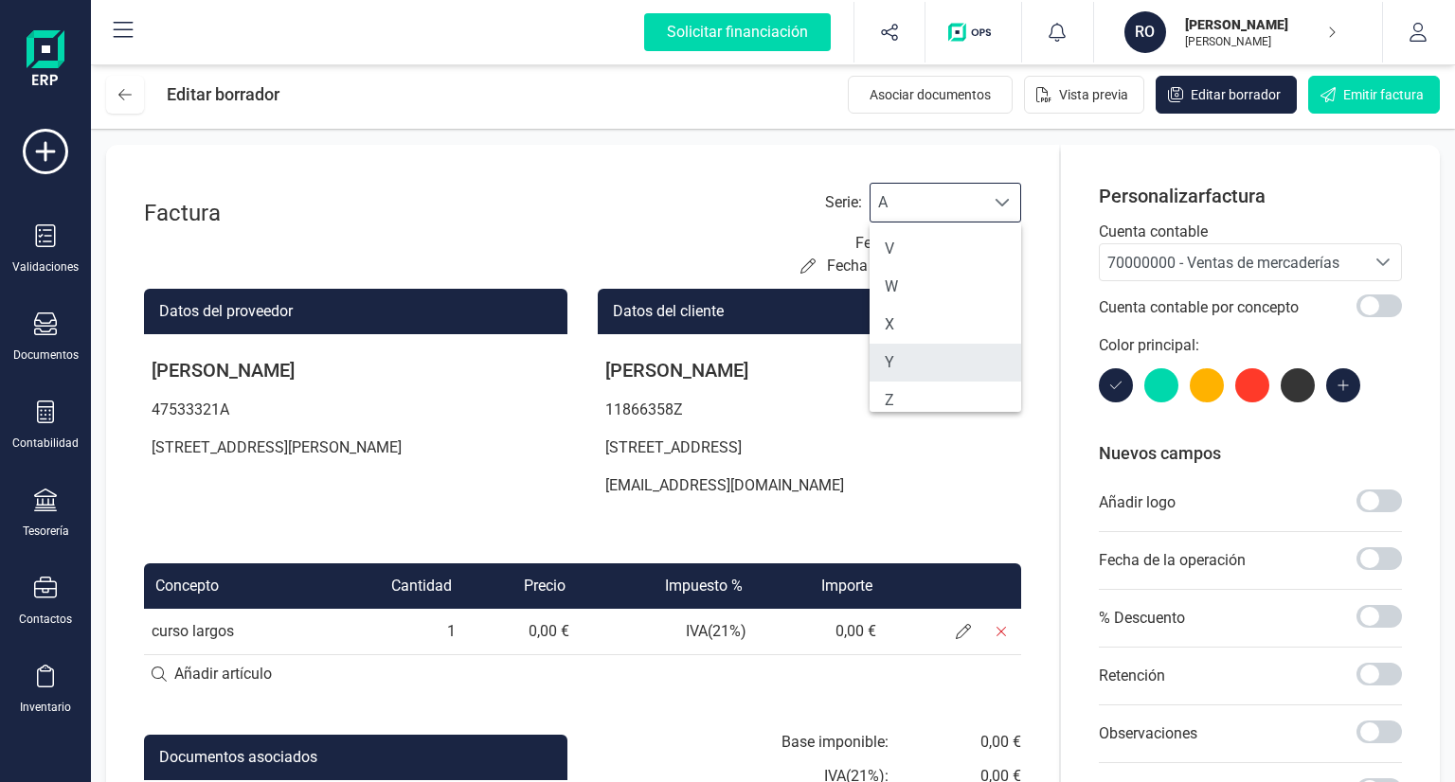
scroll to position [849, 0]
click at [803, 205] on div "Serie : A A Fecha de emisión: [DATE] Fecha de vencimiento: [DATE]" at bounding box center [910, 230] width 221 height 95
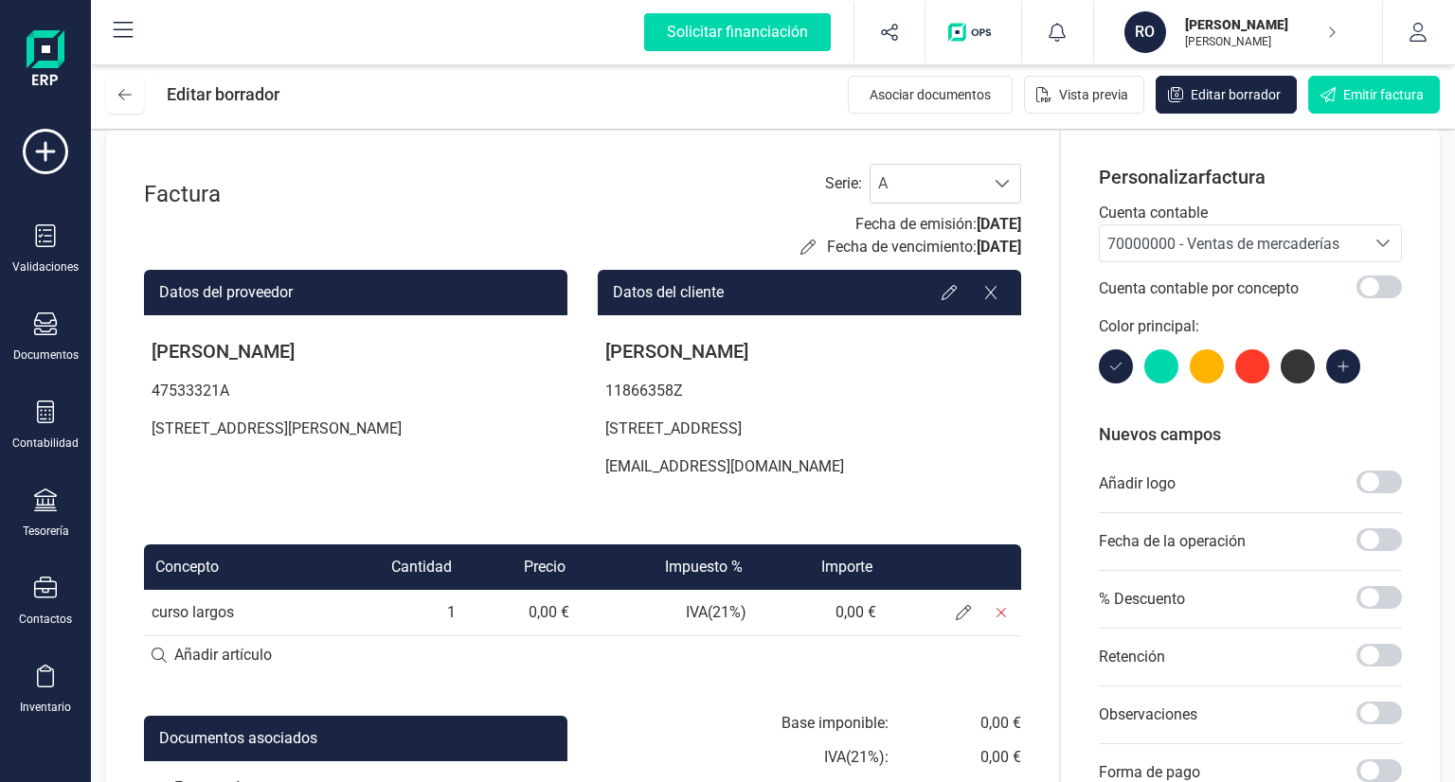
scroll to position [0, 0]
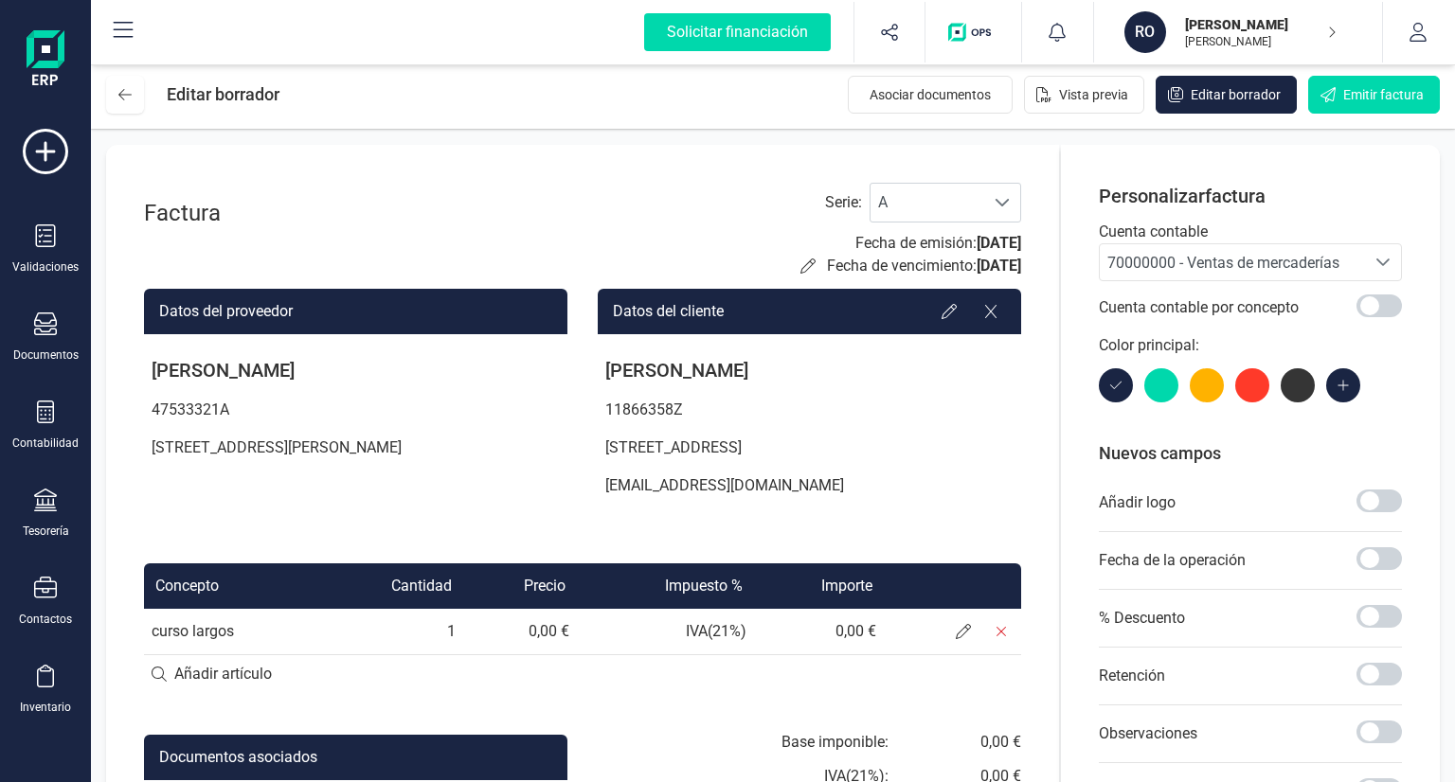
click at [1344, 26] on button "RO [PERSON_NAME] [PERSON_NAME]" at bounding box center [1238, 32] width 243 height 61
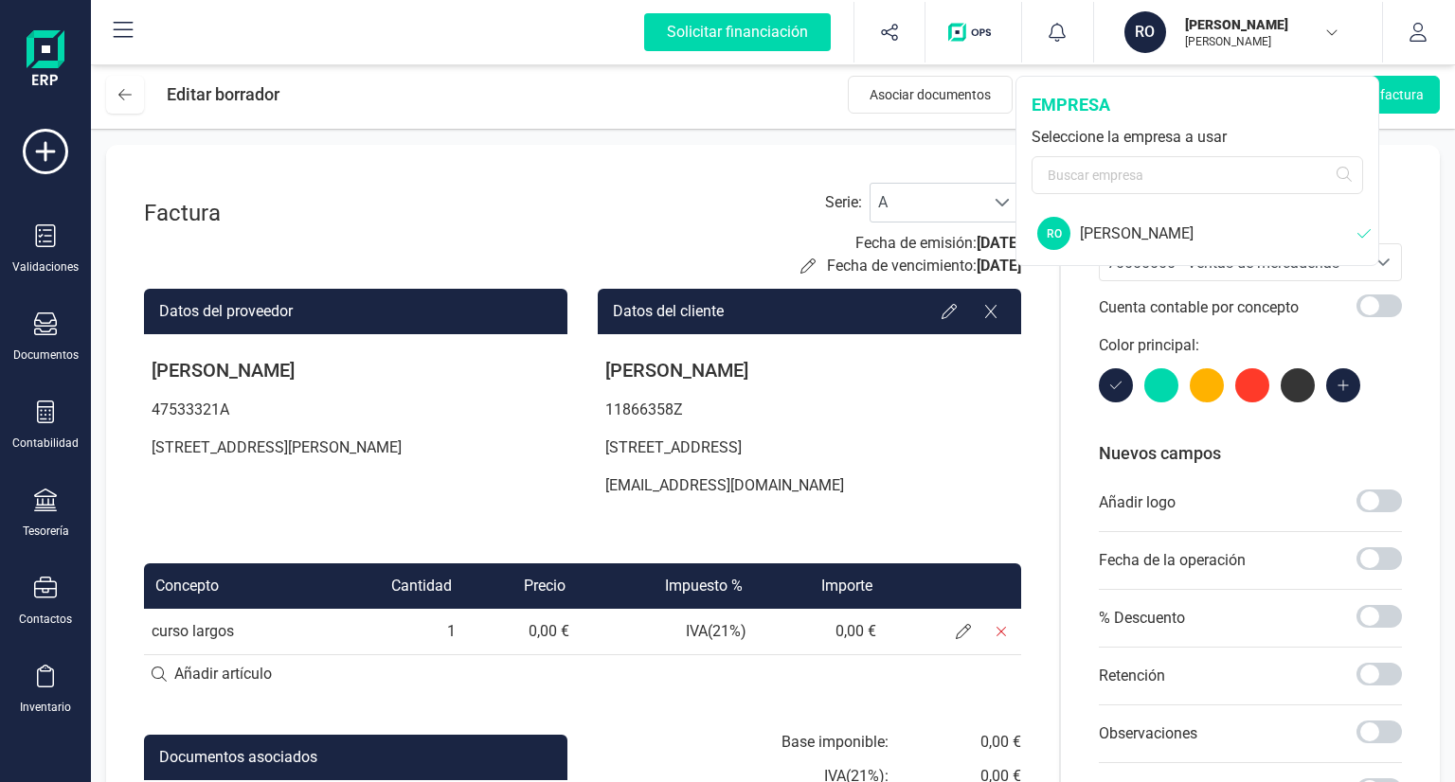
click at [1336, 27] on icon "button" at bounding box center [1331, 31] width 15 height 9
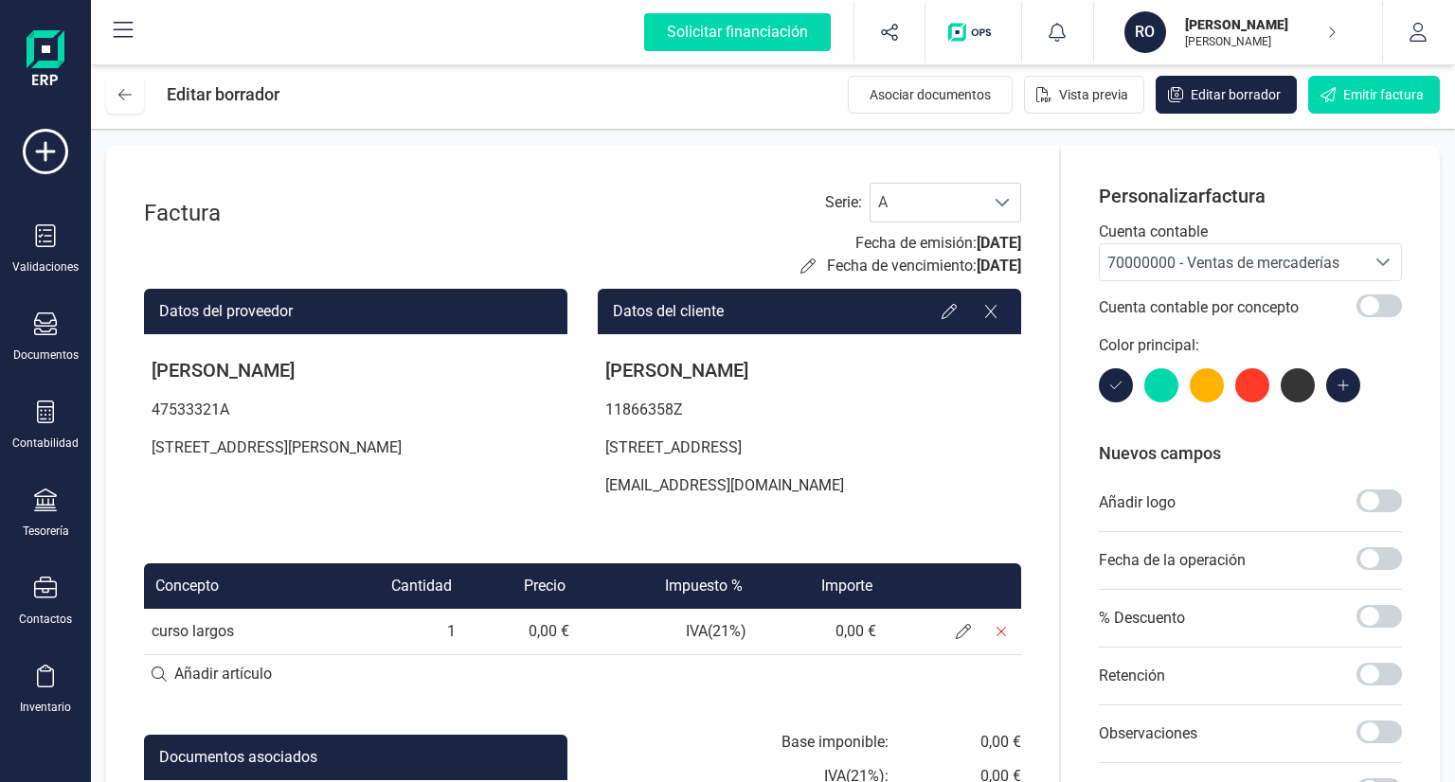
click at [1336, 27] on icon "button" at bounding box center [1331, 32] width 9 height 15
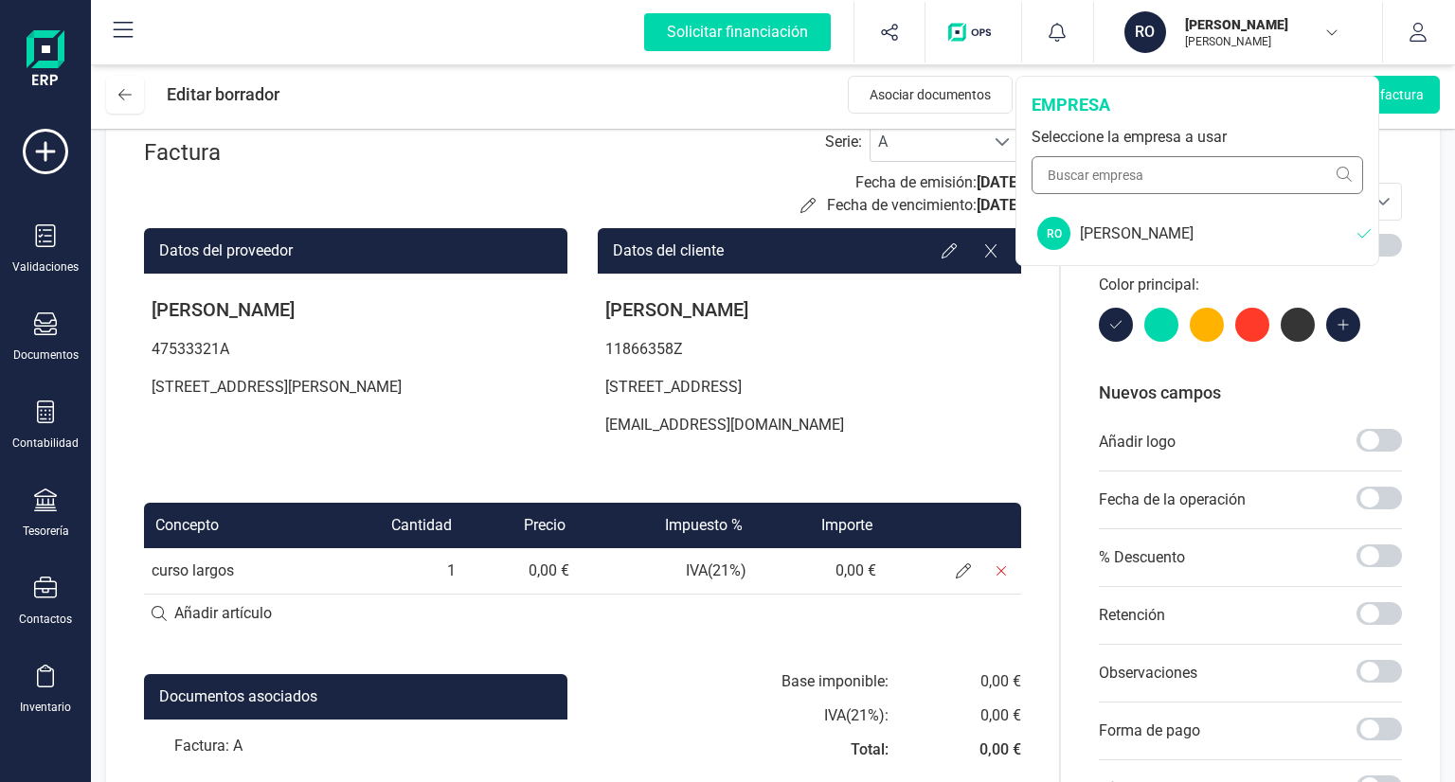
scroll to position [280, 0]
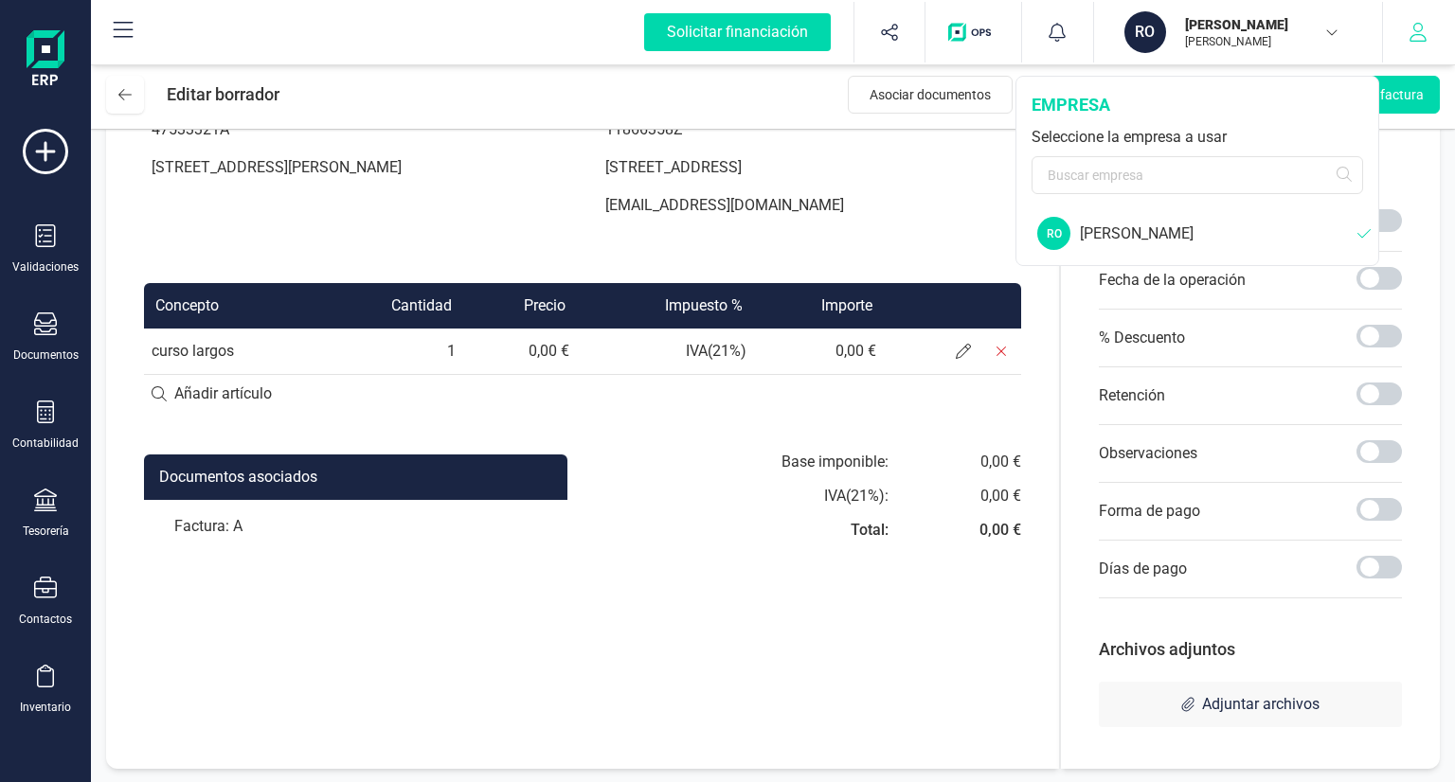
click at [1428, 32] on button "button" at bounding box center [1418, 32] width 71 height 61
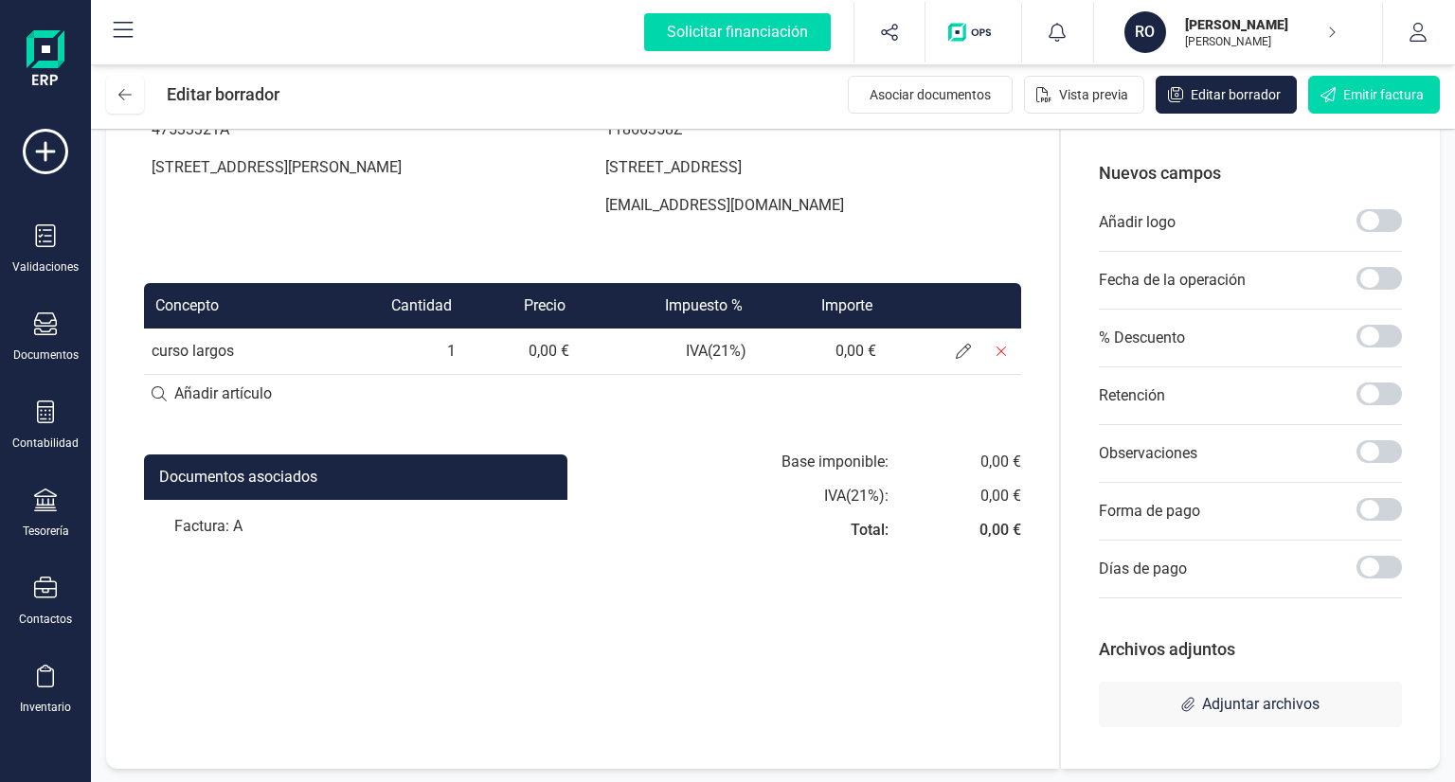
click at [83, 743] on div "Solicitar financiación Validaciones Documentos Documentos Presupuestos Pedidos …" at bounding box center [45, 391] width 91 height 782
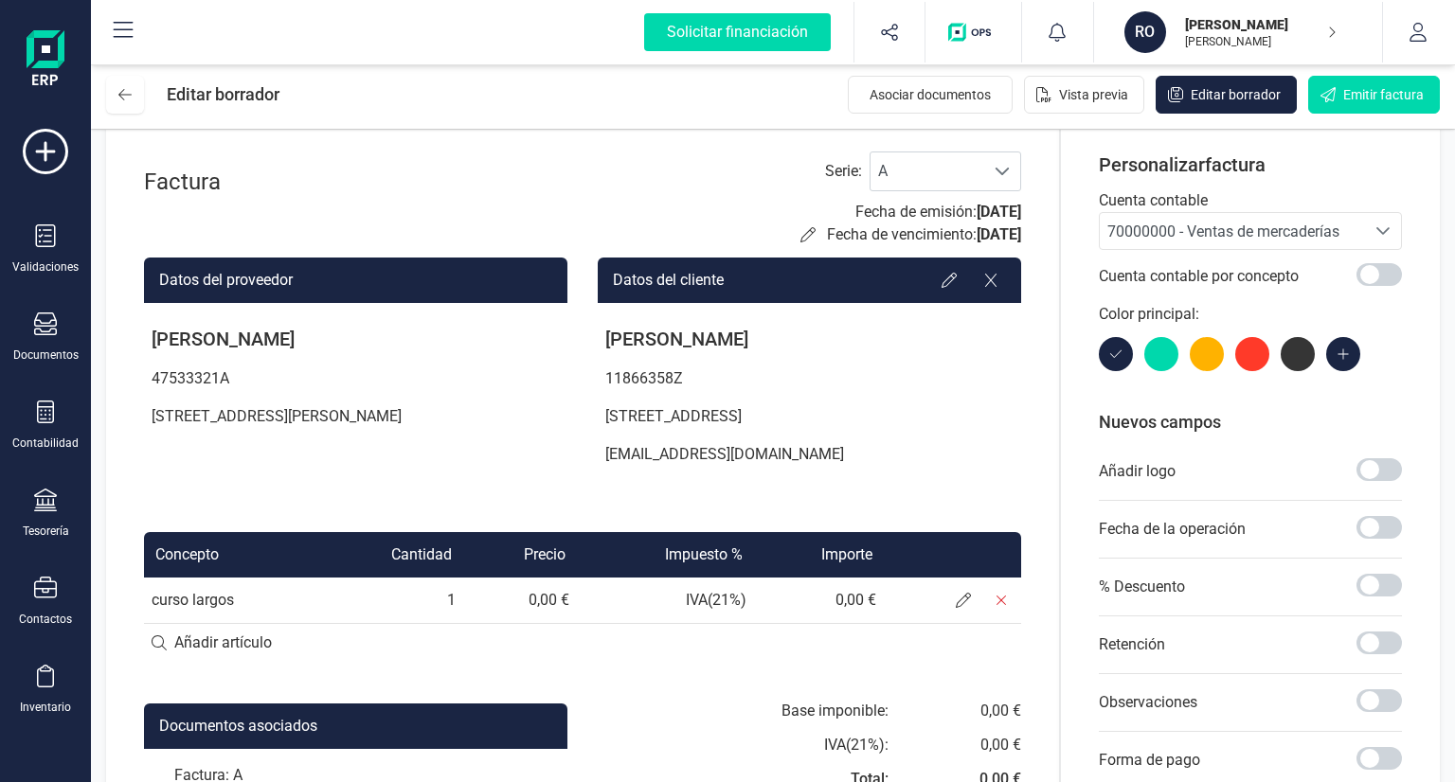
scroll to position [0, 0]
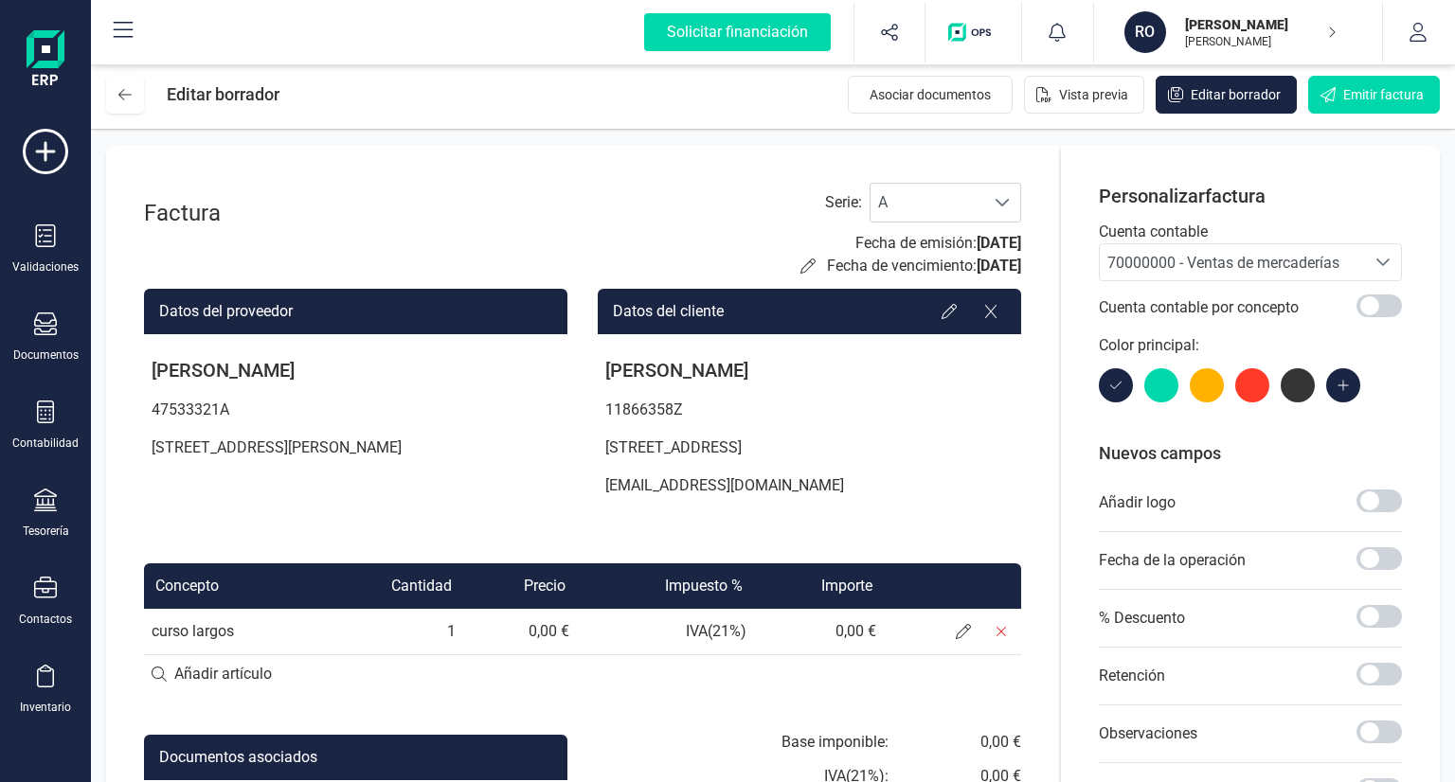
click at [845, 200] on label "Serie :" at bounding box center [843, 202] width 37 height 23
click at [744, 177] on div "Factura Serie : A A Fecha de emisión: [DATE] Fecha de vencimiento: [DATE] Datos…" at bounding box center [582, 597] width 953 height 905
click at [777, 161] on div "Factura Serie : A A Fecha de emisión: [DATE] Fecha de vencimiento: [DATE] Datos…" at bounding box center [582, 597] width 953 height 905
click at [824, 176] on div "Factura Serie : A A Fecha de emisión: [DATE] Fecha de vencimiento: [DATE] Datos…" at bounding box center [582, 597] width 953 height 905
click at [800, 209] on div "Serie : A A Fecha de emisión: [DATE] Fecha de vencimiento: [DATE]" at bounding box center [910, 230] width 221 height 95
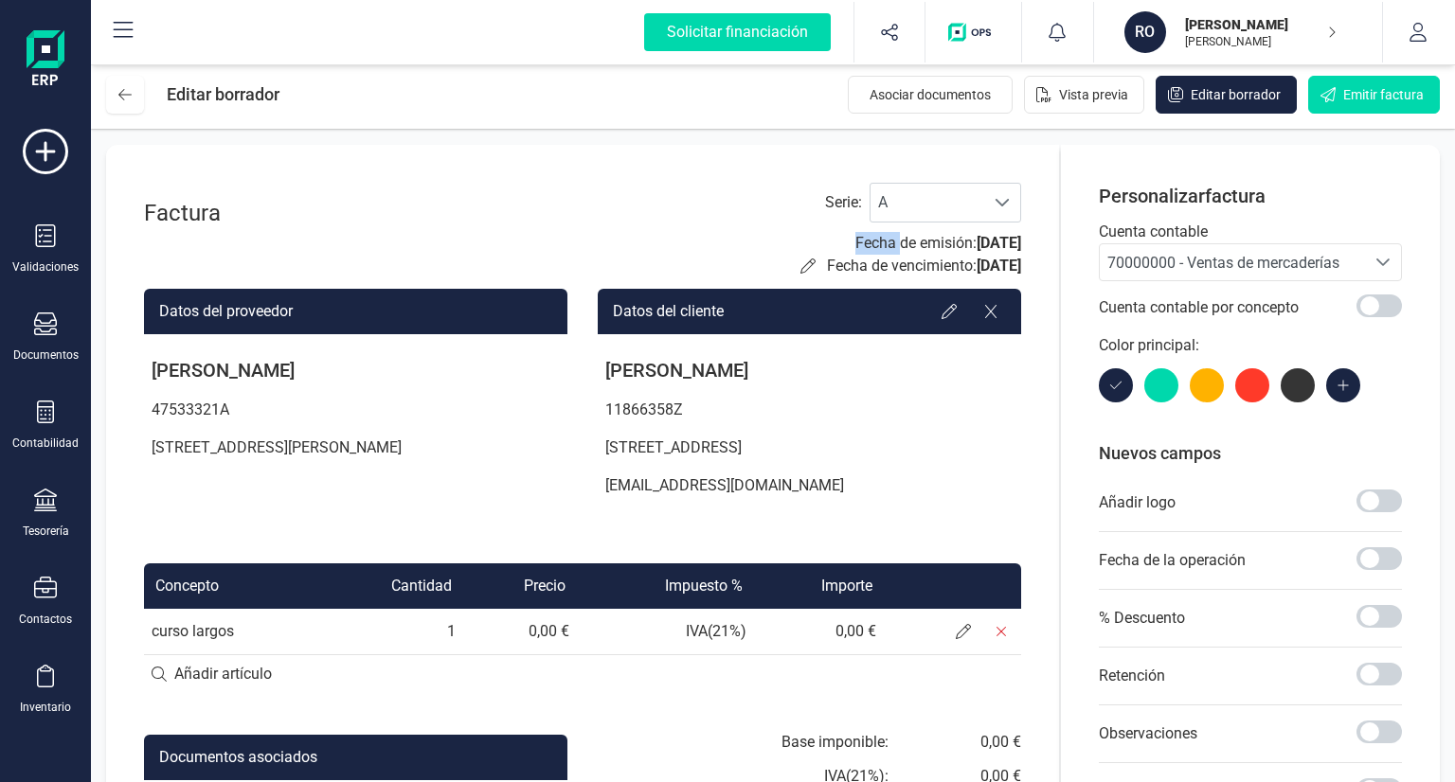
click at [800, 210] on div "Serie : A A Fecha de emisión: [DATE] Fecha de vencimiento: [DATE]" at bounding box center [910, 230] width 221 height 95
click at [800, 213] on div "Serie : A A Fecha de emisión: [DATE] Fecha de vencimiento: [DATE]" at bounding box center [910, 230] width 221 height 95
click at [800, 204] on div "Serie : A A Fecha de emisión: [DATE] Fecha de vencimiento: [DATE]" at bounding box center [910, 230] width 221 height 95
click at [943, 213] on span "A" at bounding box center [928, 203] width 114 height 38
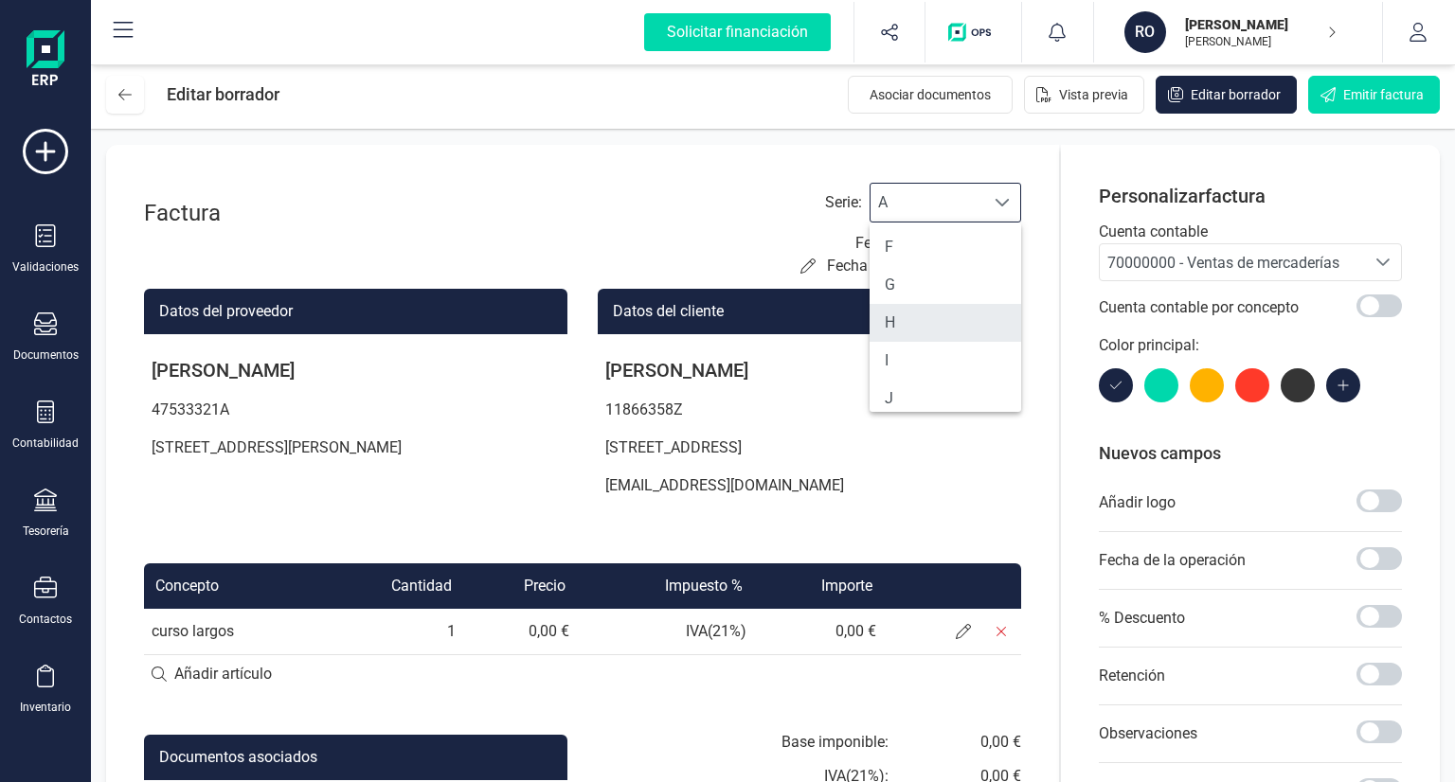
scroll to position [189, 0]
click at [907, 260] on li "F" at bounding box center [946, 249] width 152 height 38
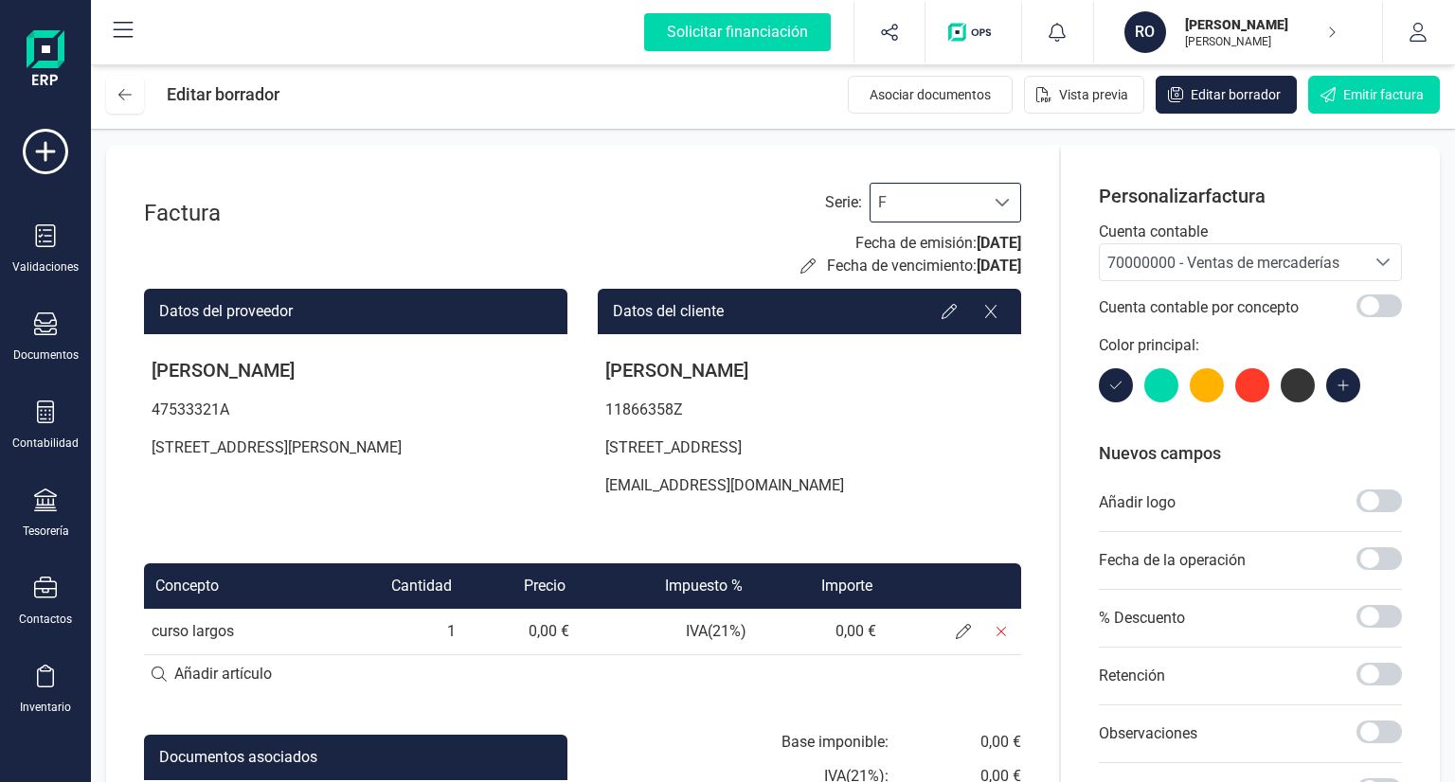
click at [828, 210] on label "Serie :" at bounding box center [843, 202] width 37 height 23
click at [741, 196] on div "Factura Serie : F F Fecha de emisión: [DATE] Fecha de vencimiento: [DATE]" at bounding box center [582, 230] width 877 height 95
click at [901, 166] on div "Factura Serie : F F Fecha de emisión: [DATE] Fecha de vencimiento: [DATE] Datos…" at bounding box center [582, 597] width 953 height 905
click at [917, 160] on div "Factura Serie : F F Fecha de emisión: [DATE] Fecha de vencimiento: [DATE] Datos…" at bounding box center [582, 597] width 953 height 905
click at [924, 148] on div "Factura Serie : F F Fecha de emisión: [DATE] Fecha de vencimiento: [DATE] Datos…" at bounding box center [582, 597] width 953 height 905
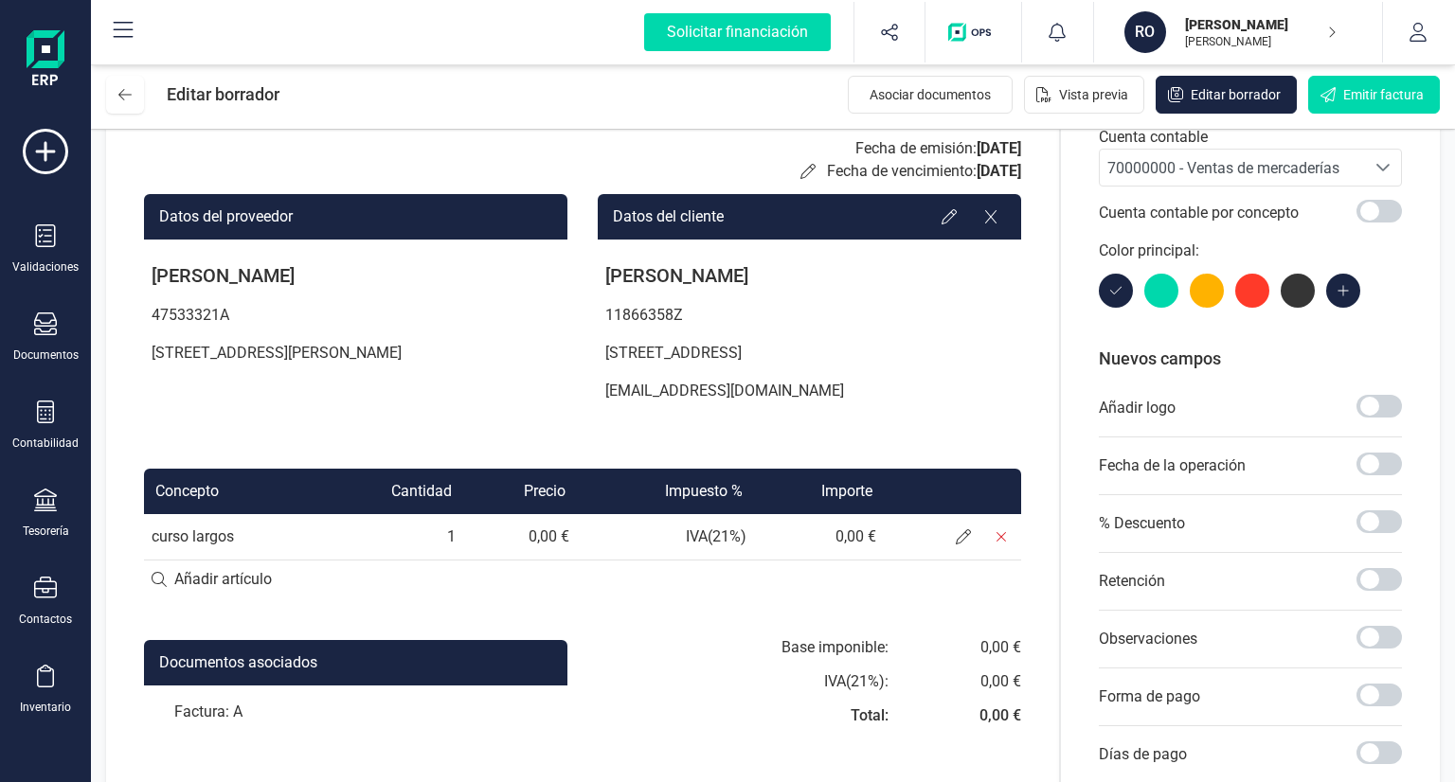
scroll to position [0, 0]
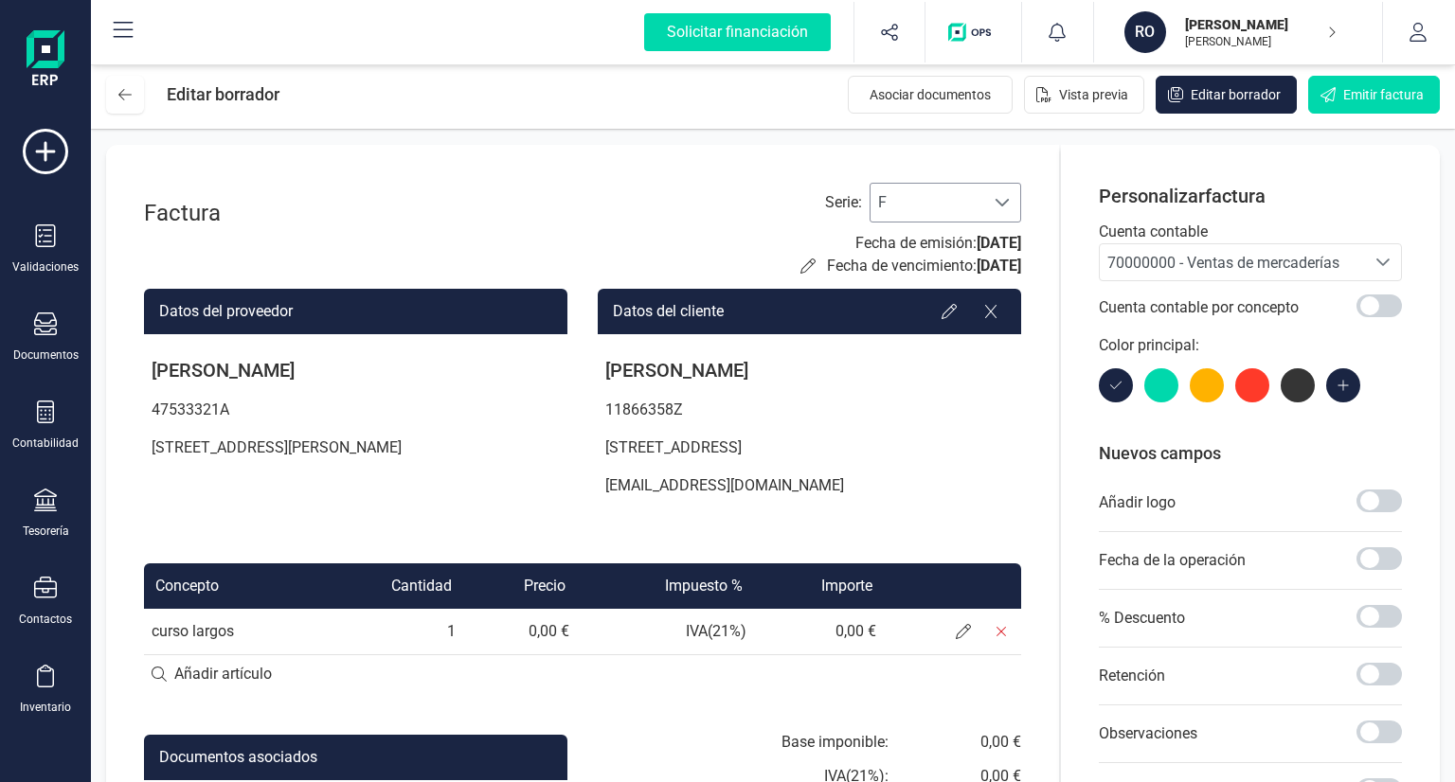
click at [883, 194] on span "F" at bounding box center [928, 203] width 114 height 38
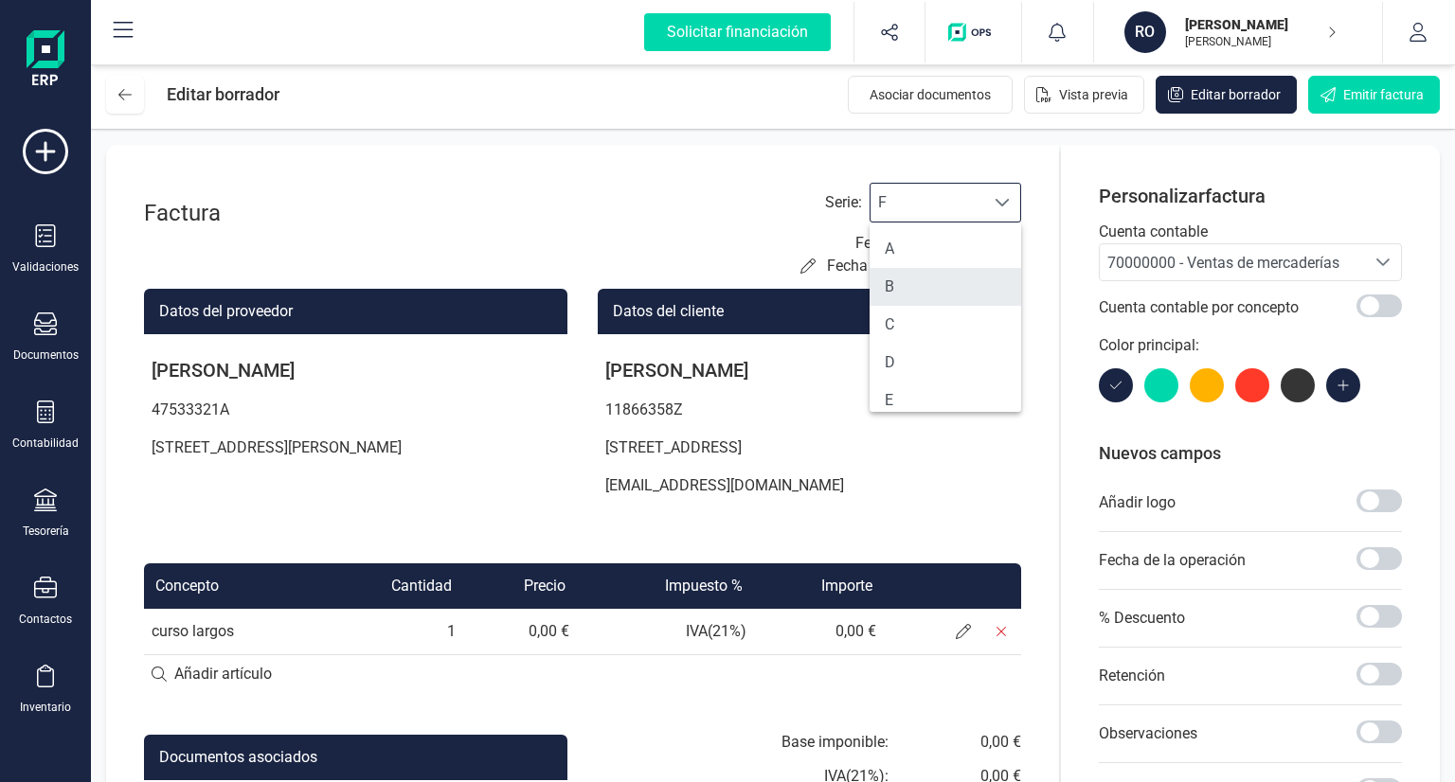
click at [902, 279] on li "B" at bounding box center [946, 287] width 152 height 38
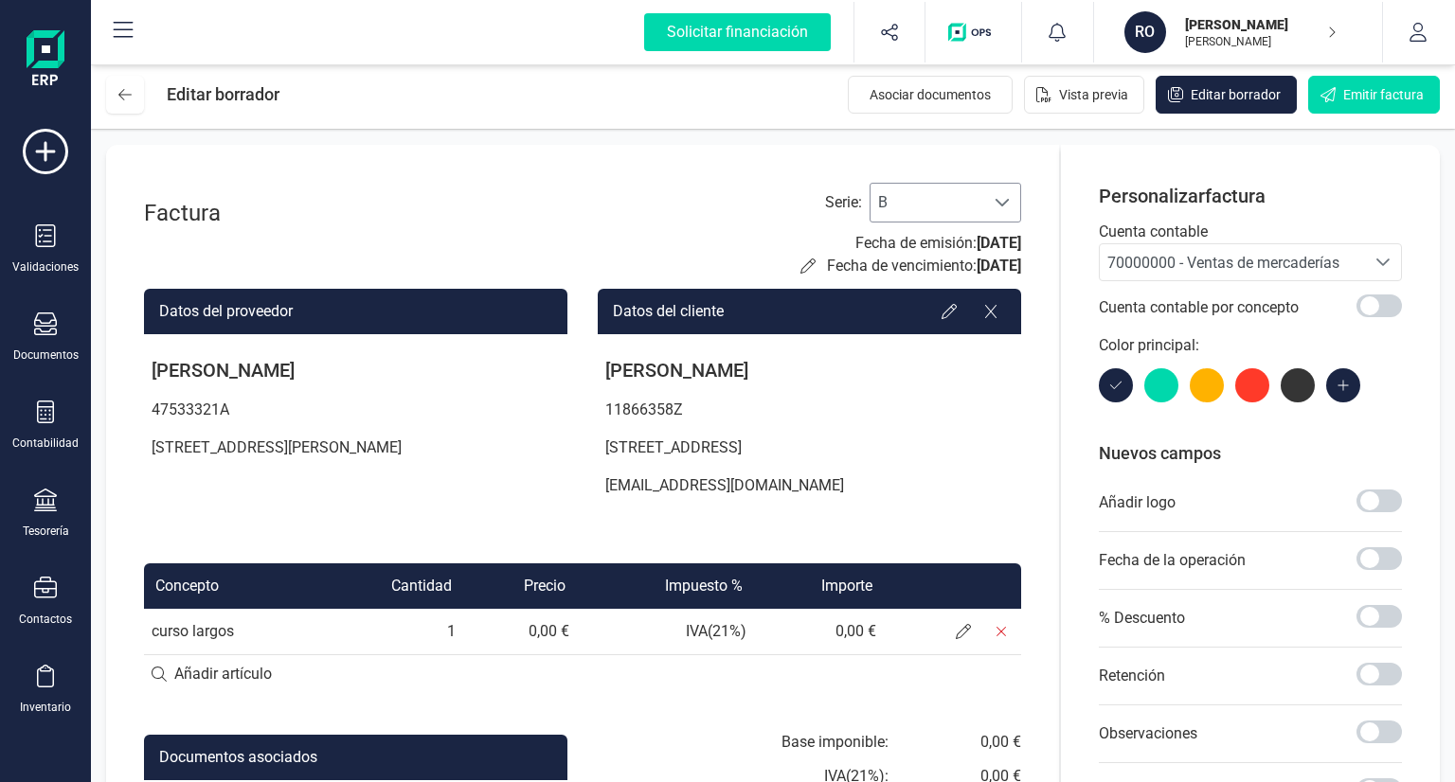
click at [901, 208] on span "B" at bounding box center [928, 203] width 114 height 38
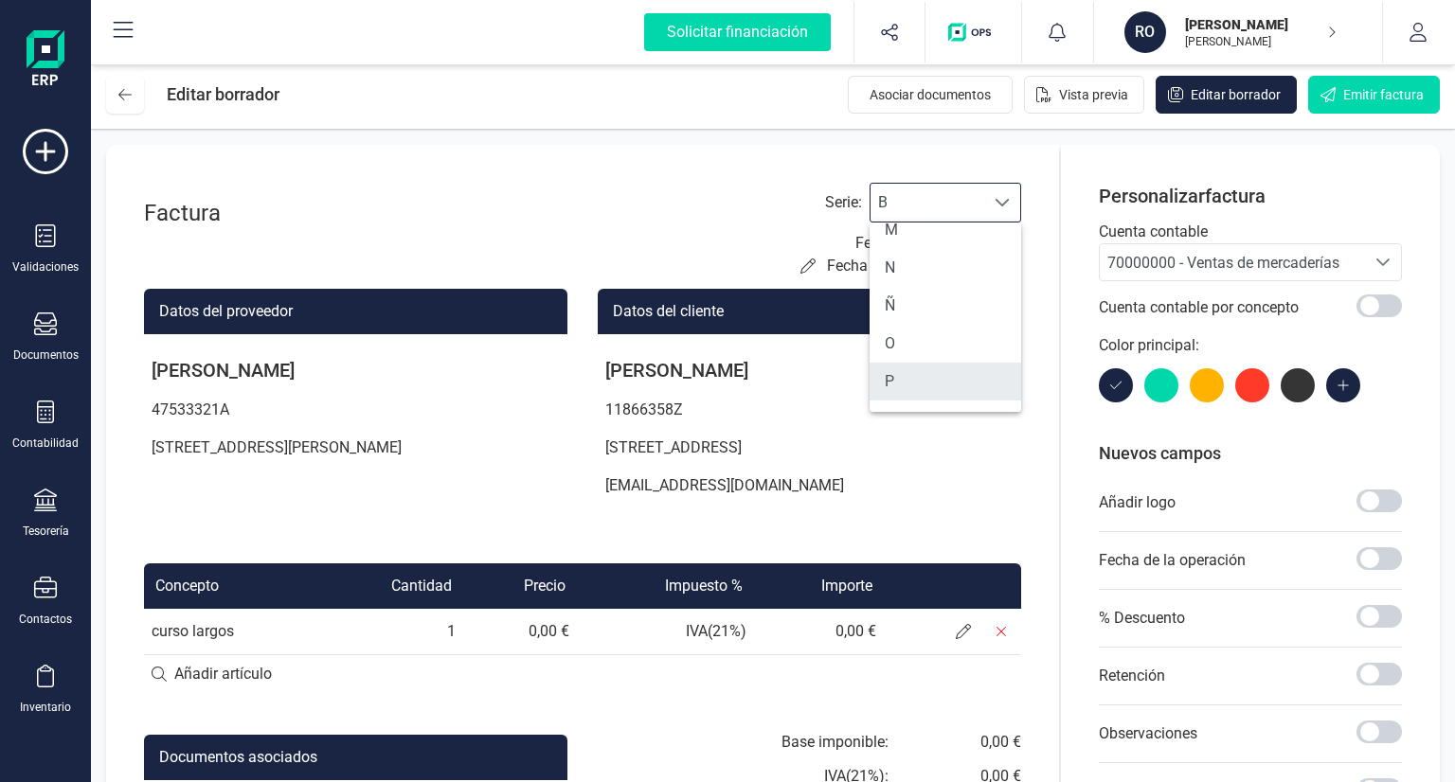
scroll to position [849, 0]
click at [902, 374] on li "Z" at bounding box center [946, 386] width 152 height 38
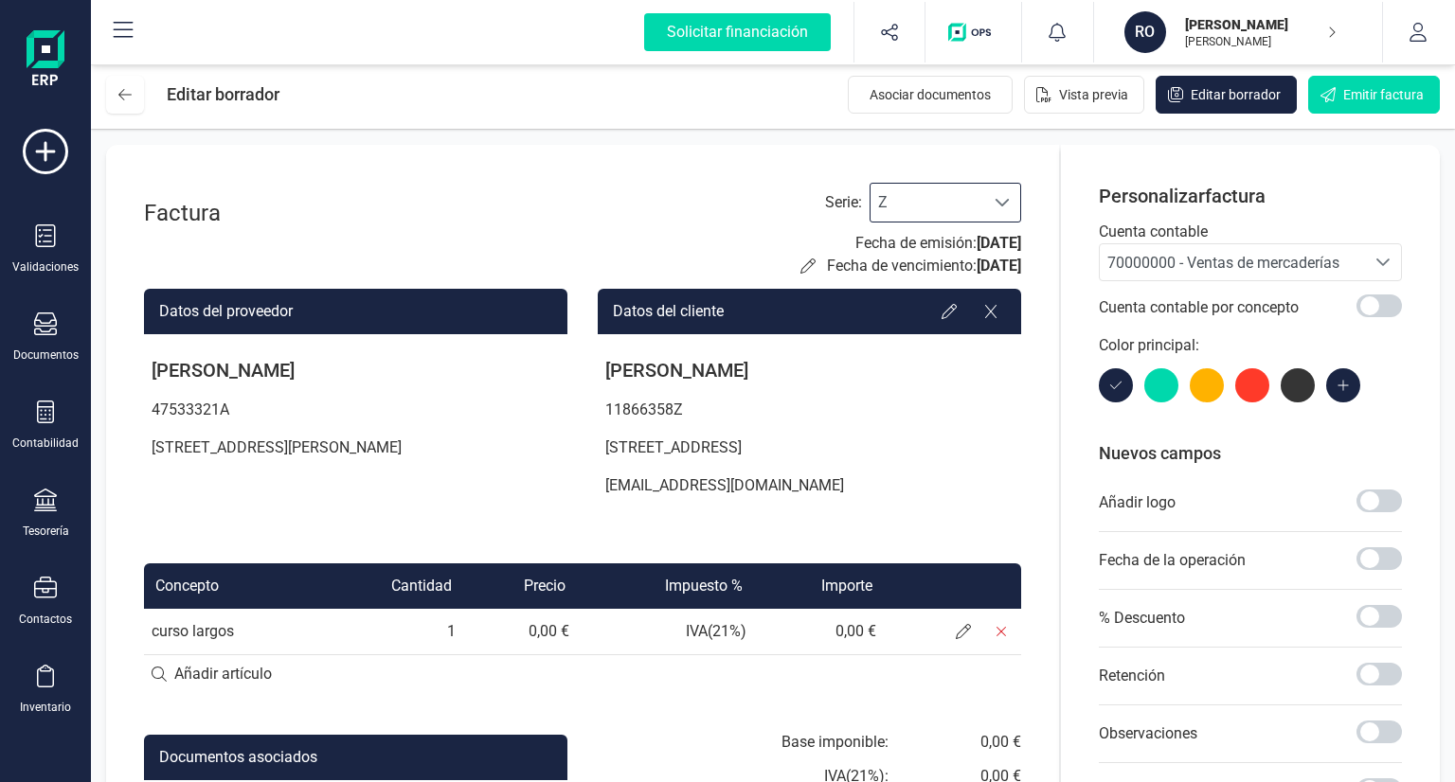
click at [900, 211] on span "Z" at bounding box center [928, 203] width 114 height 38
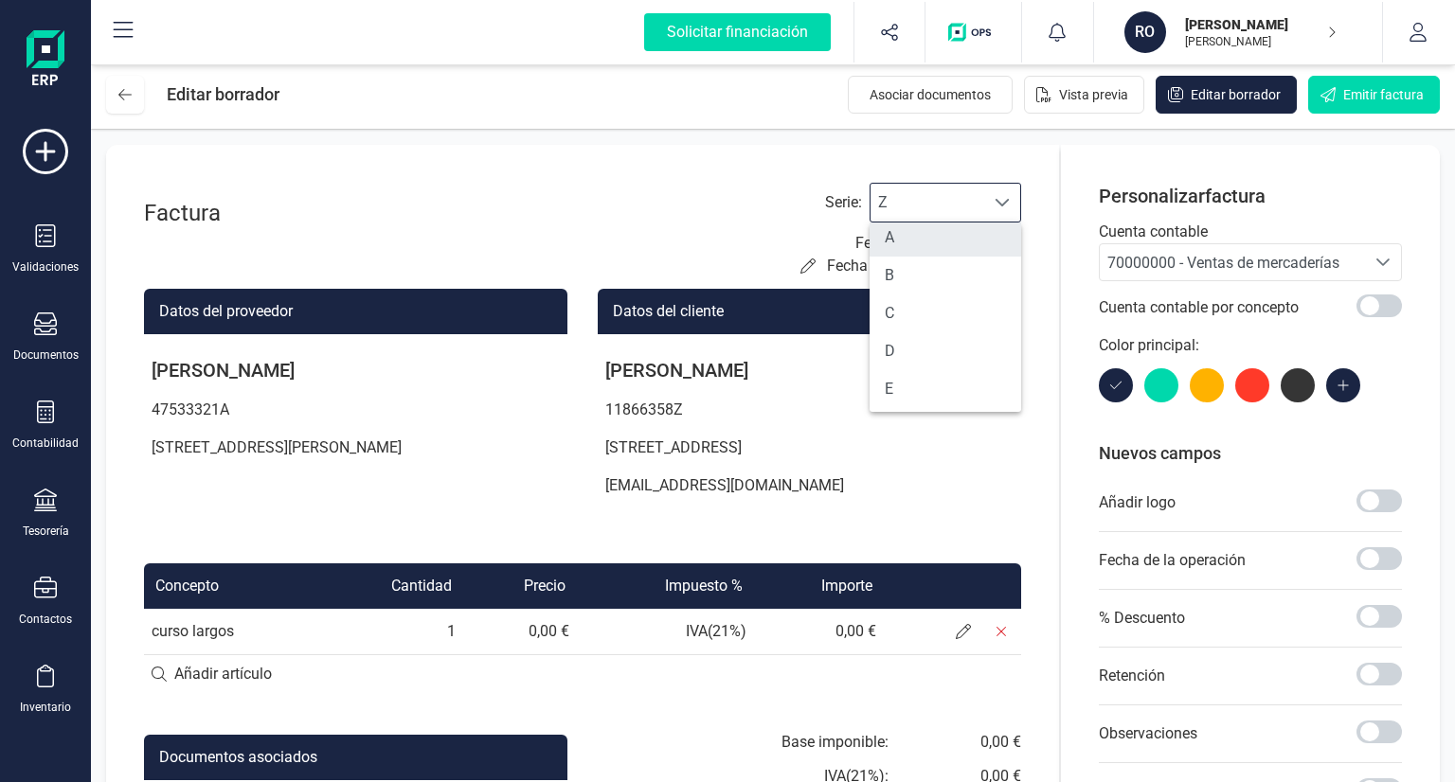
scroll to position [0, 0]
click at [906, 247] on li "A" at bounding box center [946, 249] width 152 height 38
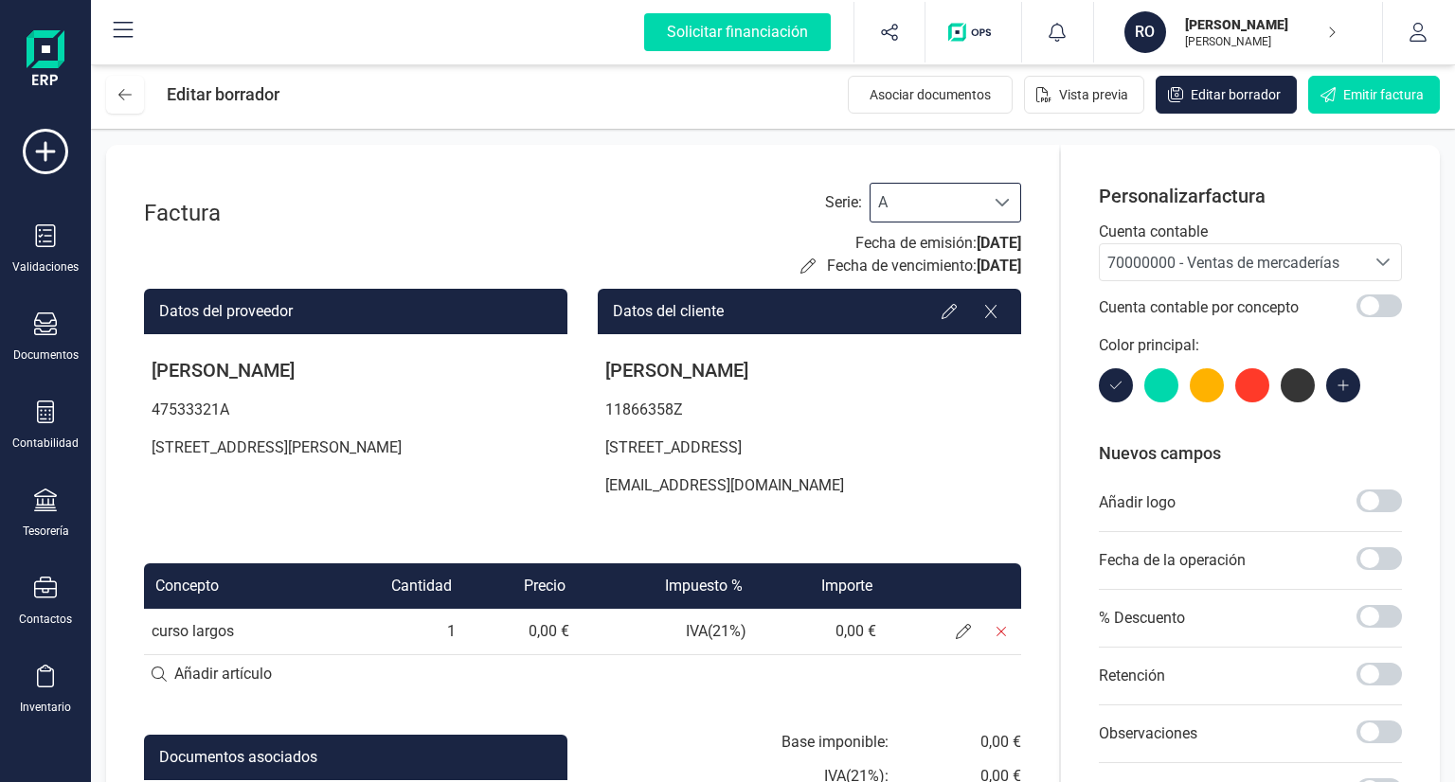
click at [800, 187] on div "Serie : A A Fecha de emisión: [DATE] Fecha de vencimiento: [DATE]" at bounding box center [910, 230] width 221 height 95
click at [719, 218] on div "Factura Serie : A A Fecha de emisión: [DATE] Fecha de vencimiento: [DATE]" at bounding box center [582, 230] width 877 height 95
drag, startPoint x: 721, startPoint y: 188, endPoint x: 739, endPoint y: 218, distance: 35.3
click at [721, 187] on div "Factura Serie : A A Fecha de emisión: [DATE] Fecha de vencimiento: [DATE]" at bounding box center [582, 230] width 877 height 95
click at [800, 269] on icon at bounding box center [807, 266] width 15 height 15
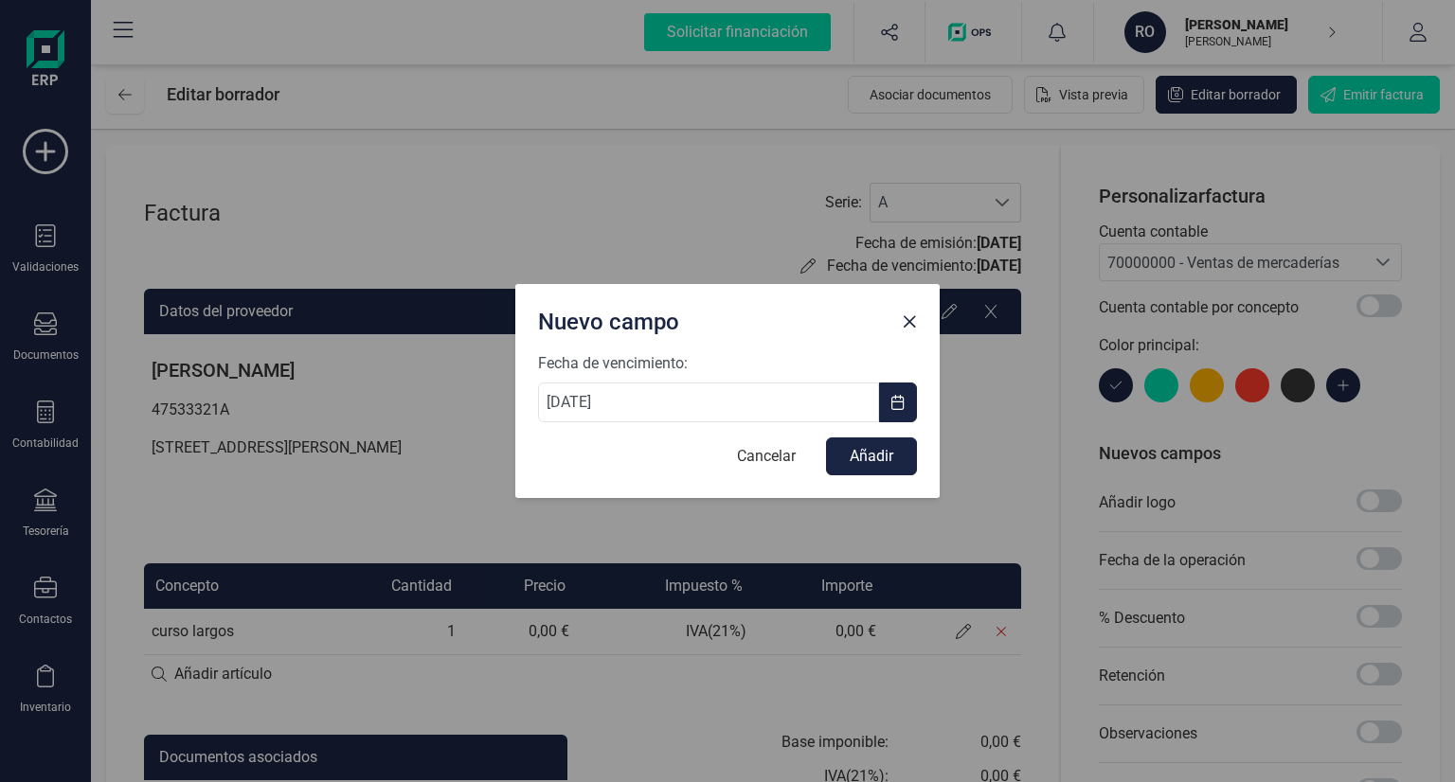
click at [726, 184] on div "Nuevo campo Fecha de vencimiento: [DATE] Cancelar Añadir" at bounding box center [727, 391] width 1455 height 782
click at [772, 154] on div "Nuevo campo Fecha de vencimiento: [DATE] Cancelar Añadir" at bounding box center [727, 391] width 1455 height 782
click at [771, 443] on button "Cancelar" at bounding box center [766, 457] width 97 height 38
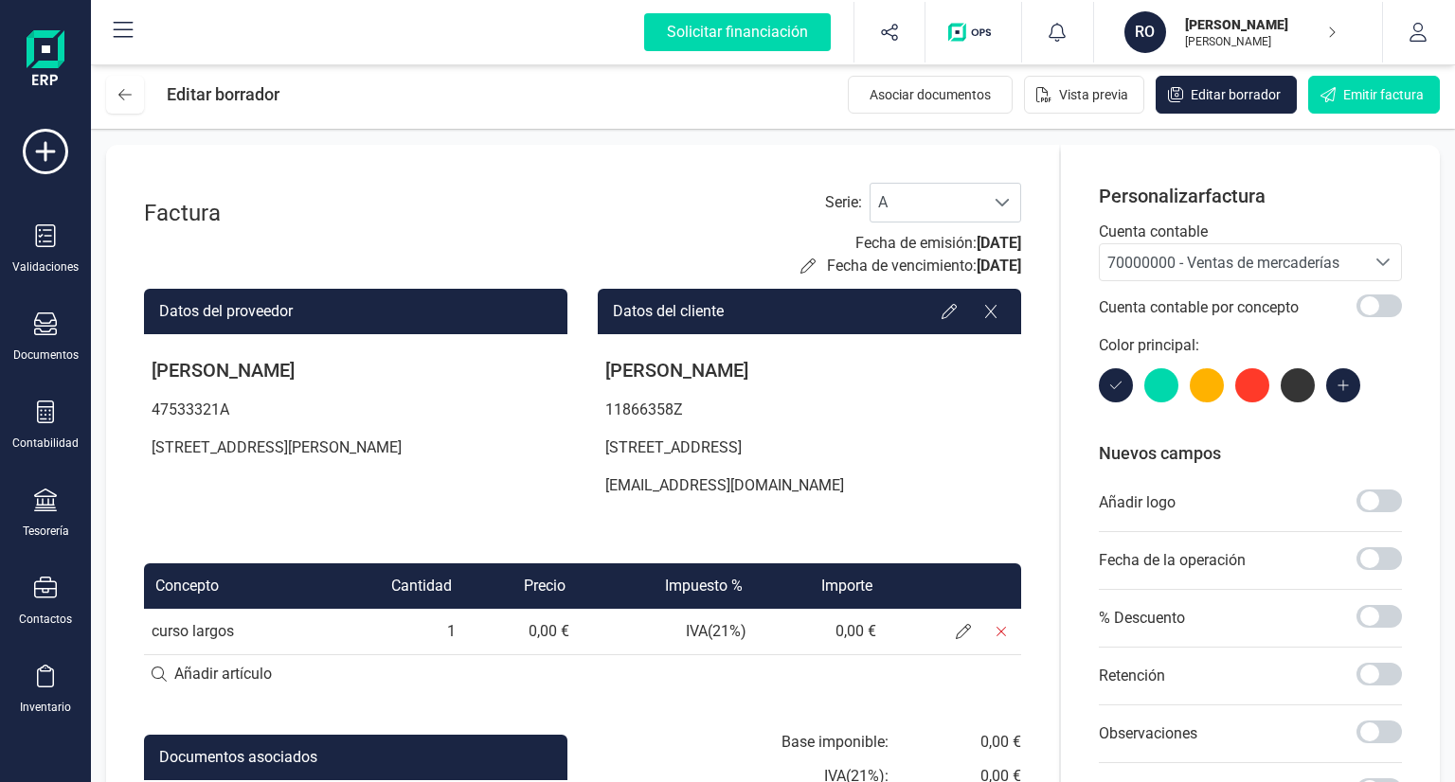
click at [902, 143] on section "Factura Serie : A A Fecha de emisión: [DATE] Fecha de vencimiento: [DATE] Datos…" at bounding box center [773, 597] width 1364 height 935
click at [534, 221] on div "Factura Serie : A A Fecha de emisión: [DATE] Fecha de vencimiento: [DATE]" at bounding box center [582, 230] width 877 height 95
click at [129, 97] on icon at bounding box center [124, 94] width 13 height 15
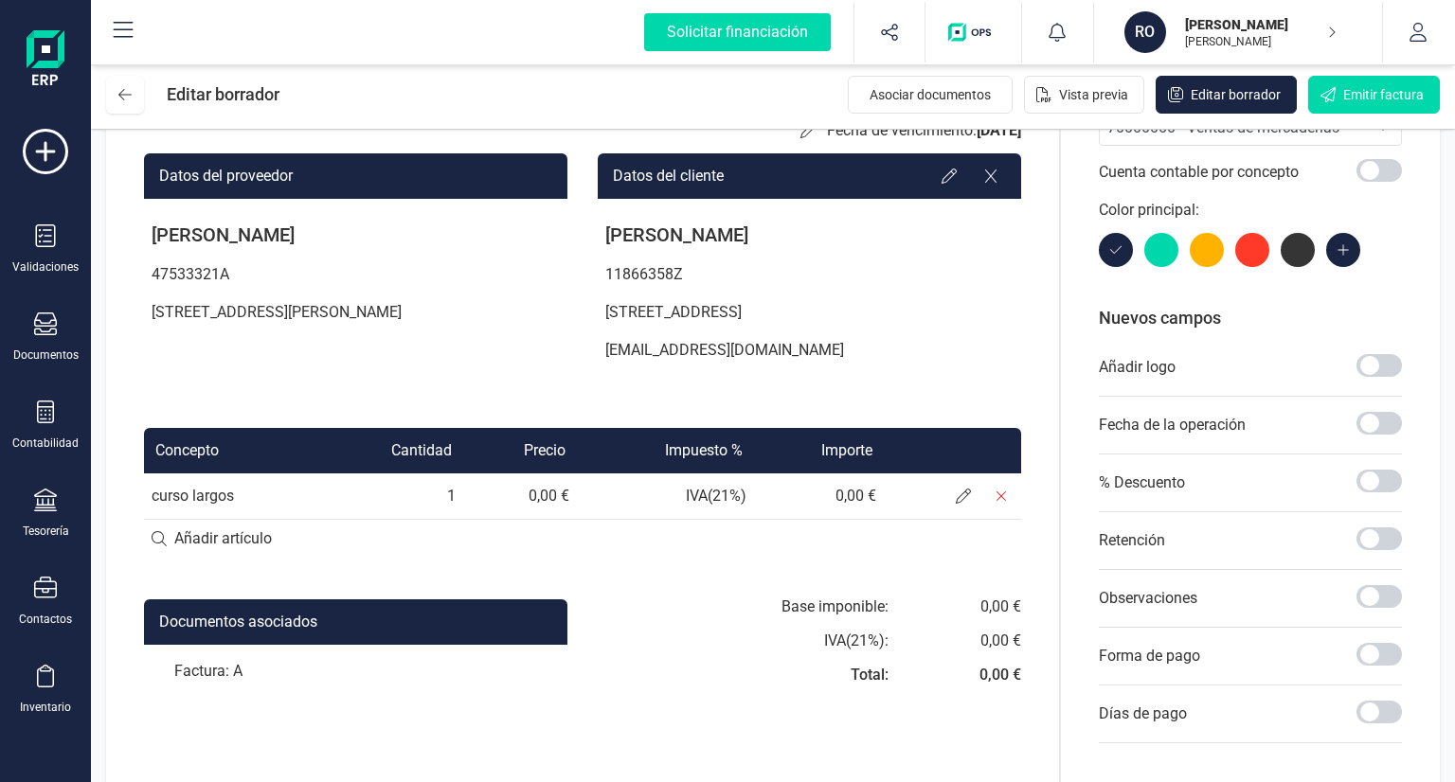
scroll to position [280, 0]
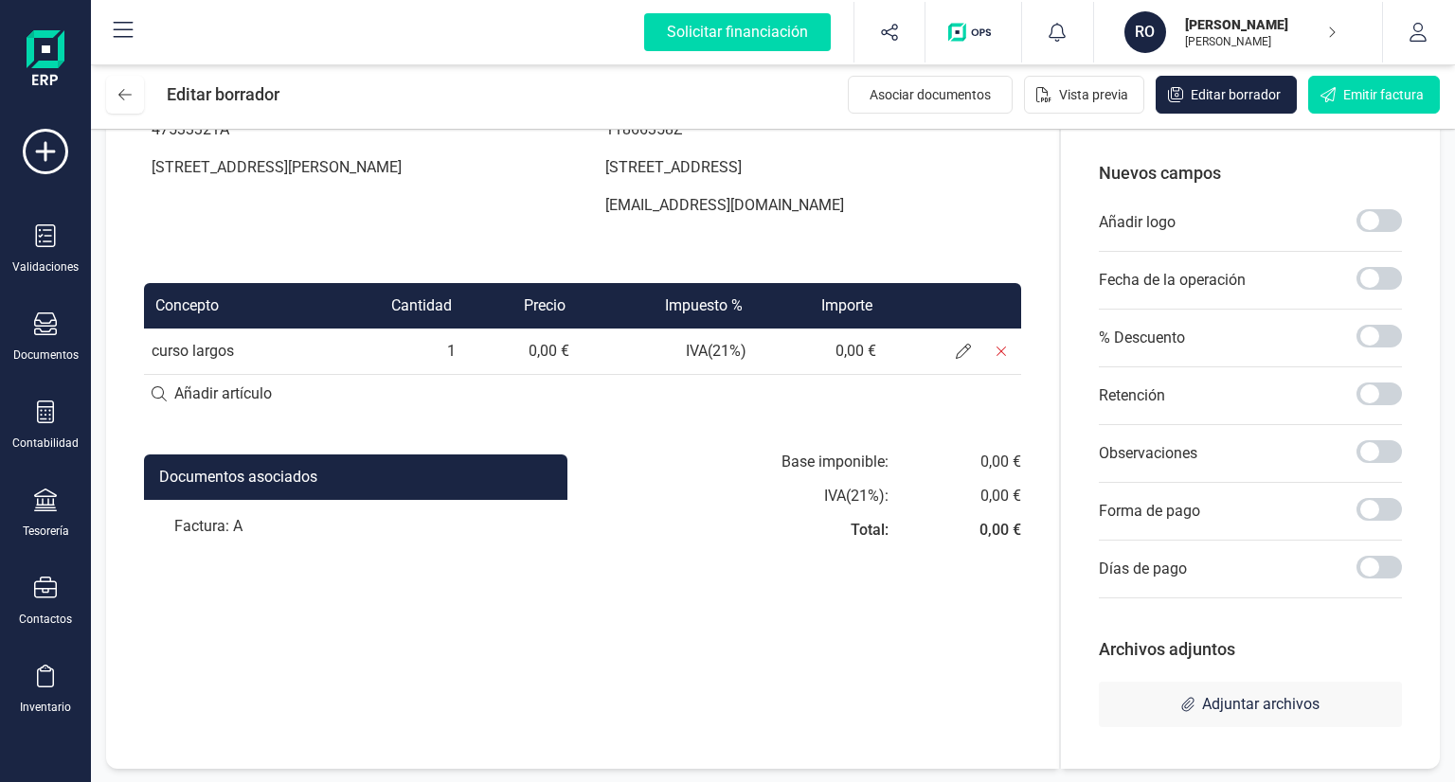
click at [223, 528] on div "Factura: A" at bounding box center [355, 526] width 423 height 53
click at [258, 486] on div "Documentos asociados" at bounding box center [355, 477] width 423 height 45
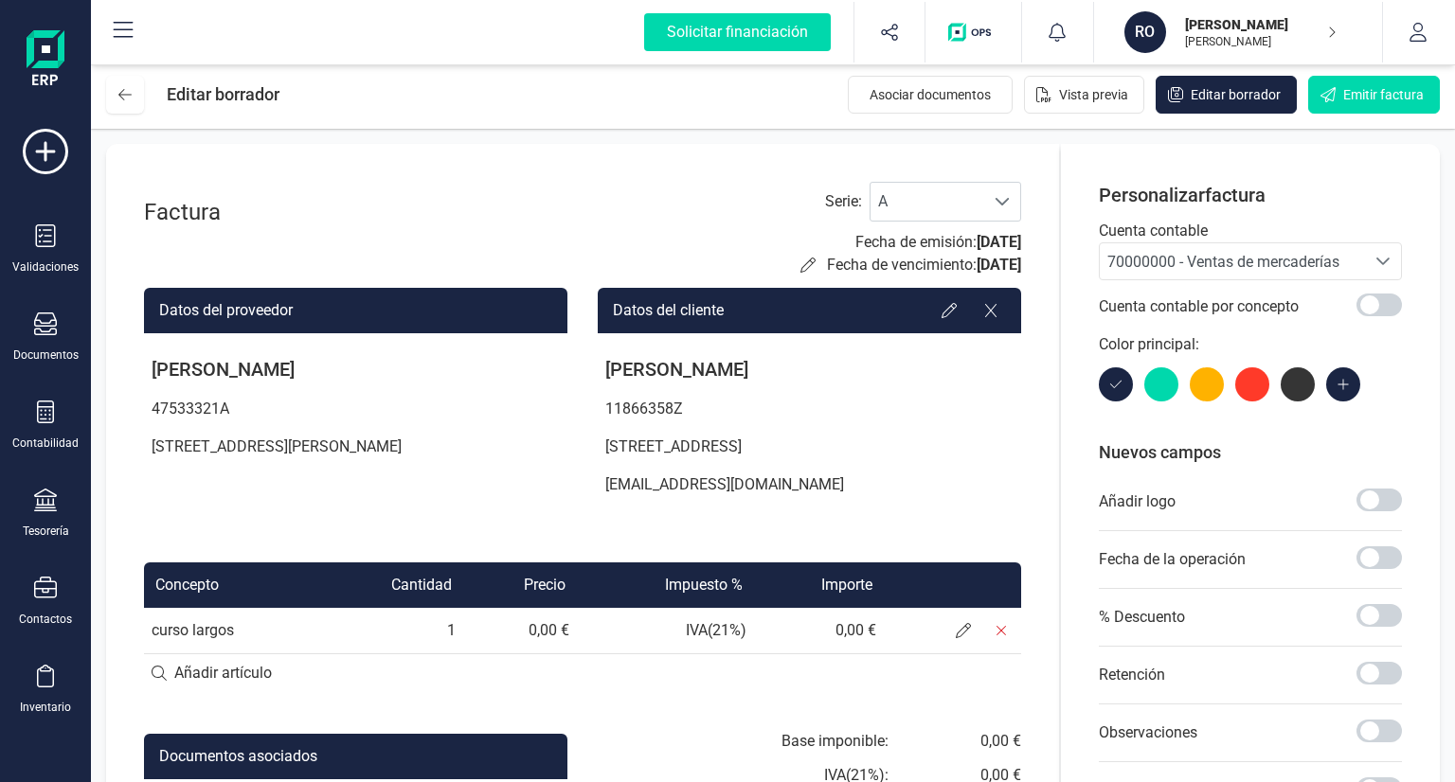
scroll to position [0, 0]
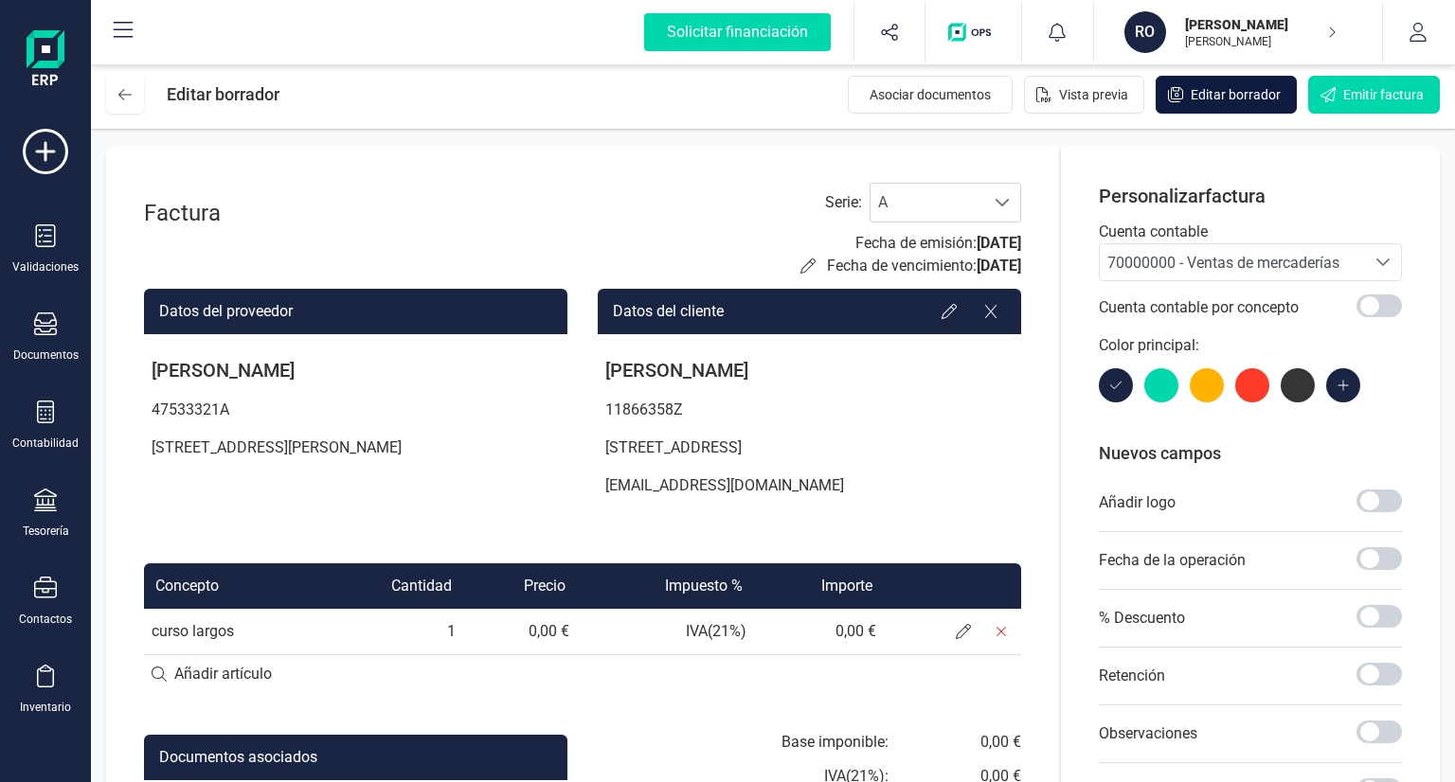
click at [1201, 87] on span "Editar borrador" at bounding box center [1236, 94] width 90 height 19
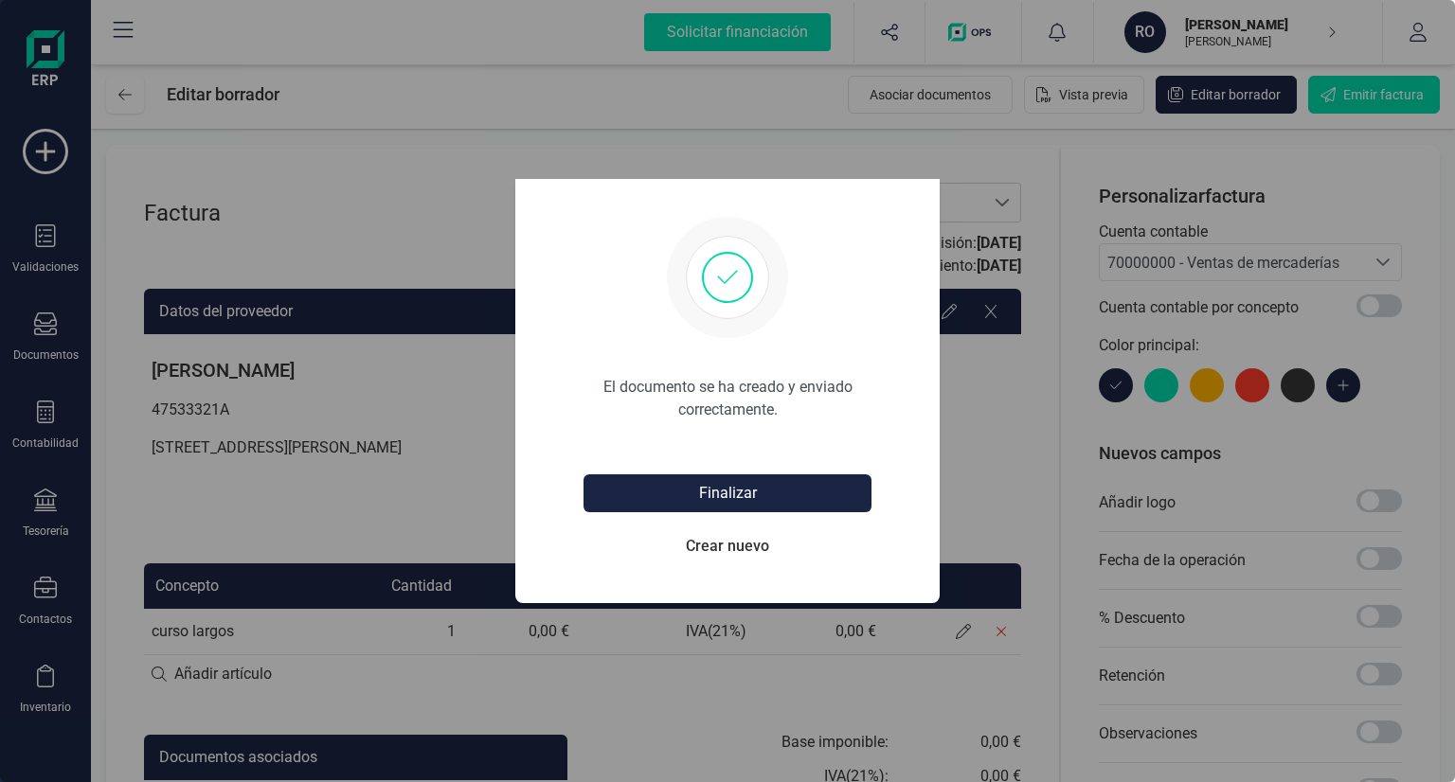
click at [386, 171] on div "El documento se ha creado y enviado correctamente. Finalizar Crear nuevo" at bounding box center [727, 391] width 1455 height 782
click at [424, 225] on div "El documento se ha creado y enviado correctamente. Finalizar Crear nuevo" at bounding box center [727, 391] width 1455 height 782
click at [707, 495] on button "Finalizar" at bounding box center [728, 494] width 288 height 38
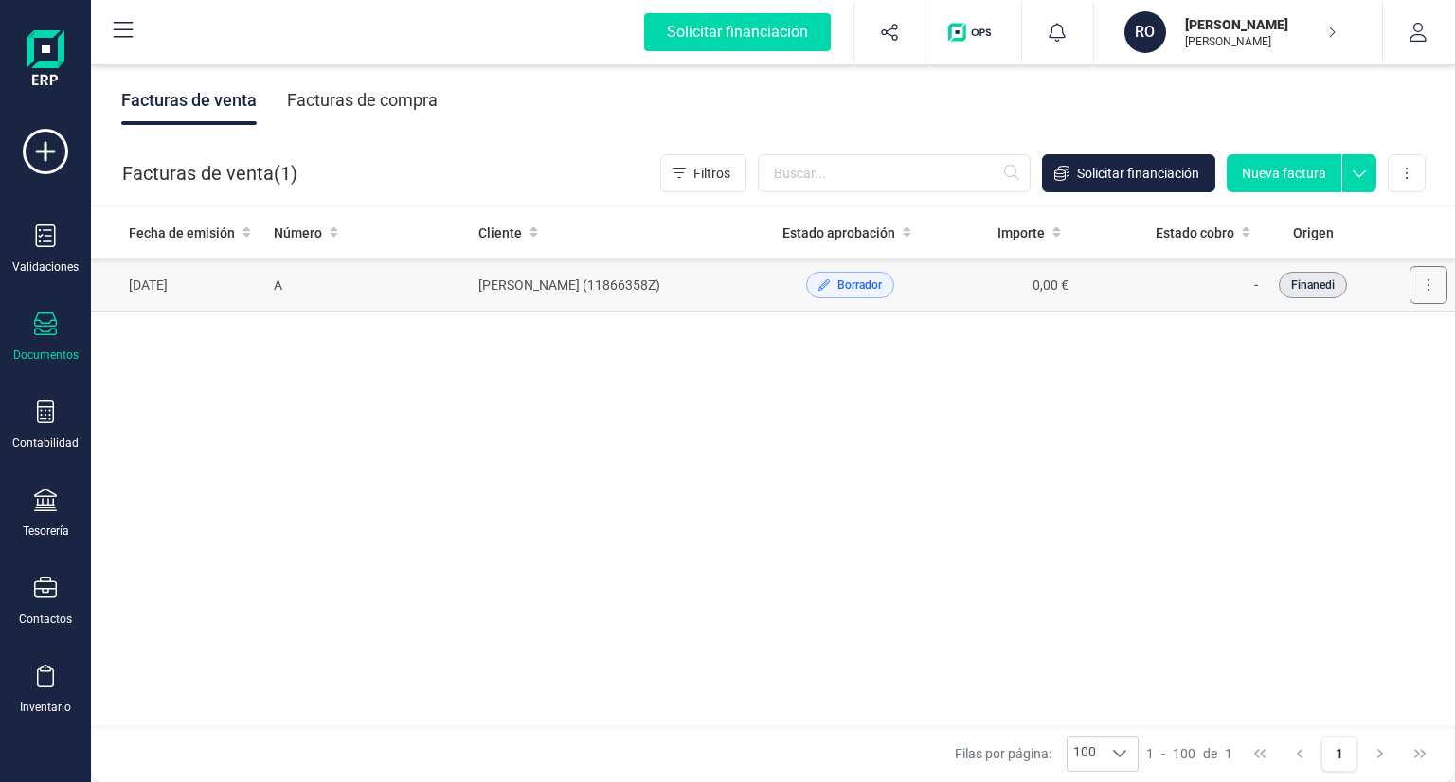
click at [1425, 278] on button at bounding box center [1429, 285] width 38 height 38
click at [351, 294] on td "A" at bounding box center [368, 286] width 205 height 54
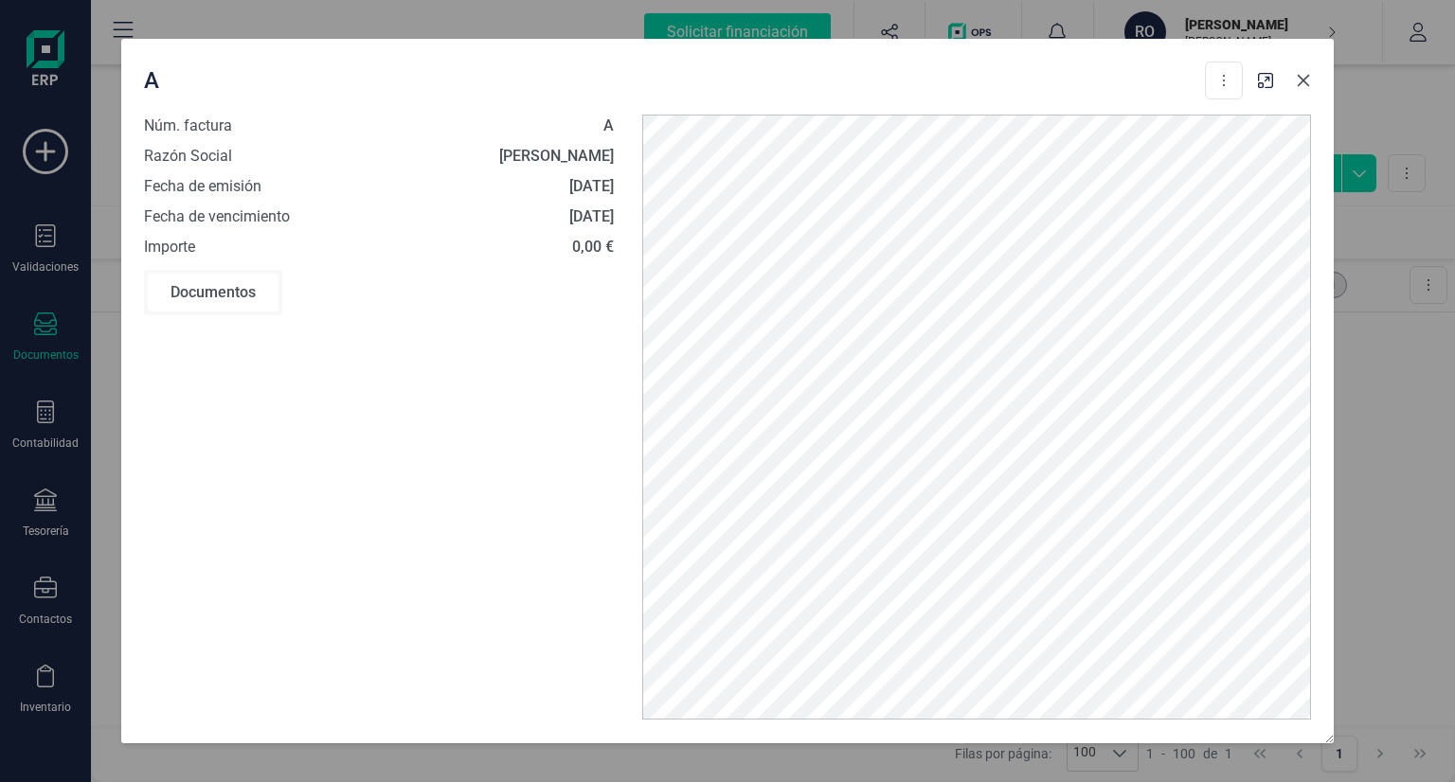
click at [1303, 88] on icon "Close" at bounding box center [1303, 80] width 15 height 15
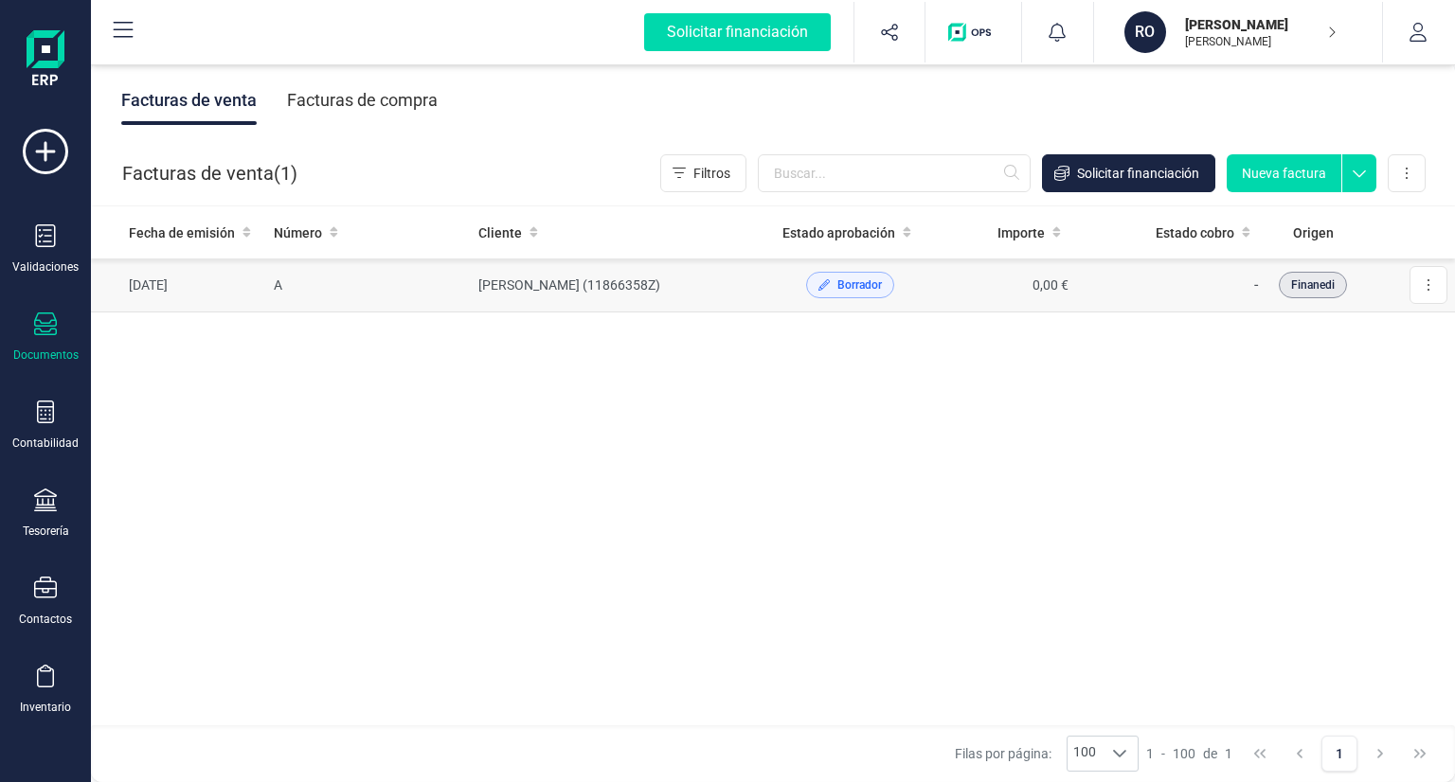
click at [287, 284] on td "A" at bounding box center [368, 286] width 205 height 54
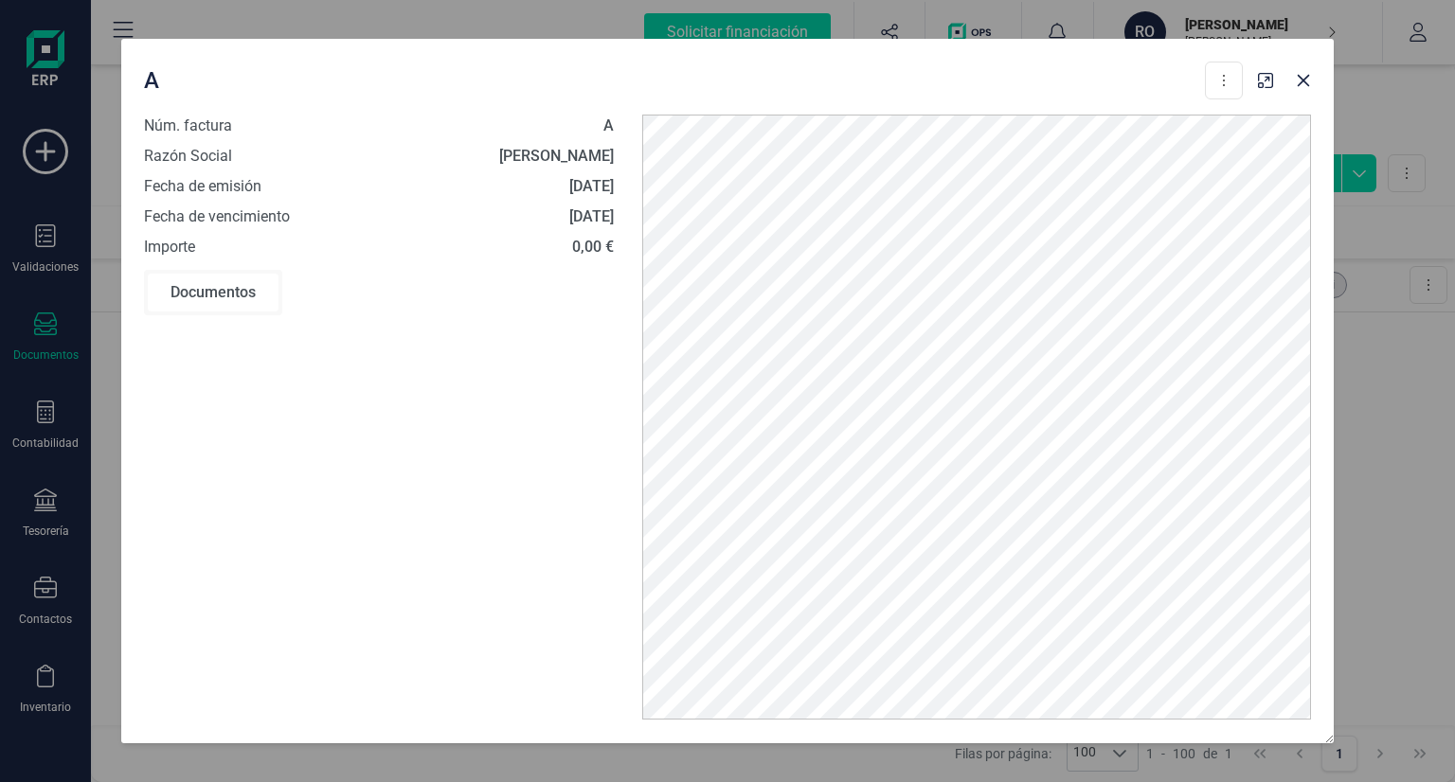
click at [595, 131] on div "A" at bounding box center [423, 126] width 382 height 23
click at [1234, 81] on button at bounding box center [1224, 81] width 38 height 38
click at [1300, 78] on icon "Close" at bounding box center [1303, 80] width 15 height 15
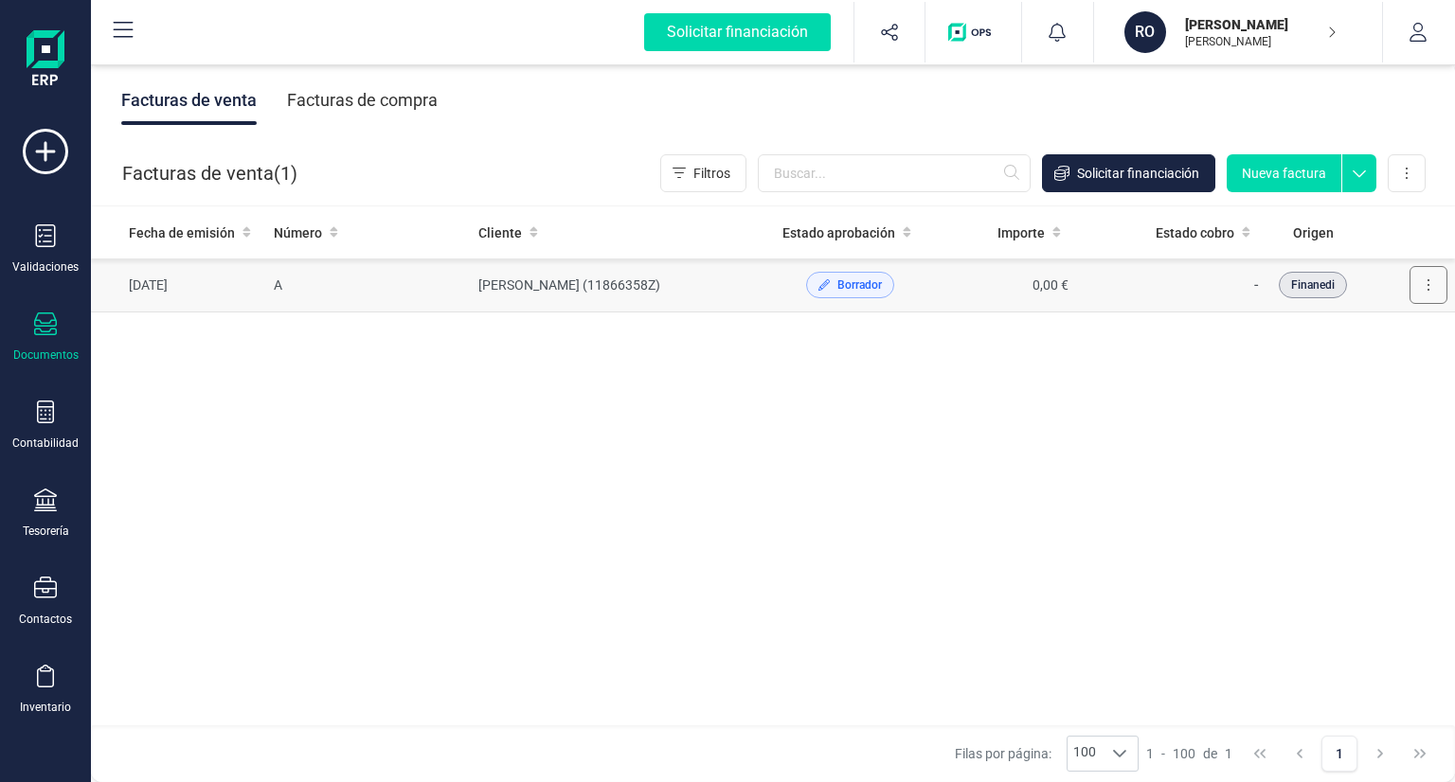
click at [1432, 282] on button at bounding box center [1429, 285] width 38 height 38
click at [901, 466] on div "Fecha de emisión Número Cliente Estado aprobación Importe Estado cobro Origen […" at bounding box center [773, 467] width 1364 height 521
click at [229, 283] on td "[DATE]" at bounding box center [178, 286] width 175 height 54
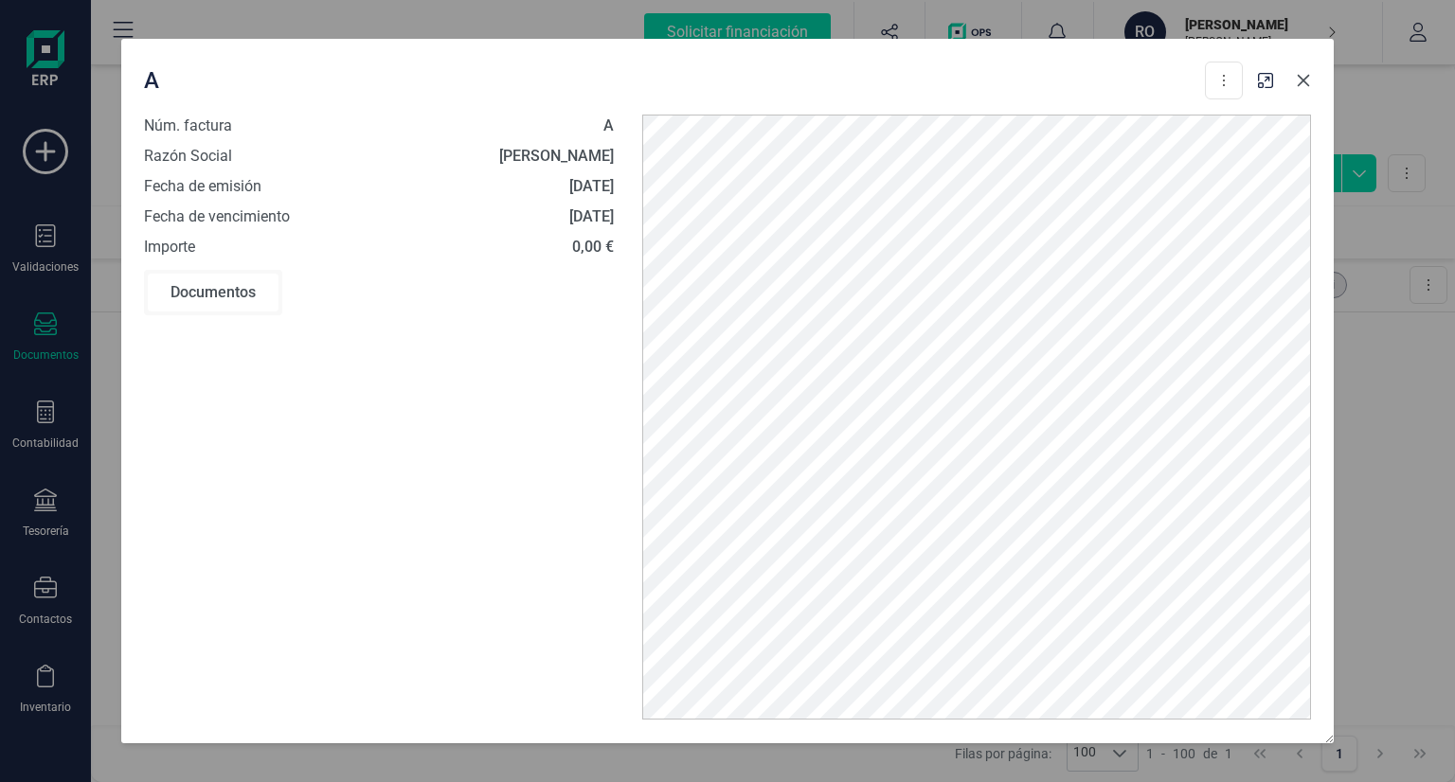
click at [1307, 77] on icon "Close" at bounding box center [1304, 81] width 12 height 12
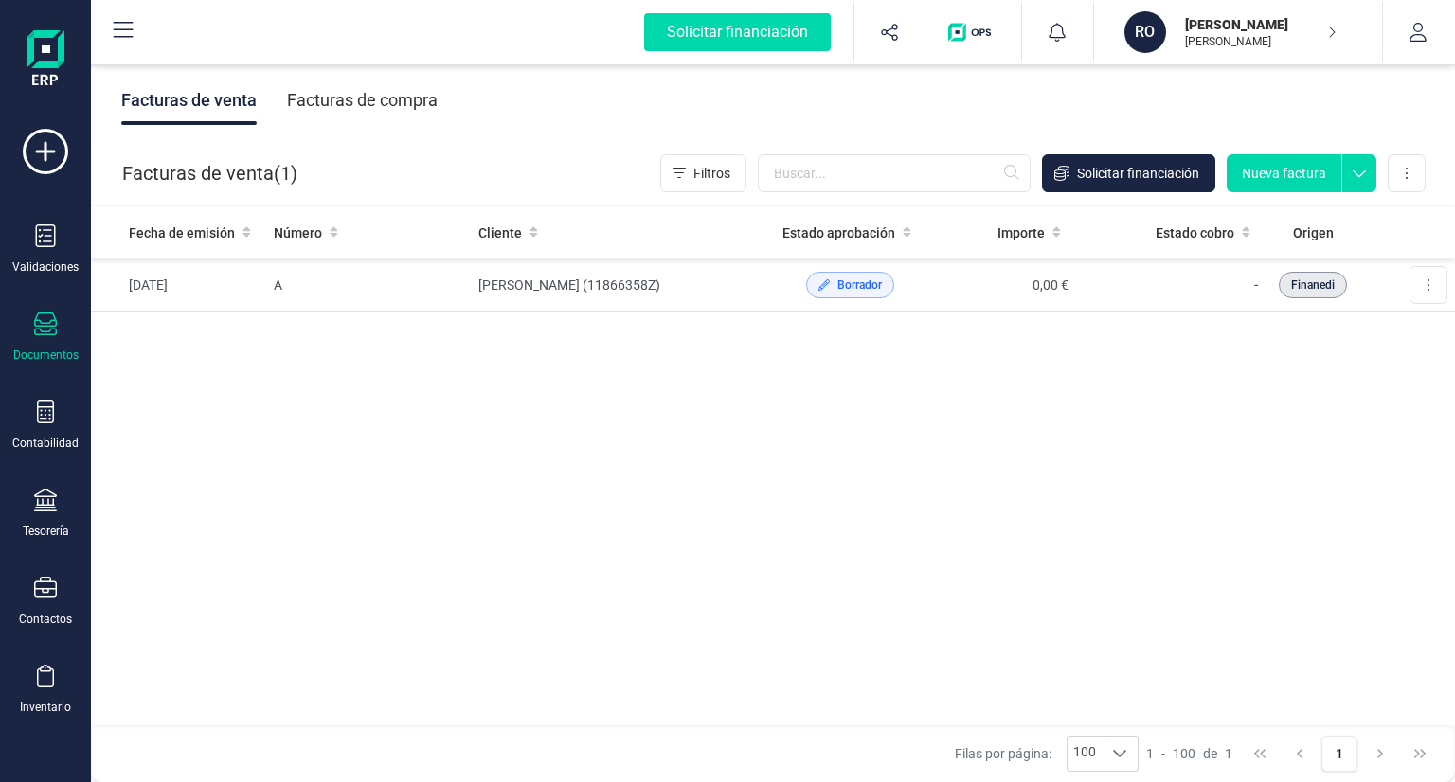
click at [1359, 169] on icon at bounding box center [1359, 168] width 34 height 28
drag, startPoint x: 576, startPoint y: 282, endPoint x: 524, endPoint y: 429, distance: 155.8
click at [524, 429] on div "Fecha de emisión Número Cliente Estado aprobación Importe Estado cobro Origen […" at bounding box center [773, 467] width 1364 height 521
click at [849, 278] on span "Borrador" at bounding box center [859, 285] width 45 height 17
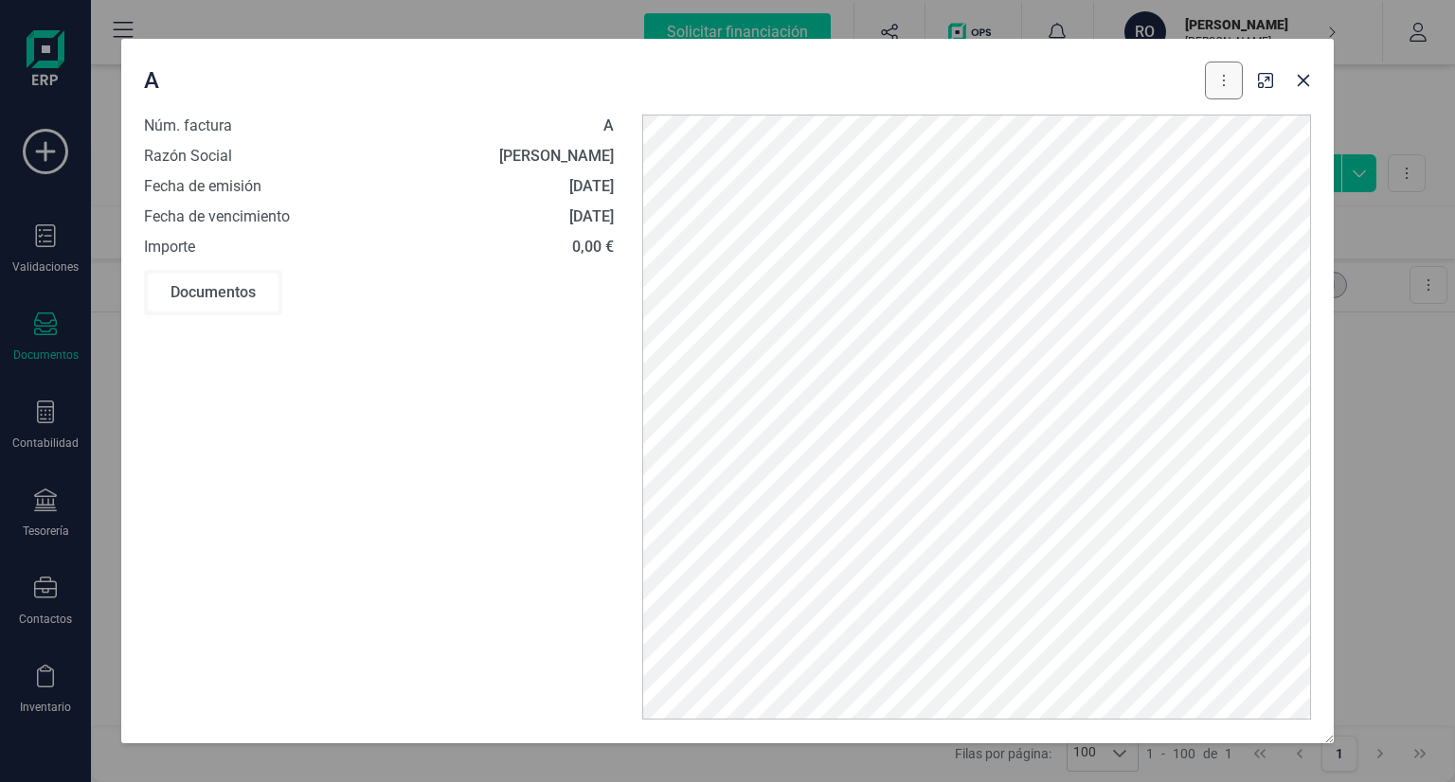
click at [1217, 83] on button at bounding box center [1224, 81] width 38 height 38
click at [1167, 173] on span "Editar borrador" at bounding box center [1141, 165] width 90 height 19
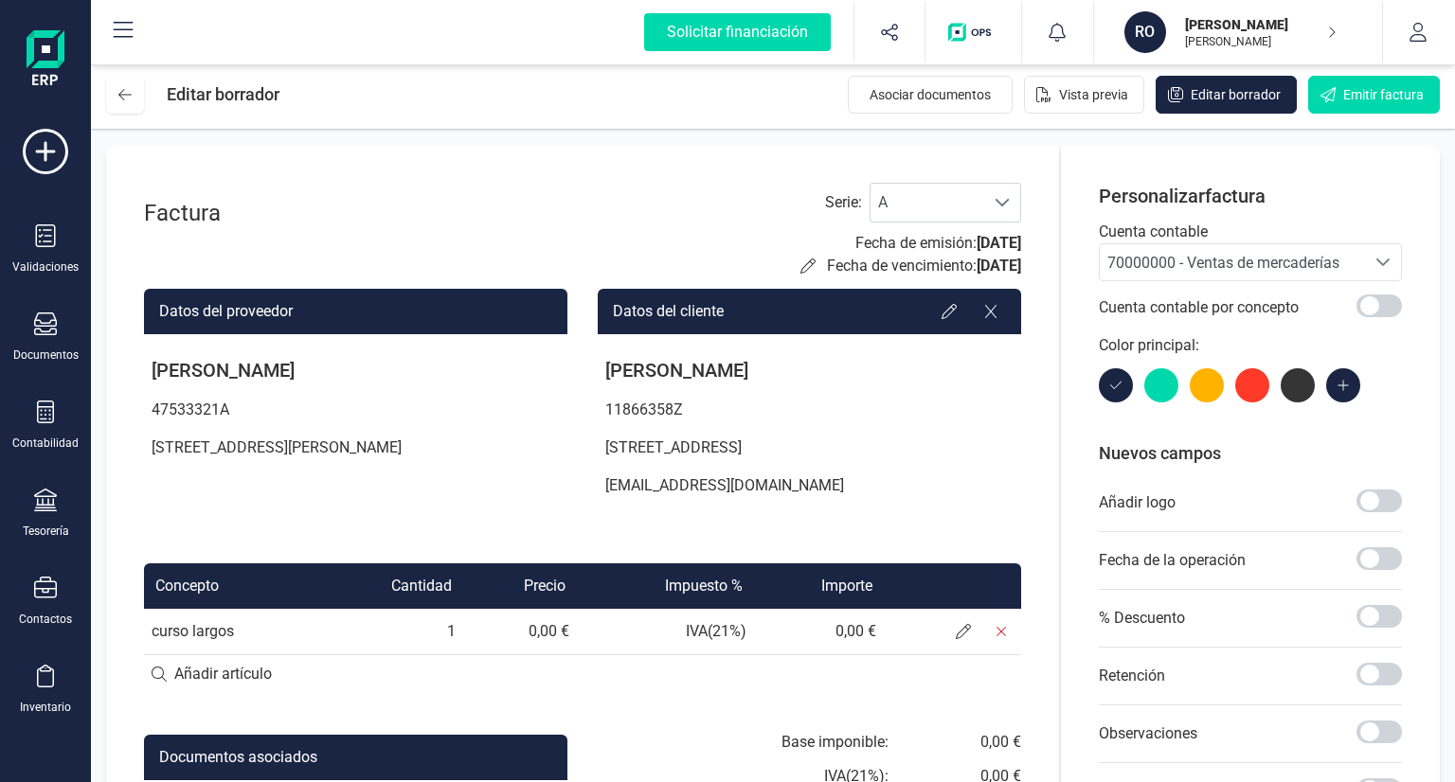
scroll to position [280, 0]
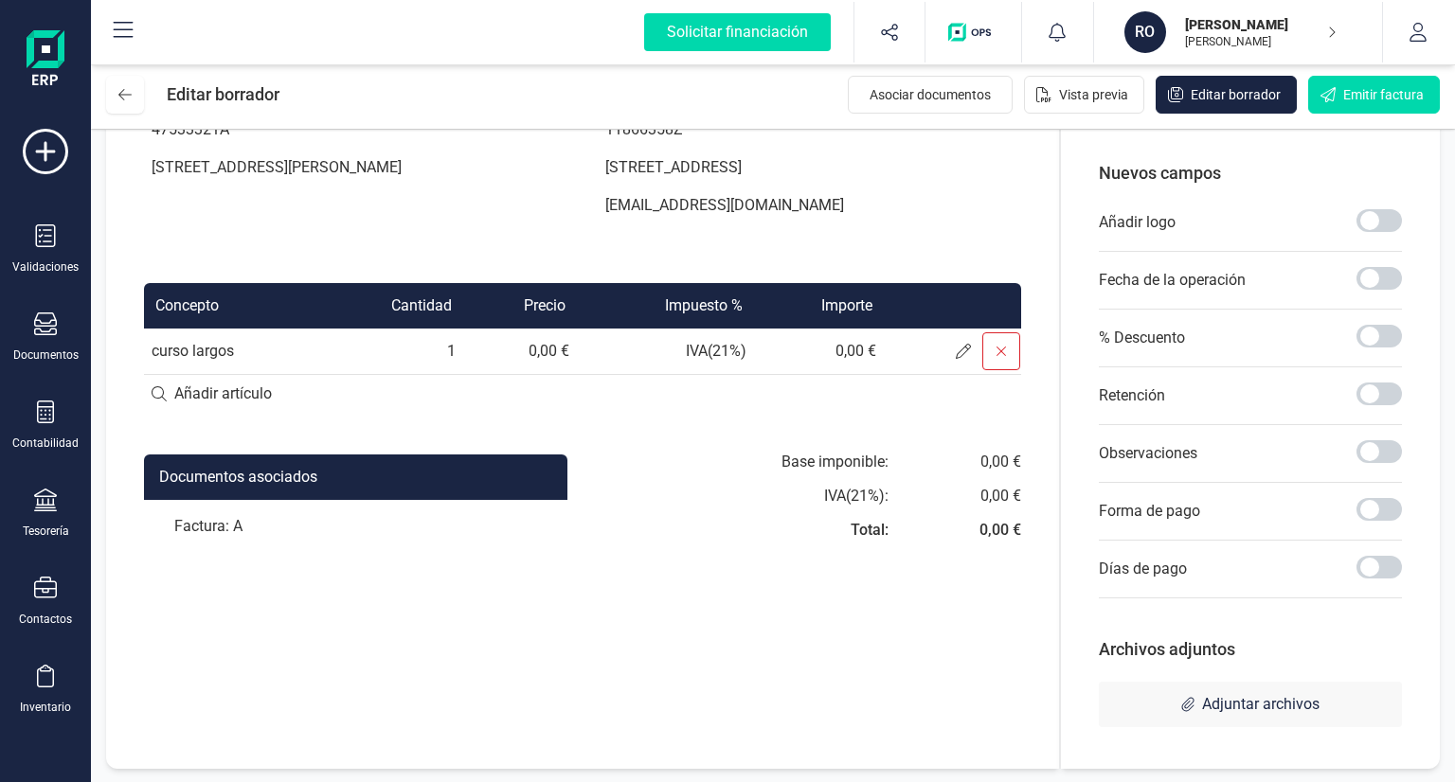
click at [1004, 349] on icon at bounding box center [1001, 351] width 15 height 15
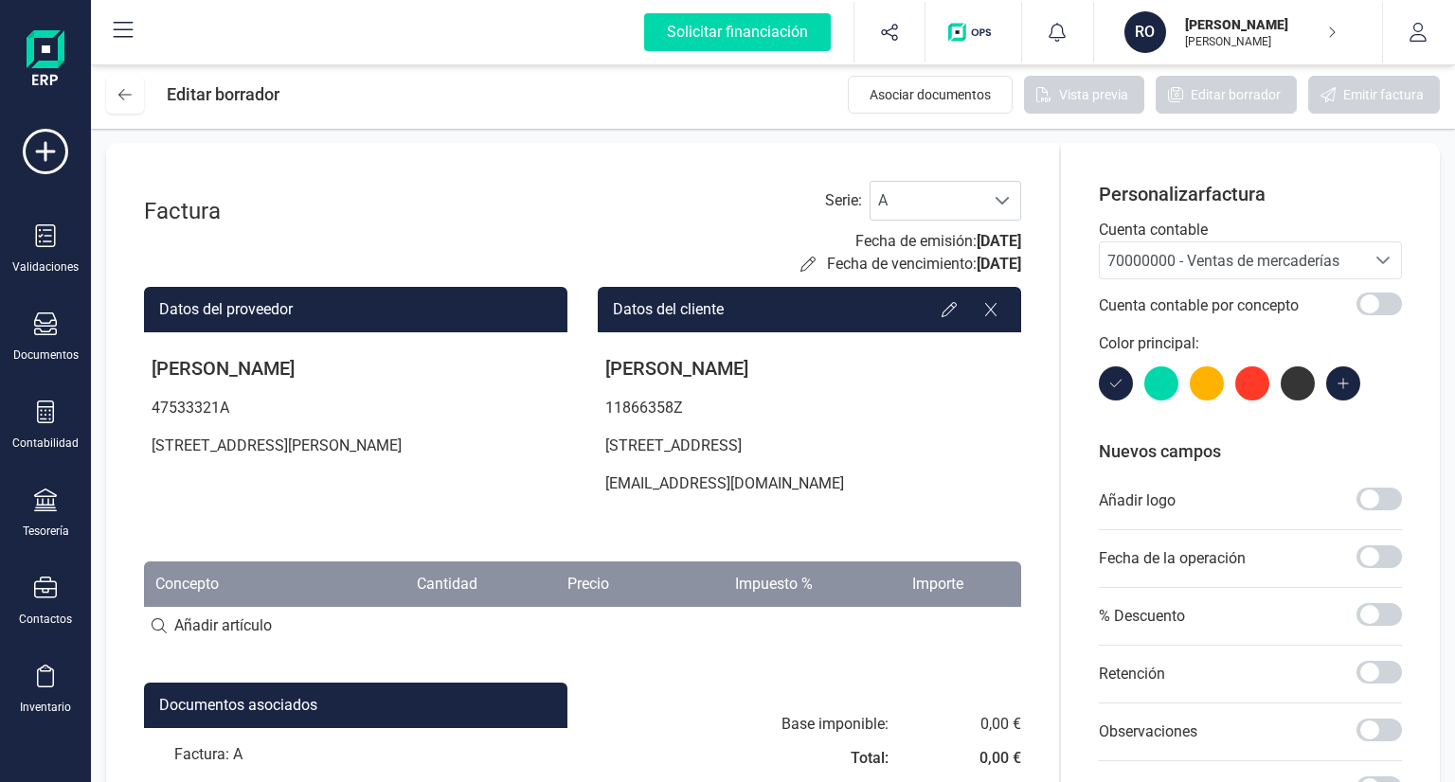
scroll to position [0, 0]
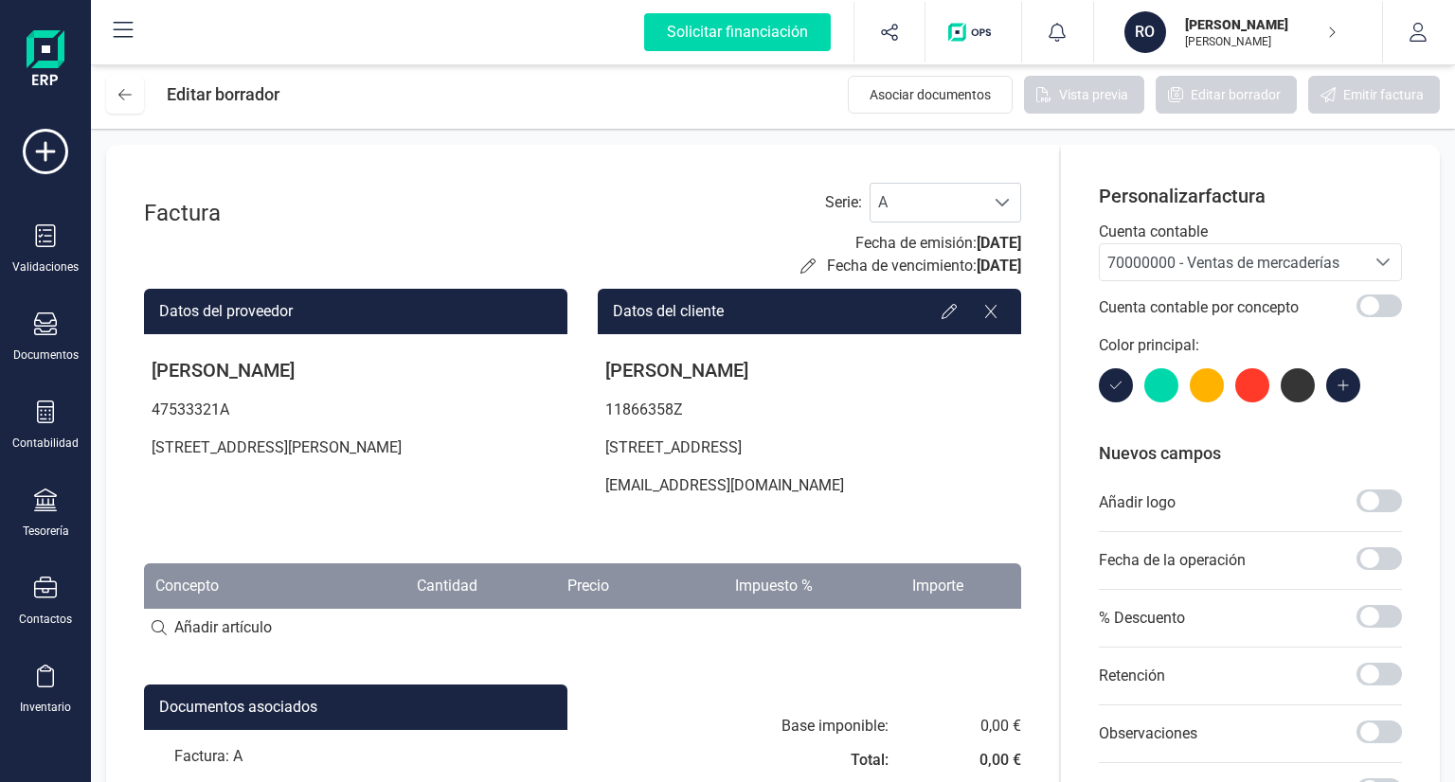
click at [164, 98] on div "Editar borrador" at bounding box center [192, 95] width 173 height 38
click at [144, 96] on div "Editar borrador" at bounding box center [192, 95] width 173 height 38
click at [120, 100] on icon at bounding box center [124, 94] width 13 height 15
click at [59, 134] on icon at bounding box center [45, 151] width 45 height 45
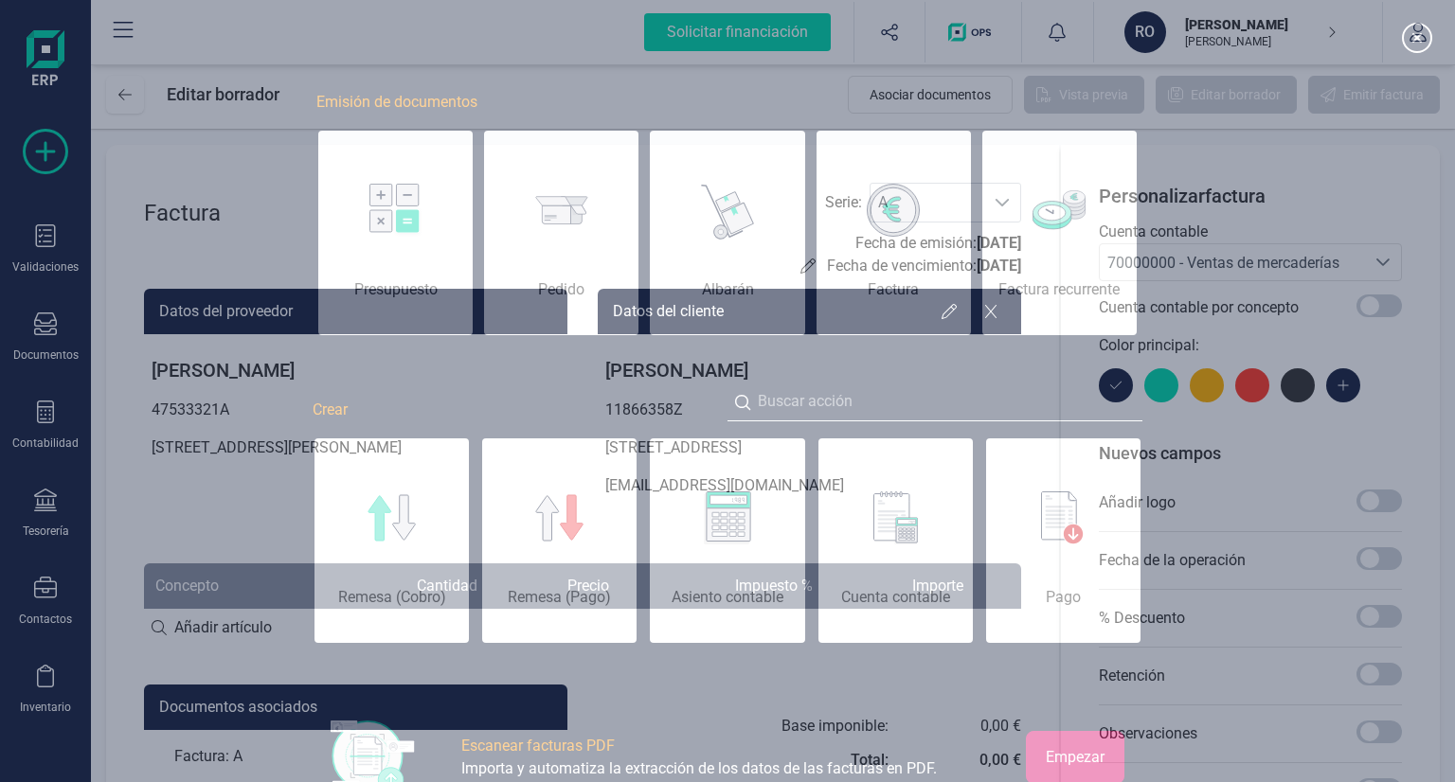
scroll to position [0, 95]
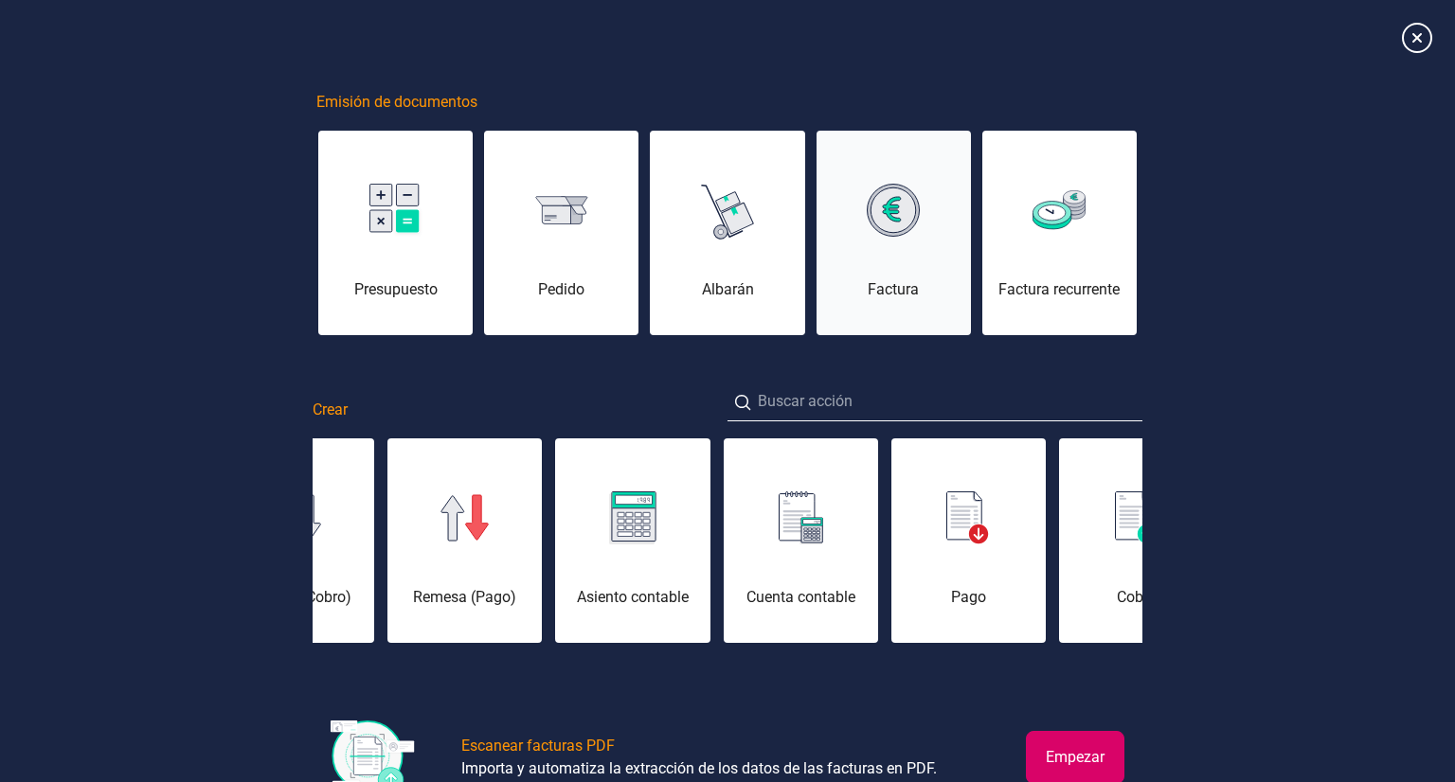
click at [883, 242] on div "Factura" at bounding box center [894, 245] width 154 height 114
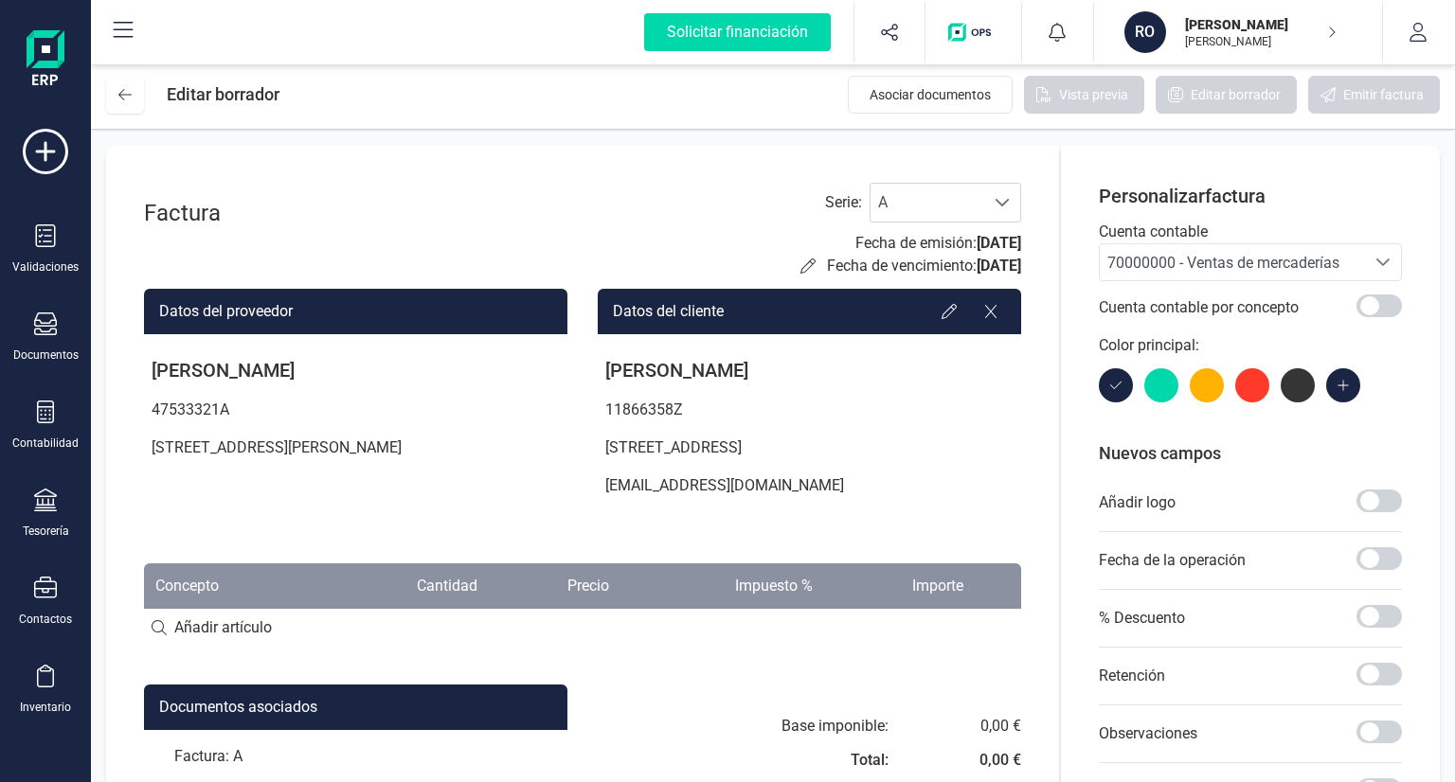
click at [131, 36] on icon at bounding box center [124, 30] width 20 height 16
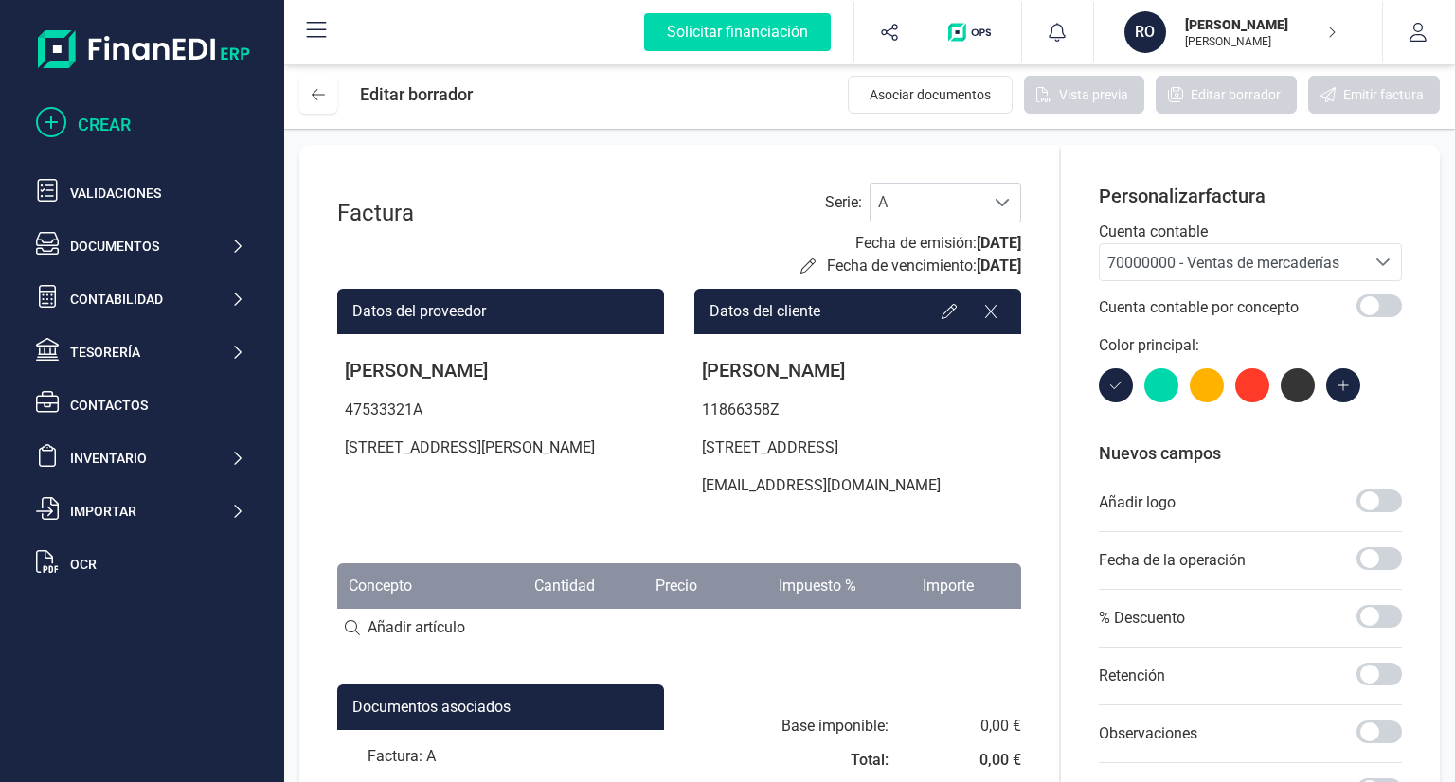
click at [55, 132] on icon at bounding box center [51, 122] width 30 height 30
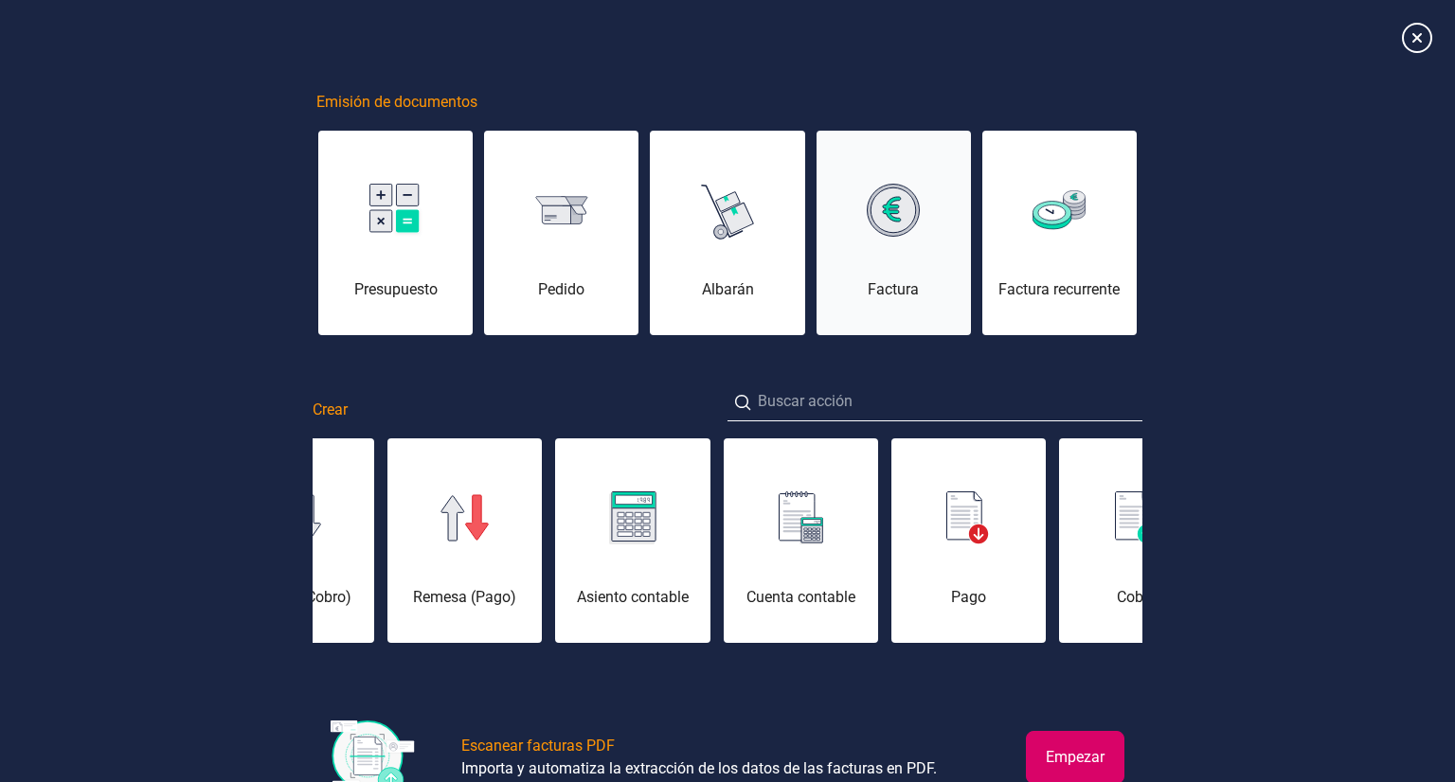
click at [937, 250] on div "Factura" at bounding box center [894, 245] width 154 height 114
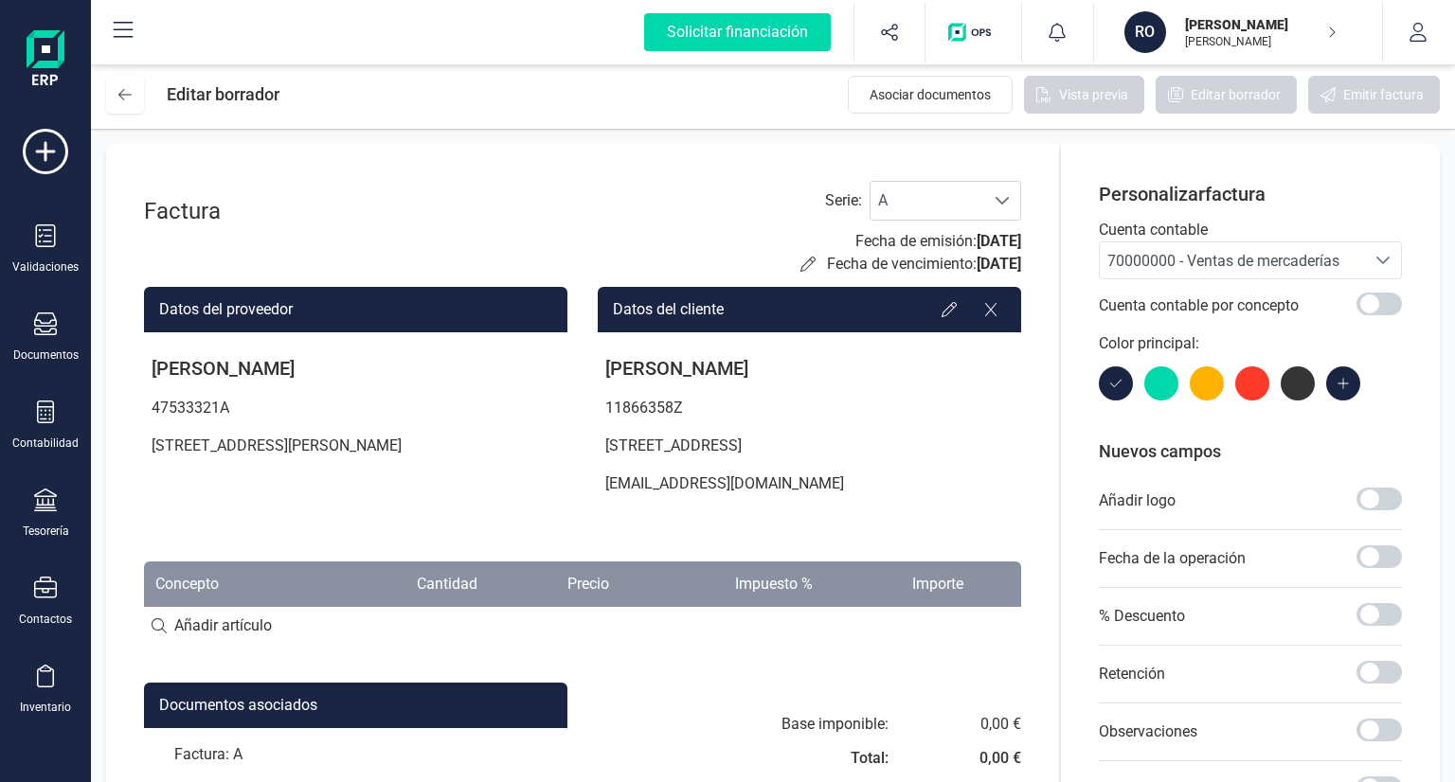
scroll to position [0, 0]
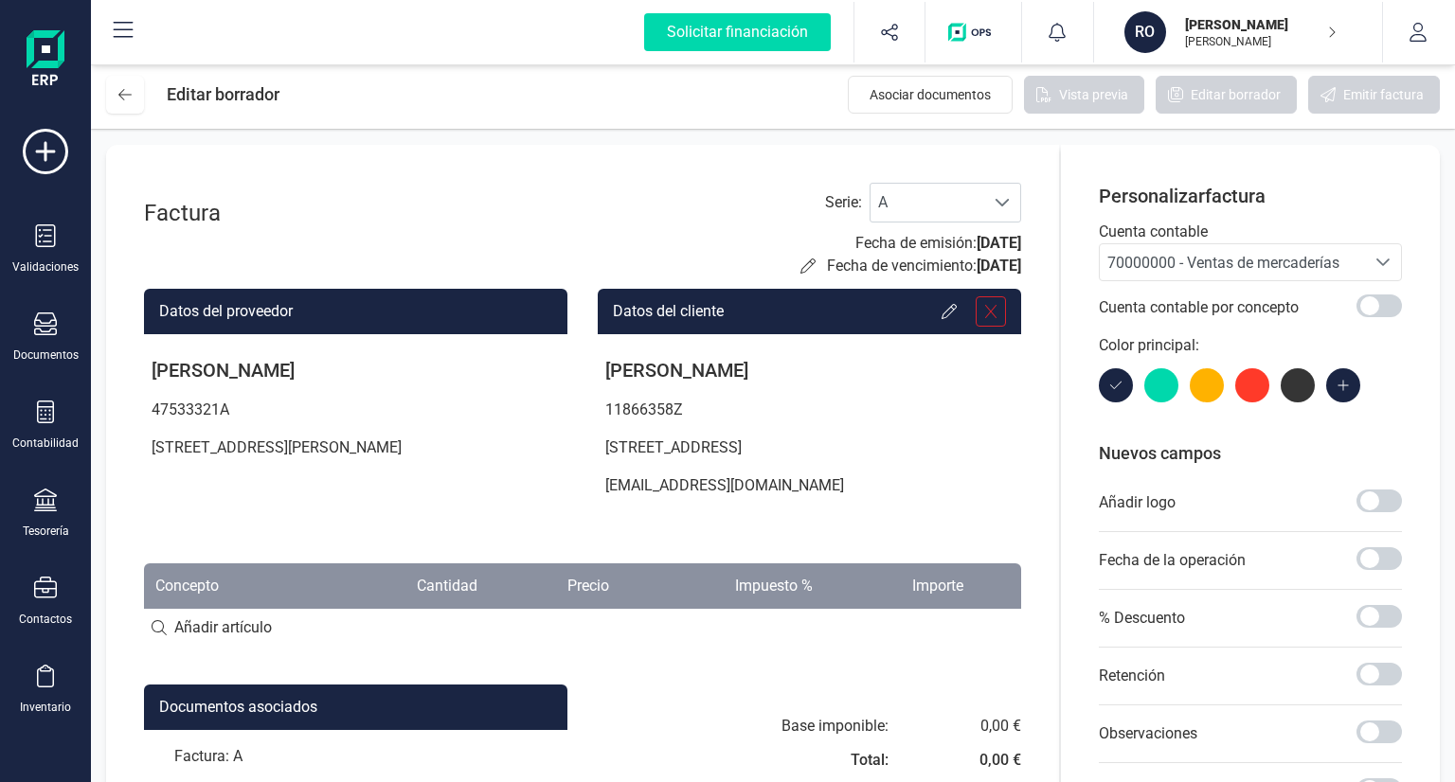
click at [993, 308] on icon at bounding box center [990, 311] width 15 height 15
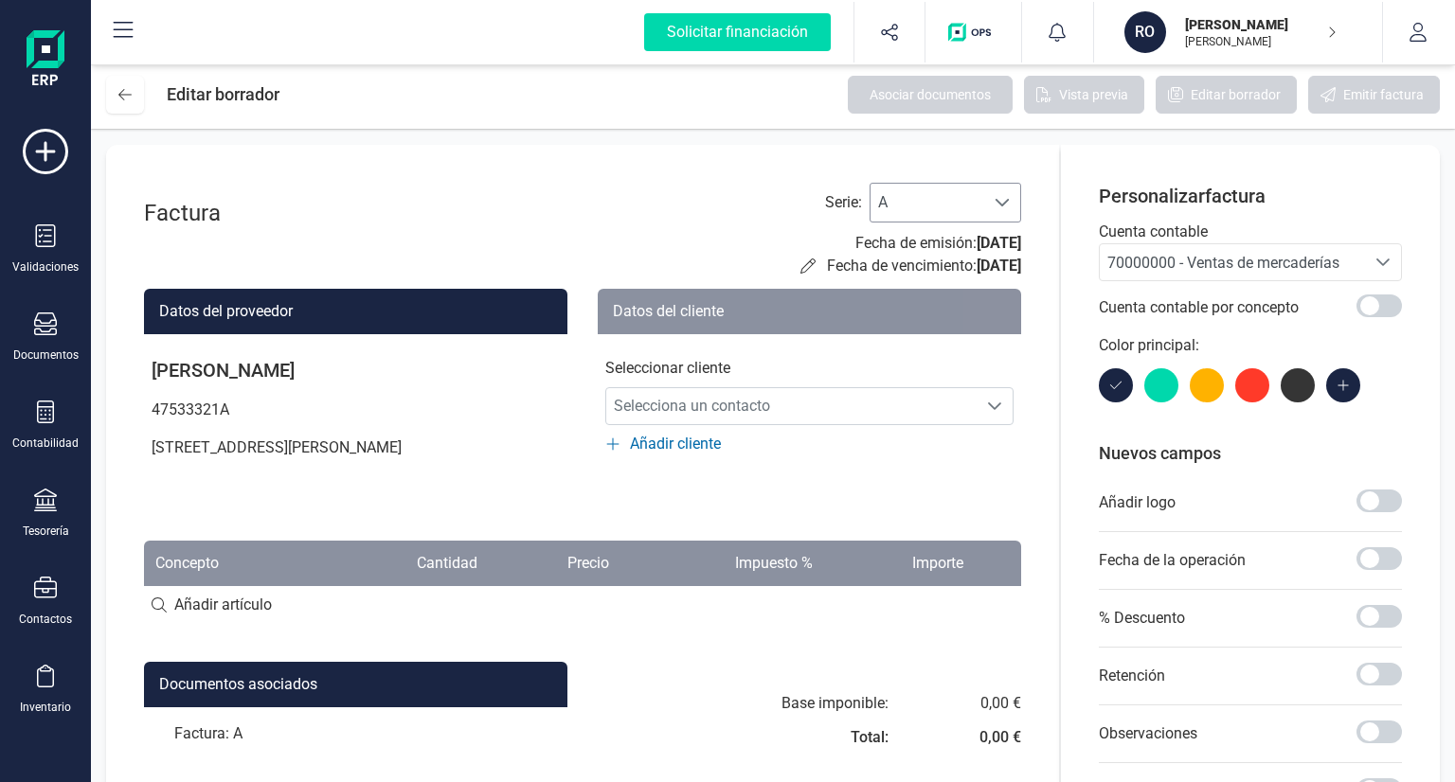
click at [907, 217] on span "A" at bounding box center [928, 203] width 114 height 38
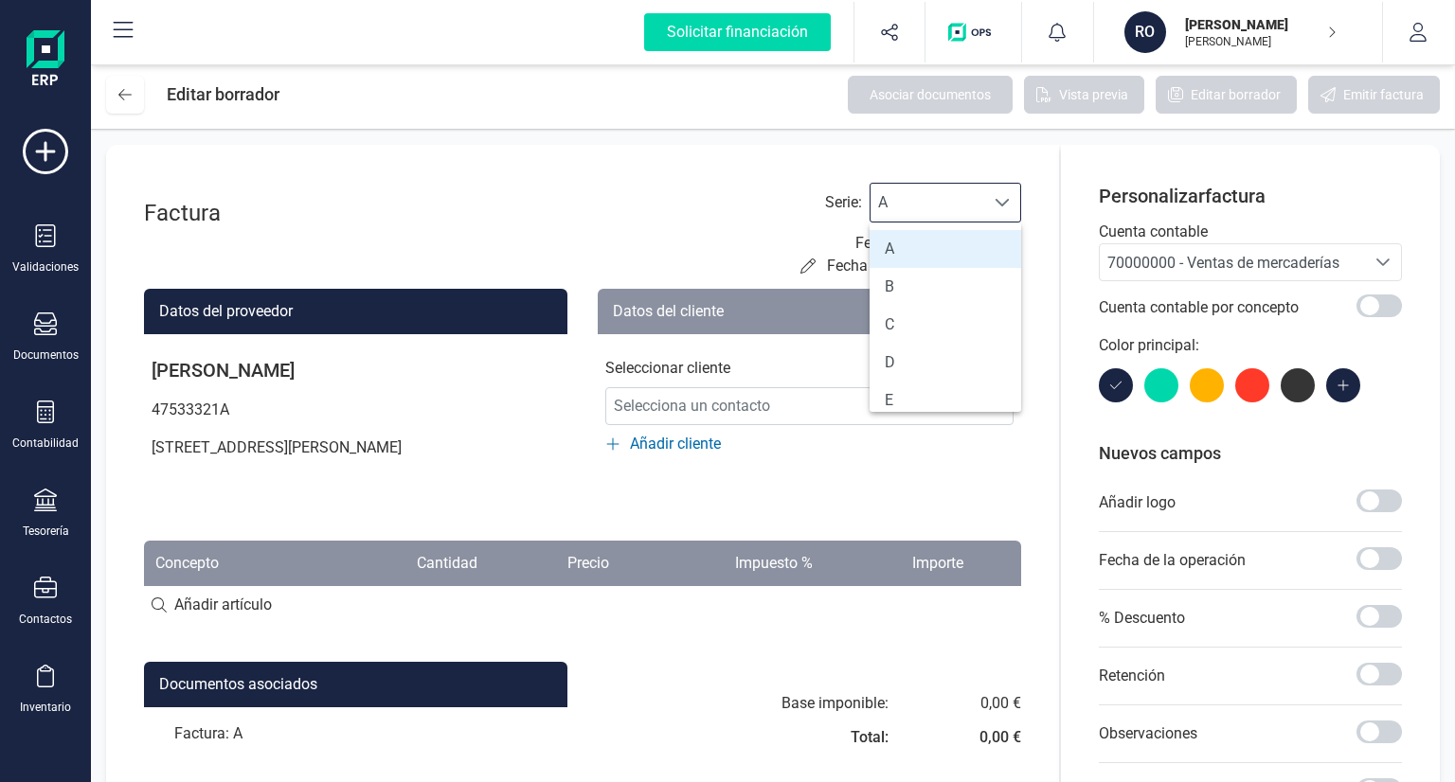
click at [817, 213] on div "Serie : A A Fecha de emisión: [DATE] Fecha de vencimiento: [DATE]" at bounding box center [910, 230] width 221 height 95
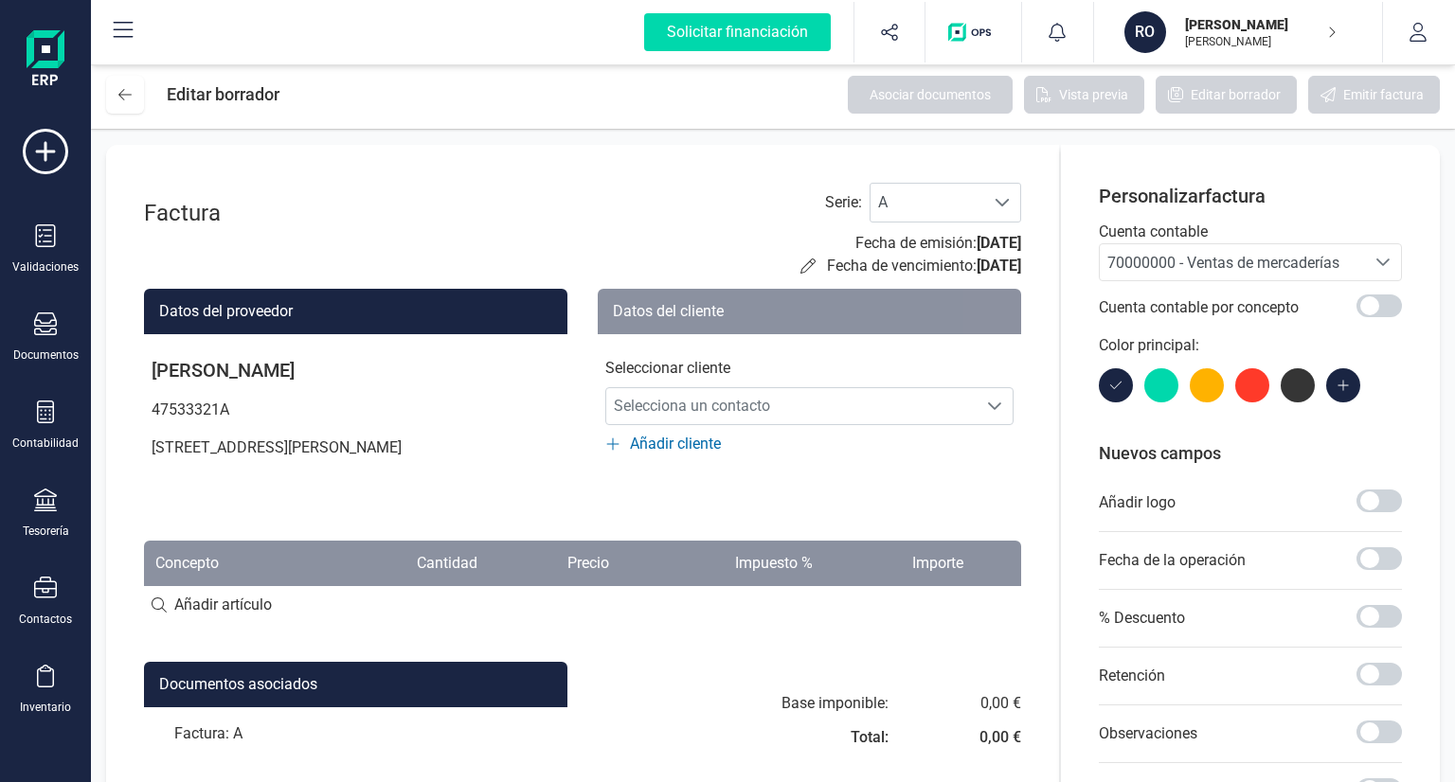
click at [731, 197] on div "Factura Serie : A A Fecha de emisión: [DATE] Fecha de vencimiento: [DATE]" at bounding box center [582, 230] width 877 height 95
click at [418, 184] on div "Factura Serie : A A Fecha de emisión: [DATE] Fecha de vencimiento: [DATE]" at bounding box center [582, 230] width 877 height 95
